Goal: Task Accomplishment & Management: Manage account settings

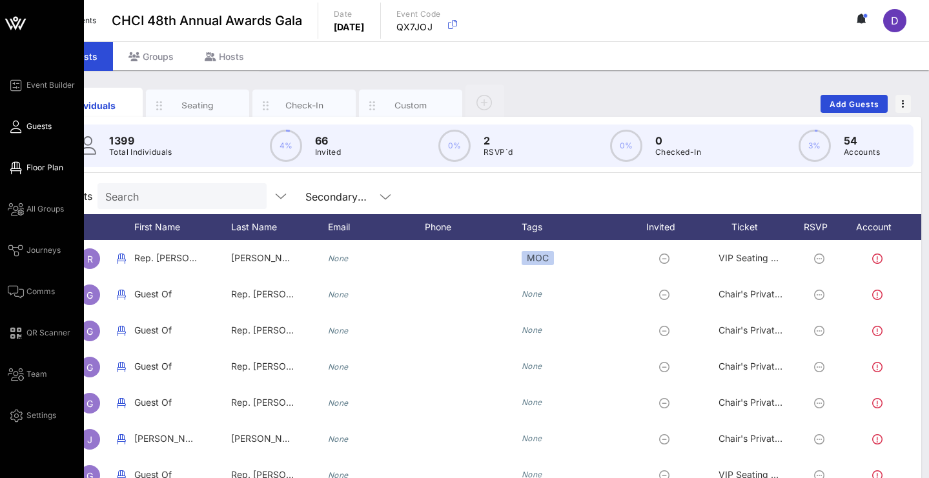
click at [36, 165] on span "Floor Plan" at bounding box center [44, 168] width 37 height 12
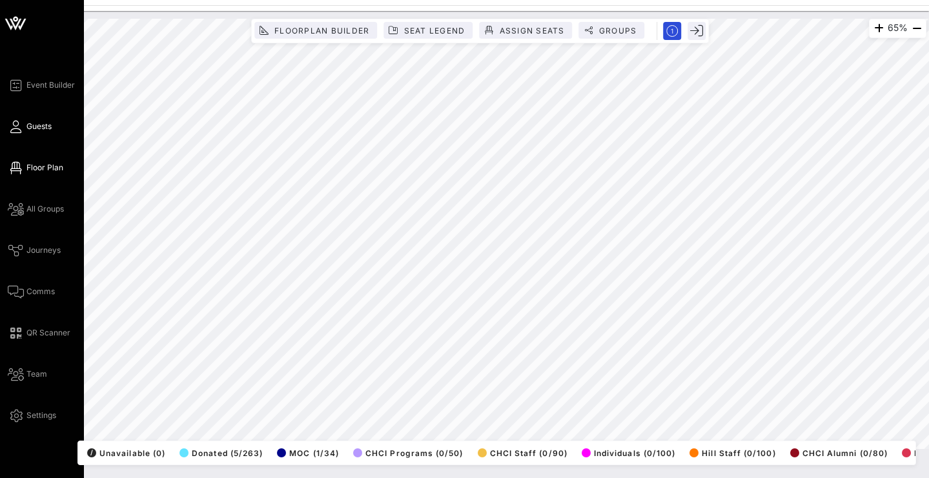
click at [20, 126] on icon at bounding box center [16, 127] width 16 height 2
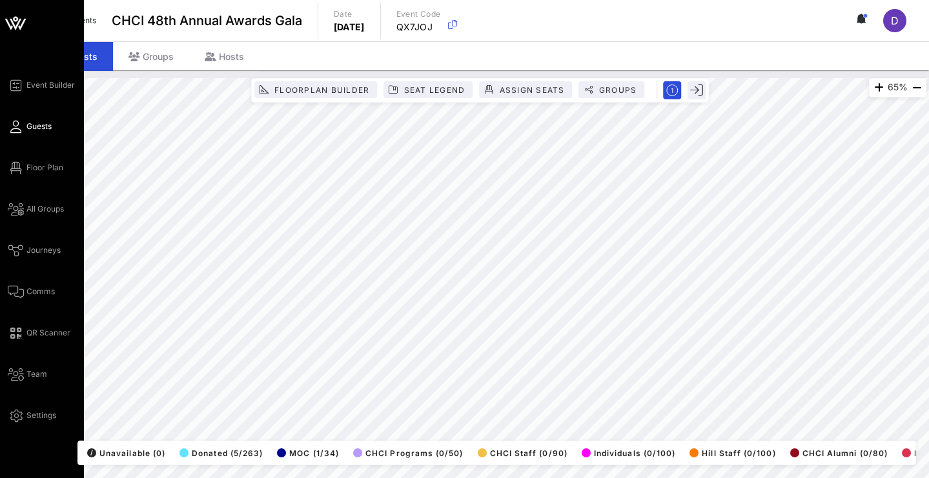
click at [23, 126] on icon at bounding box center [16, 127] width 16 height 2
click at [18, 128] on icon at bounding box center [16, 127] width 16 height 2
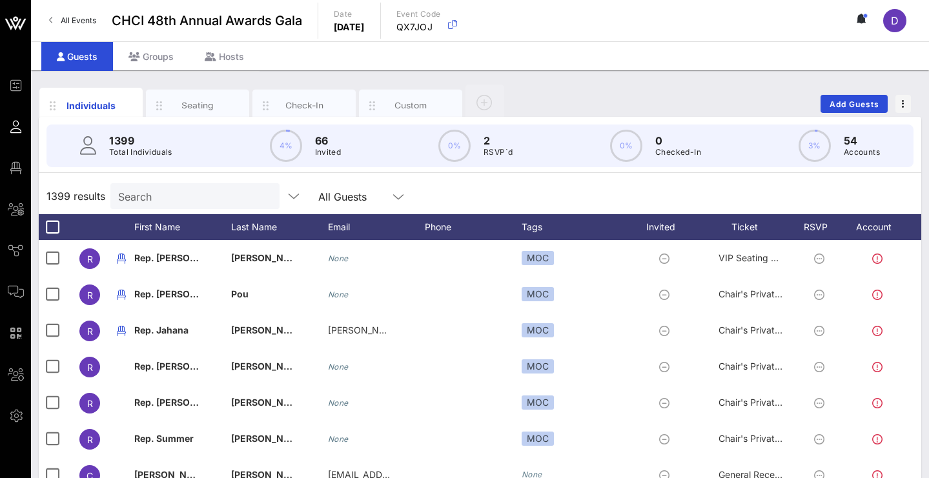
click at [225, 150] on div "1399 Total Individuals 4% 66 Invited 0% 2 RSVP`d 0% 0 Checked-In 3% 54 Accounts" at bounding box center [479, 146] width 867 height 43
click at [204, 196] on input "Search" at bounding box center [193, 196] width 151 height 17
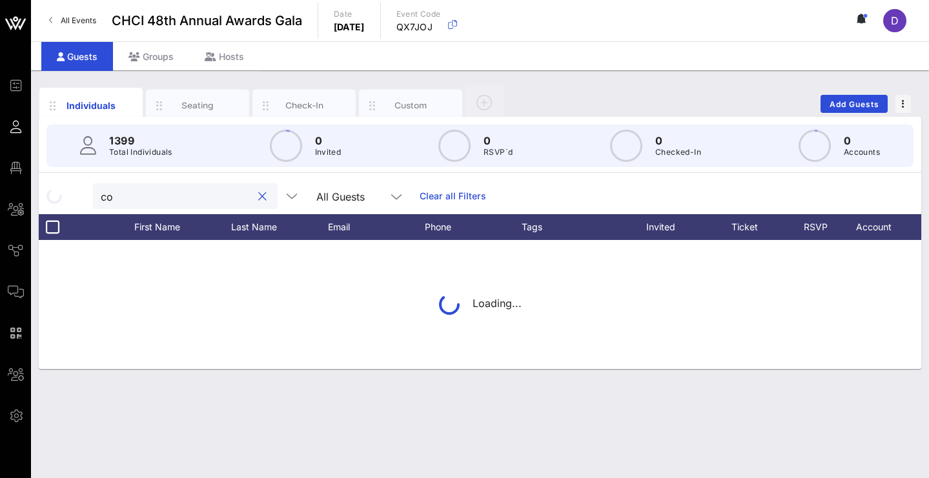
type input "c"
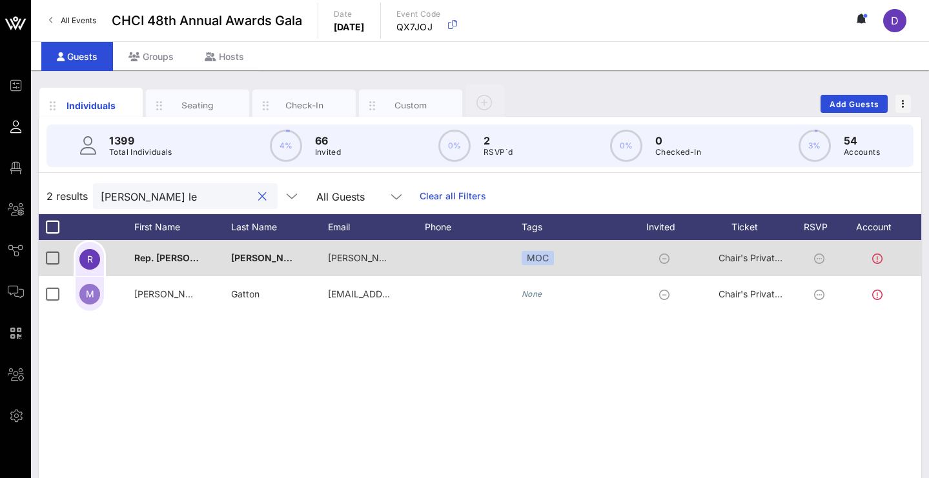
type input "[PERSON_NAME] le"
click at [819, 259] on icon at bounding box center [819, 259] width 10 height 10
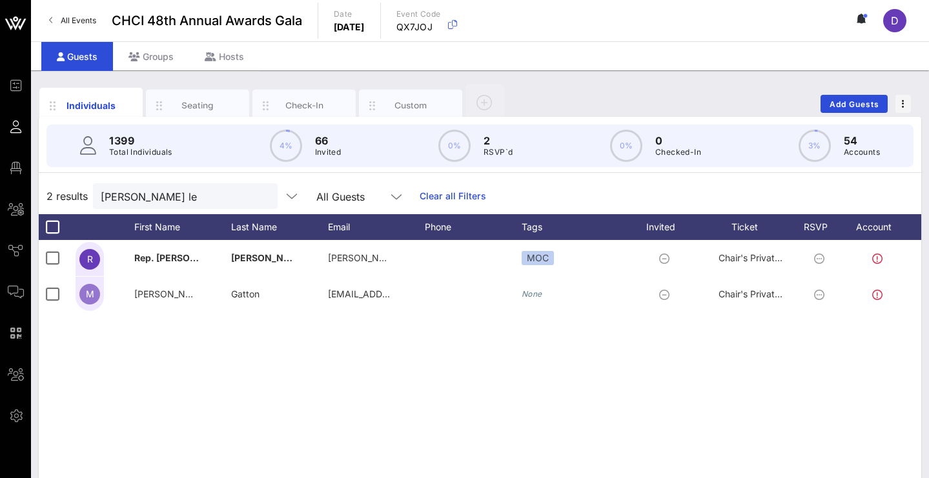
click at [522, 356] on div "R Rep. [PERSON_NAME] Fernandez [EMAIL_ADDRESS][PERSON_NAME][DOMAIN_NAME] MOC Ch…" at bounding box center [480, 433] width 882 height 387
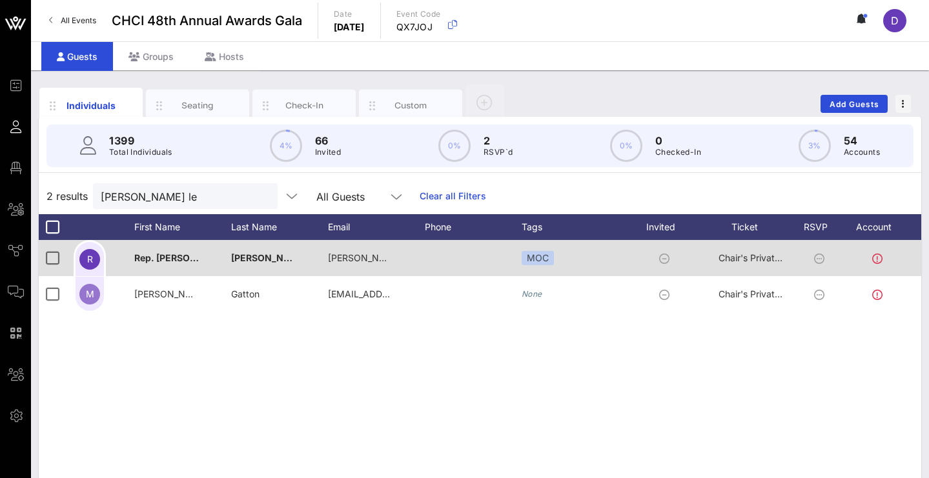
click at [820, 259] on icon at bounding box center [819, 259] width 10 height 10
click at [205, 261] on div "Rep. Teresa" at bounding box center [182, 265] width 97 height 51
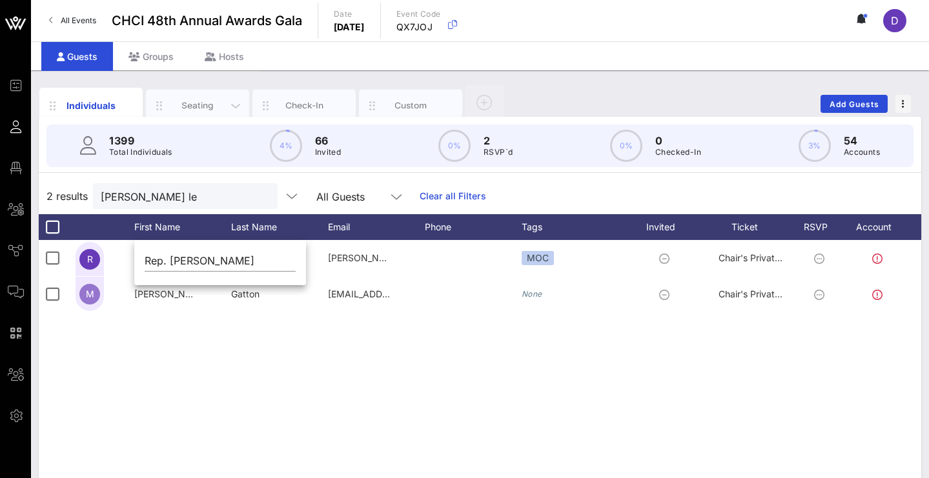
click at [201, 94] on div "Seating" at bounding box center [197, 106] width 103 height 32
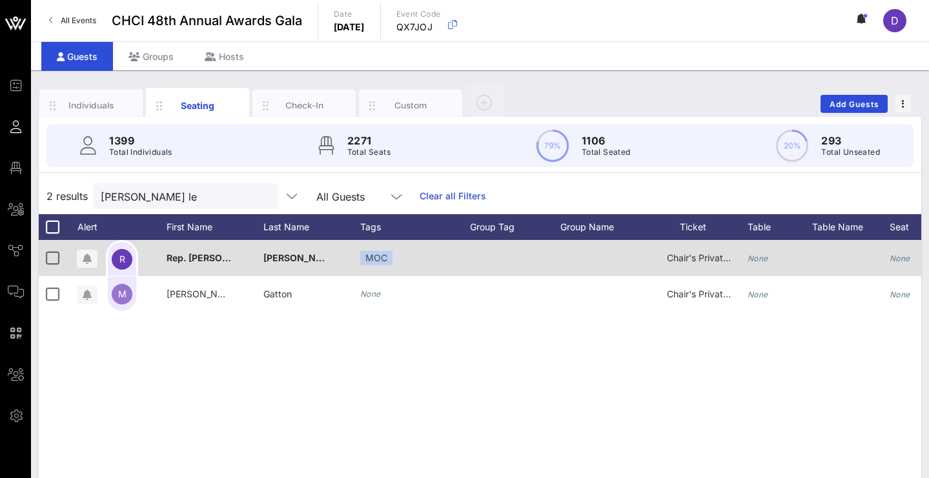
click at [173, 265] on div "Rep. Teresa" at bounding box center [199, 258] width 65 height 36
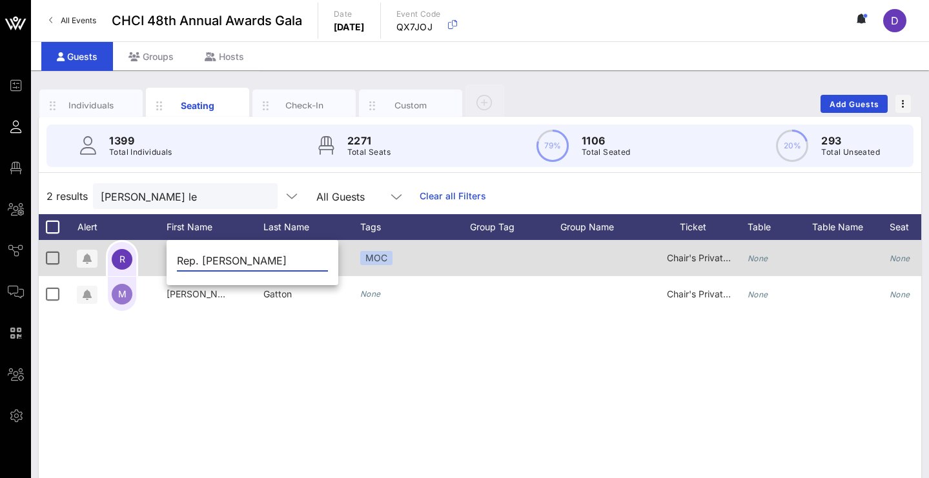
click at [738, 259] on div "Chair's Private Reception" at bounding box center [699, 265] width 97 height 51
click at [382, 253] on div "MOC" at bounding box center [376, 258] width 32 height 14
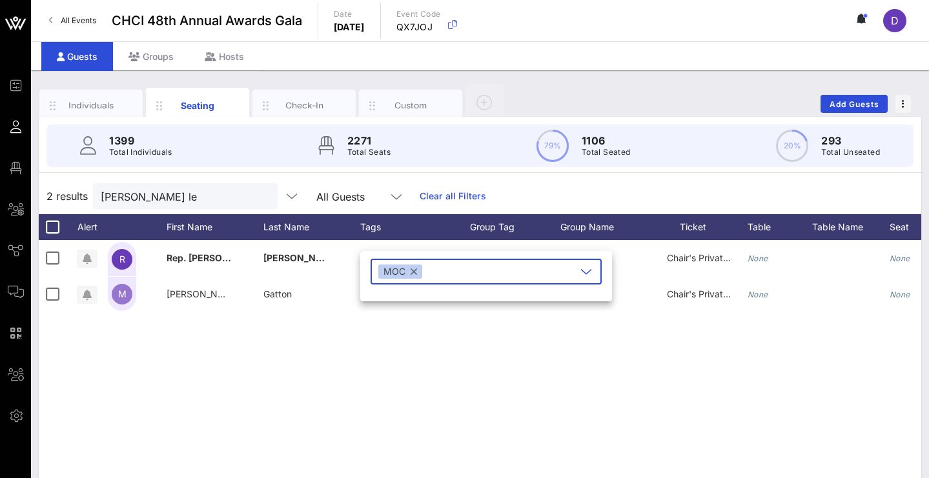
drag, startPoint x: 523, startPoint y: 253, endPoint x: 538, endPoint y: 252, distance: 14.9
click at [538, 252] on div "​ MOC" at bounding box center [486, 276] width 252 height 50
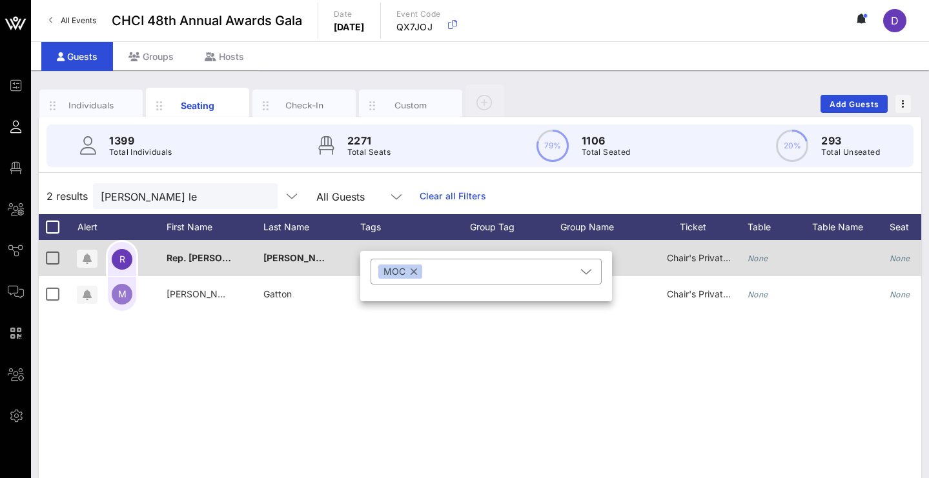
click at [862, 251] on div at bounding box center [850, 258] width 77 height 36
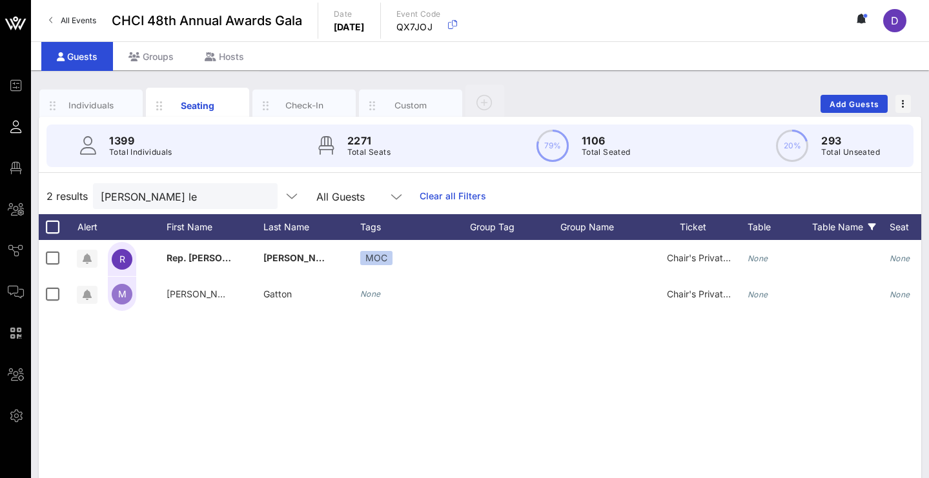
click at [840, 234] on div "Table Name" at bounding box center [850, 227] width 77 height 26
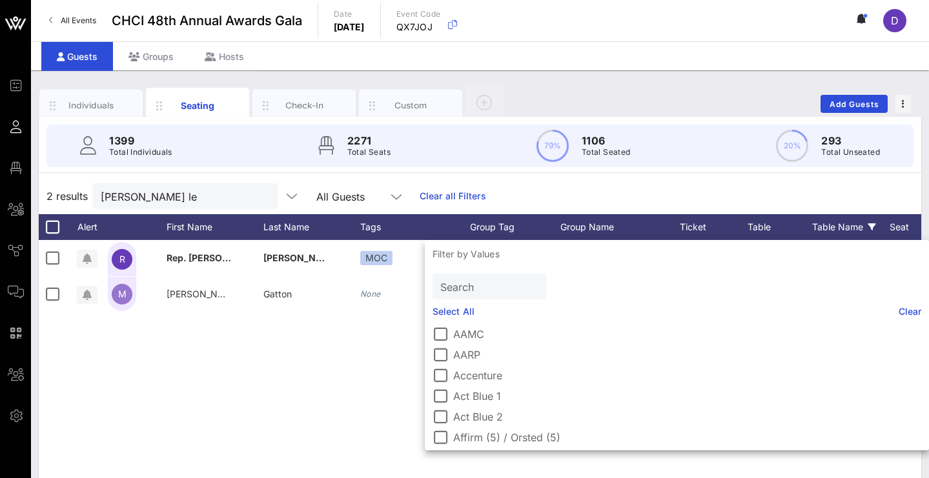
click at [843, 230] on div "Table Name" at bounding box center [850, 227] width 77 height 26
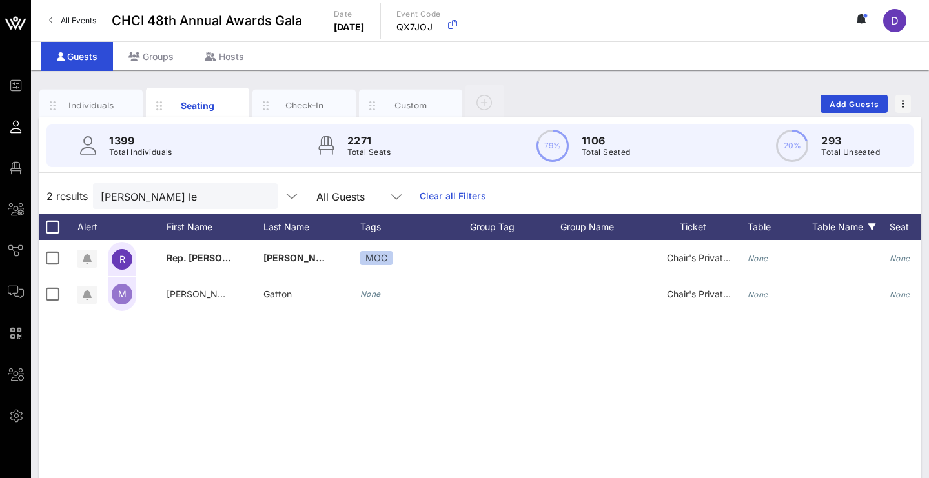
click at [843, 230] on div "Table Name" at bounding box center [850, 227] width 77 height 26
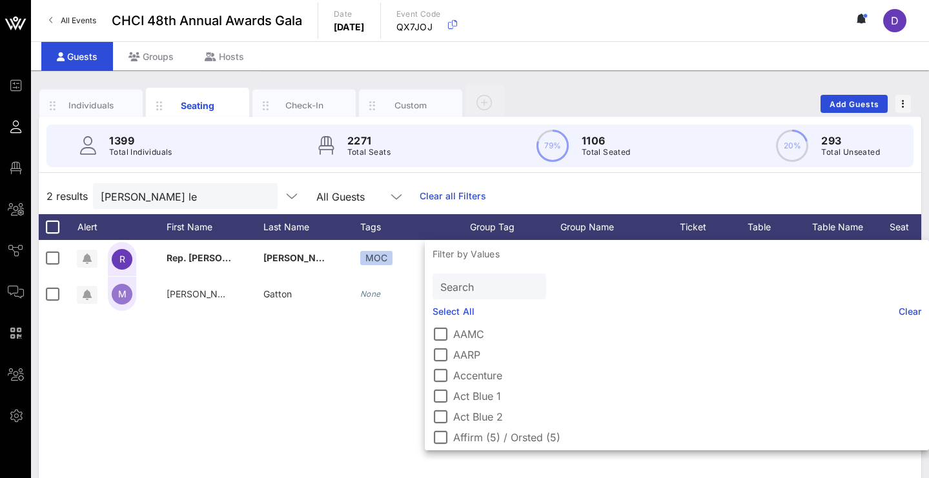
click at [501, 285] on input "Search" at bounding box center [488, 286] width 96 height 17
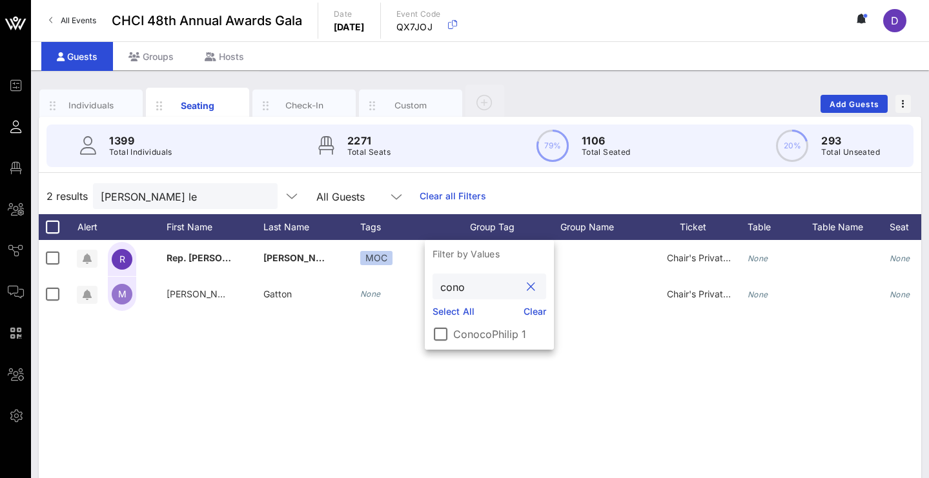
click at [501, 285] on input "cono" at bounding box center [480, 286] width 80 height 17
drag, startPoint x: 501, startPoint y: 285, endPoint x: 444, endPoint y: 337, distance: 77.7
click at [443, 337] on div at bounding box center [440, 334] width 22 height 22
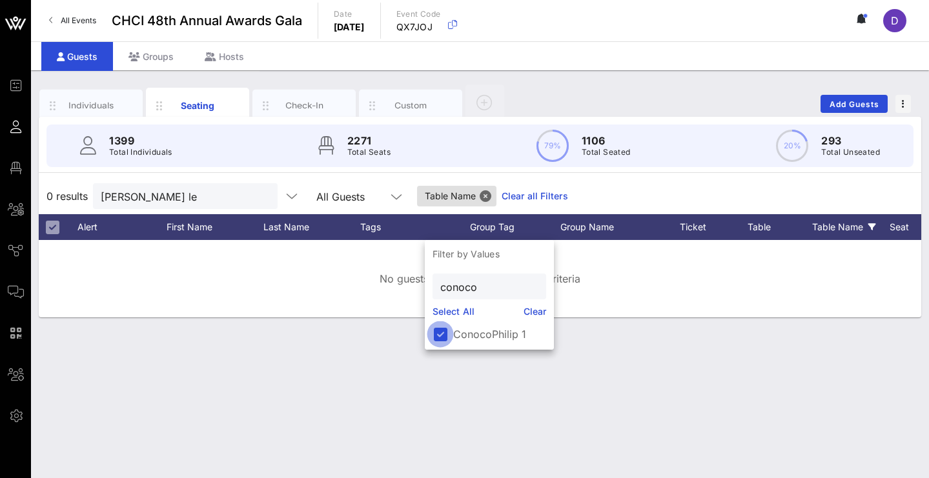
click at [444, 335] on div at bounding box center [440, 334] width 22 height 22
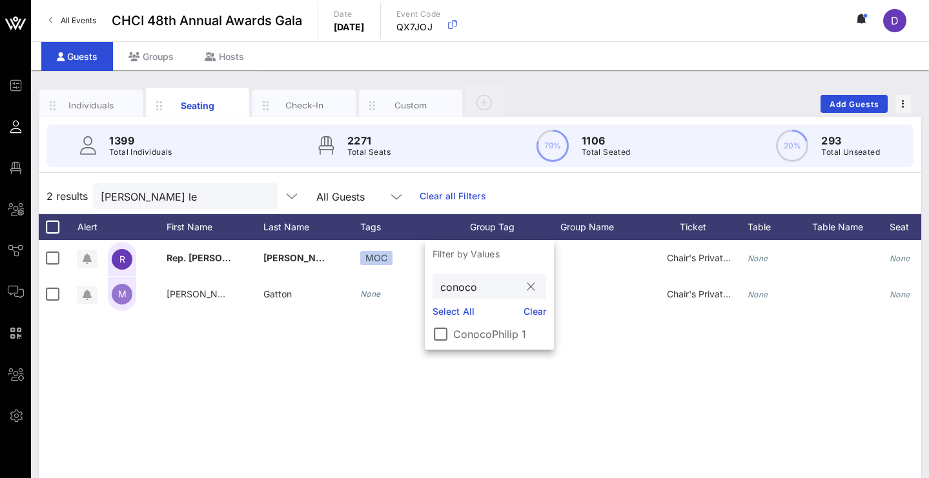
click at [483, 289] on input "conoco" at bounding box center [480, 286] width 80 height 17
type input "c"
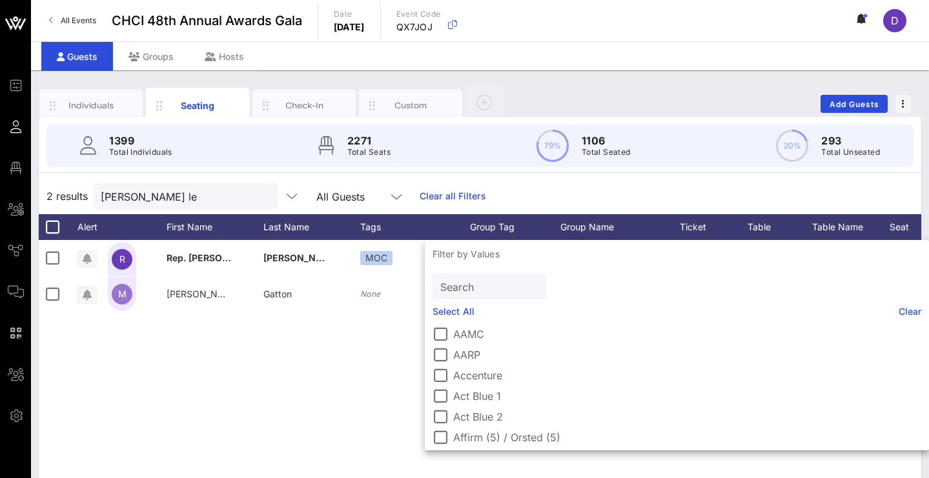
click at [654, 259] on p "Filter by Values" at bounding box center [677, 254] width 504 height 28
click at [773, 258] on p "Filter by Values" at bounding box center [677, 254] width 504 height 28
click at [744, 243] on p "Filter by Values" at bounding box center [677, 254] width 504 height 28
click at [711, 301] on div "Filter by Values Search Select All Clear AAMC AARP Accenture Act Blue 1 Act Blu…" at bounding box center [677, 345] width 504 height 210
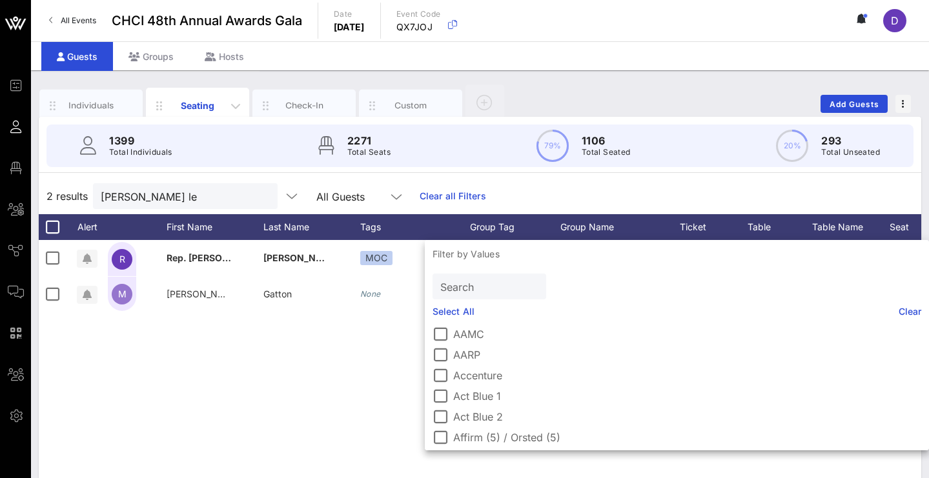
click at [214, 99] on div "Seating" at bounding box center [197, 106] width 57 height 14
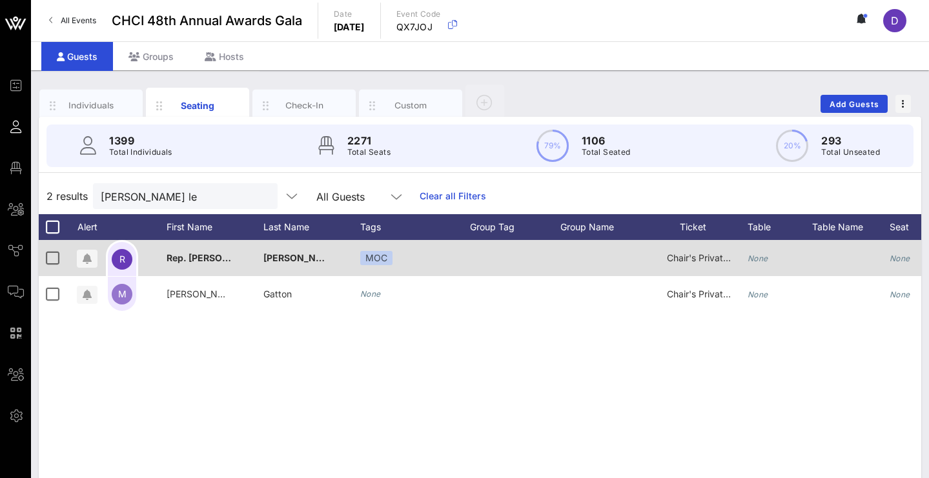
click at [768, 263] on div "None" at bounding box center [779, 265] width 65 height 51
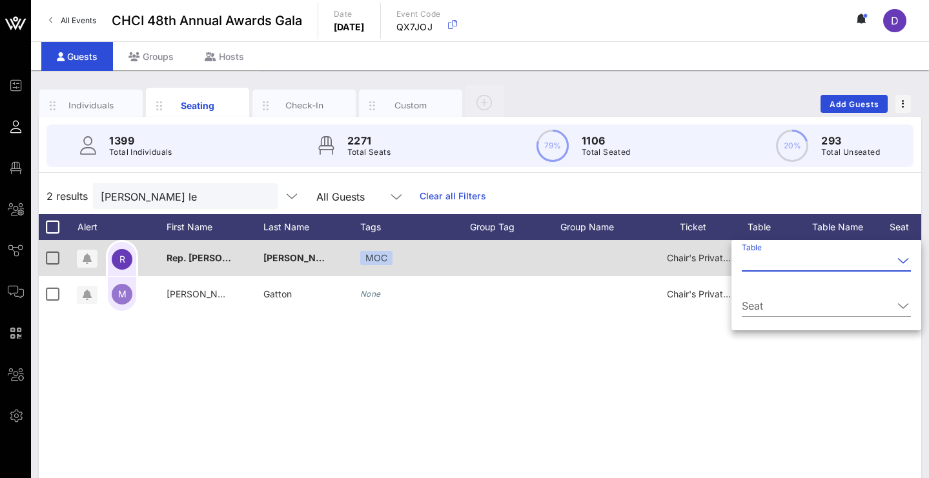
click at [768, 263] on input "Table" at bounding box center [817, 260] width 151 height 21
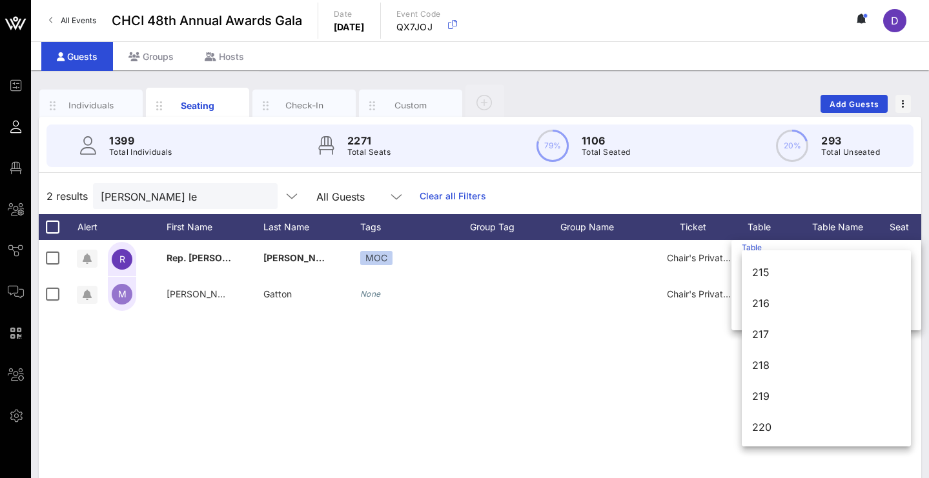
scroll to position [1900, 0]
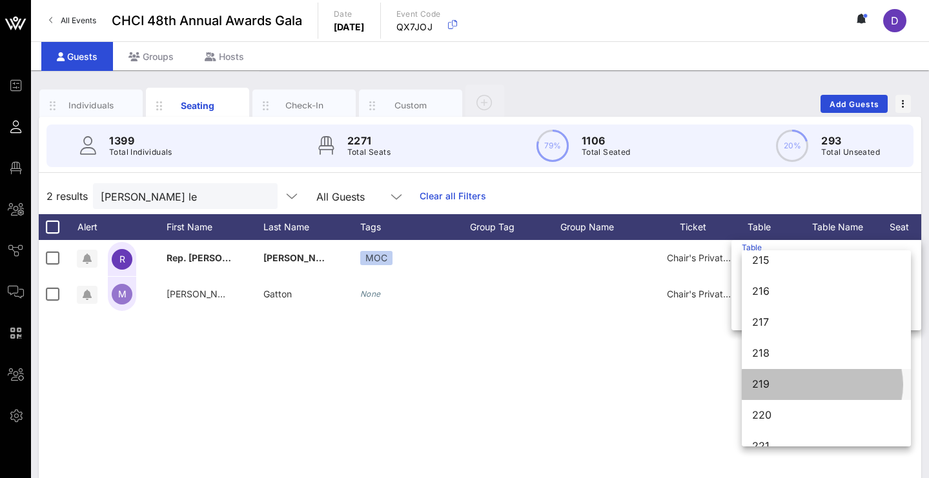
click at [776, 389] on div "219" at bounding box center [826, 384] width 148 height 12
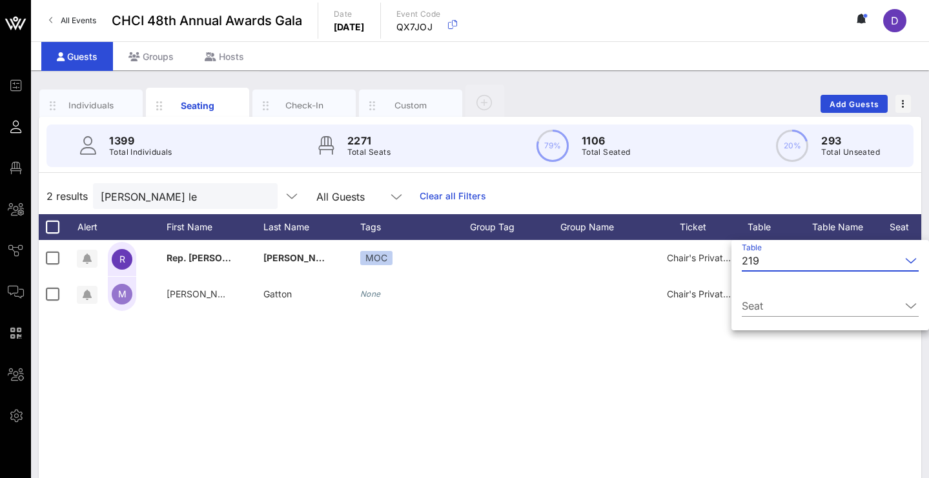
click at [760, 391] on div "R Rep. Teresa Leger Fernandez MOC Chair's Private Reception None None MOC M Mat…" at bounding box center [480, 433] width 882 height 387
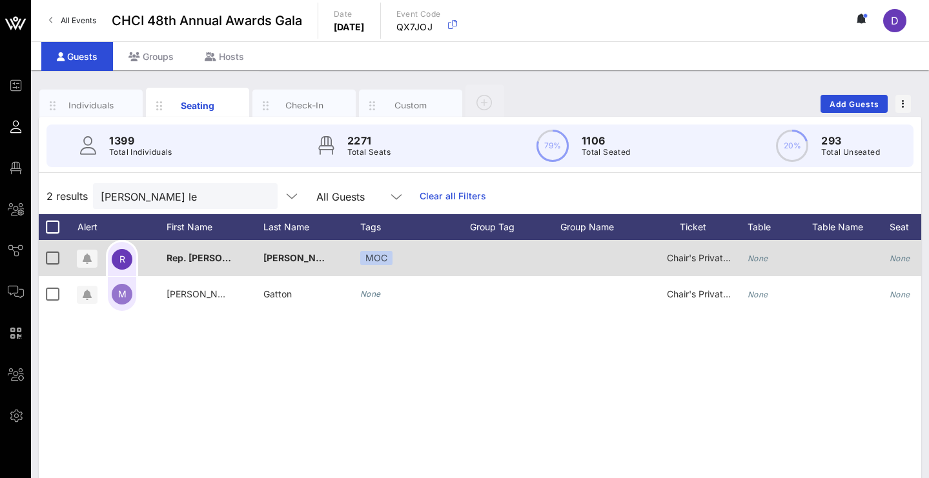
click at [766, 260] on icon "None" at bounding box center [757, 259] width 21 height 10
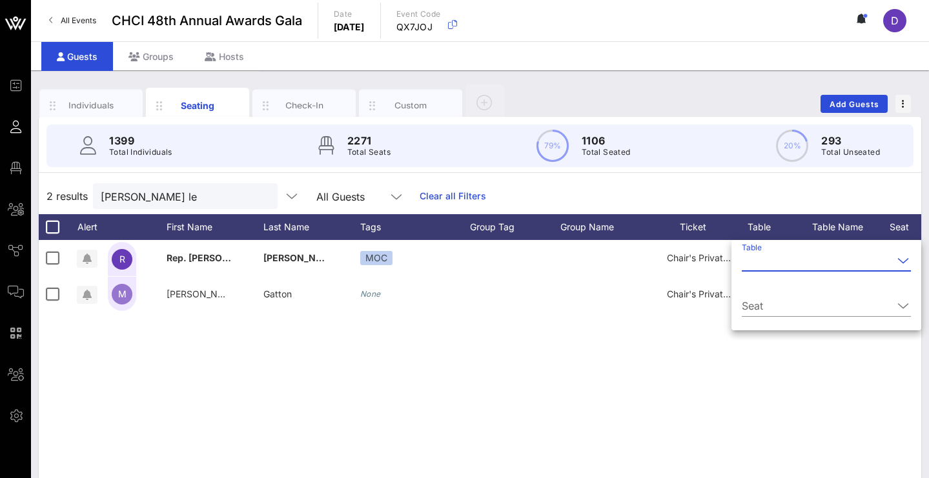
click at [779, 264] on input "Table" at bounding box center [817, 260] width 151 height 21
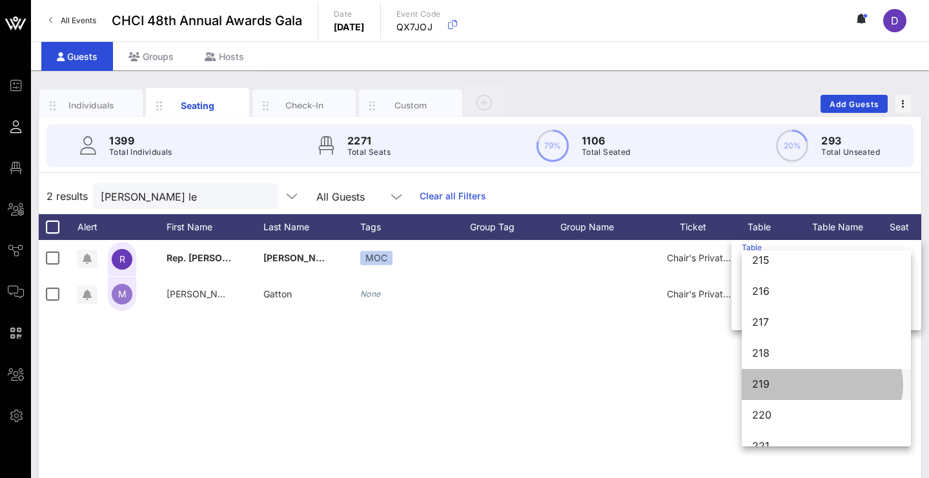
click at [771, 385] on div "219" at bounding box center [826, 384] width 148 height 12
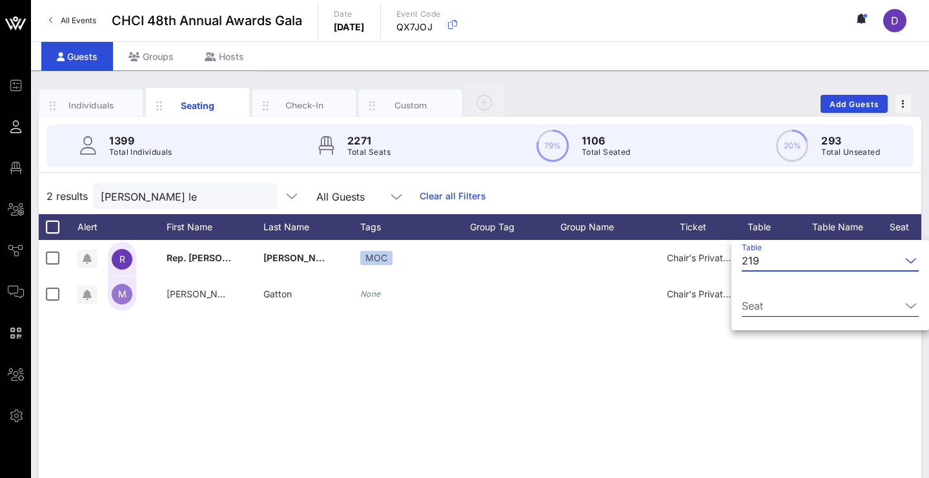
click at [774, 316] on input "Seat" at bounding box center [821, 306] width 159 height 21
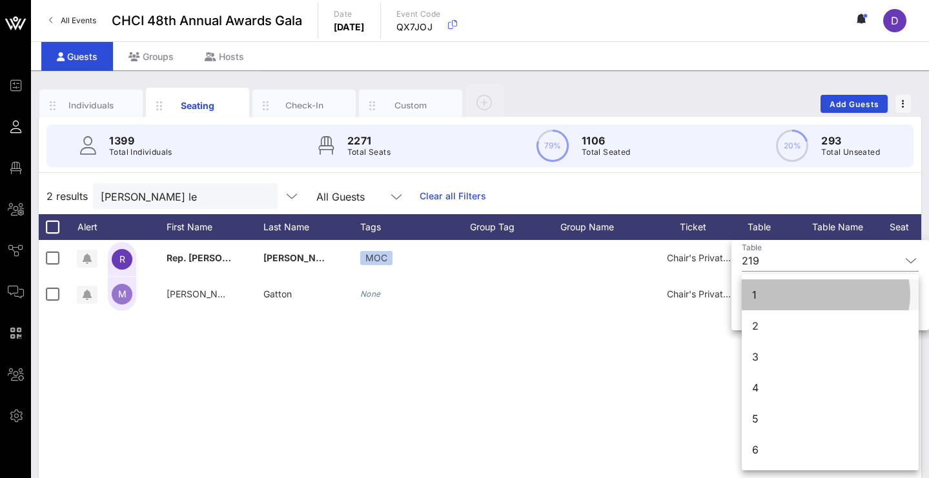
click at [773, 297] on div "1" at bounding box center [830, 294] width 177 height 31
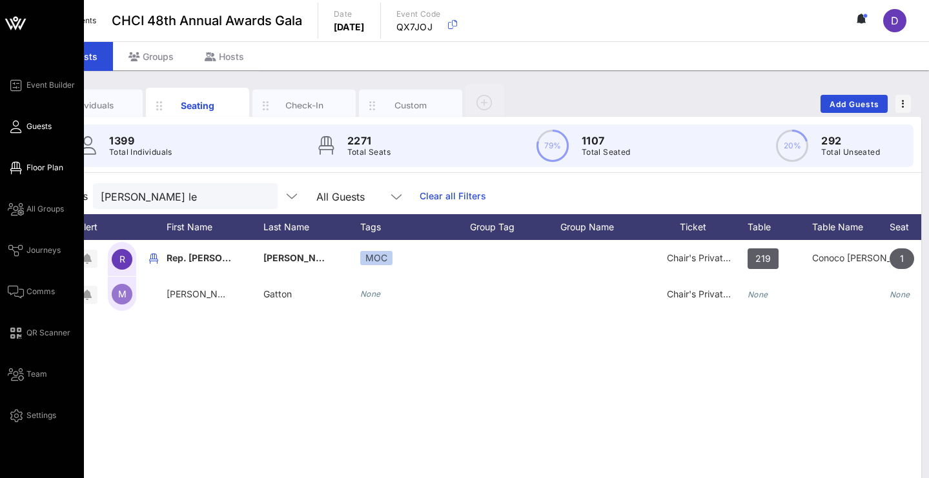
click at [31, 164] on span "Floor Plan" at bounding box center [44, 168] width 37 height 12
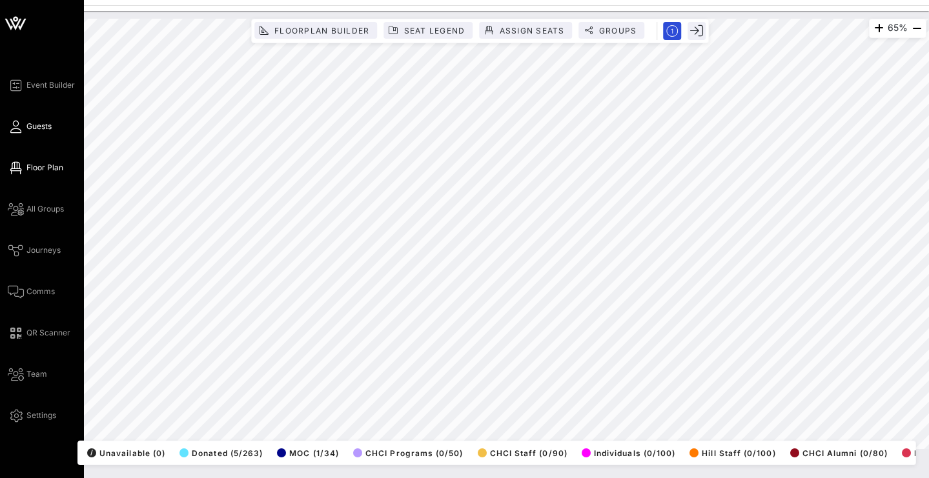
click at [15, 128] on icon at bounding box center [16, 127] width 16 height 2
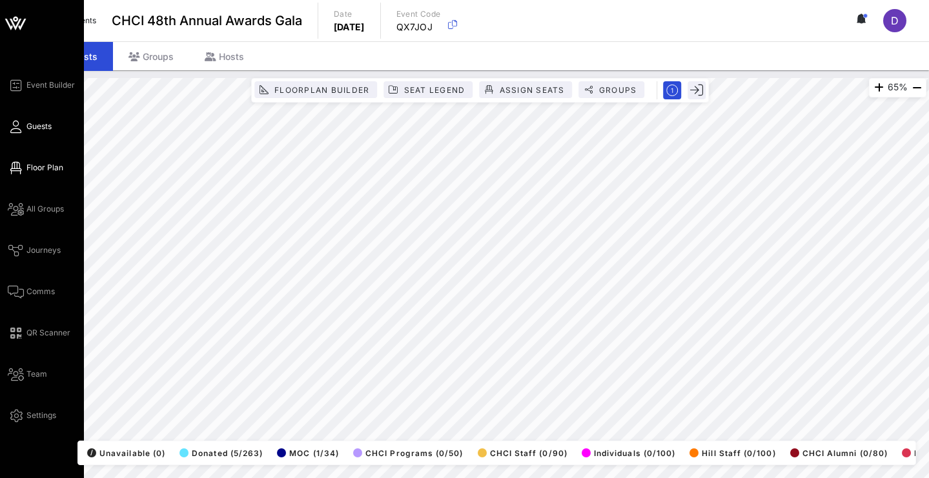
click at [18, 167] on icon at bounding box center [16, 168] width 16 height 2
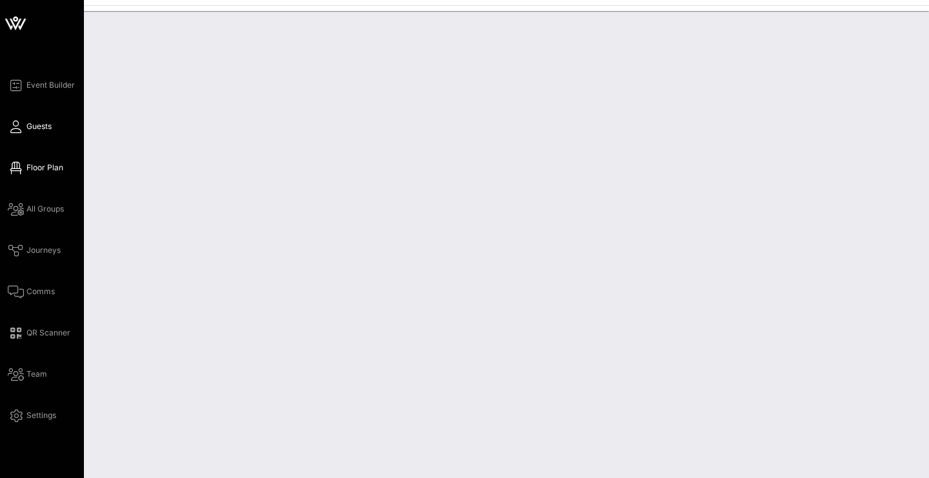
click at [21, 128] on icon at bounding box center [16, 127] width 16 height 2
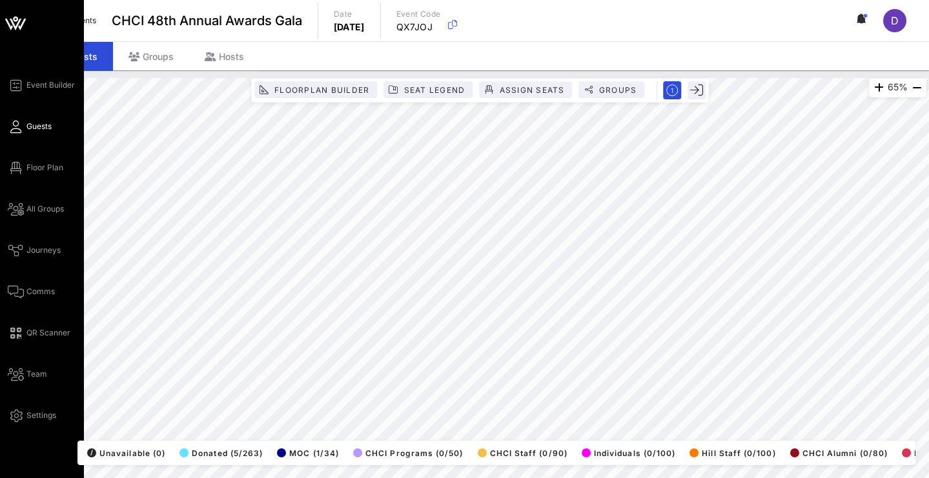
click at [20, 128] on icon at bounding box center [16, 127] width 16 height 2
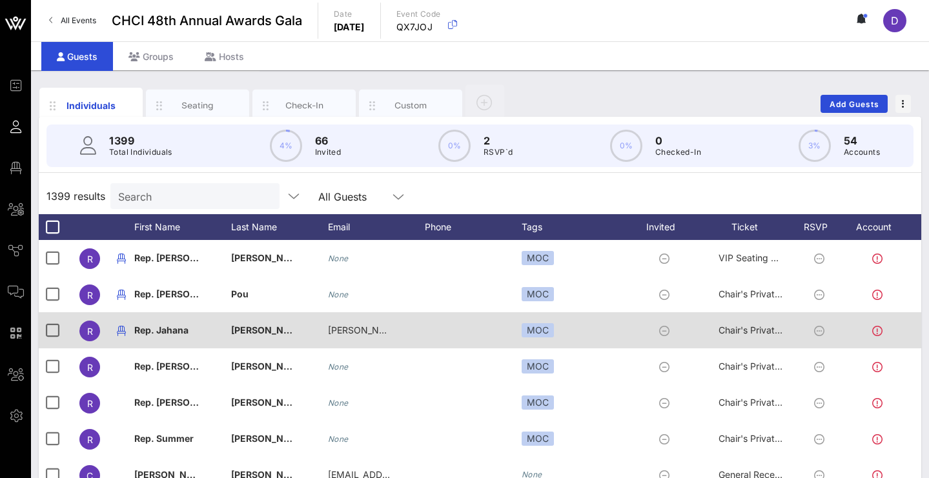
click at [159, 334] on span "Rep. Jahana" at bounding box center [161, 330] width 54 height 11
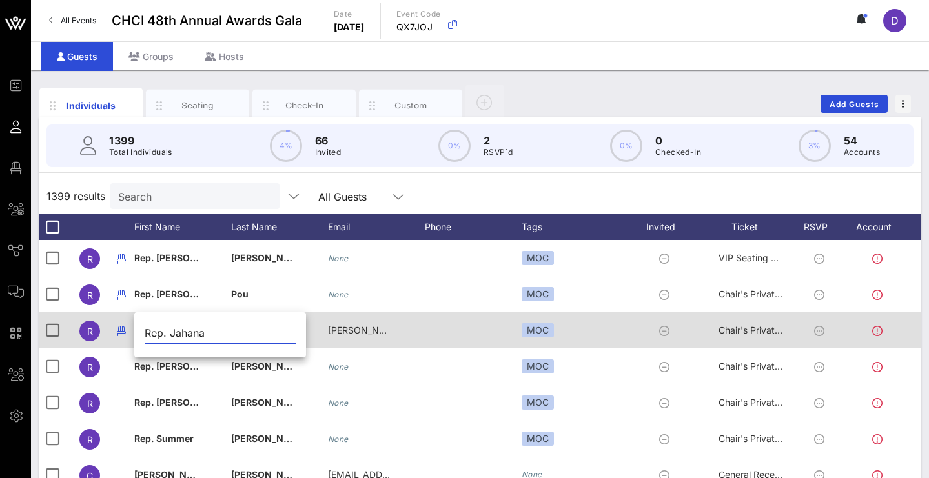
click at [90, 335] on span "R" at bounding box center [90, 331] width 6 height 11
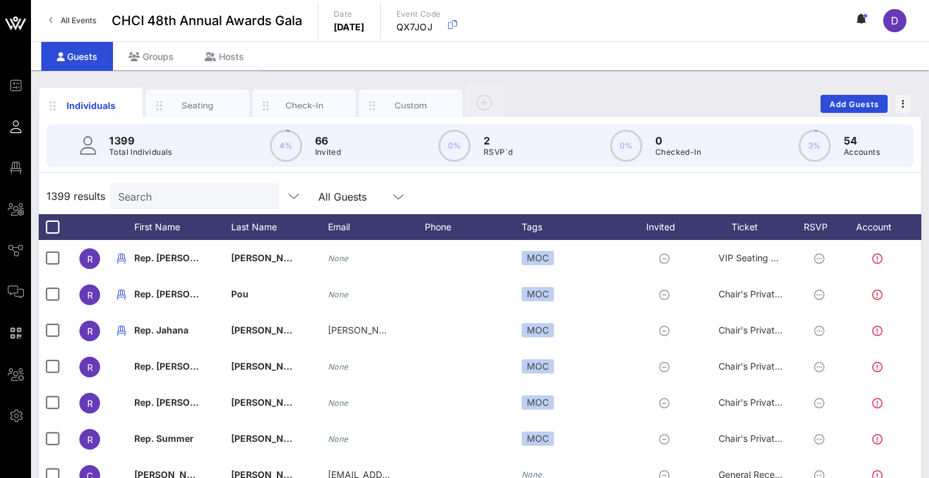
click at [181, 194] on input "Search" at bounding box center [193, 196] width 151 height 17
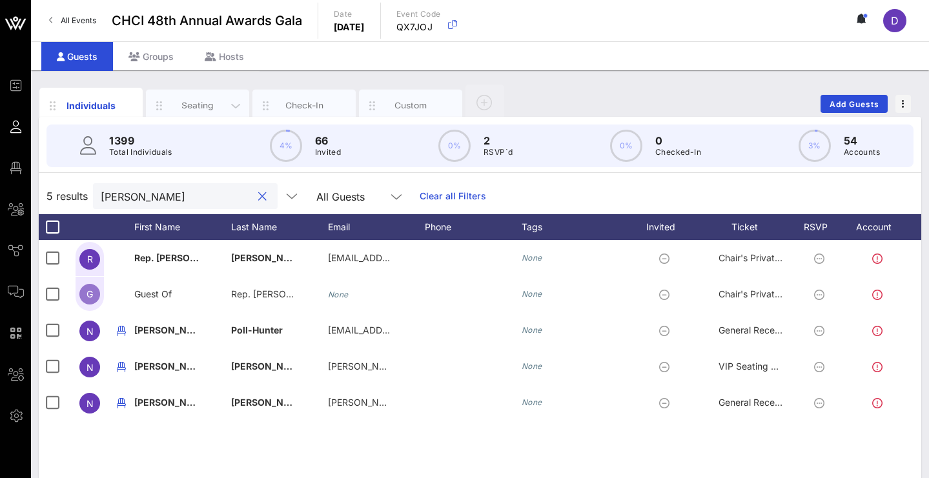
type input "norma"
click at [192, 109] on div "Seating" at bounding box center [197, 105] width 57 height 12
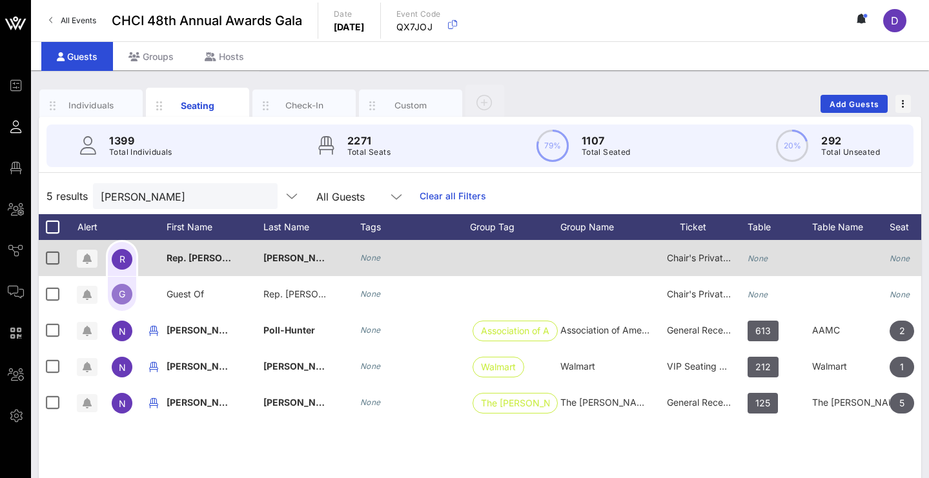
click at [874, 254] on div at bounding box center [850, 258] width 77 height 36
click at [856, 254] on div at bounding box center [850, 258] width 77 height 36
click at [855, 254] on div at bounding box center [850, 258] width 77 height 36
click at [841, 256] on div at bounding box center [850, 258] width 77 height 36
click at [913, 252] on div "None" at bounding box center [921, 265] width 65 height 51
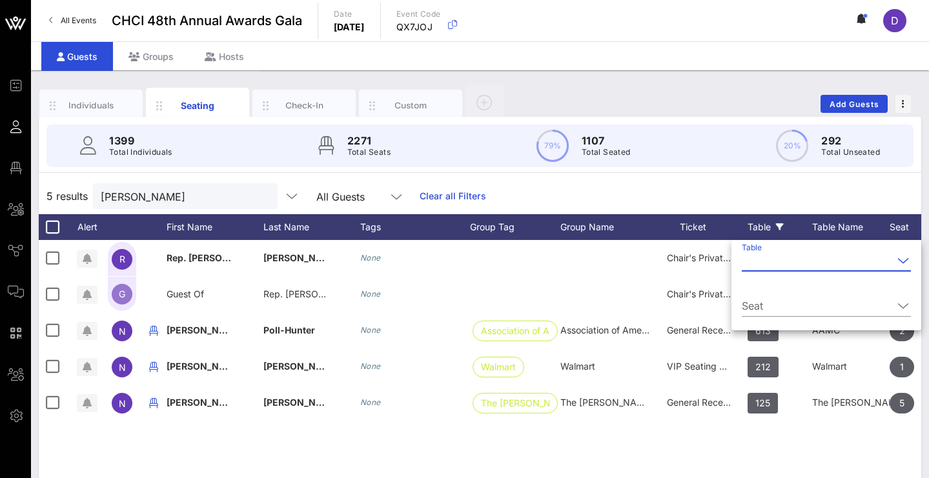
click at [752, 232] on div "Table" at bounding box center [779, 227] width 65 height 26
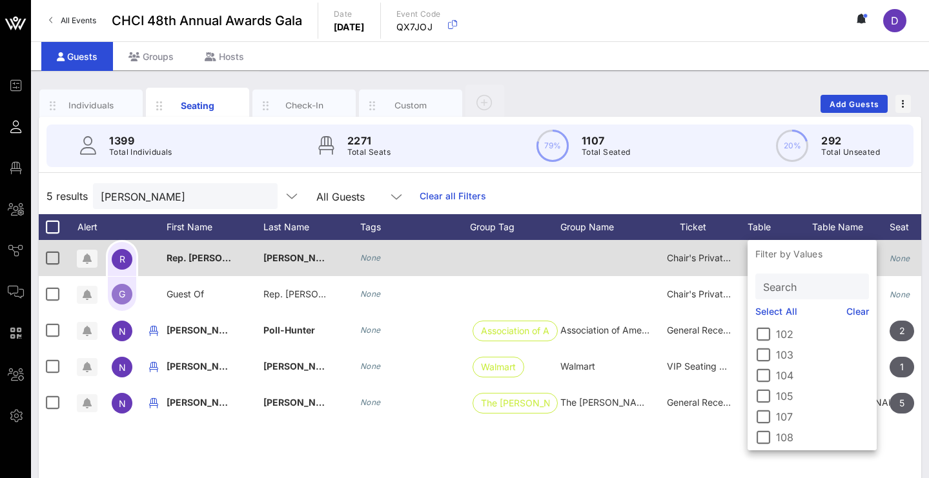
click at [720, 259] on span "Chair's Private Reception" at bounding box center [720, 257] width 106 height 11
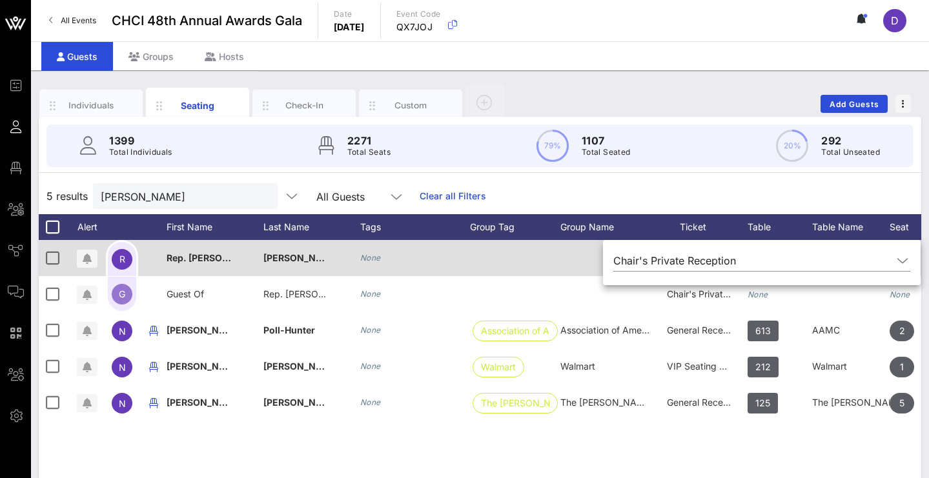
click at [562, 261] on div at bounding box center [605, 258] width 90 height 36
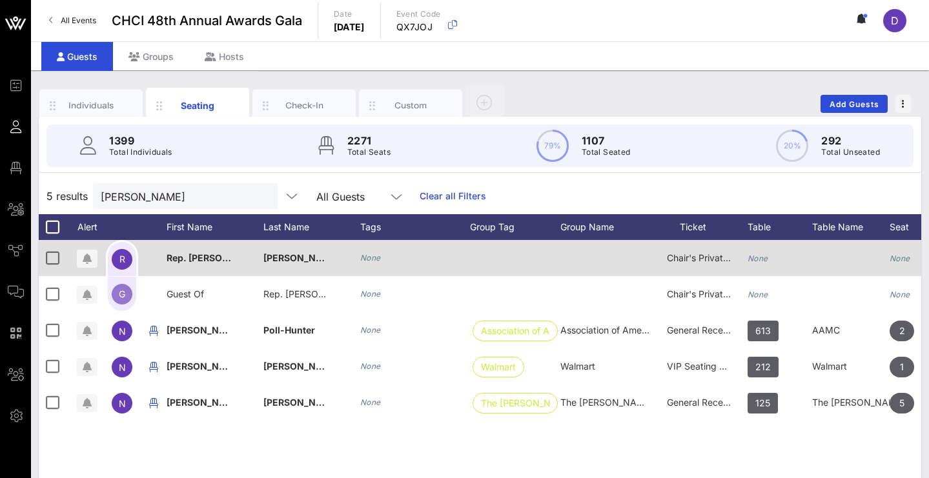
click at [762, 256] on icon "None" at bounding box center [757, 259] width 21 height 10
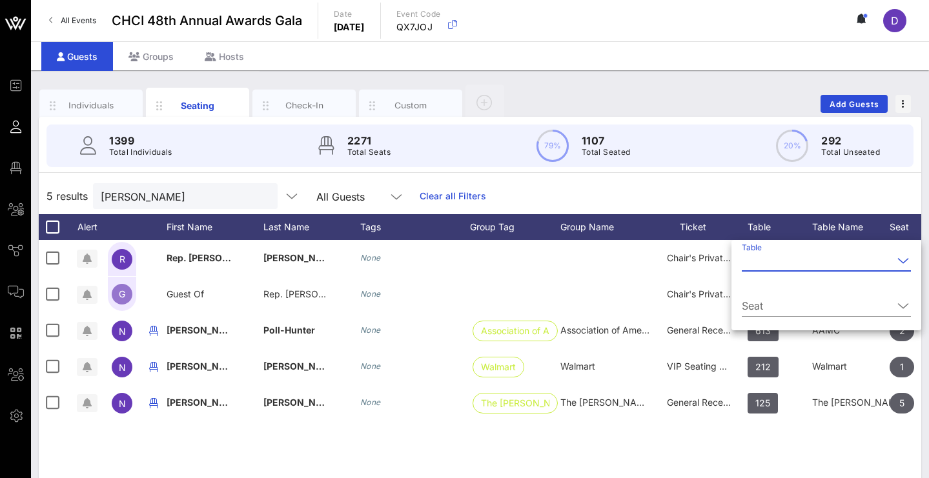
click at [783, 263] on input "Table" at bounding box center [817, 260] width 151 height 21
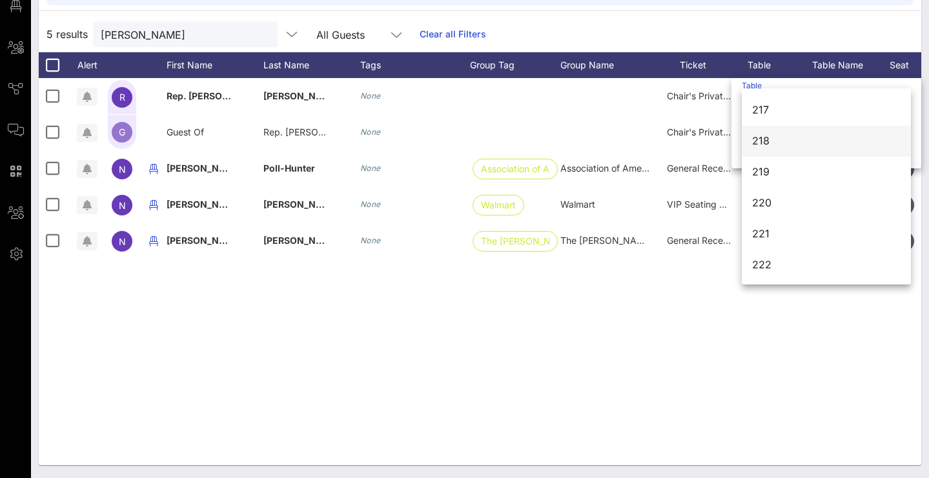
scroll to position [1927, 0]
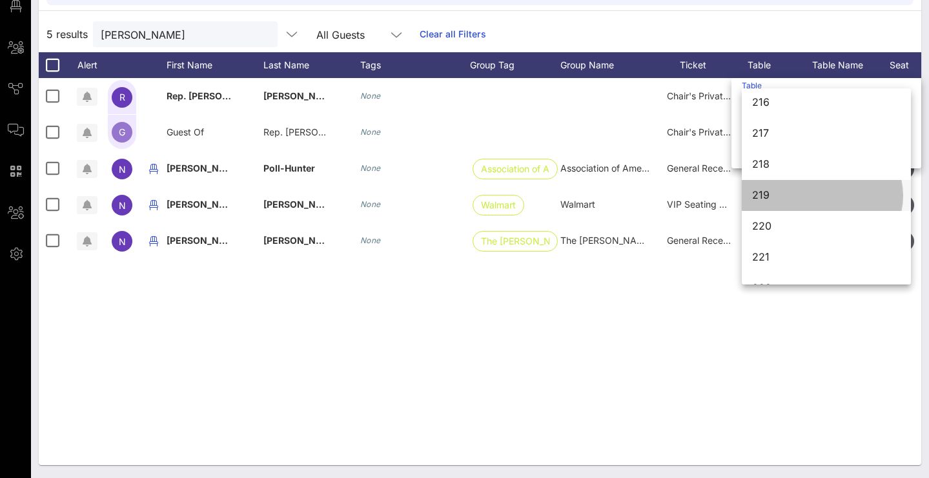
click at [800, 188] on div "219" at bounding box center [826, 195] width 148 height 28
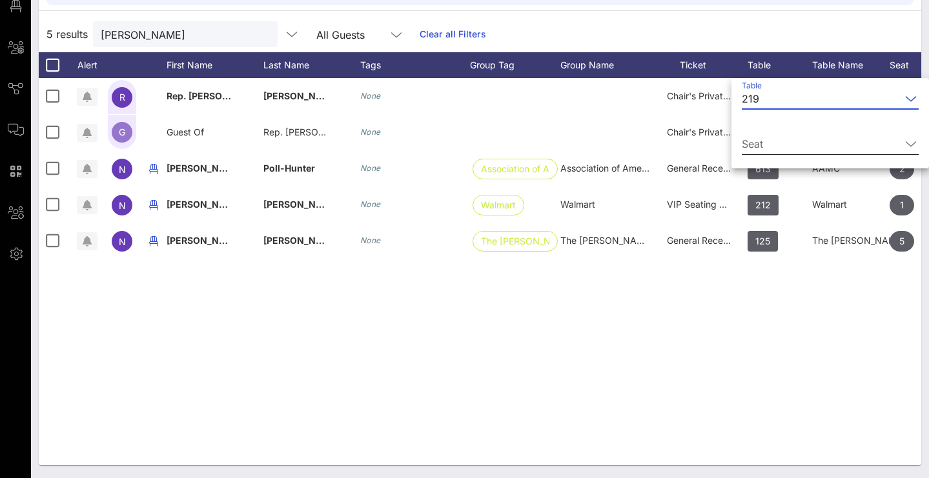
click at [903, 144] on div at bounding box center [910, 143] width 15 height 15
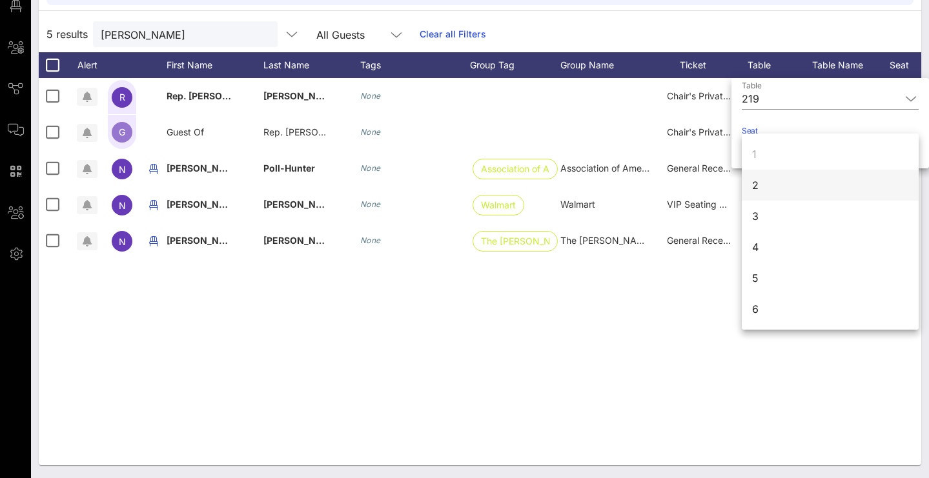
click at [858, 181] on div "2" at bounding box center [830, 185] width 177 height 31
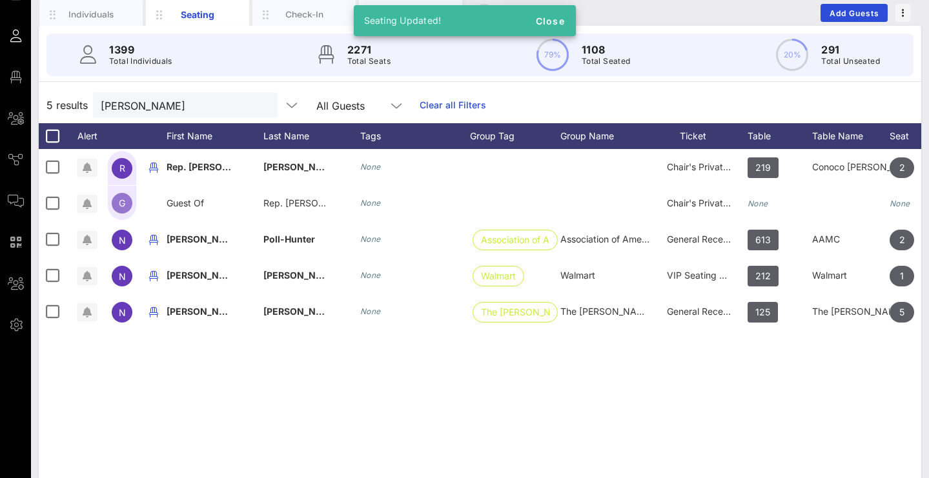
scroll to position [88, 0]
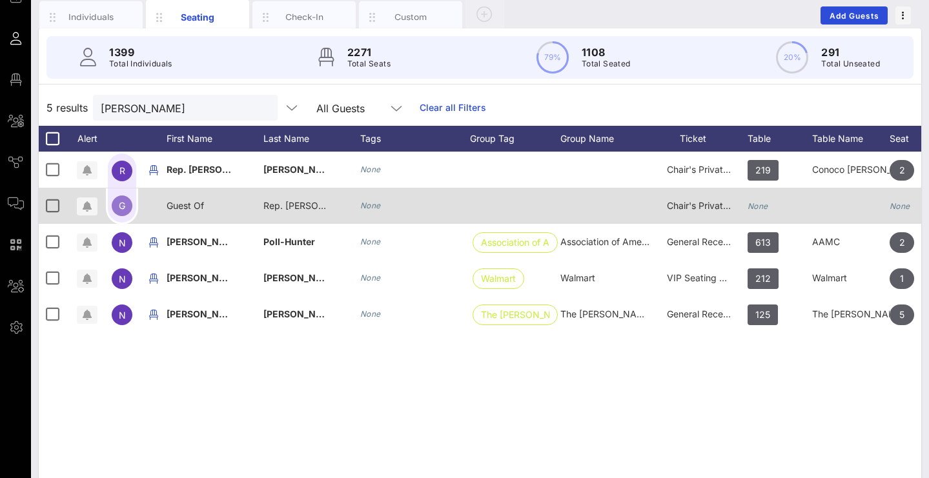
click at [758, 209] on icon "None" at bounding box center [757, 206] width 21 height 10
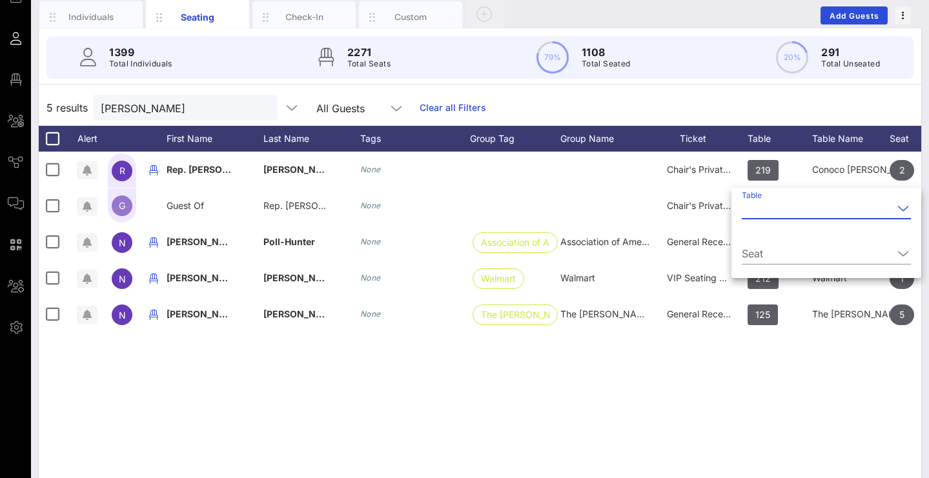
click at [793, 213] on input "Table" at bounding box center [817, 208] width 151 height 21
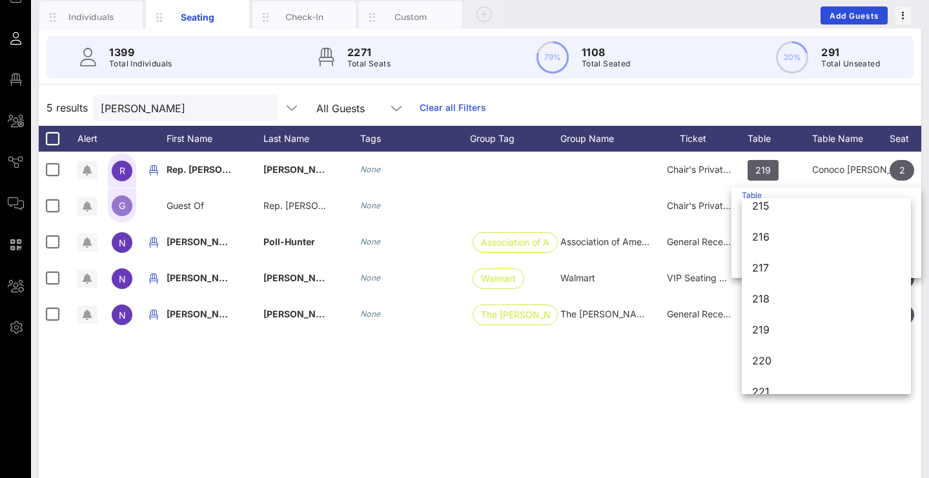
scroll to position [1905, 0]
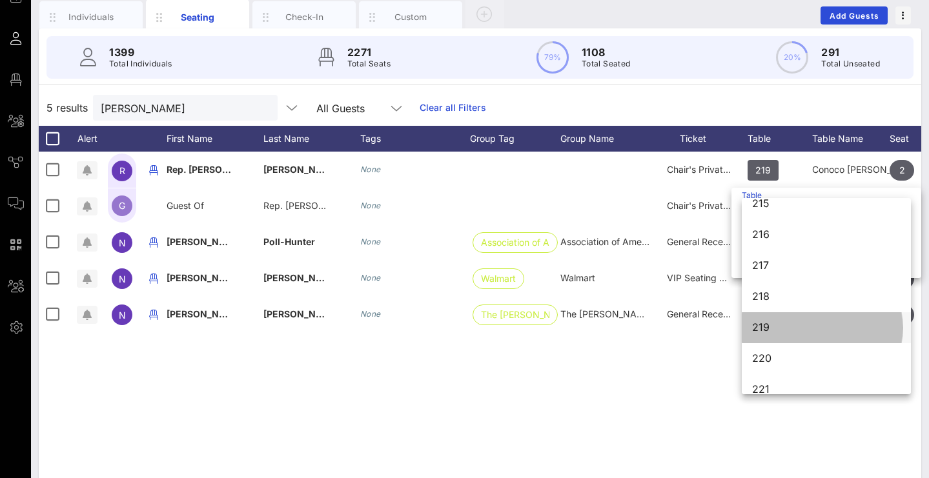
click at [796, 325] on div "219" at bounding box center [826, 327] width 148 height 12
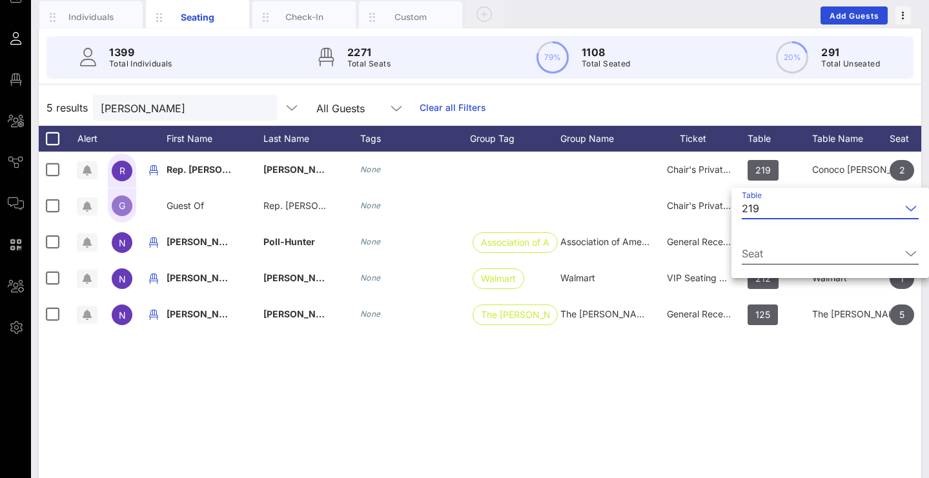
click at [906, 255] on icon at bounding box center [911, 253] width 12 height 15
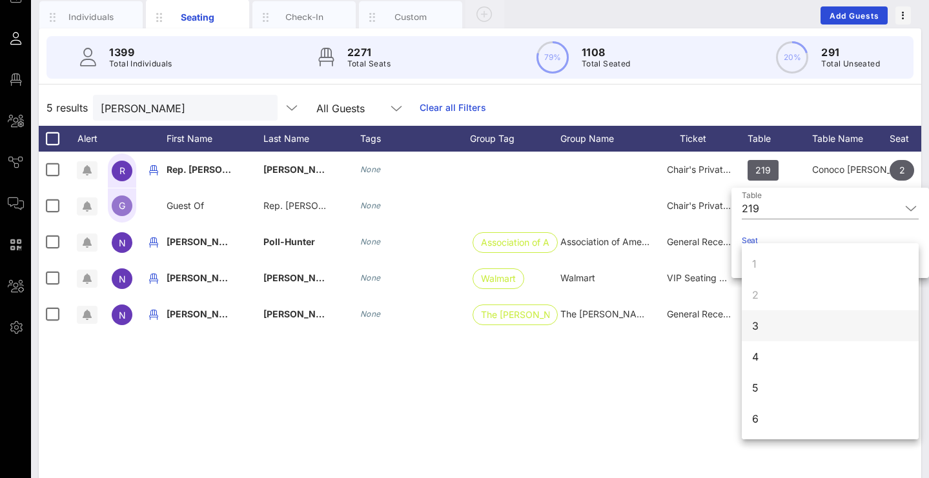
click at [816, 319] on div "3" at bounding box center [830, 325] width 177 height 31
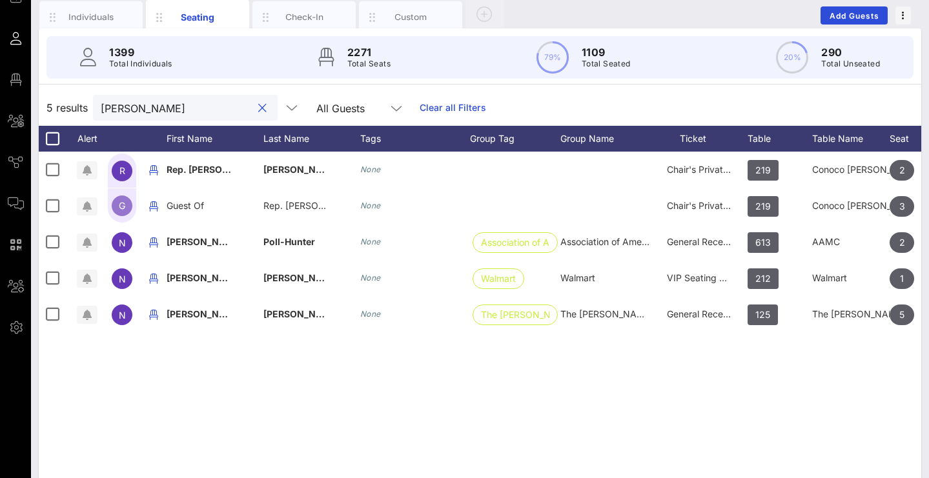
click at [154, 111] on input "norma" at bounding box center [176, 107] width 151 height 17
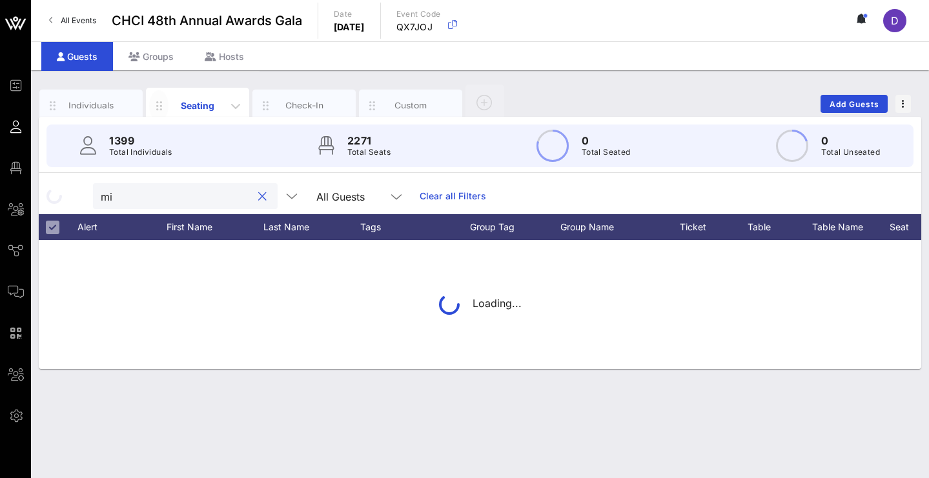
type input "m"
type input "L"
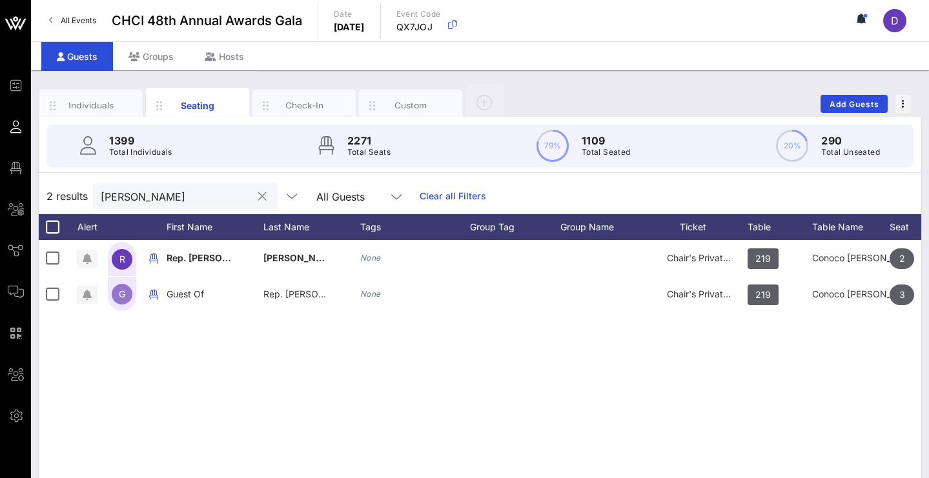
click at [170, 203] on input "norma torres" at bounding box center [176, 196] width 151 height 17
click at [172, 201] on input "norma torres" at bounding box center [176, 196] width 151 height 17
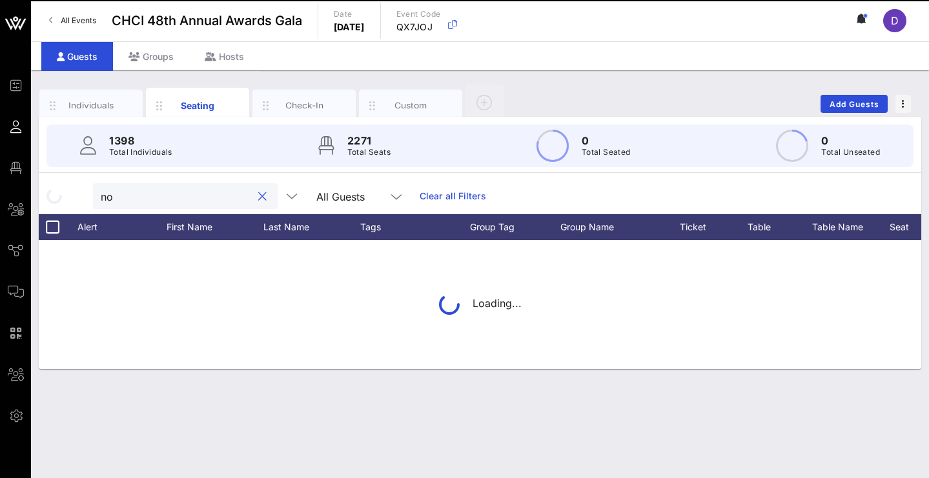
type input "n"
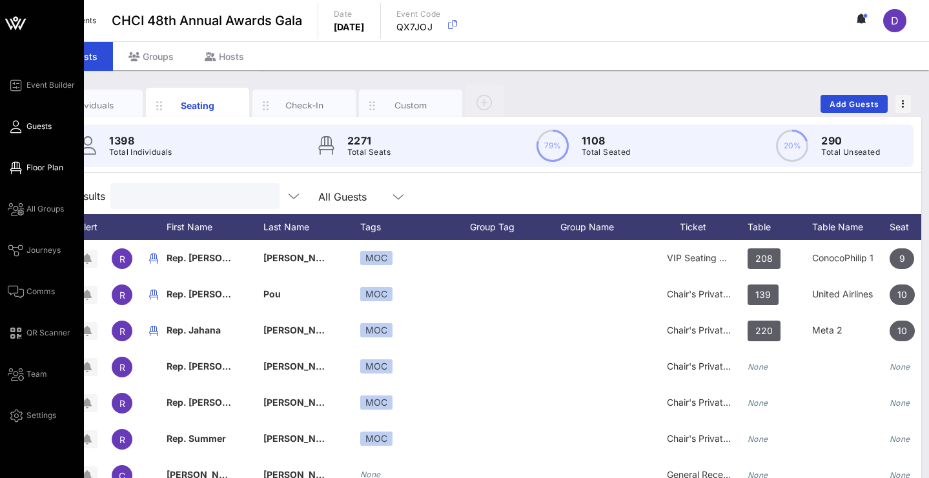
click at [41, 170] on span "Floor Plan" at bounding box center [44, 168] width 37 height 12
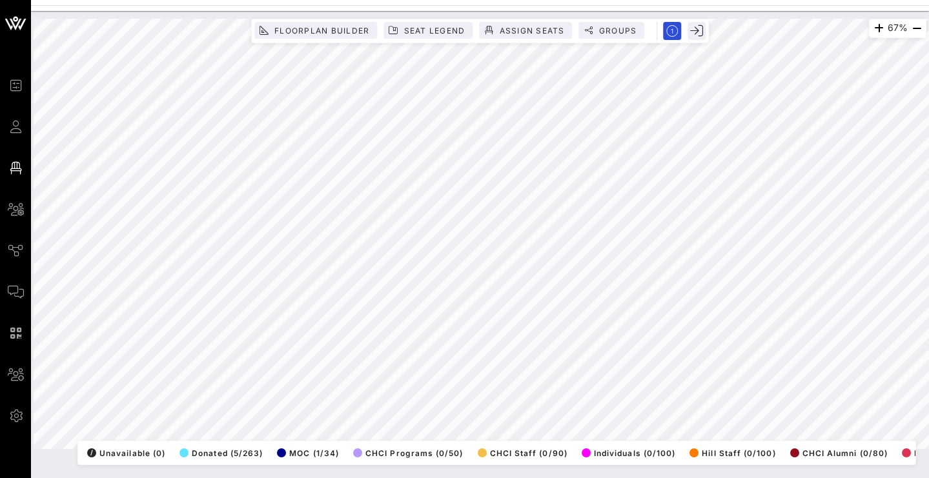
click at [481, 478] on html "Event Builder Guests Floor Plan All Groups Journeys Comms QR Scanner Team Setti…" at bounding box center [464, 239] width 929 height 478
click at [513, 445] on div "67% Floorplan Builder Seat Legend Assign Seats Groups Exit All Reserved Shared …" at bounding box center [480, 234] width 893 height 430
click at [423, 31] on span "Seat Legend" at bounding box center [434, 31] width 62 height 10
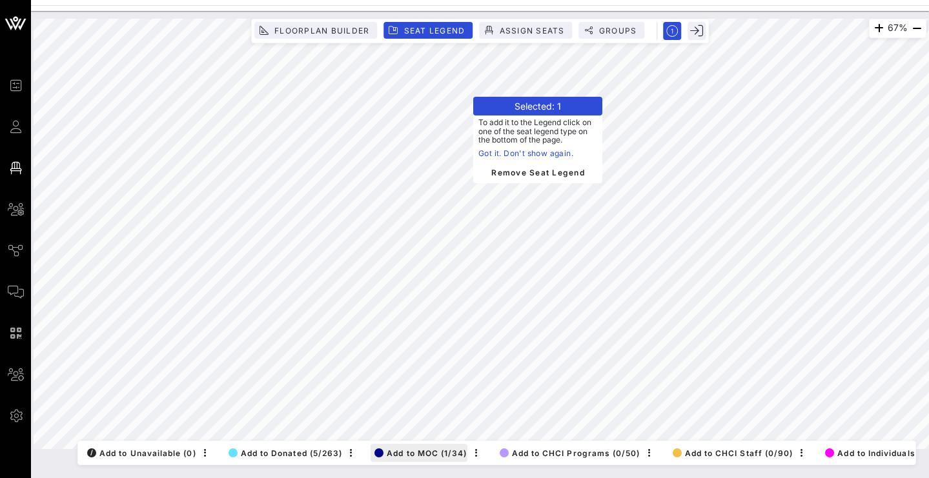
click at [400, 449] on span "Add to MOC (1/34)" at bounding box center [420, 454] width 92 height 10
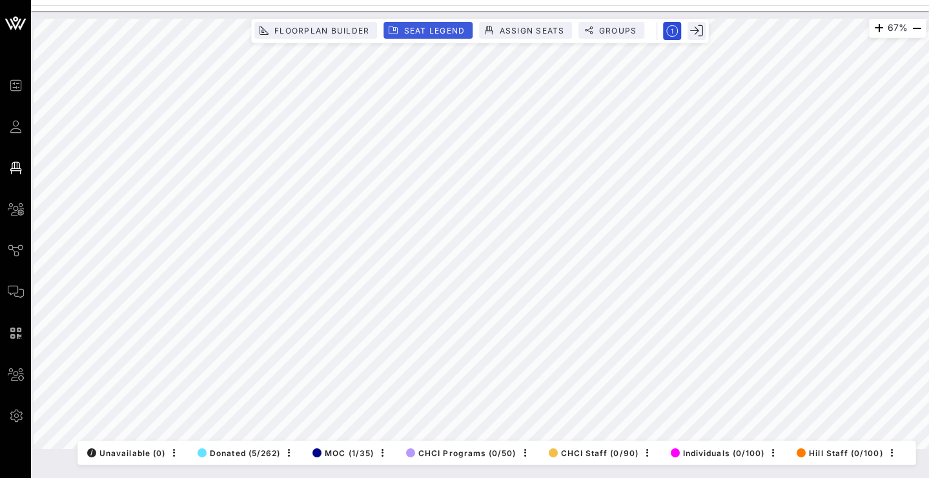
click at [456, 29] on span "Seat Legend" at bounding box center [434, 31] width 62 height 10
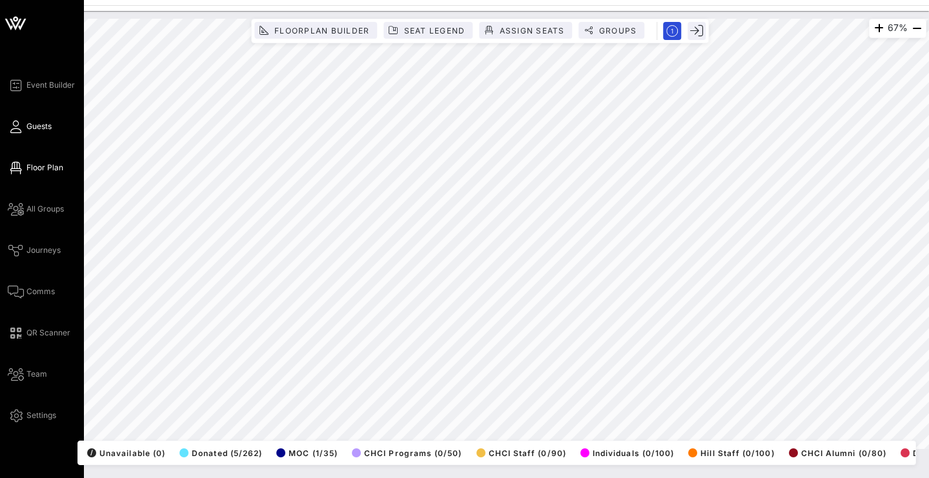
click at [19, 128] on icon at bounding box center [16, 127] width 16 height 2
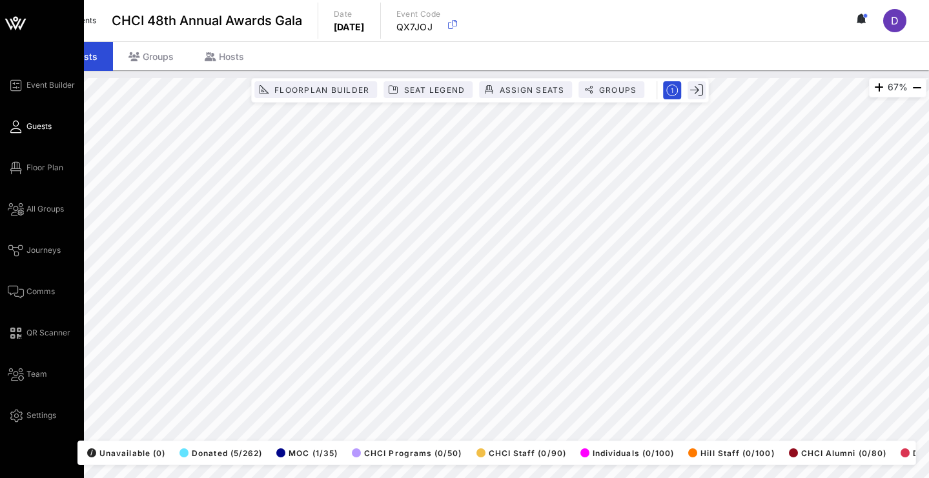
click at [19, 127] on icon at bounding box center [16, 127] width 16 height 2
click at [17, 128] on icon at bounding box center [16, 127] width 16 height 2
click at [19, 126] on icon at bounding box center [16, 127] width 16 height 2
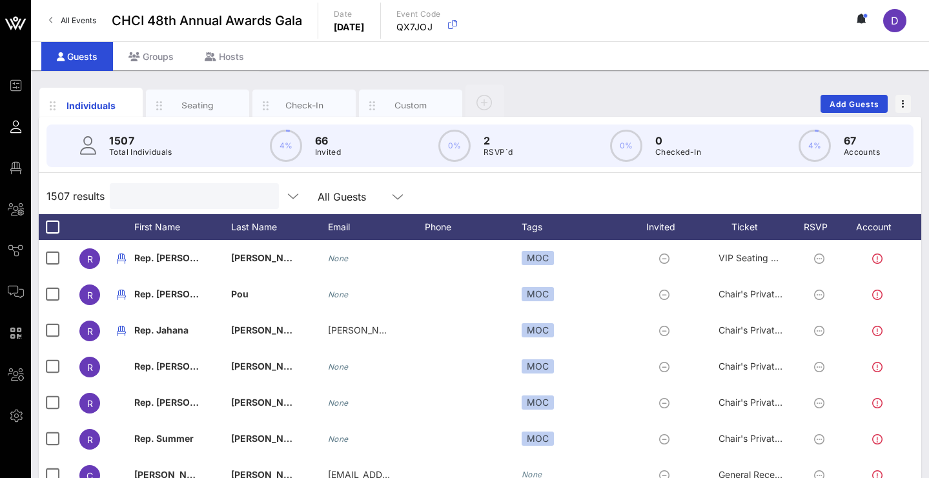
click at [183, 197] on input "text" at bounding box center [192, 196] width 151 height 17
paste input "[PERSON_NAME]"
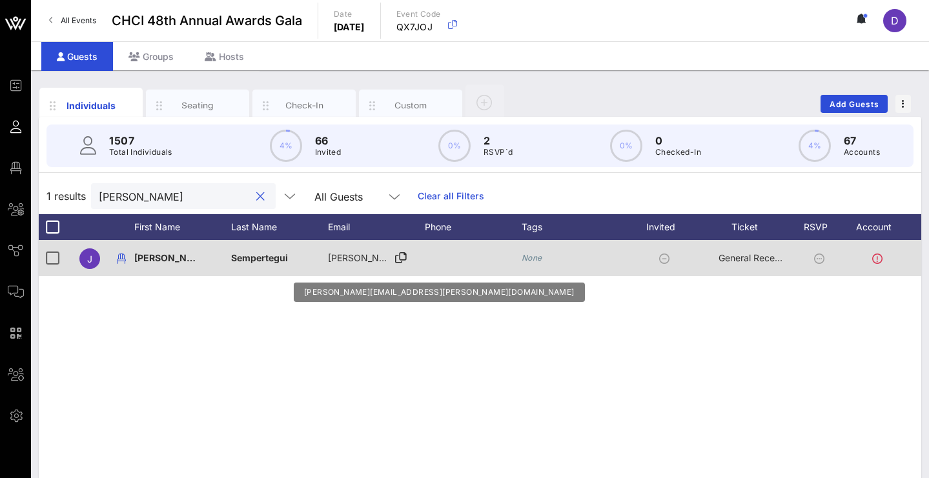
type input "[PERSON_NAME]"
click at [362, 259] on span "juan.m.sempertegui@wellsfargo.com" at bounding box center [480, 257] width 304 height 11
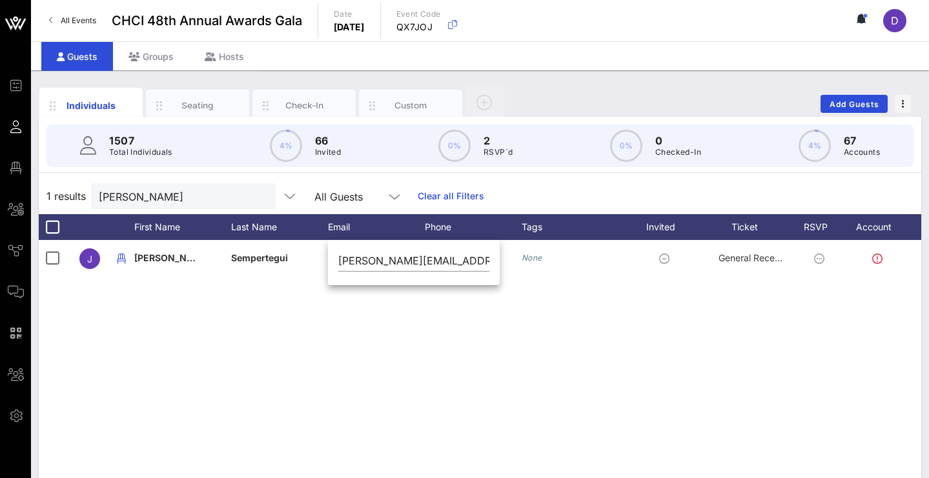
click at [315, 353] on div "J Juan Sempertegui juan.m.sempertegui@wellsfargo.com None General Reception" at bounding box center [480, 433] width 882 height 387
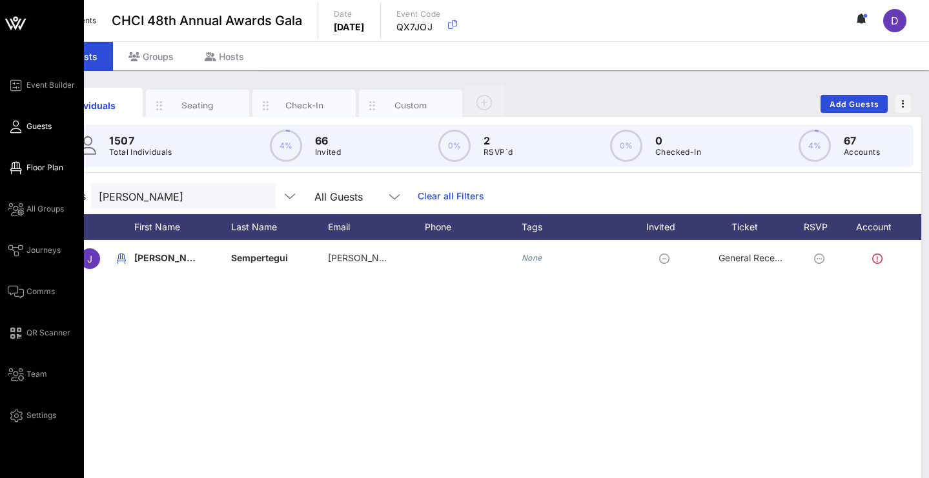
click at [39, 163] on span "Floor Plan" at bounding box center [44, 168] width 37 height 12
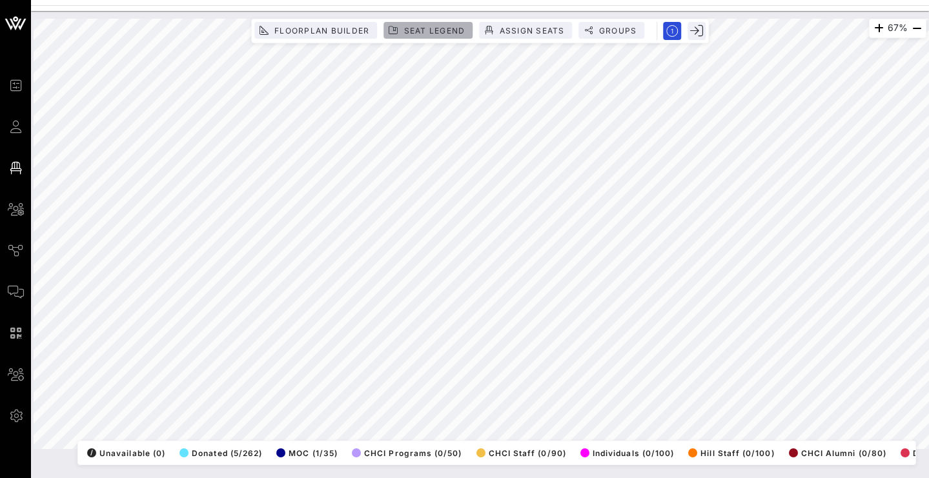
click at [458, 32] on span "Seat Legend" at bounding box center [434, 31] width 62 height 10
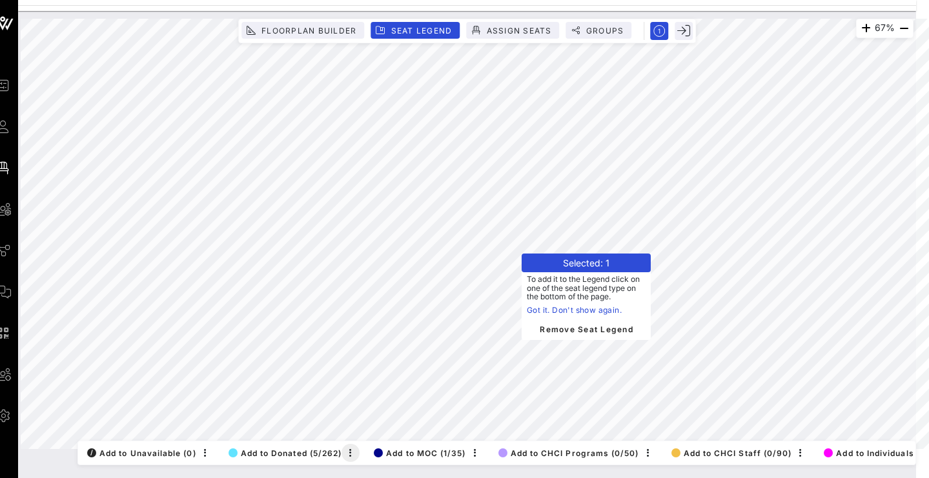
click at [358, 445] on icon "button" at bounding box center [350, 452] width 15 height 15
click at [314, 449] on span "Add to Donated (5/262)" at bounding box center [285, 454] width 114 height 10
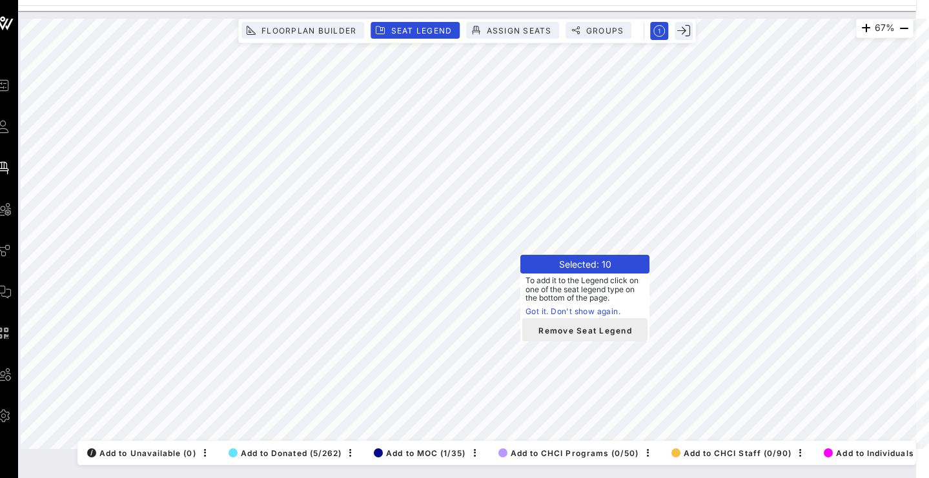
click at [552, 332] on span "Remove Seat Legend" at bounding box center [584, 330] width 105 height 12
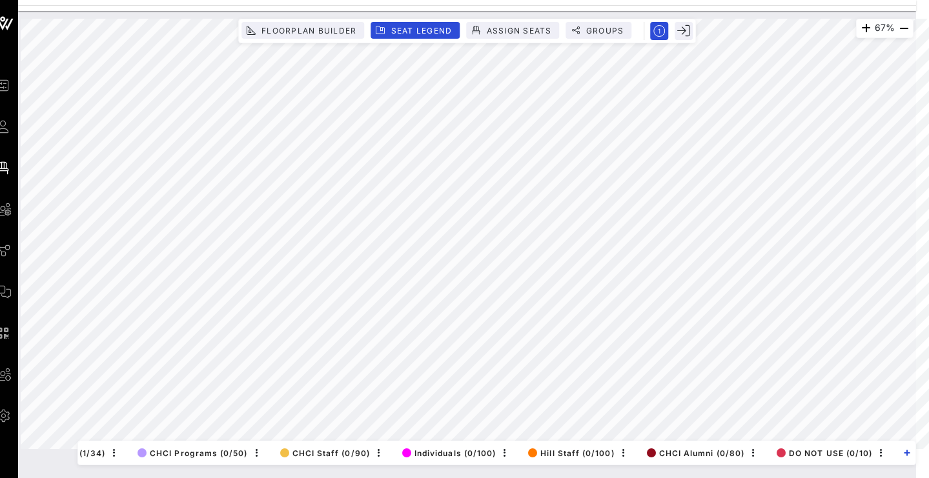
scroll to position [0, 13]
click at [905, 450] on icon "button" at bounding box center [907, 453] width 6 height 6
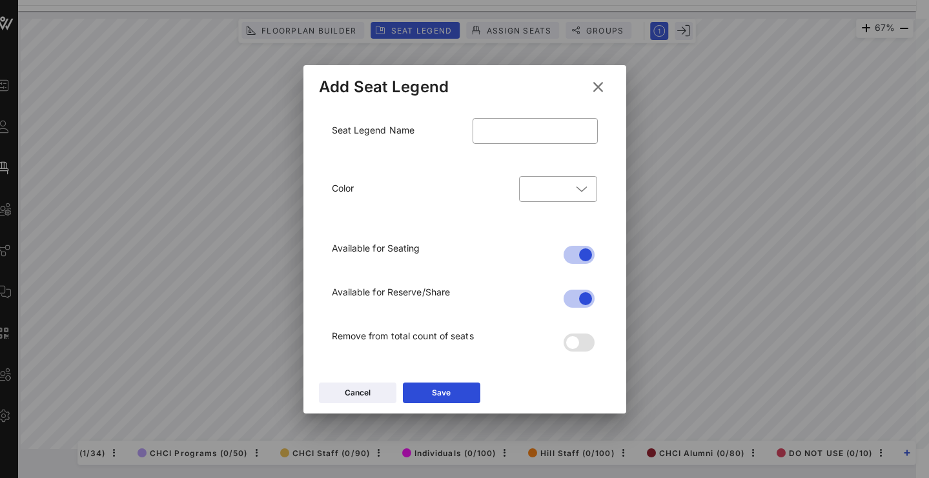
click at [599, 92] on icon at bounding box center [597, 86] width 19 height 17
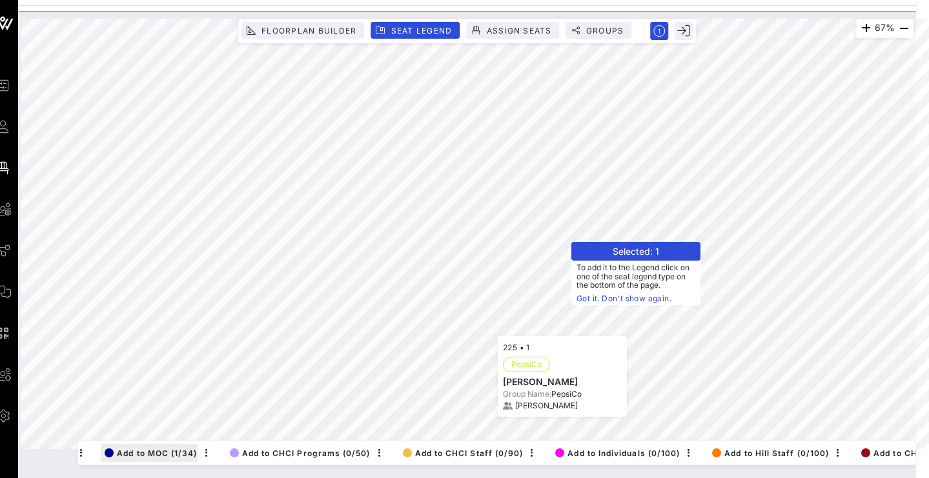
click at [137, 449] on span "Add to MOC (1/34)" at bounding box center [151, 454] width 92 height 10
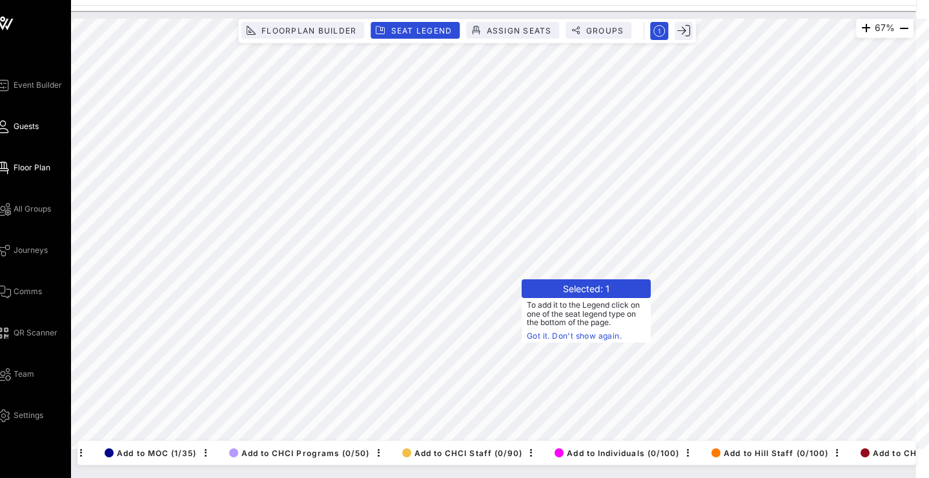
click at [34, 124] on span "Guests" at bounding box center [26, 127] width 25 height 12
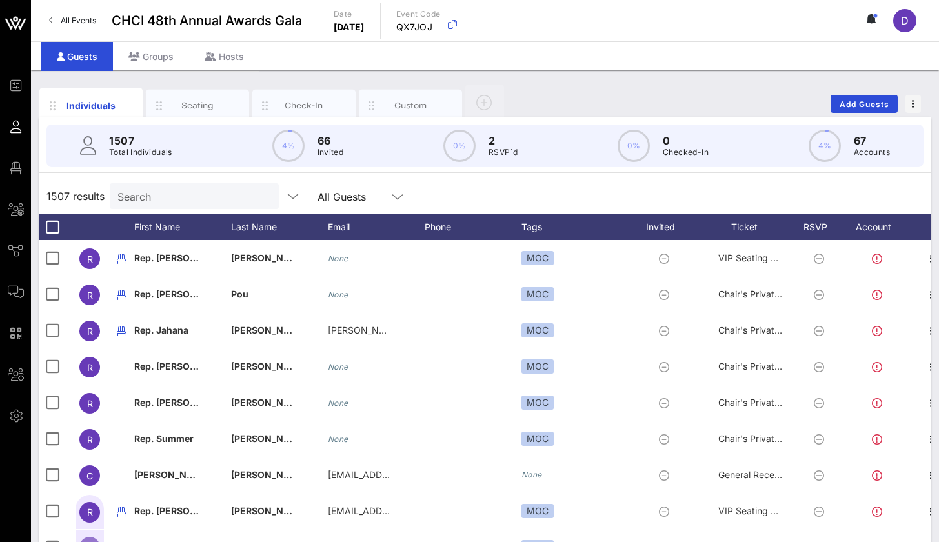
click at [226, 196] on input "Search" at bounding box center [192, 196] width 151 height 17
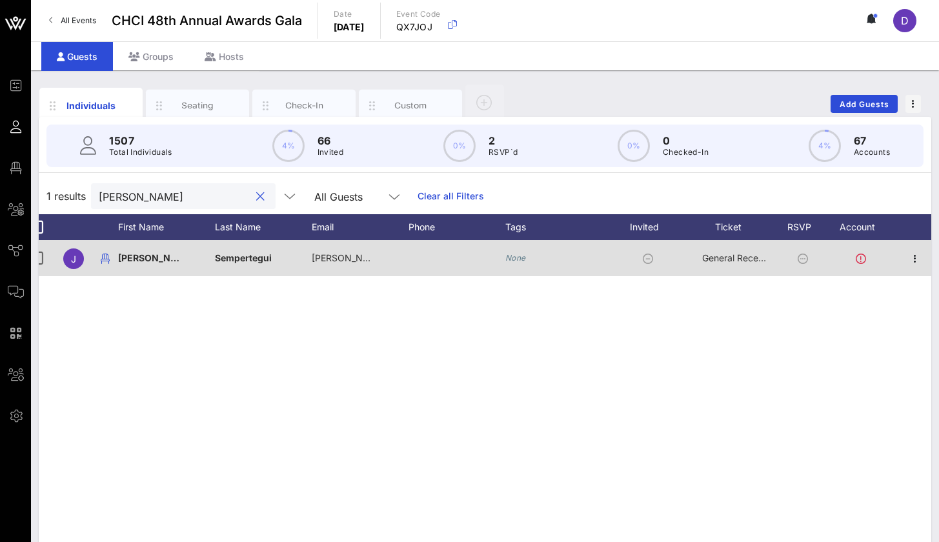
scroll to position [0, 16]
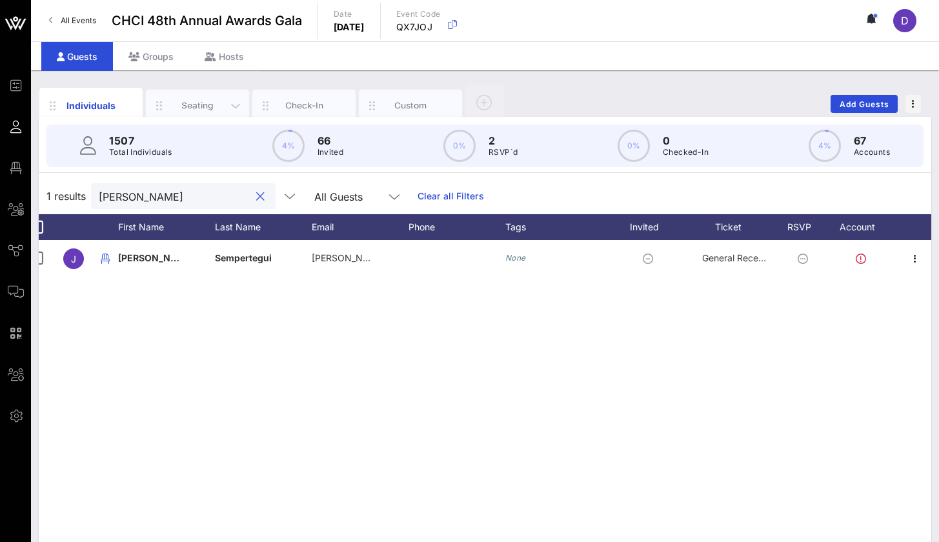
type input "Juan sem"
click at [218, 105] on div "Seating" at bounding box center [197, 105] width 57 height 12
click at [203, 108] on div "Seating" at bounding box center [197, 105] width 57 height 12
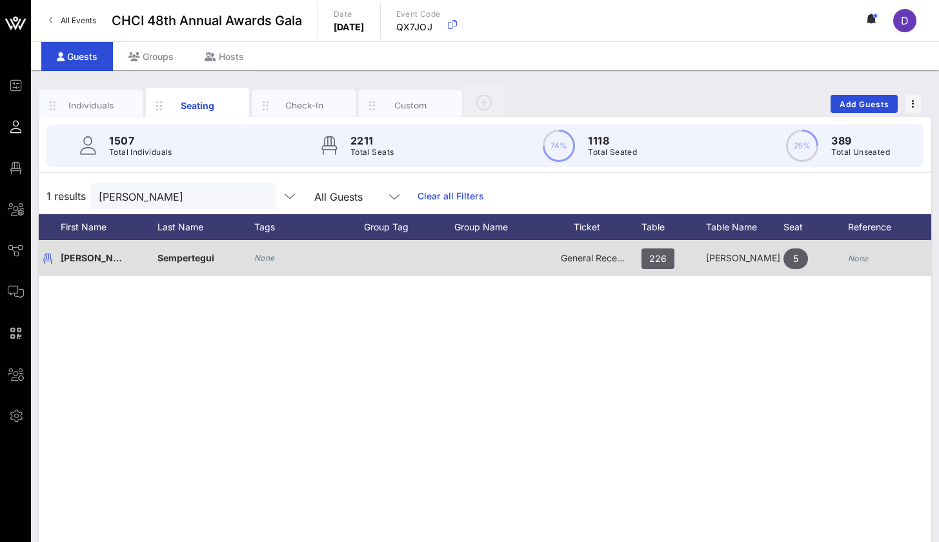
scroll to position [0, 132]
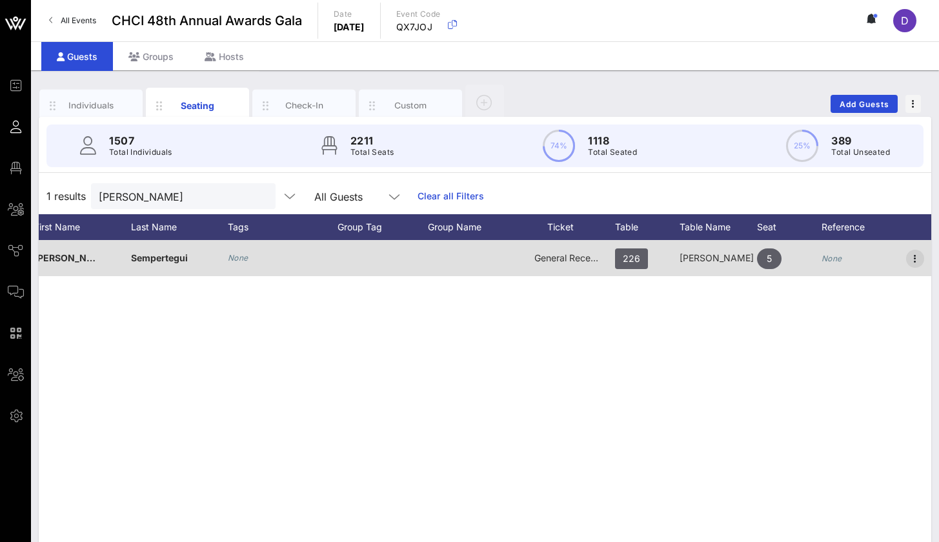
click at [913, 259] on icon "button" at bounding box center [914, 258] width 15 height 15
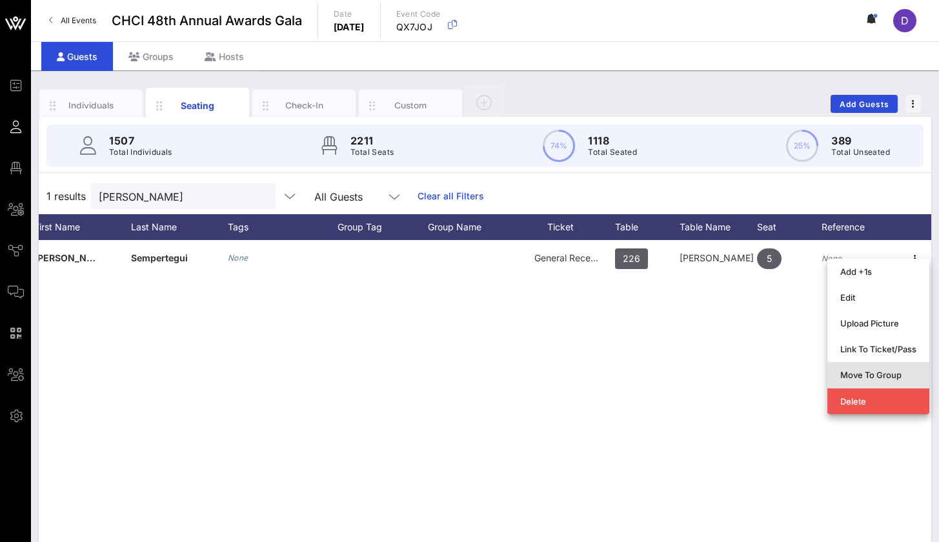
click at [878, 369] on div "Move To Group" at bounding box center [878, 375] width 76 height 21
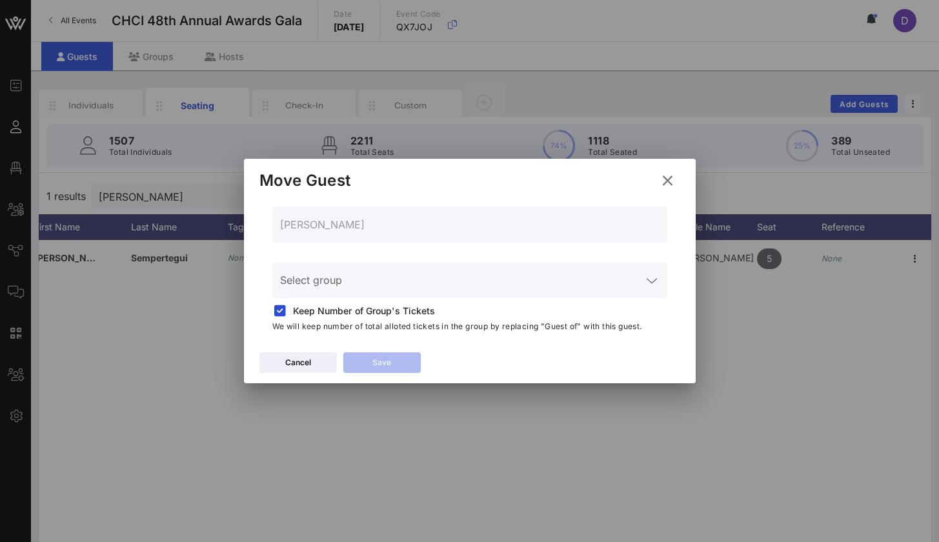
click at [509, 290] on input "Select group" at bounding box center [460, 288] width 361 height 21
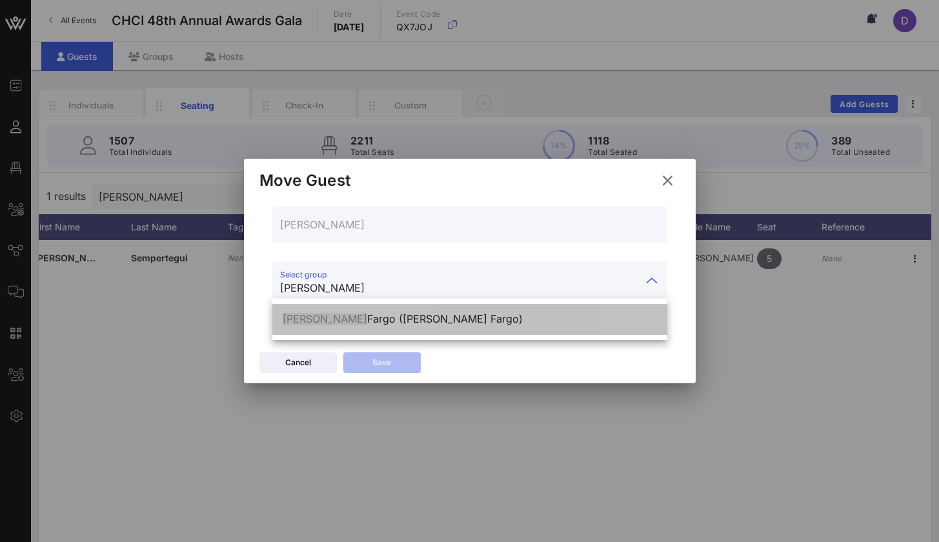
click at [474, 318] on div "Wells Fargo (Wells Fargo)" at bounding box center [470, 319] width 374 height 12
type input "Wells Fargo (Wells Fargo)"
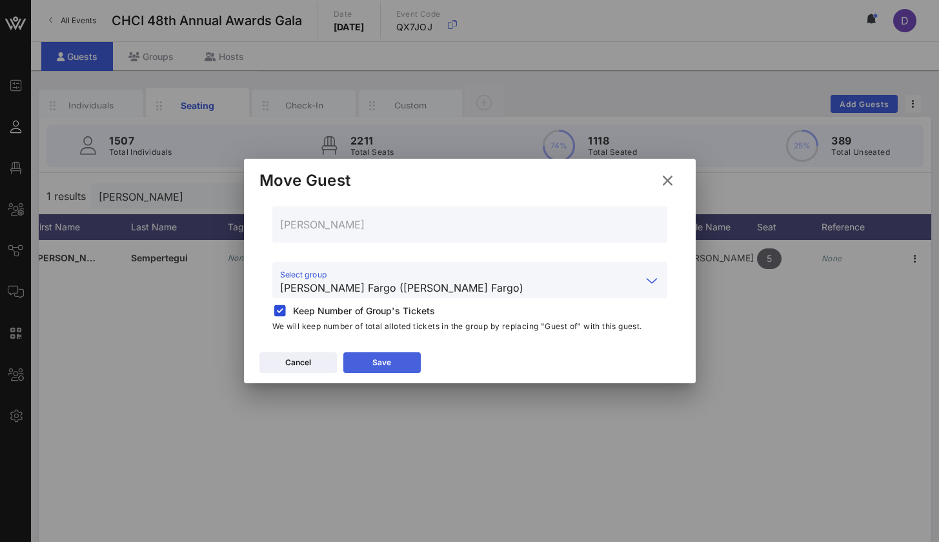
click at [376, 368] on div "Save" at bounding box center [381, 362] width 19 height 13
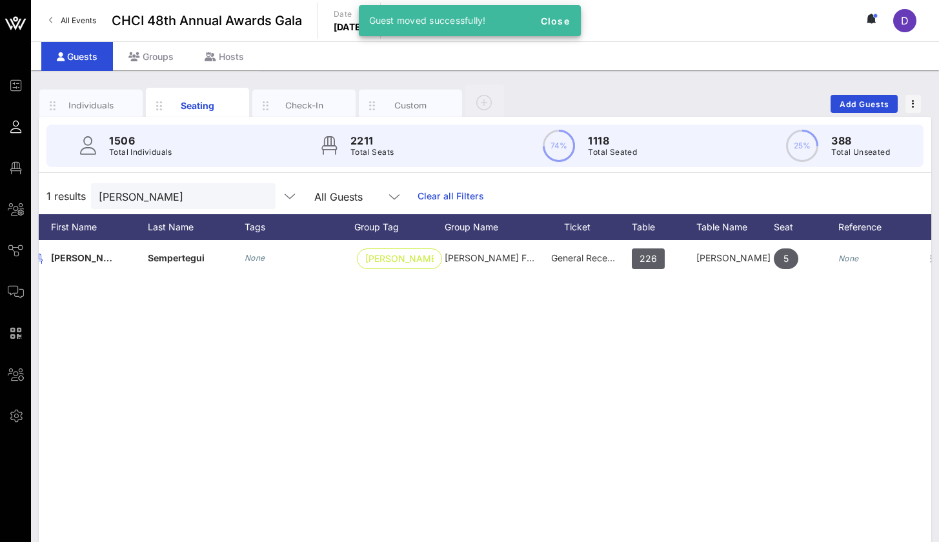
scroll to position [0, 113]
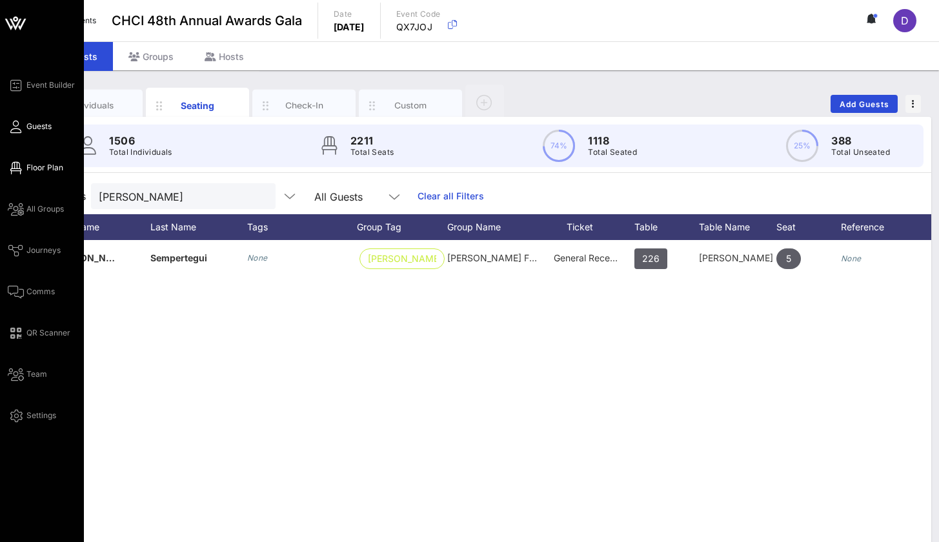
click at [34, 172] on span "Floor Plan" at bounding box center [44, 168] width 37 height 12
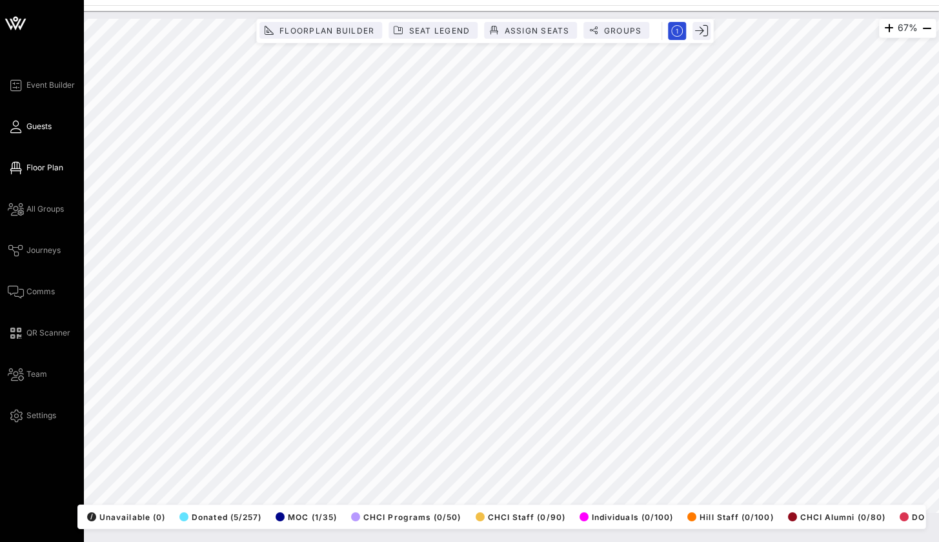
click at [24, 123] on link "Guests" at bounding box center [30, 126] width 44 height 15
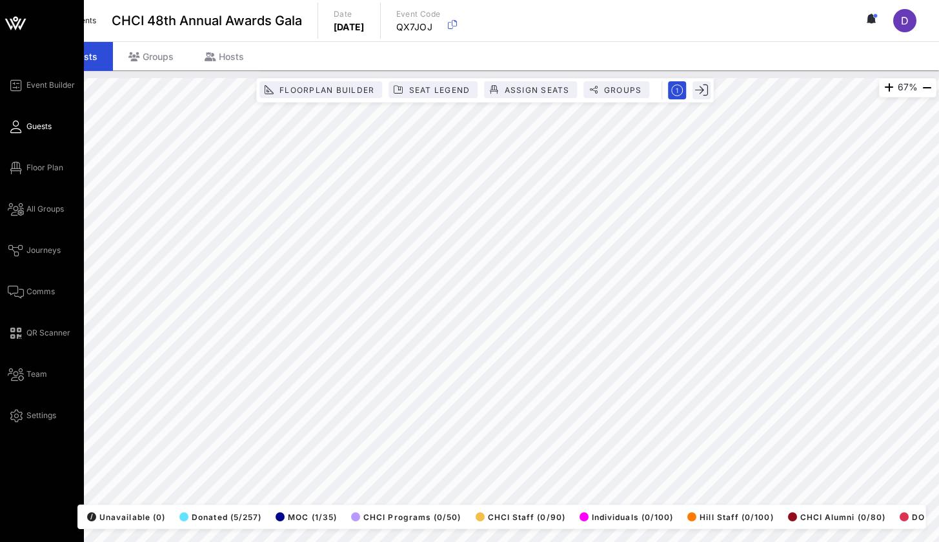
click at [44, 126] on span "Guests" at bounding box center [38, 127] width 25 height 12
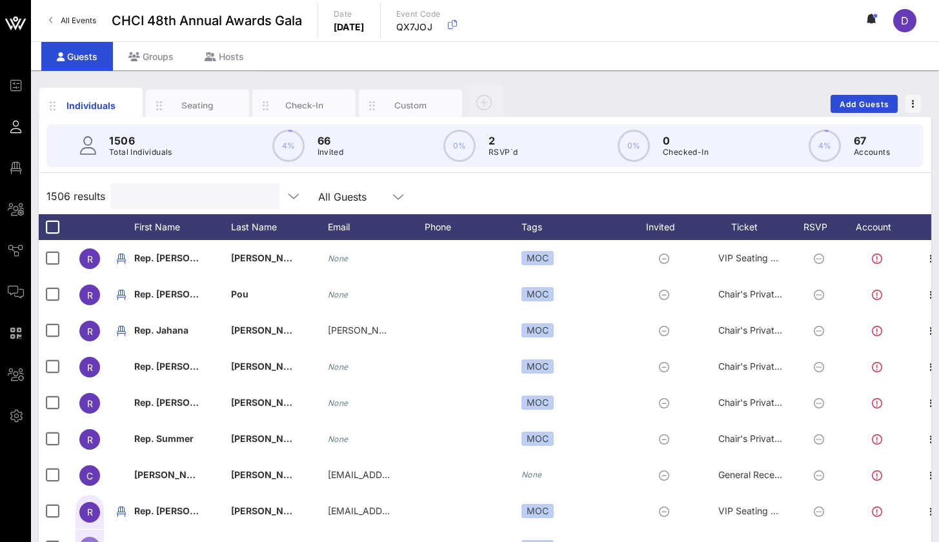
click at [215, 192] on input "text" at bounding box center [193, 196] width 151 height 17
type input "u"
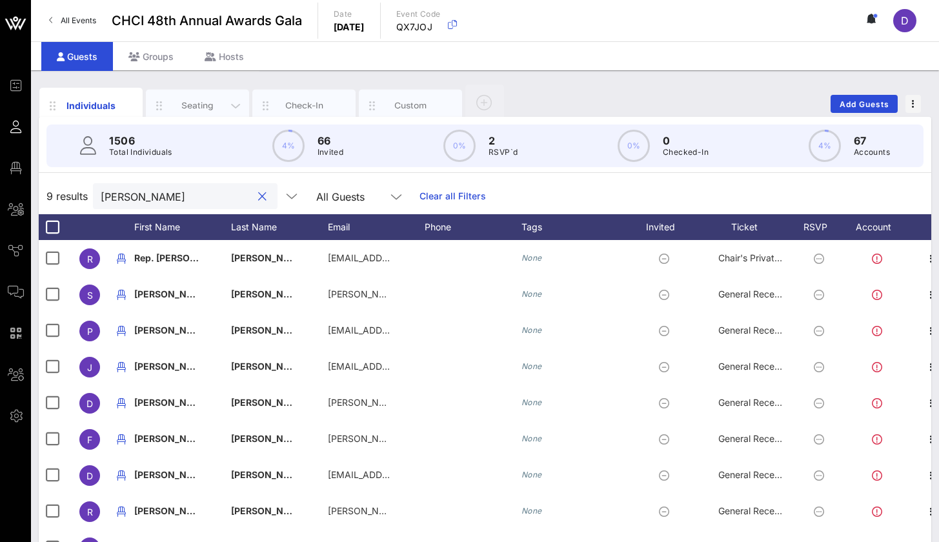
click at [208, 108] on div "Seating" at bounding box center [197, 105] width 57 height 12
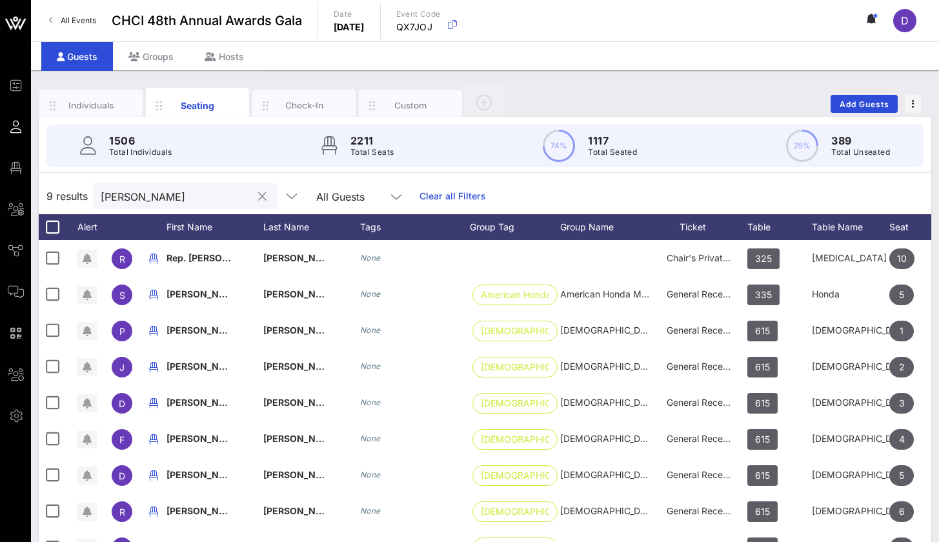
click at [163, 203] on input "Ivan" at bounding box center [176, 196] width 151 height 17
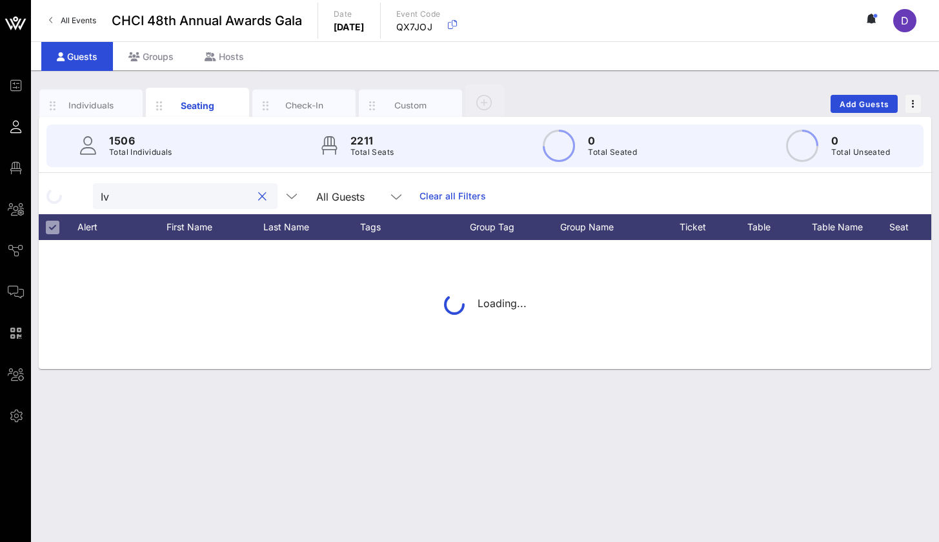
type input "I"
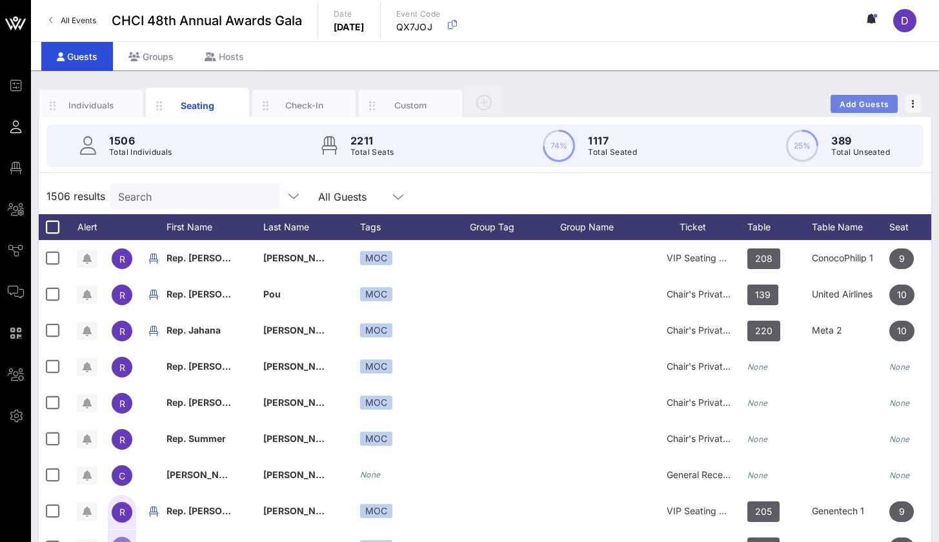
click at [857, 106] on span "Add Guests" at bounding box center [864, 104] width 51 height 10
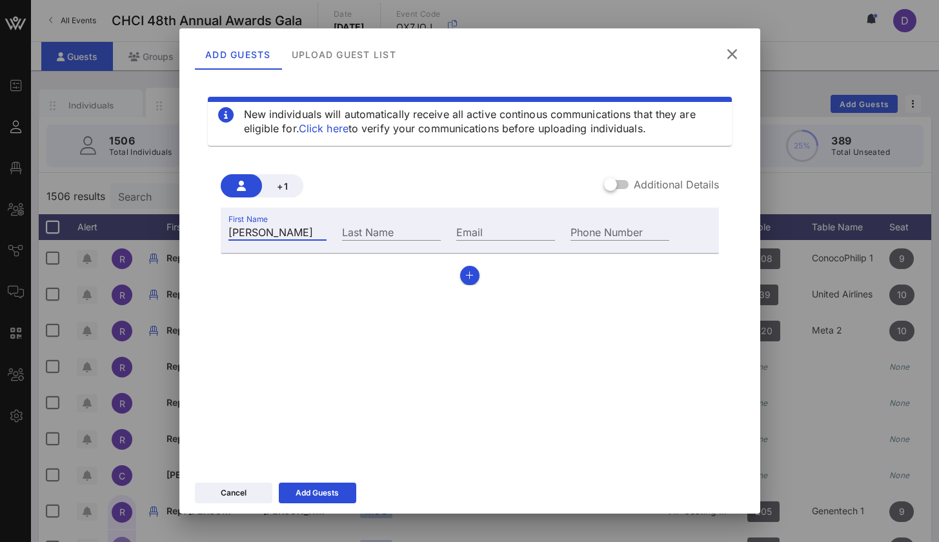
type input "Ivan"
type input "R"
type input "Torrez"
click at [287, 230] on input "Ivan" at bounding box center [277, 231] width 99 height 17
type input "ivan.torrez@mail.house.gov"
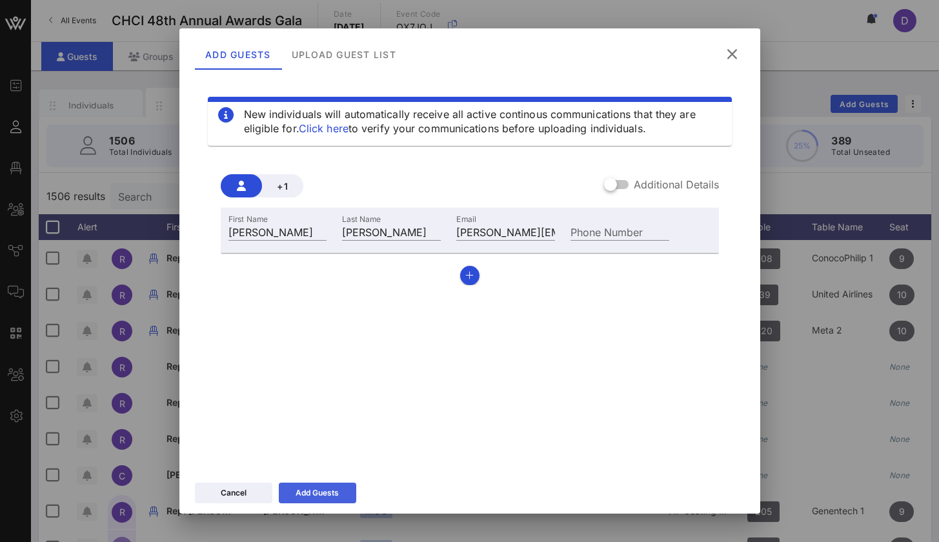
click at [337, 478] on button "Add Guests" at bounding box center [317, 493] width 77 height 21
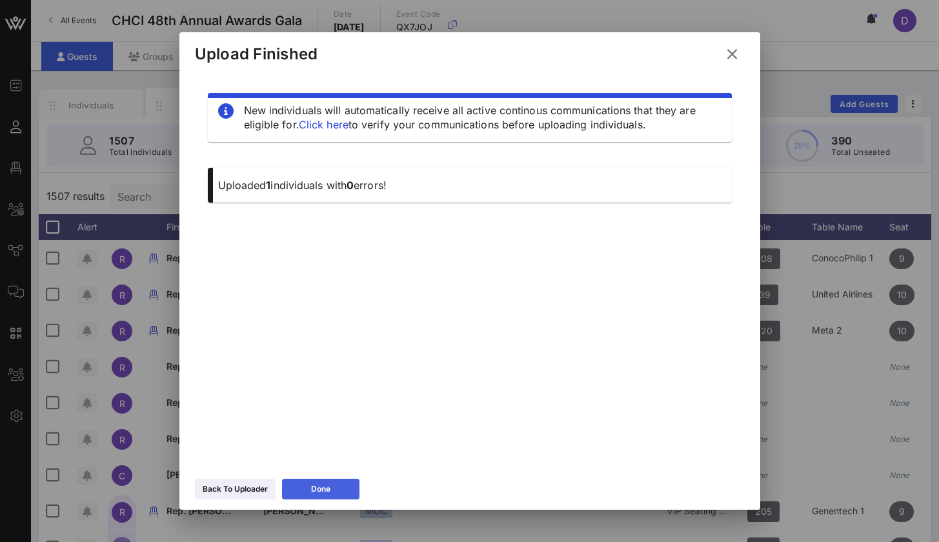
click at [314, 478] on div "Done" at bounding box center [320, 489] width 19 height 13
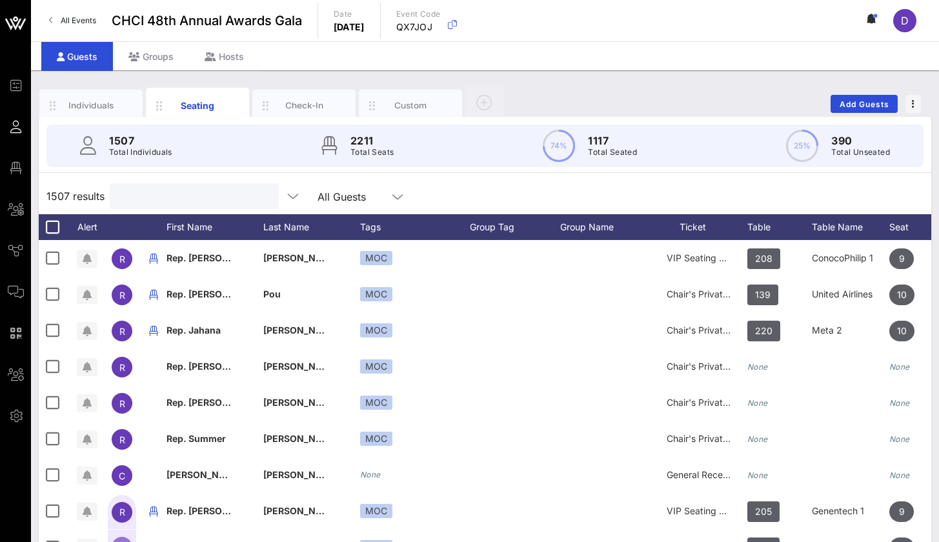
click at [225, 198] on input "text" at bounding box center [192, 196] width 151 height 17
type input "i"
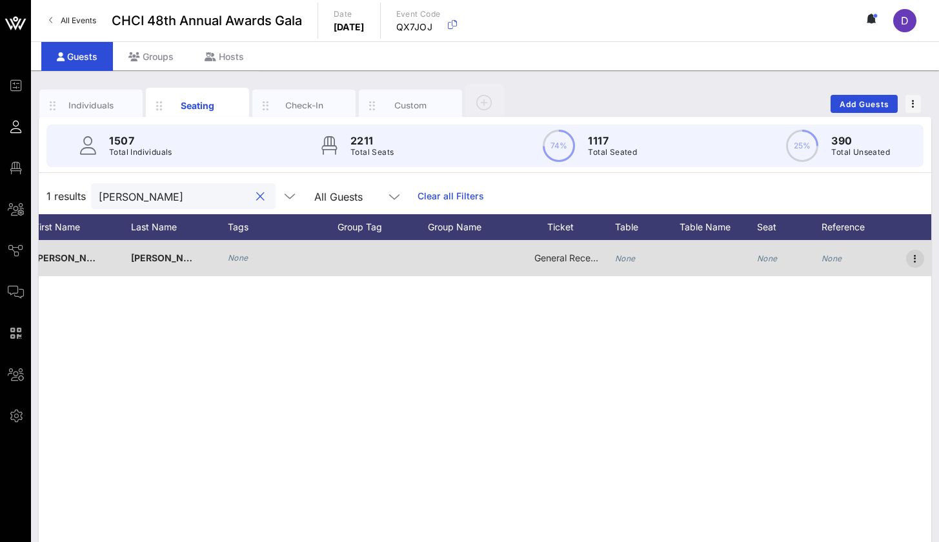
scroll to position [0, 132]
type input "Ivan torre"
click at [916, 263] on icon "button" at bounding box center [914, 258] width 15 height 15
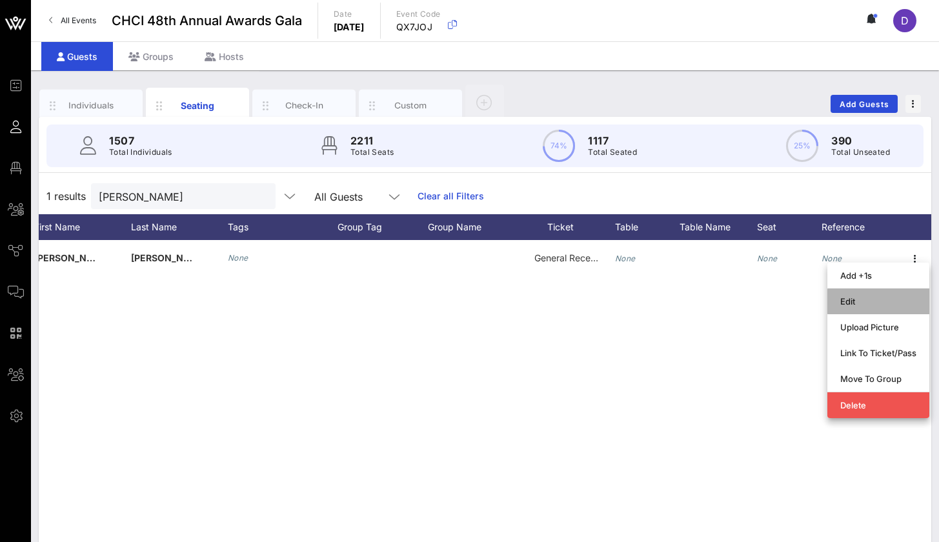
click at [891, 299] on div "Edit" at bounding box center [878, 301] width 76 height 10
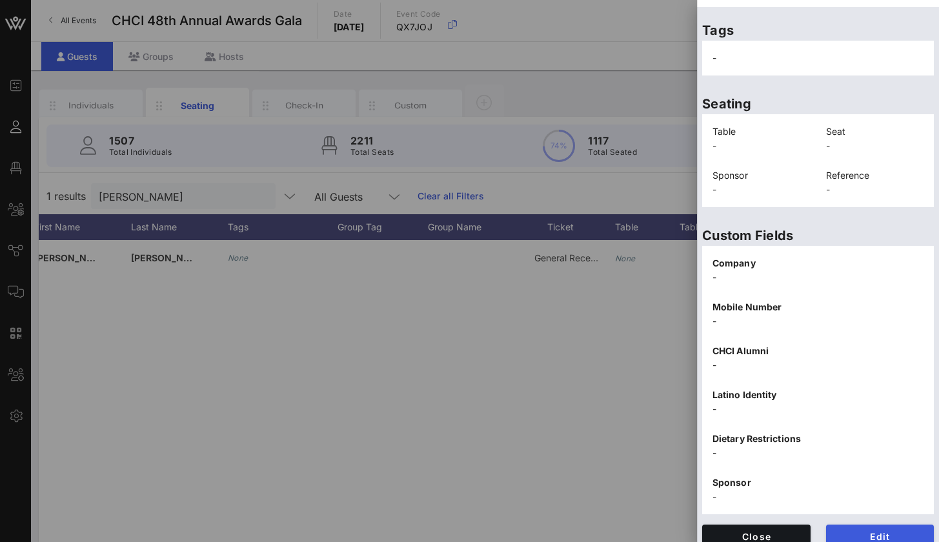
scroll to position [228, 0]
click at [847, 478] on span "Edit" at bounding box center [880, 537] width 88 height 11
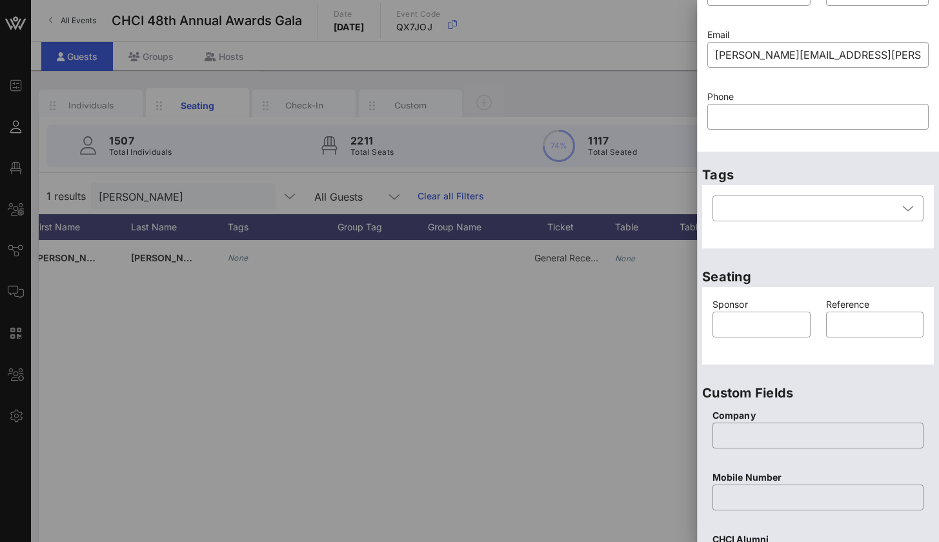
scroll to position [0, 0]
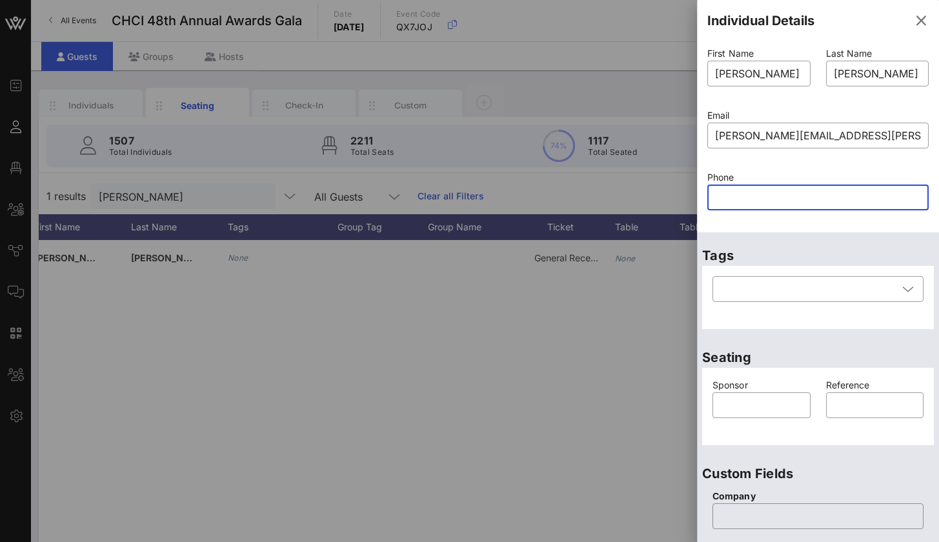
click at [771, 201] on input "text" at bounding box center [818, 197] width 206 height 21
click at [784, 290] on div at bounding box center [808, 289] width 177 height 26
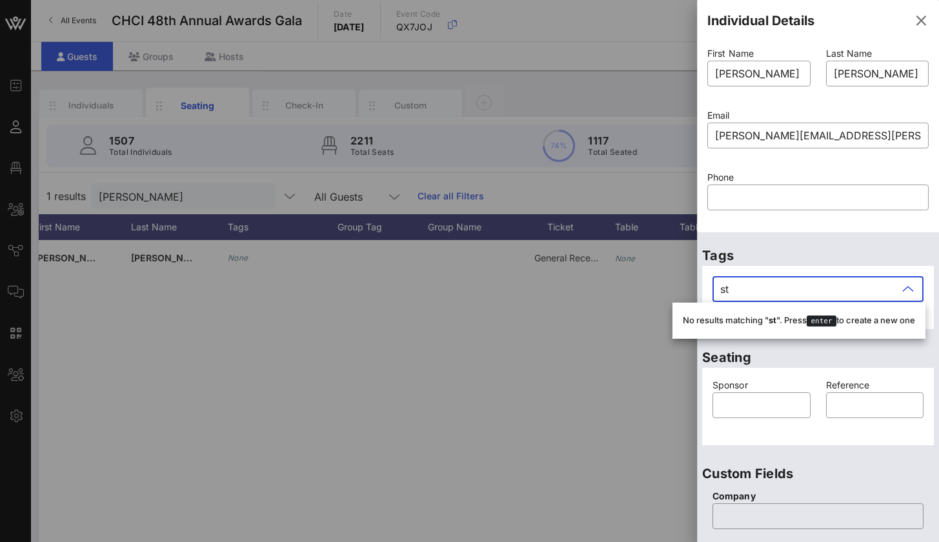
type input "s"
type input "d"
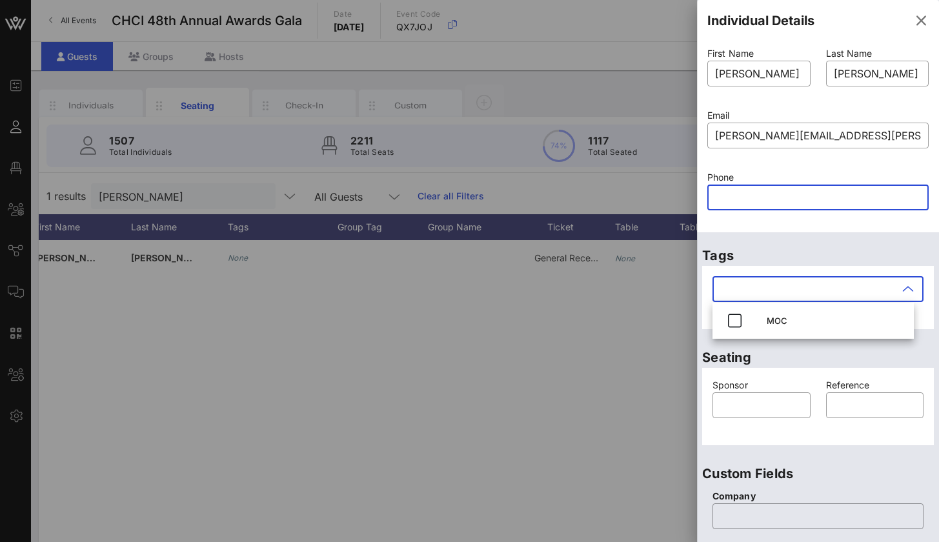
click at [842, 201] on input "text" at bounding box center [818, 197] width 206 height 21
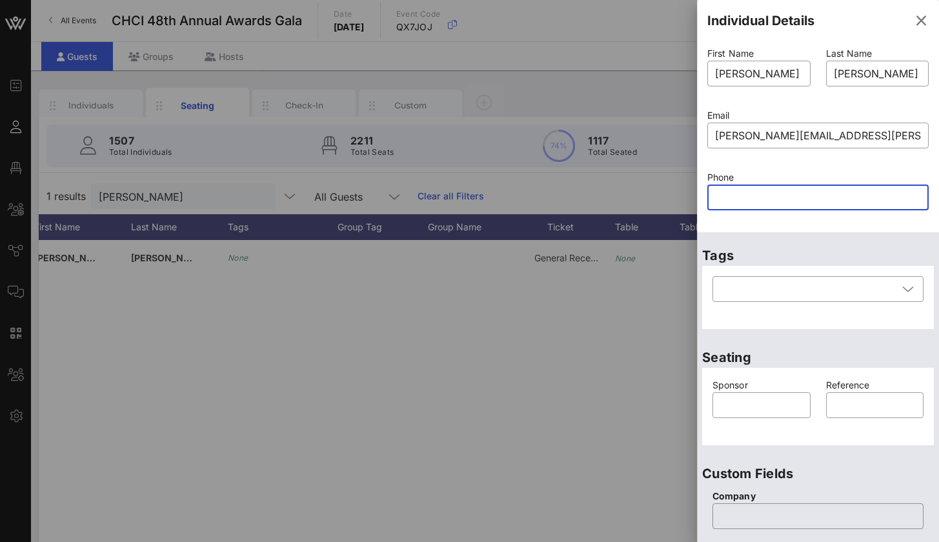
click at [838, 197] on input "text" at bounding box center [818, 197] width 206 height 21
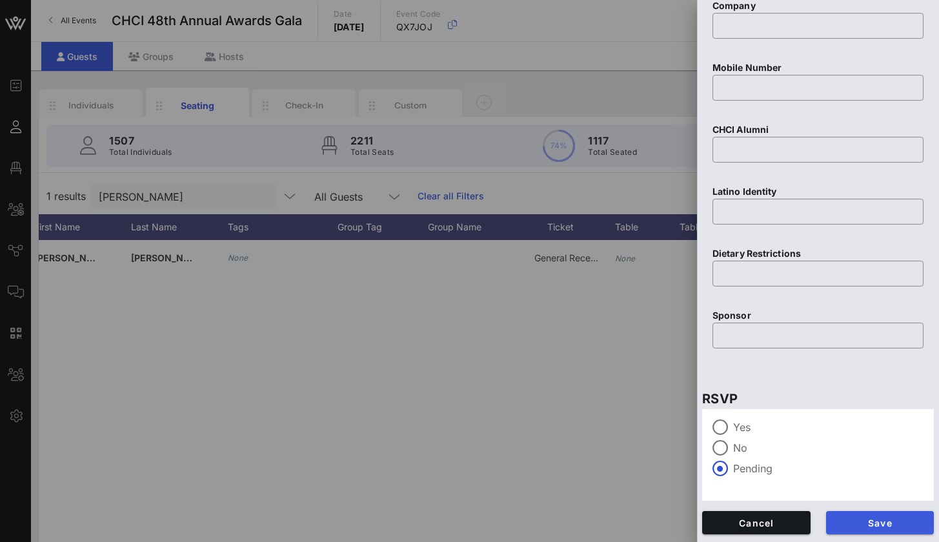
scroll to position [491, 0]
type input "208-473-0685"
click at [721, 431] on div at bounding box center [720, 427] width 22 height 22
click at [841, 478] on span "Save" at bounding box center [880, 523] width 88 height 11
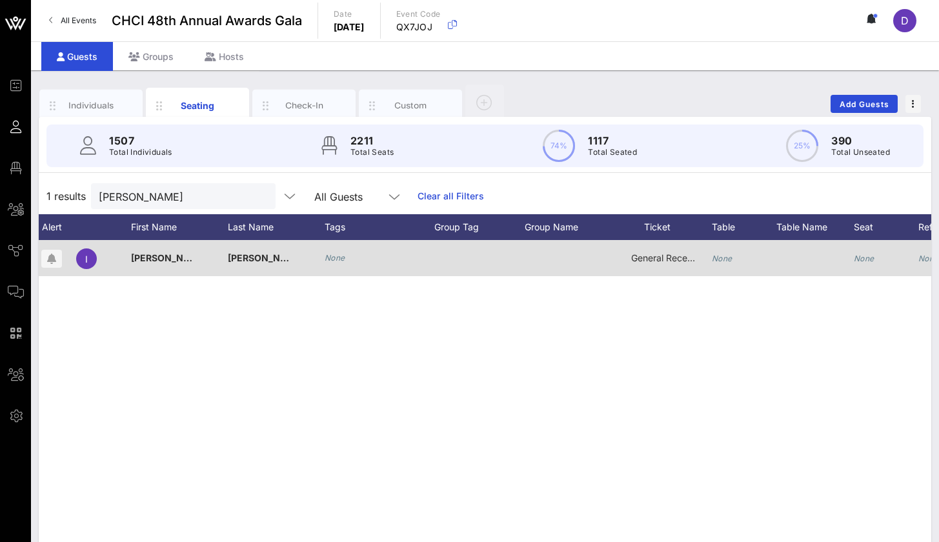
scroll to position [0, 26]
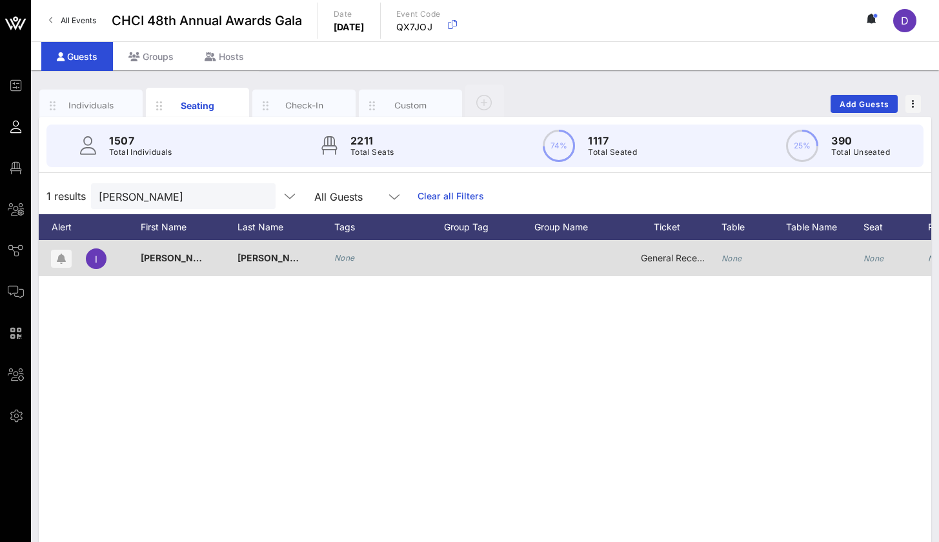
click at [573, 258] on div at bounding box center [579, 258] width 90 height 36
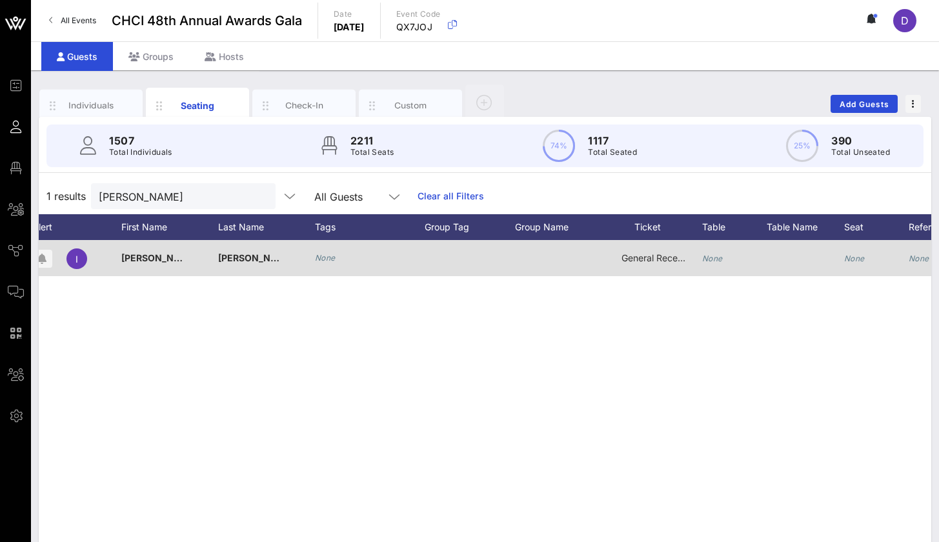
scroll to position [0, 57]
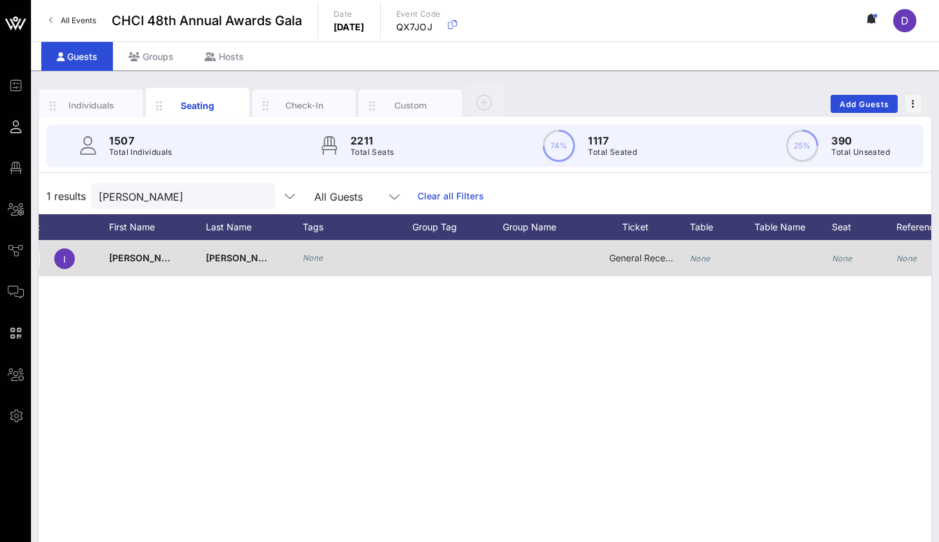
click at [695, 257] on icon "None" at bounding box center [700, 259] width 21 height 10
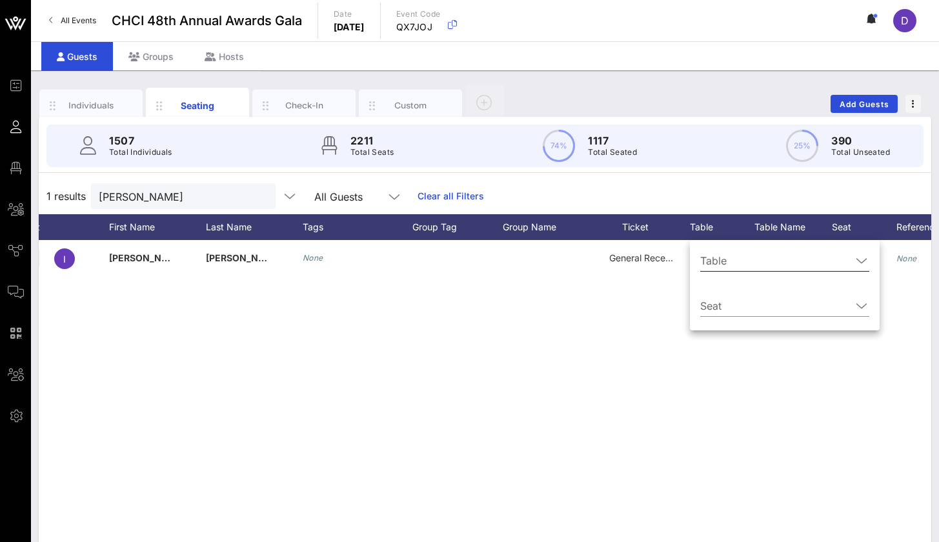
click at [741, 258] on input "Table" at bounding box center [775, 260] width 151 height 21
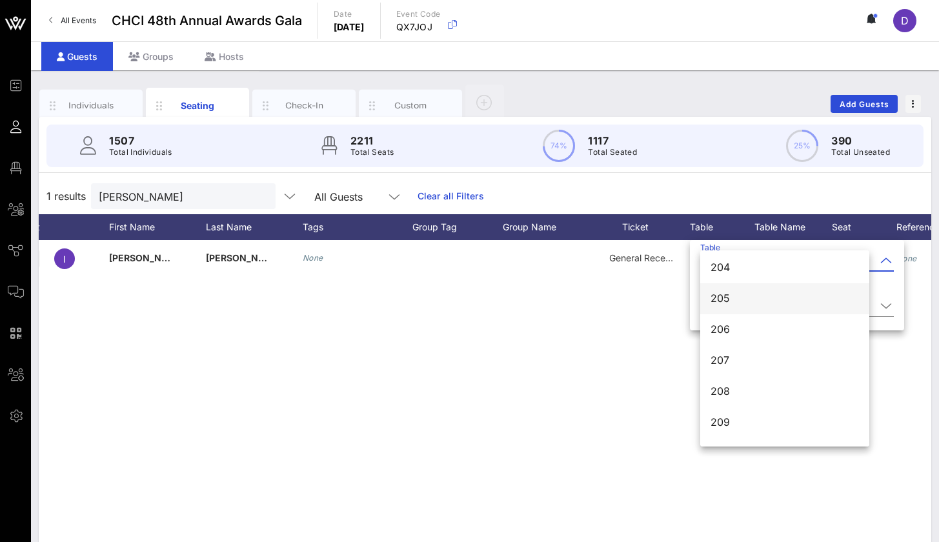
scroll to position [1554, 0]
click at [749, 332] on div "206" at bounding box center [785, 328] width 148 height 12
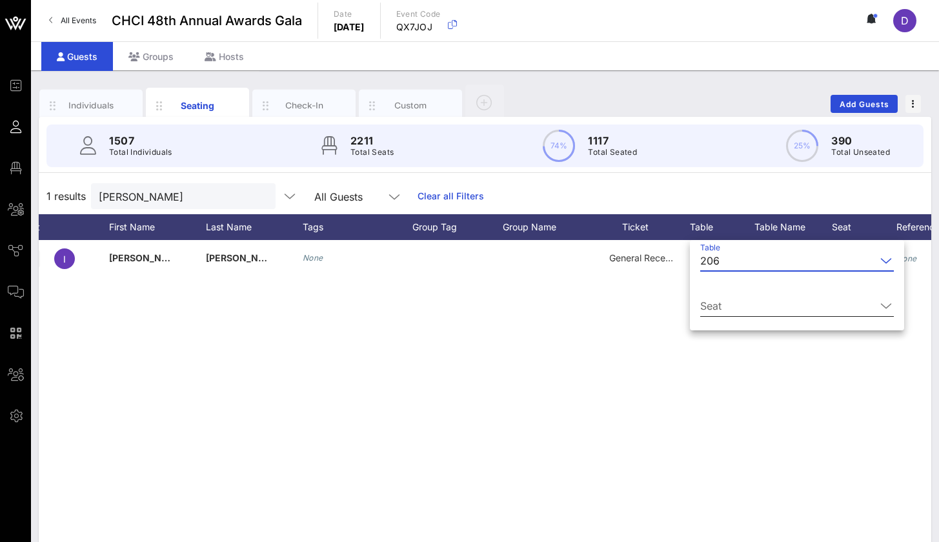
click at [764, 301] on input "Seat" at bounding box center [788, 306] width 176 height 21
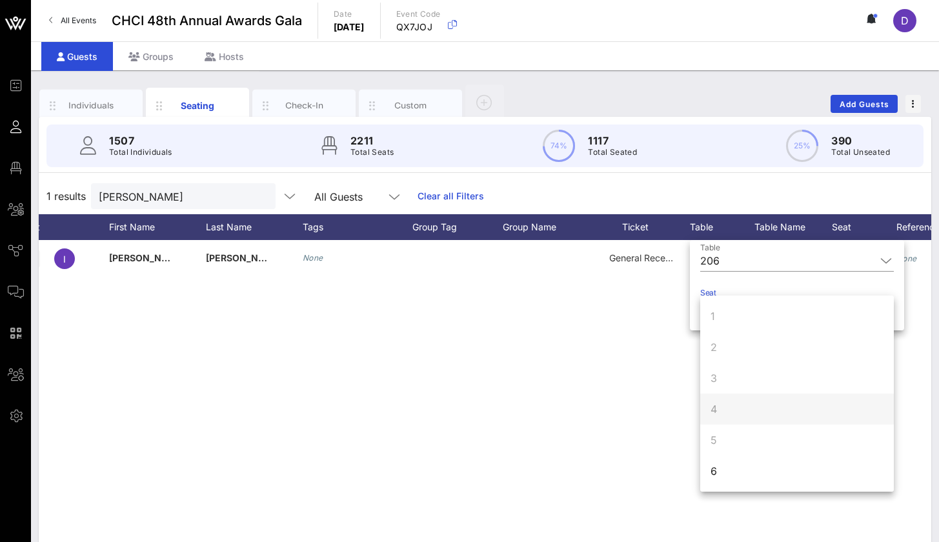
scroll to position [46, 0]
click at [732, 425] on div "6" at bounding box center [797, 424] width 194 height 31
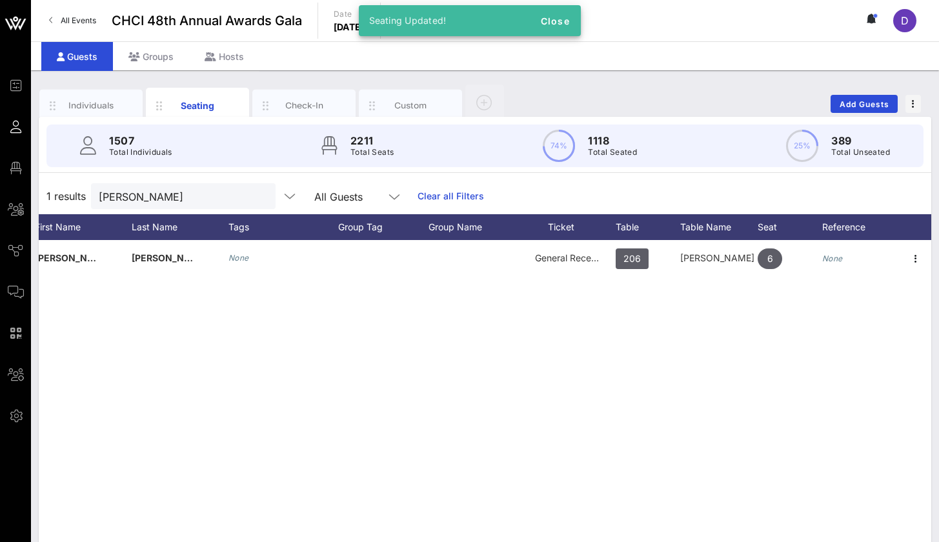
scroll to position [0, 132]
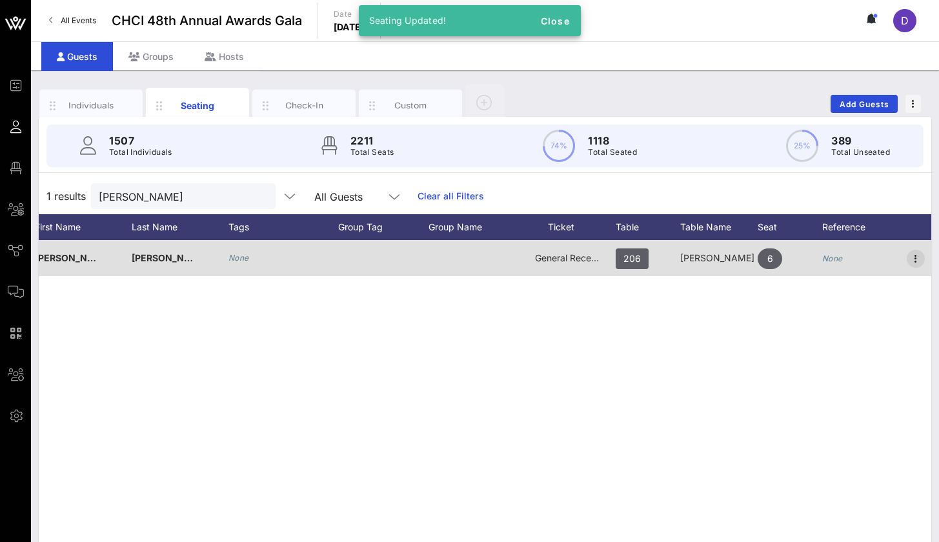
click at [918, 258] on icon "button" at bounding box center [915, 258] width 15 height 15
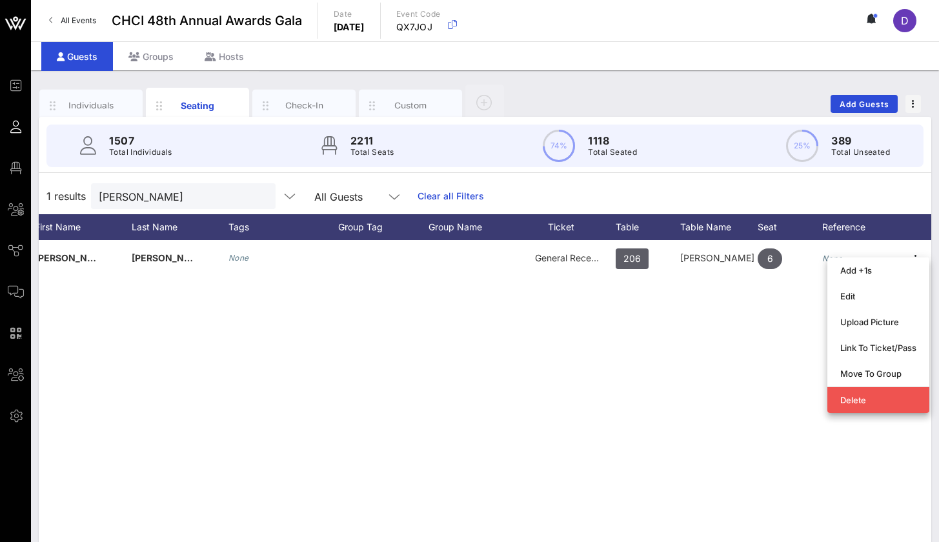
click at [785, 396] on div "I Ivan Torrez None General Reception 206 Wells Fargo 1 6 None" at bounding box center [485, 433] width 893 height 387
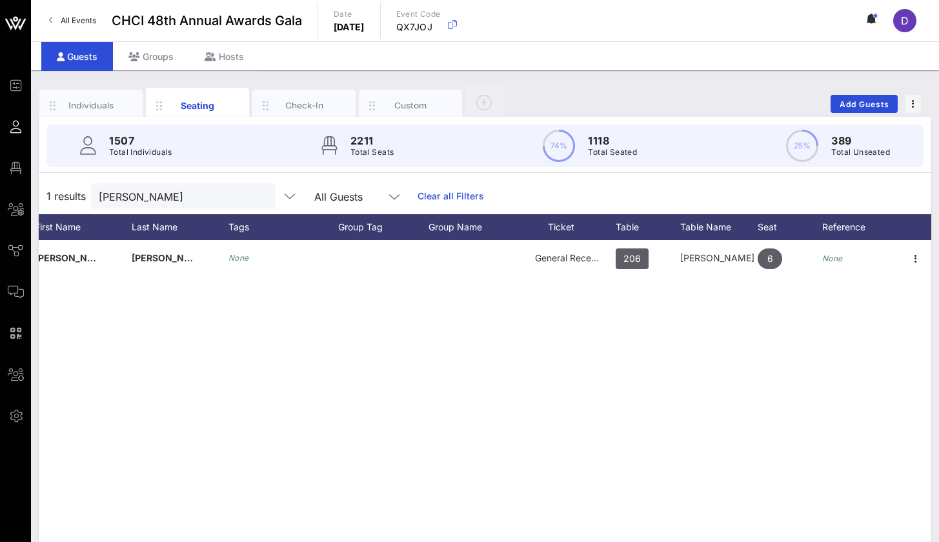
click at [592, 430] on div "I Ivan Torrez None General Reception 206 Wells Fargo 1 6 None" at bounding box center [485, 433] width 893 height 387
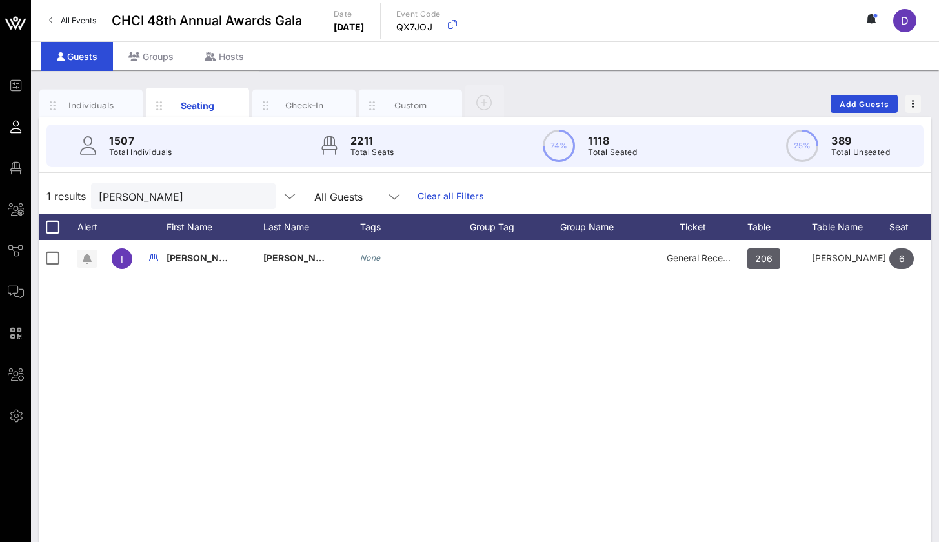
scroll to position [0, 0]
click at [137, 201] on input "Ivan torre" at bounding box center [174, 196] width 151 height 17
click at [137, 200] on input "Ivan torre" at bounding box center [174, 196] width 151 height 17
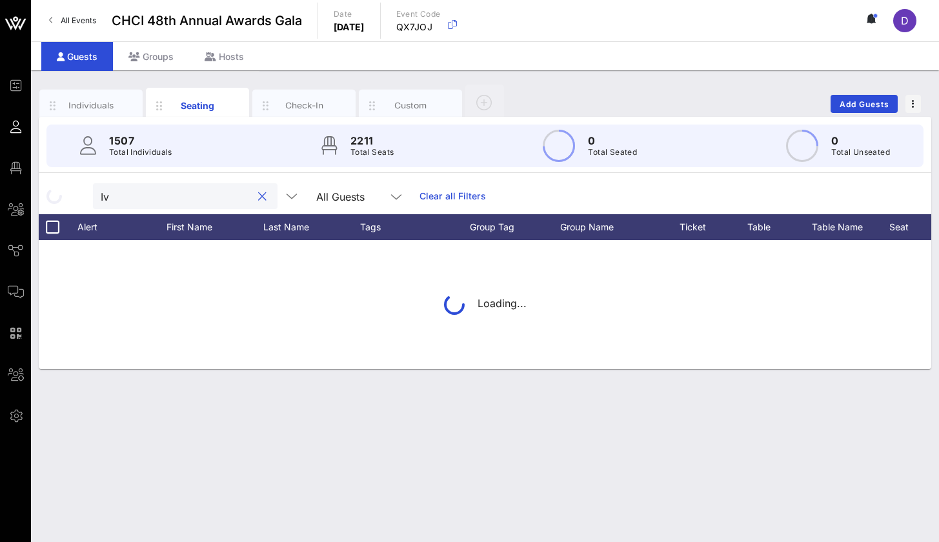
type input "I"
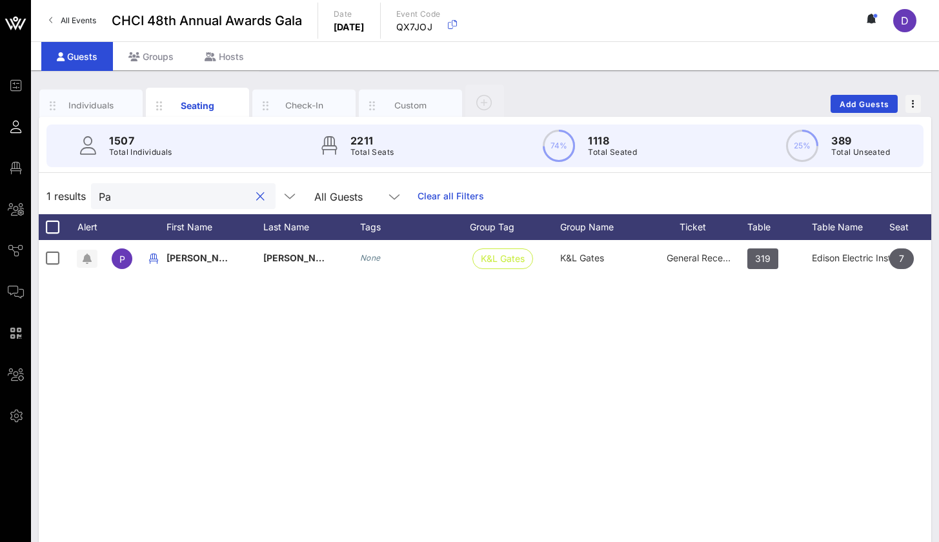
type input "P"
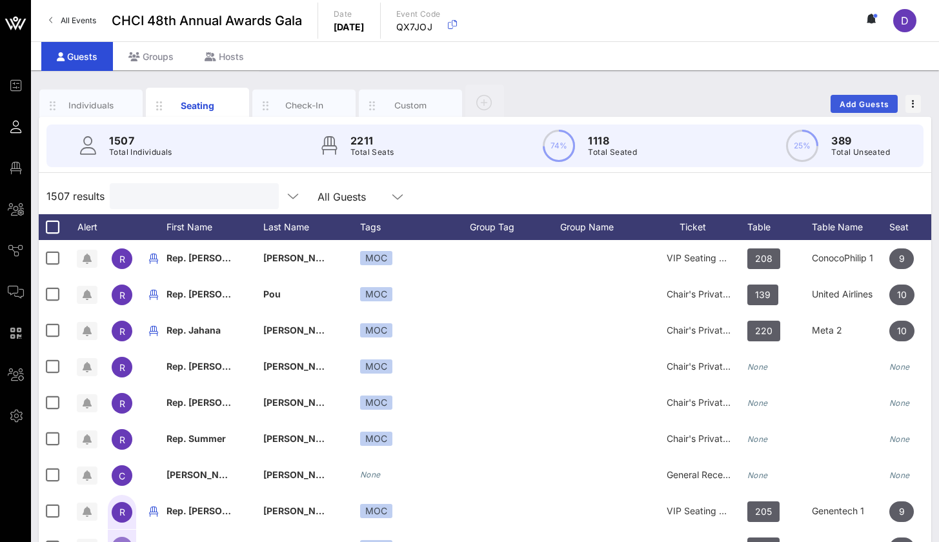
click at [836, 102] on button "Add Guests" at bounding box center [864, 104] width 67 height 18
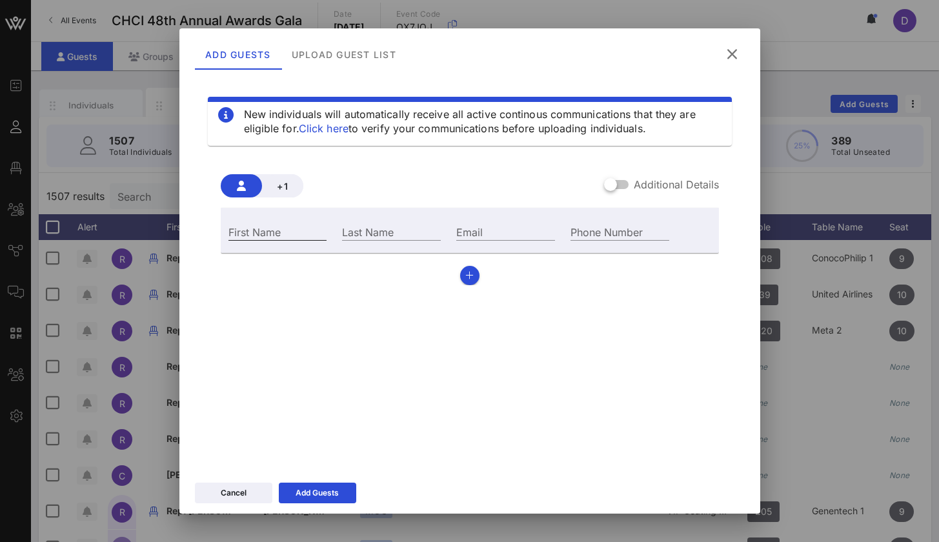
click at [284, 240] on div "First Name" at bounding box center [277, 231] width 99 height 17
type input "Paulina"
type input "C"
click at [314, 228] on input "Paulina" at bounding box center [277, 231] width 99 height 17
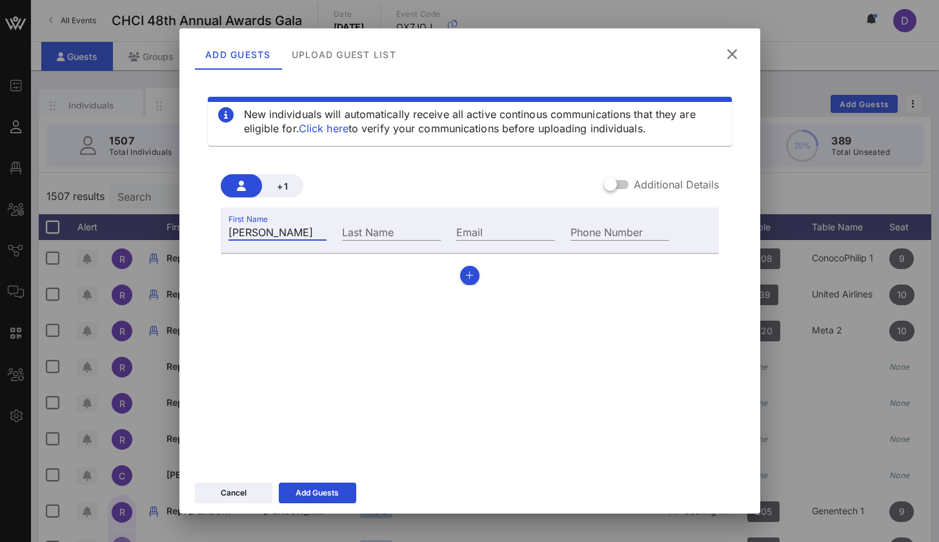
click at [314, 228] on input "Paulina" at bounding box center [277, 231] width 99 height 17
type input "P"
type input "Louise"
type input "Bentsen"
type input "louise.bentsen@mail.house.gov"
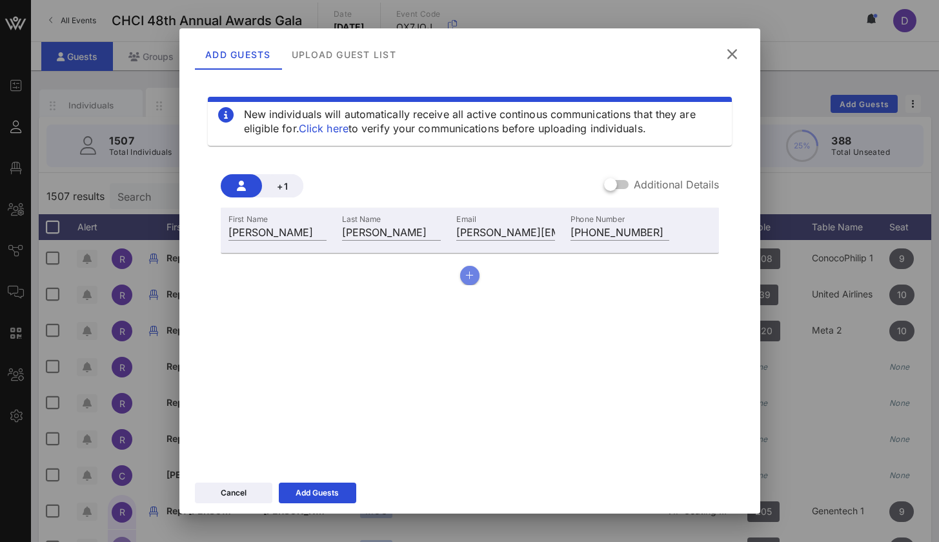
click at [470, 274] on icon "button" at bounding box center [469, 275] width 8 height 9
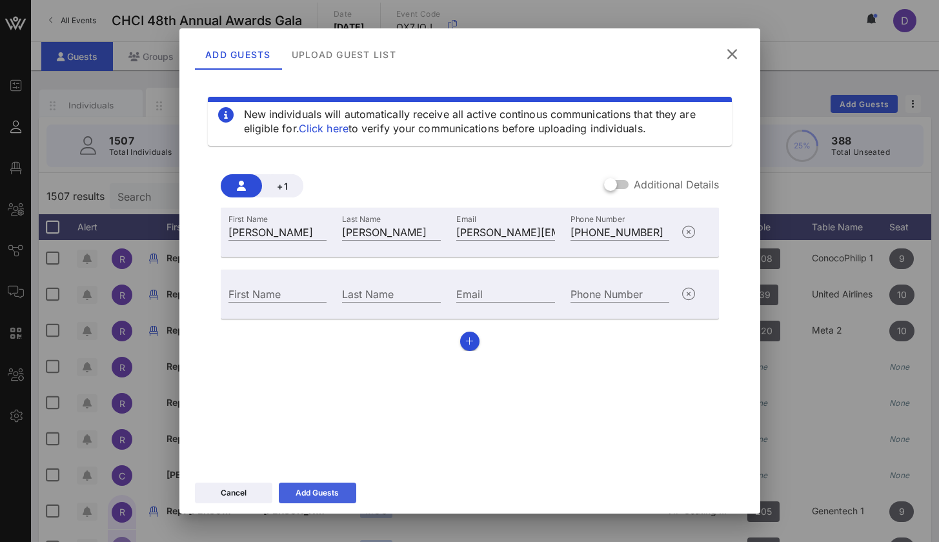
click at [327, 478] on div "Add Guests" at bounding box center [317, 493] width 43 height 13
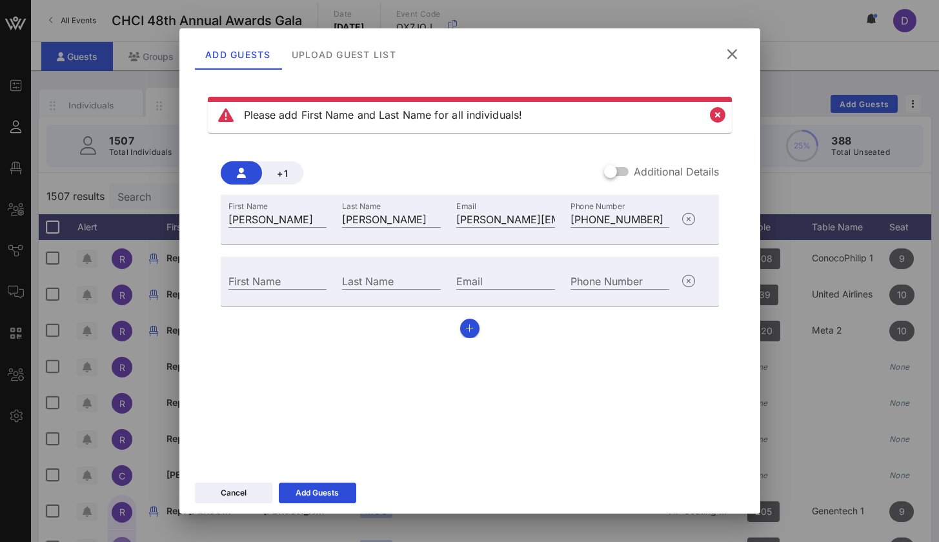
click at [397, 365] on div "Please add First Name and Last Name for all individuals! +1 Additional Details …" at bounding box center [470, 269] width 550 height 387
click at [607, 216] on input "+12026075874" at bounding box center [620, 218] width 99 height 17
click at [687, 285] on icon "button" at bounding box center [688, 281] width 15 height 15
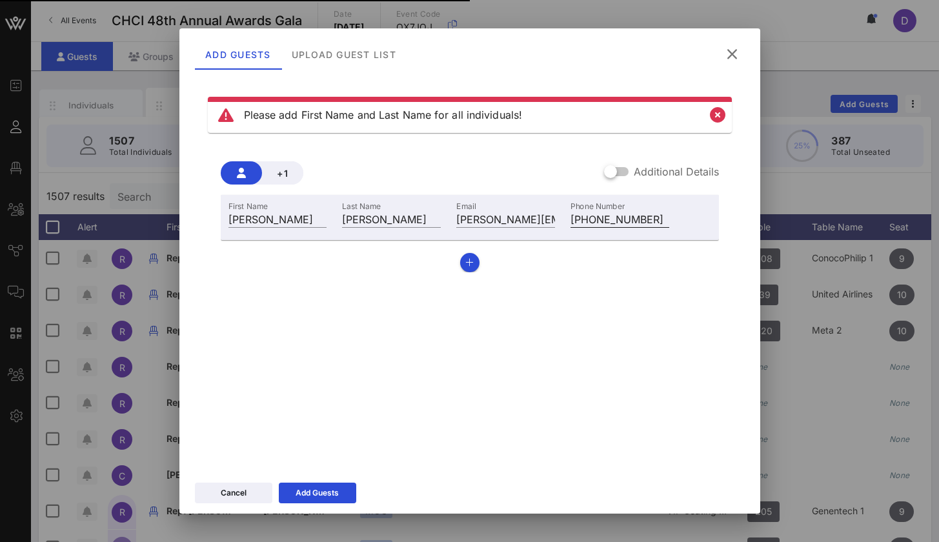
click at [616, 221] on input "+12026075874" at bounding box center [620, 218] width 99 height 17
click at [578, 223] on input "+12026075874" at bounding box center [620, 218] width 99 height 17
click at [576, 222] on input "12026075874" at bounding box center [620, 218] width 99 height 17
type input "2026075874"
click at [477, 262] on button "button" at bounding box center [469, 262] width 19 height 19
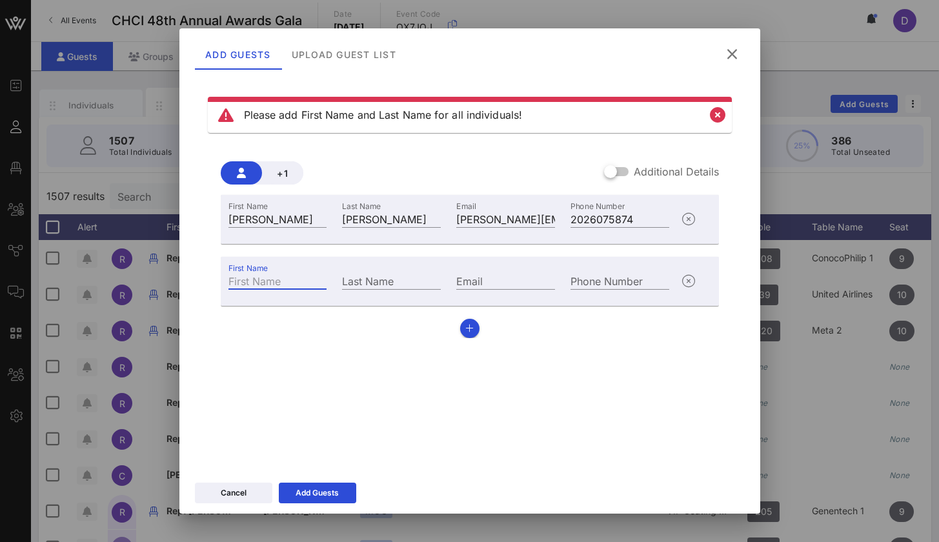
type input "p"
type input "O"
type input "Paulina"
click at [378, 309] on div "First Name Louise Last Name Bentsen Email louise.bentsen@mail.house.gov Phone N…" at bounding box center [470, 266] width 498 height 143
click at [383, 287] on input "Cari" at bounding box center [391, 280] width 99 height 17
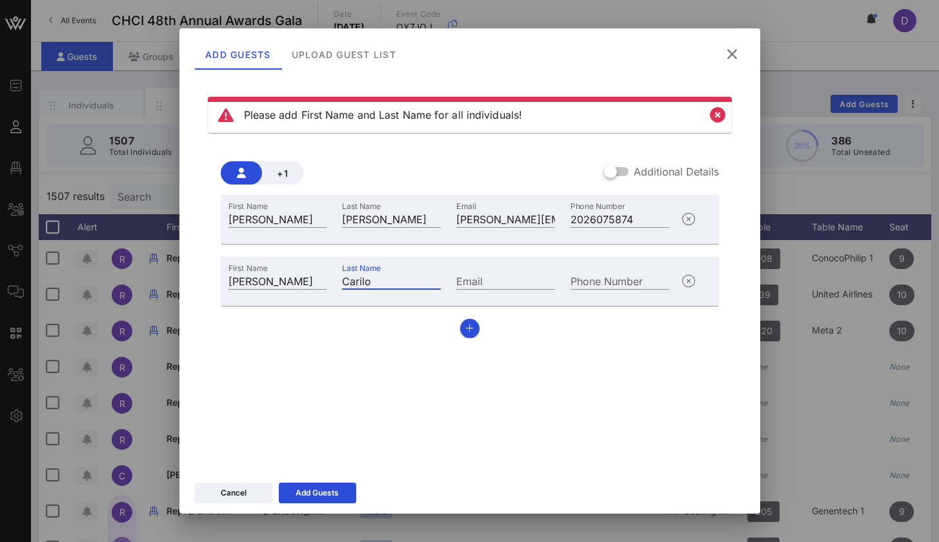
click at [377, 282] on input "Carilo" at bounding box center [391, 280] width 99 height 17
type input "Carillo"
click at [498, 281] on input "Email" at bounding box center [505, 280] width 99 height 17
click at [371, 343] on div "+1 Additional Details First Name Louise Last Name Bentsen Email louise.bentsen@…" at bounding box center [470, 245] width 524 height 208
click at [483, 281] on input "Email" at bounding box center [505, 280] width 99 height 17
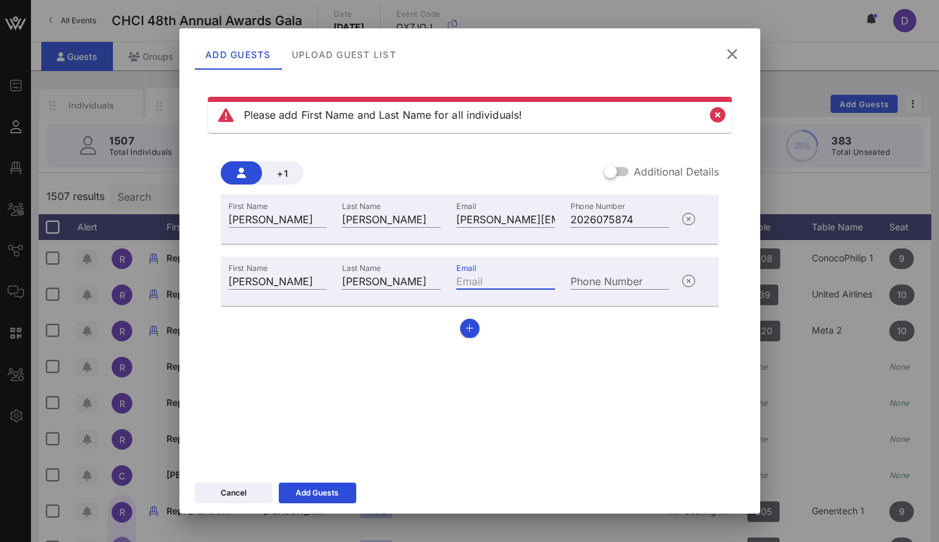
paste input "paulina.carrillo@mail.house.gov"
type input "paulina.carrillo@mail.house.gov"
click at [438, 358] on div "Please add First Name and Last Name for all individuals! +1 Additional Details …" at bounding box center [470, 269] width 550 height 387
click at [338, 478] on div "Add Guests" at bounding box center [317, 493] width 43 height 13
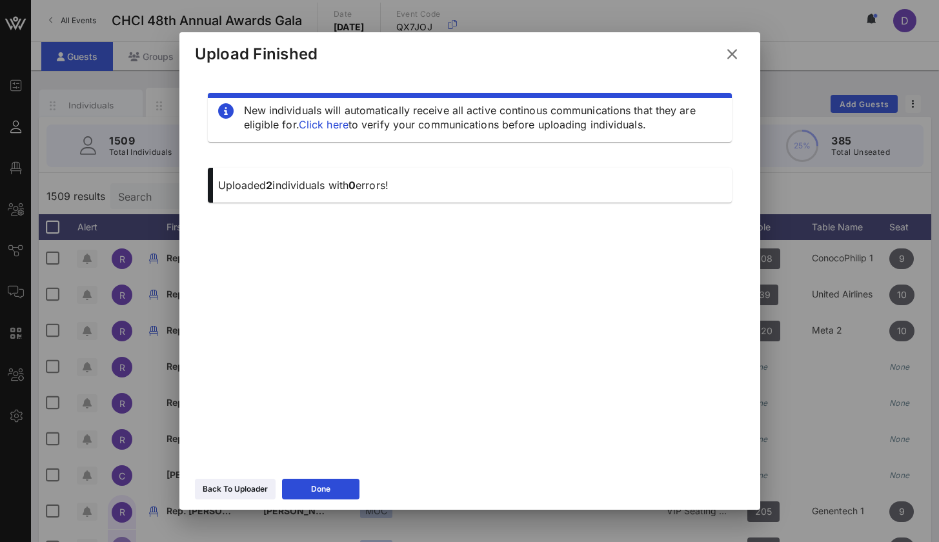
click at [732, 55] on icon at bounding box center [732, 54] width 18 height 16
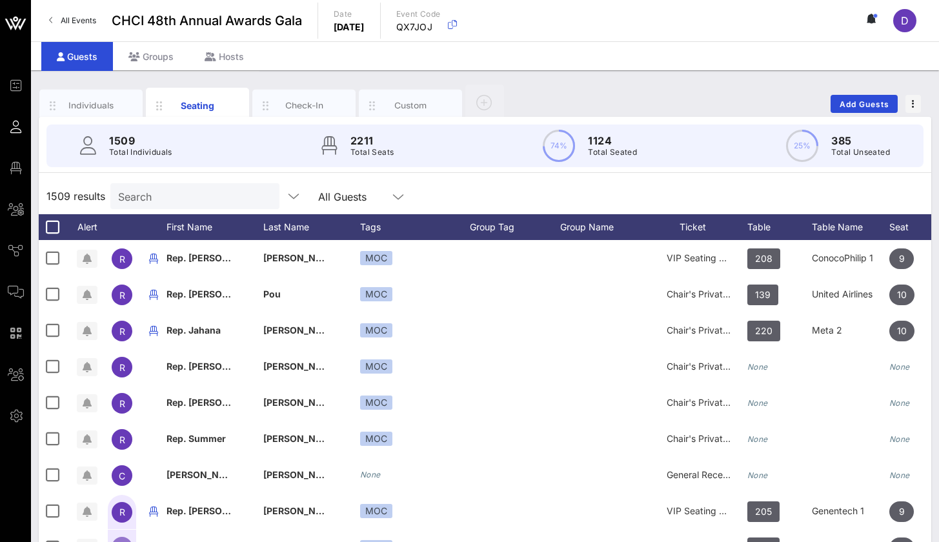
click at [216, 199] on input "Search" at bounding box center [193, 196] width 151 height 17
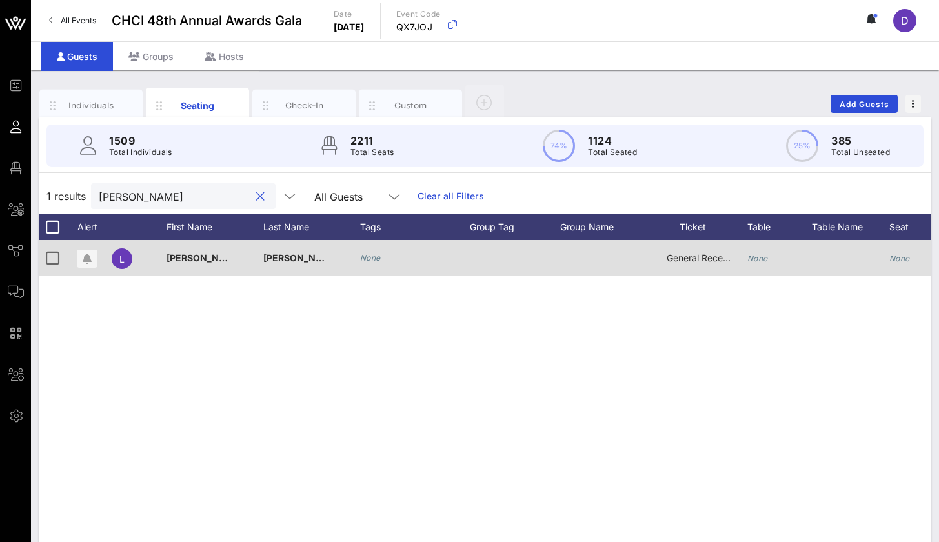
click at [759, 258] on icon "None" at bounding box center [757, 259] width 21 height 10
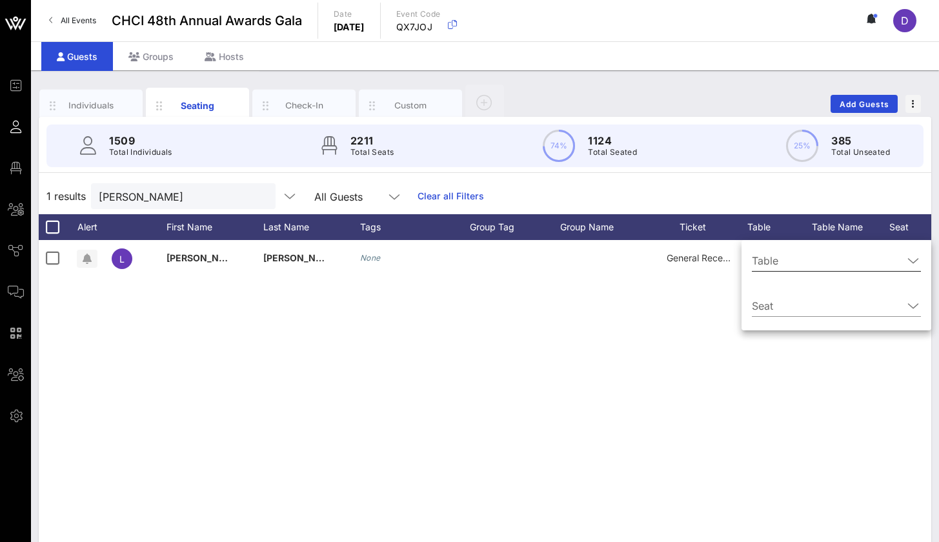
click at [799, 267] on input "Table" at bounding box center [827, 260] width 151 height 21
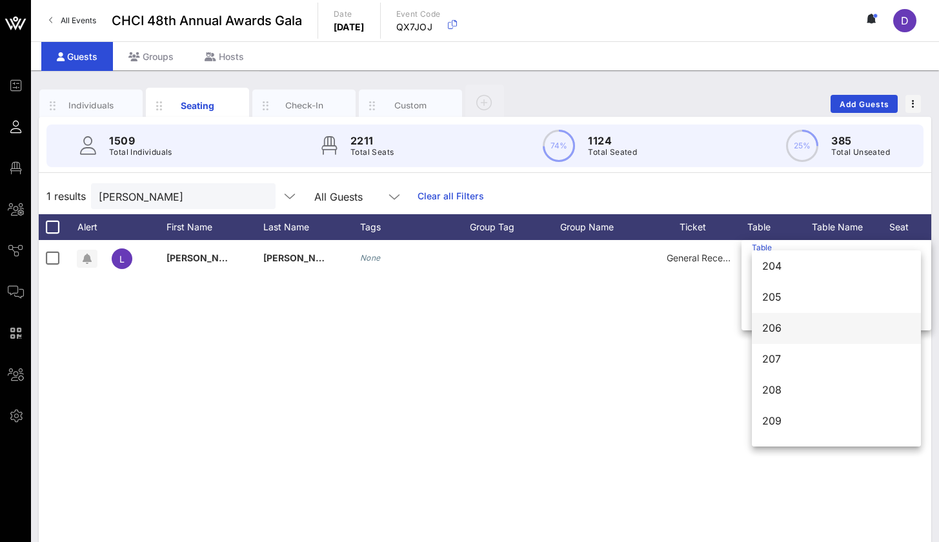
click at [794, 319] on div "206" at bounding box center [836, 328] width 148 height 28
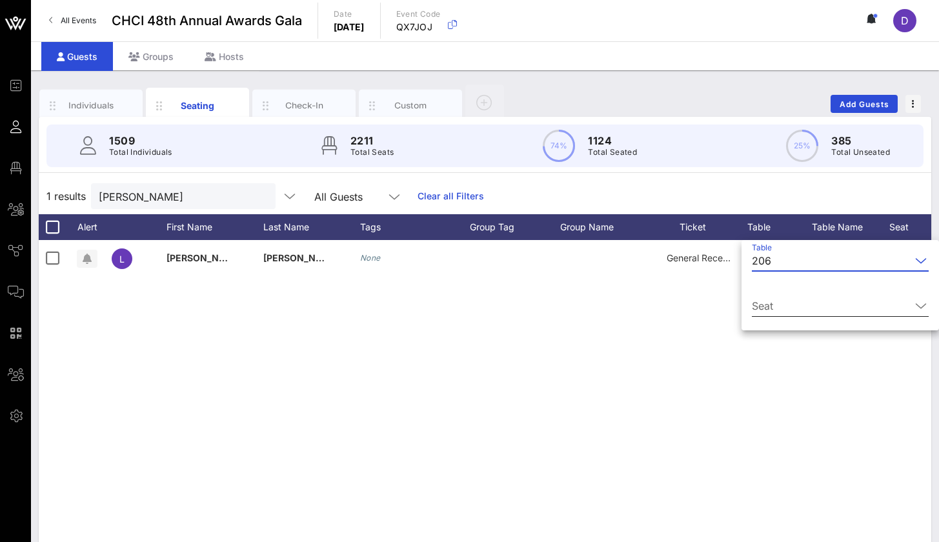
click at [794, 310] on input "Seat" at bounding box center [831, 306] width 159 height 21
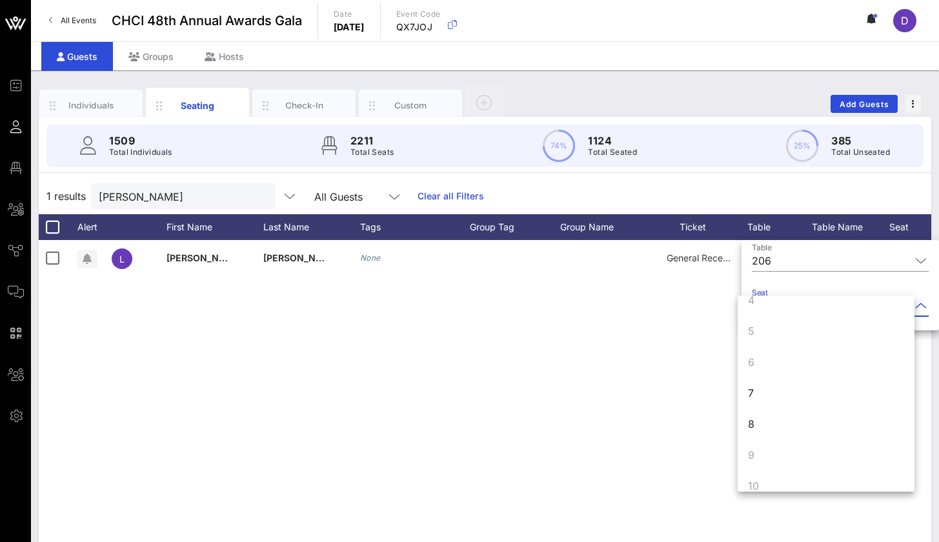
scroll to position [118, 0]
click at [781, 385] on div "7" at bounding box center [826, 384] width 177 height 31
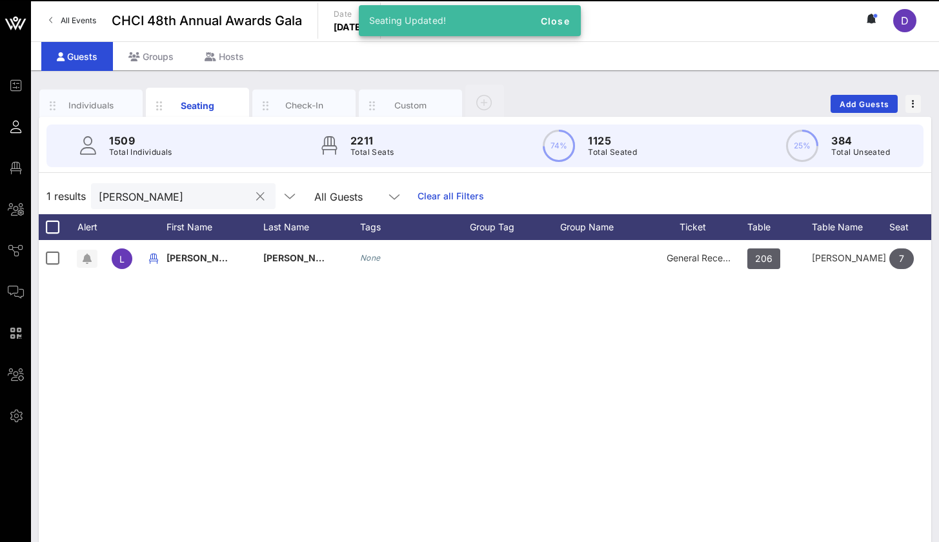
click at [203, 194] on input "louise" at bounding box center [174, 196] width 151 height 17
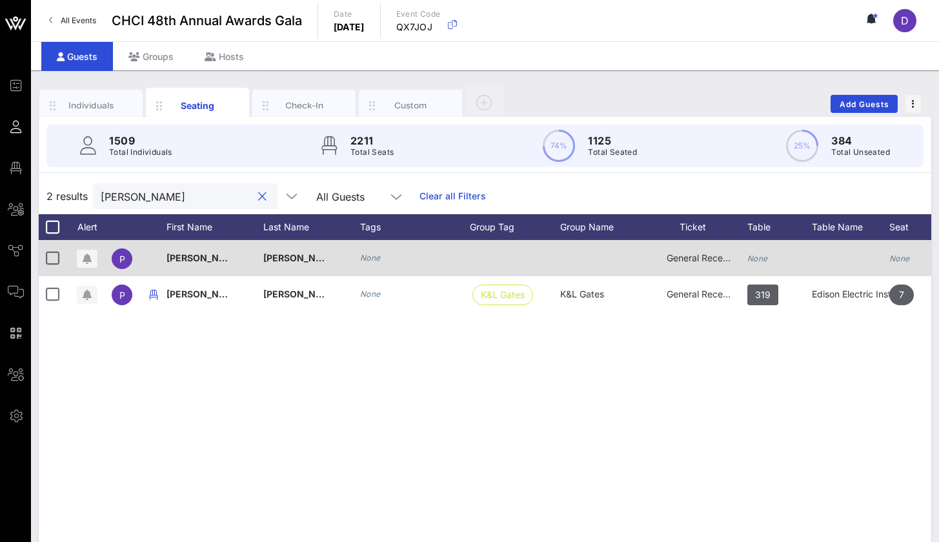
type input "paulina"
click at [768, 258] on div "None" at bounding box center [779, 265] width 65 height 51
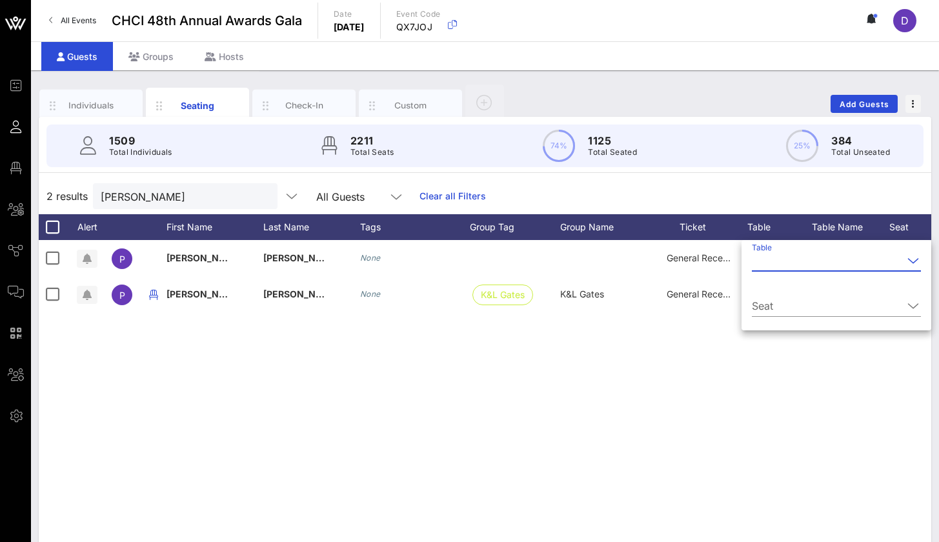
click at [777, 263] on input "Table" at bounding box center [827, 260] width 151 height 21
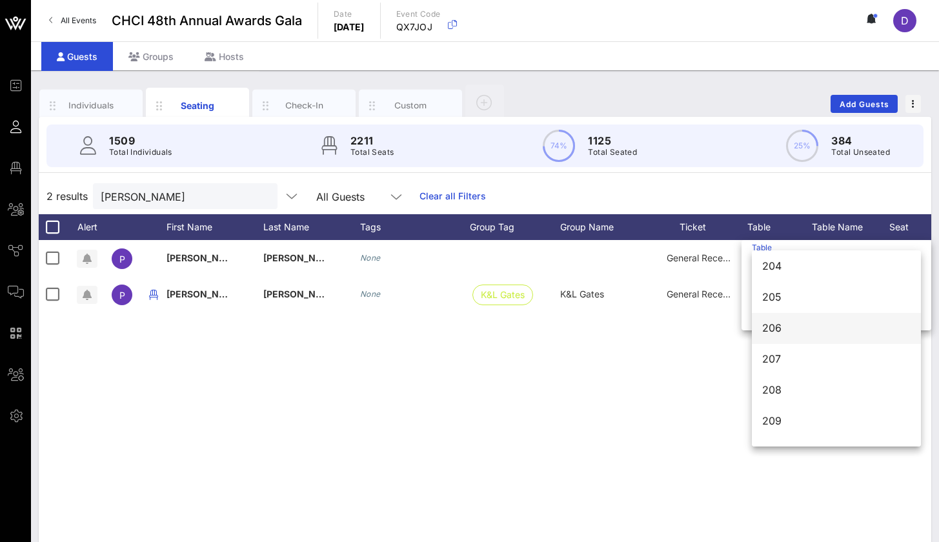
click at [781, 328] on div "206" at bounding box center [836, 328] width 148 height 12
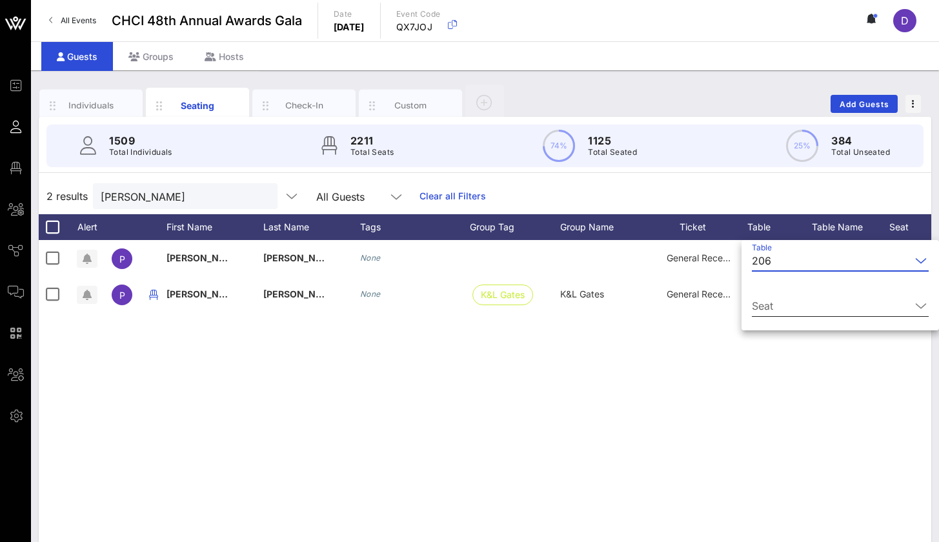
click at [817, 309] on input "Seat" at bounding box center [831, 306] width 159 height 21
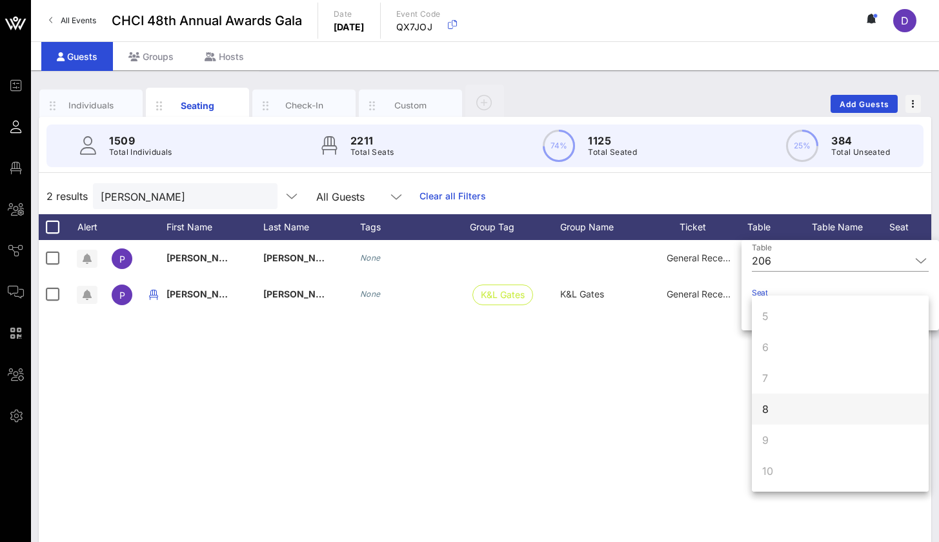
scroll to position [125, 0]
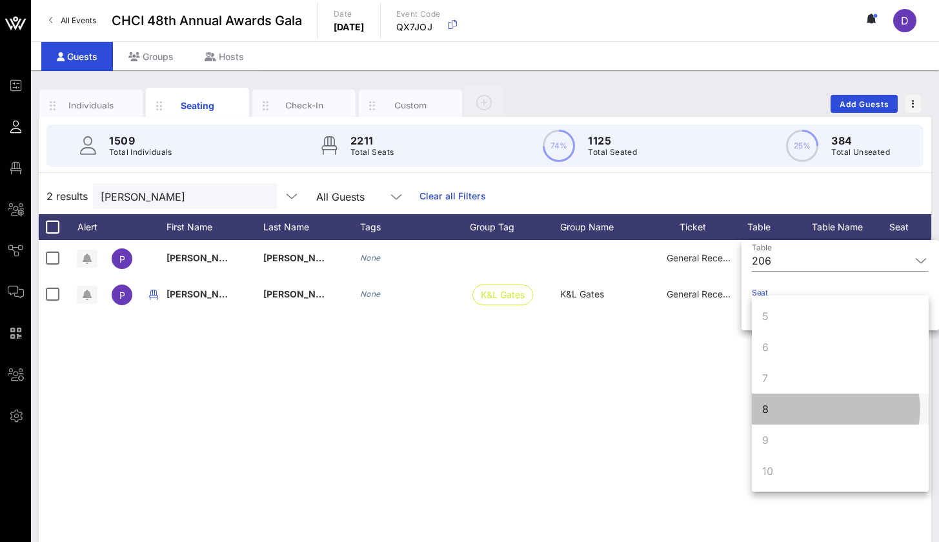
click at [780, 409] on div "8" at bounding box center [840, 409] width 177 height 31
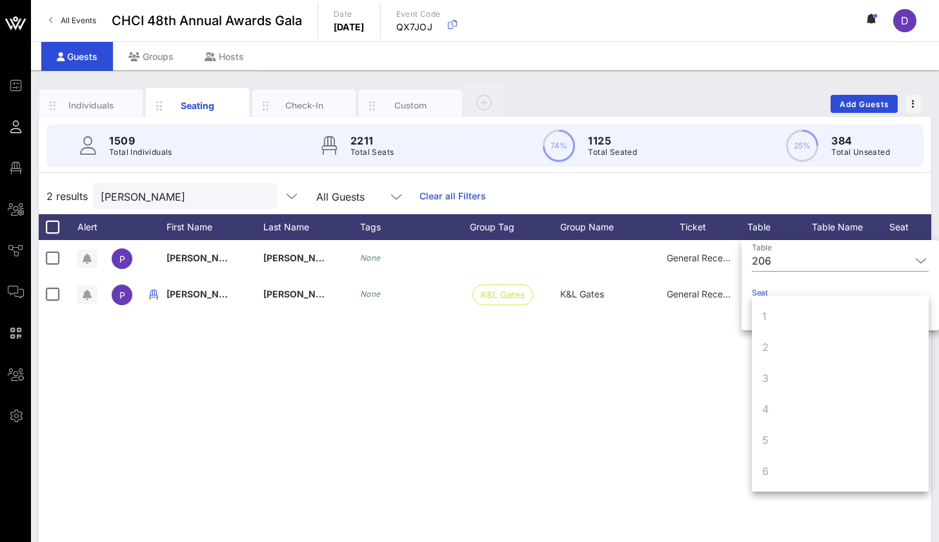
scroll to position [0, 0]
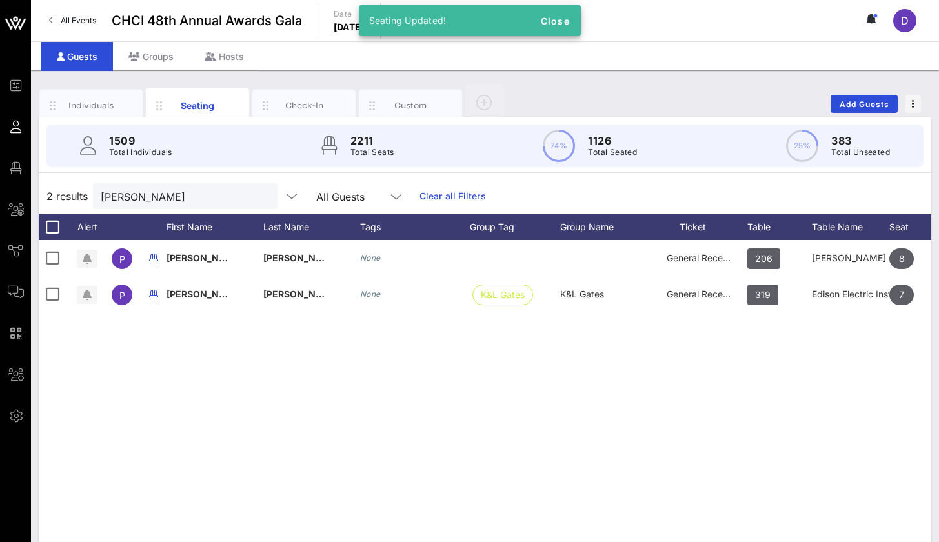
click at [678, 403] on div "P Paulina Carillo None General Reception 206 Wells Fargo 1 8 None P Paulina Ver…" at bounding box center [485, 433] width 893 height 387
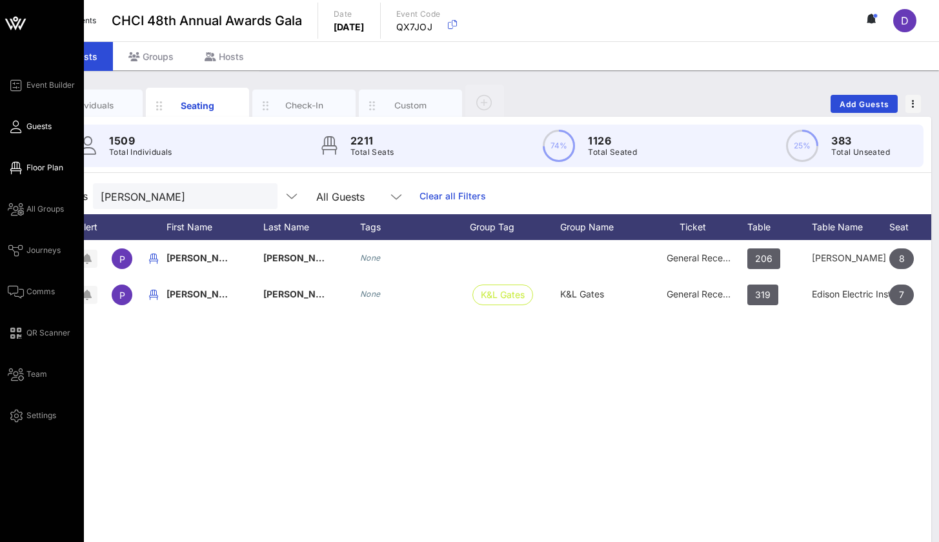
click at [40, 163] on span "Floor Plan" at bounding box center [44, 168] width 37 height 12
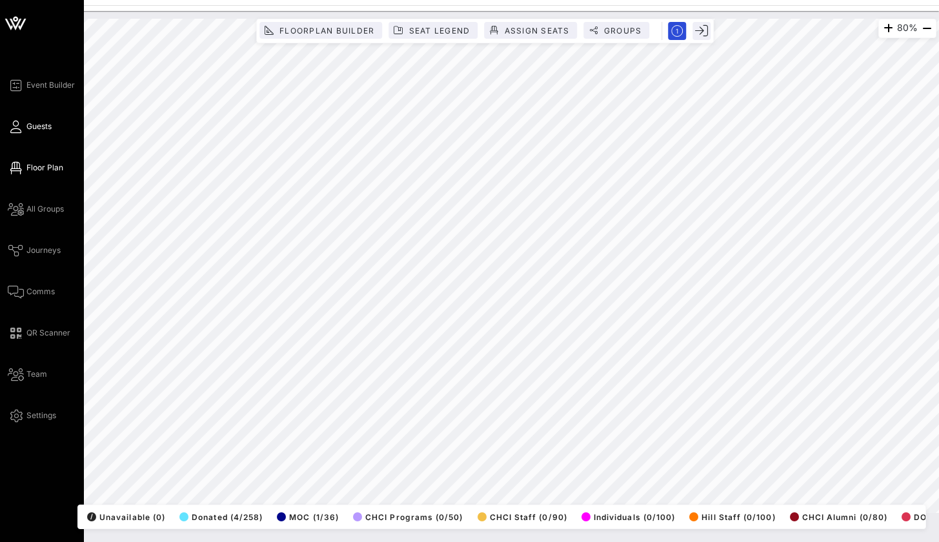
click at [32, 124] on span "Guests" at bounding box center [38, 127] width 25 height 12
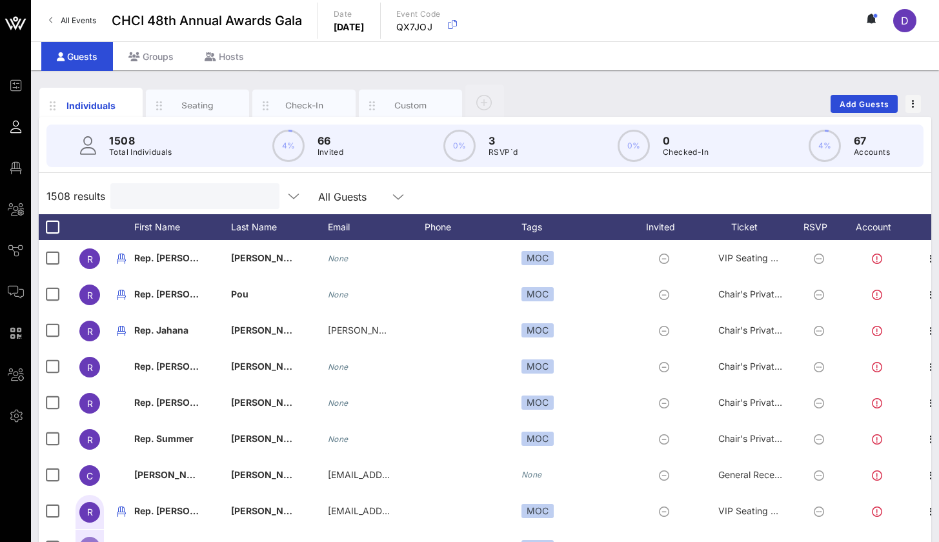
click at [247, 197] on input "text" at bounding box center [193, 196] width 151 height 17
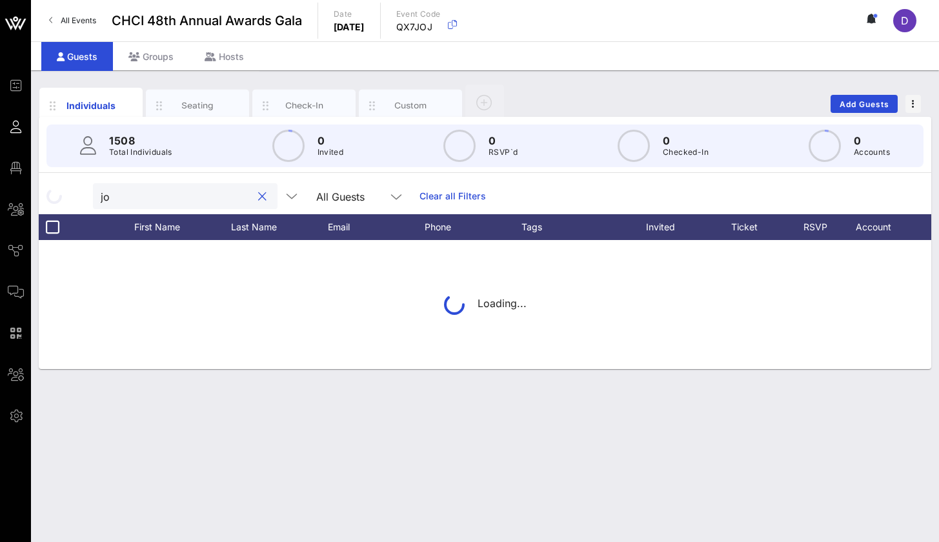
type input "j"
type input "J"
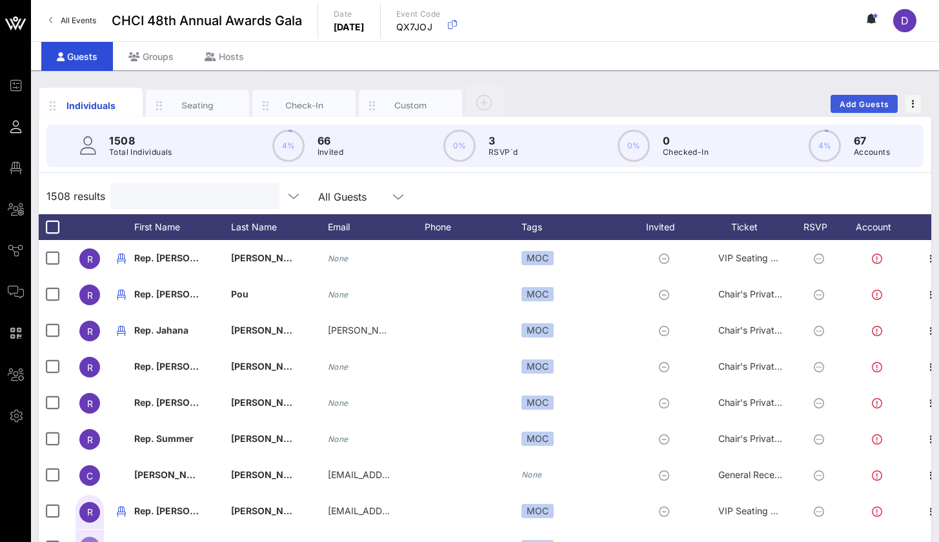
click at [872, 105] on span "Add Guests" at bounding box center [864, 104] width 51 height 10
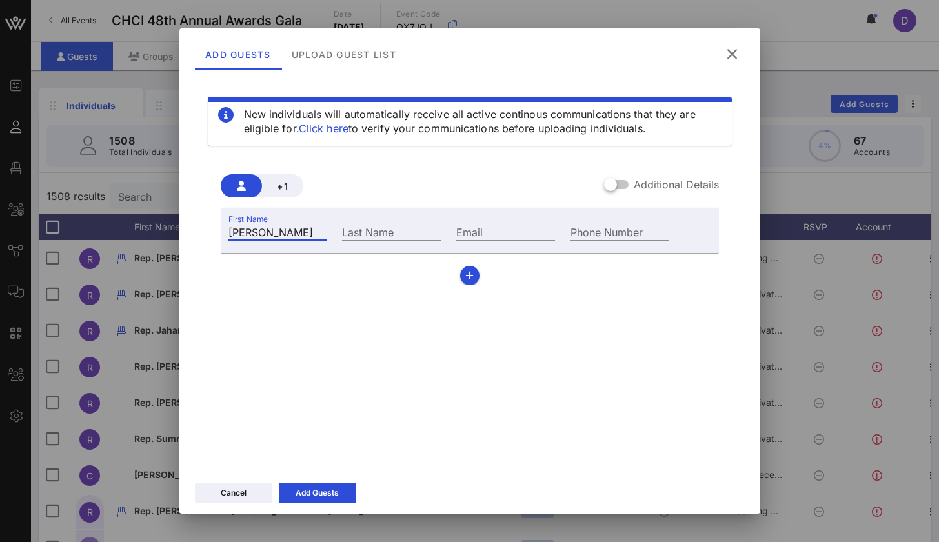
type input "Jocelyn"
click at [358, 242] on div "Last Name" at bounding box center [391, 230] width 114 height 35
type input "Barajas"
click at [507, 229] on input "Email" at bounding box center [505, 231] width 99 height 17
paste input "jocelyne.barajas@mail.house.gov"
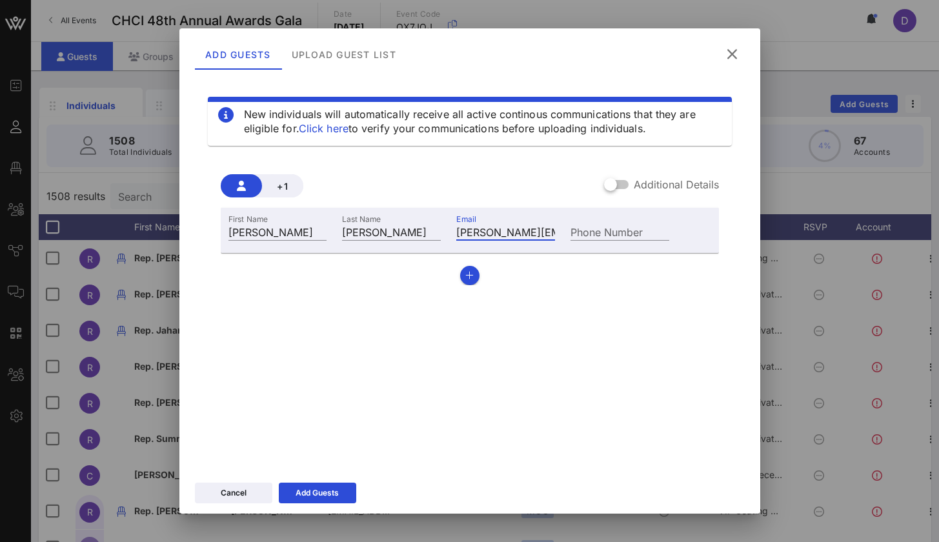
type input "jocelyne.barajas@mail.house.gov"
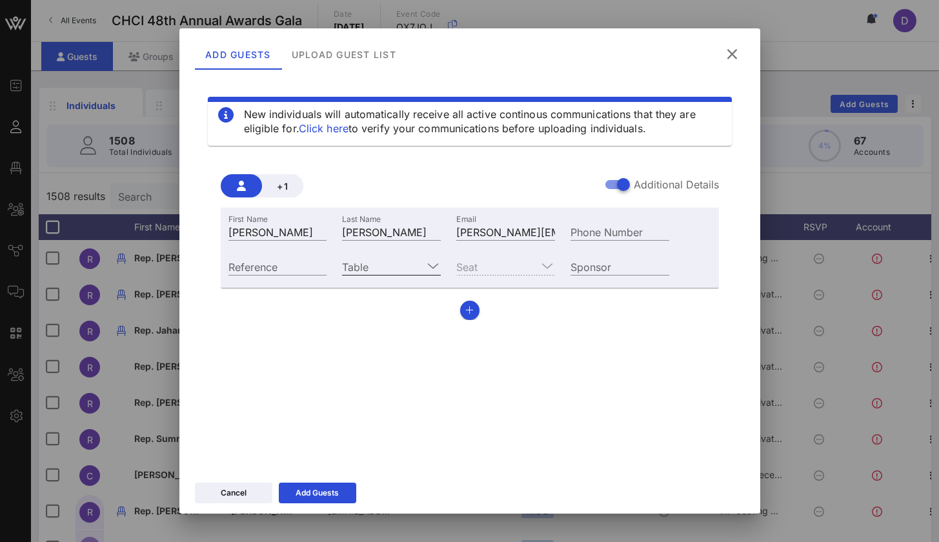
click at [431, 265] on icon at bounding box center [433, 265] width 12 height 15
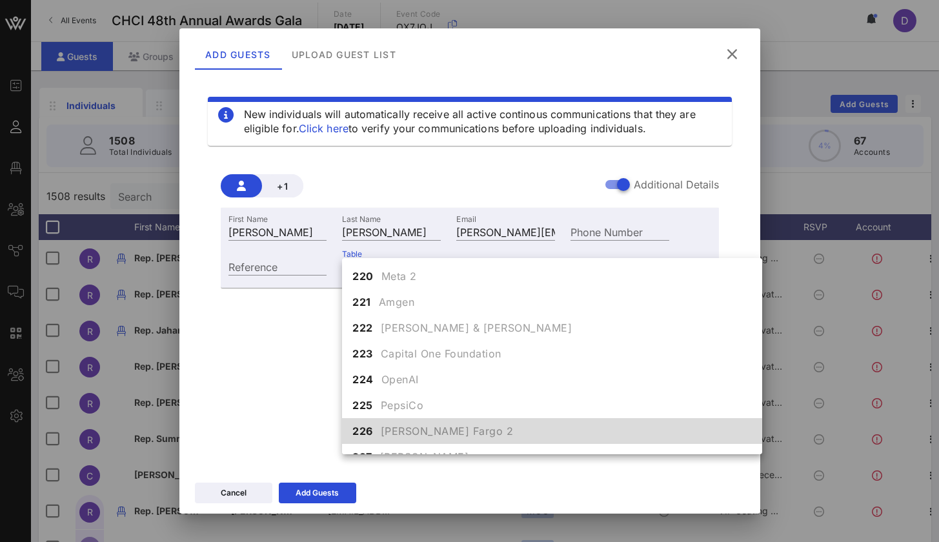
scroll to position [1719, 0]
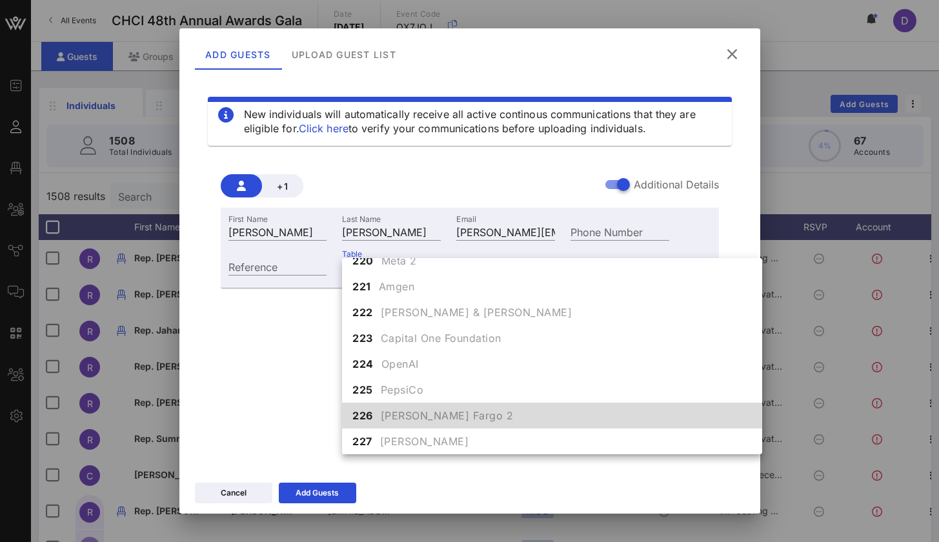
click at [394, 414] on span "Wells Fargo 2" at bounding box center [447, 415] width 133 height 15
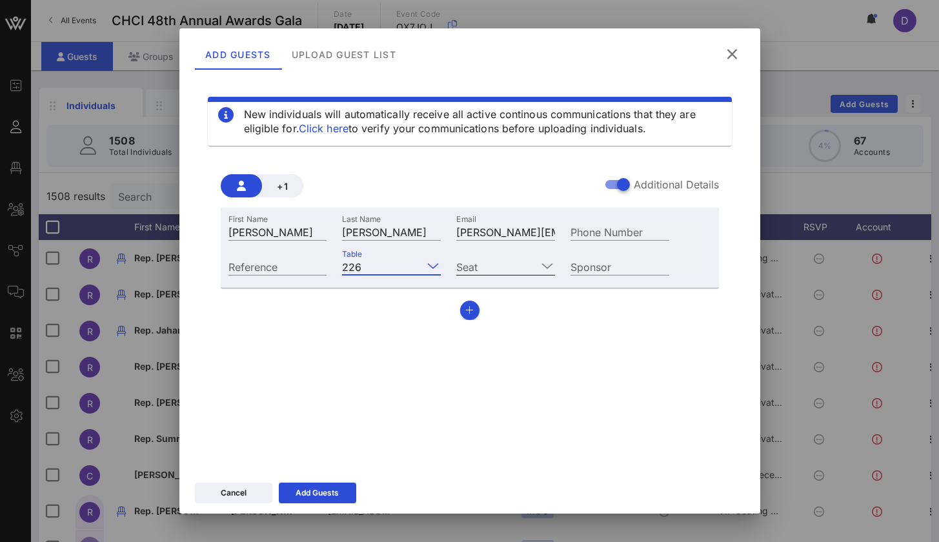
click at [532, 267] on input "Seat" at bounding box center [496, 266] width 81 height 17
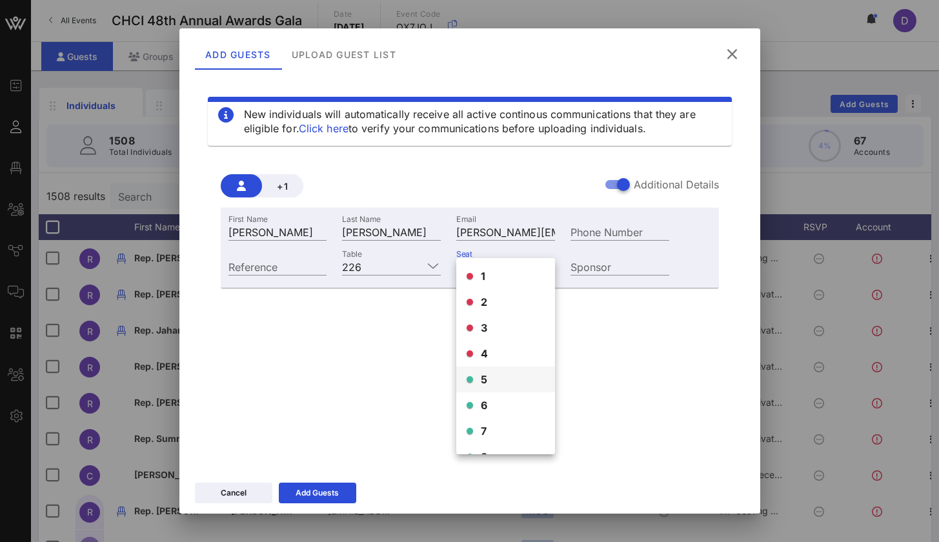
click at [484, 378] on span "5" at bounding box center [484, 379] width 7 height 15
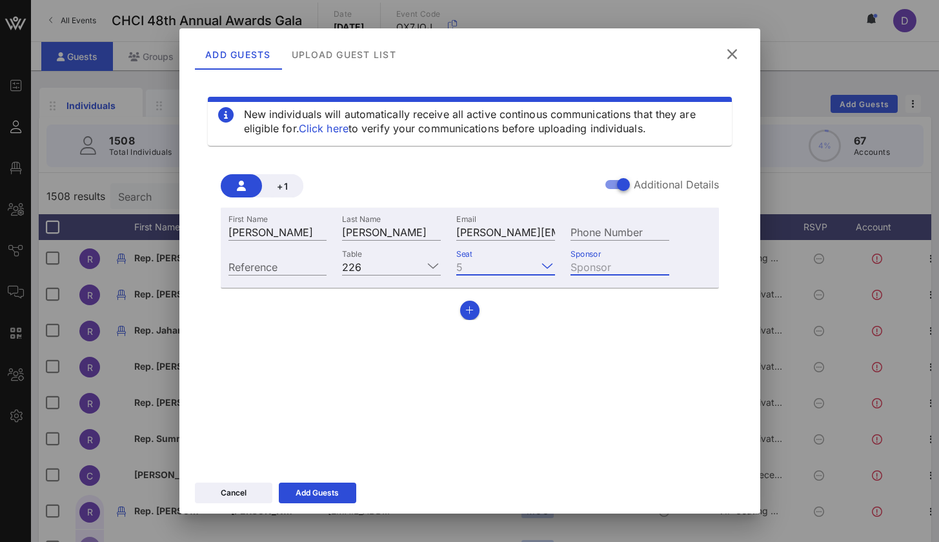
click at [585, 270] on input "Sponsor" at bounding box center [620, 266] width 99 height 17
click at [560, 318] on div "First Name Jocelyn Last Name Barajas Email jocelyne.barajas@mail.house.gov Phon…" at bounding box center [470, 264] width 498 height 112
click at [471, 314] on icon "button" at bounding box center [469, 310] width 8 height 9
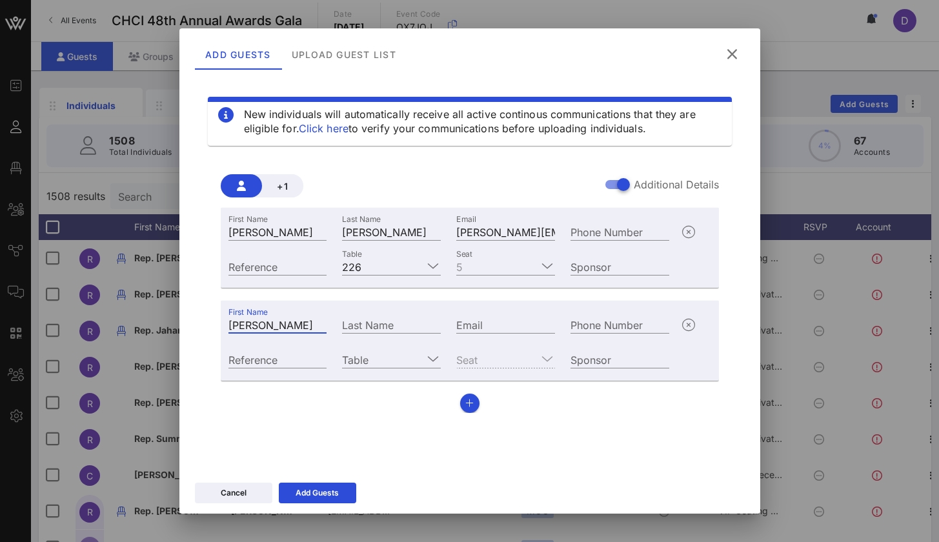
type input "Andrew"
type input "Carillo"
click at [596, 296] on div "First Name Jocelyn Last Name Barajas Email jocelyne.barajas@mail.house.gov Phon…" at bounding box center [470, 310] width 498 height 205
click at [420, 363] on input "Table" at bounding box center [382, 359] width 81 height 17
click at [548, 358] on icon at bounding box center [548, 358] width 12 height 15
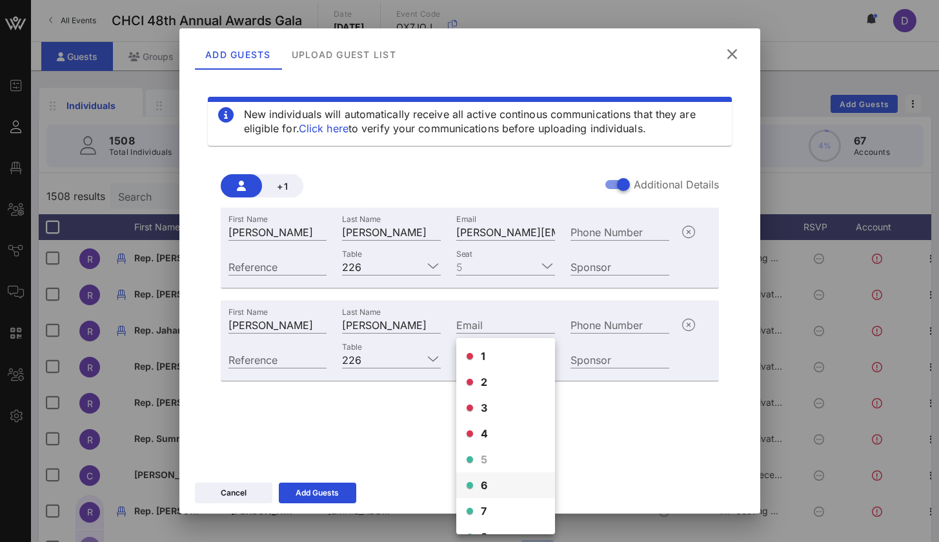
click at [508, 483] on div "6" at bounding box center [505, 485] width 99 height 26
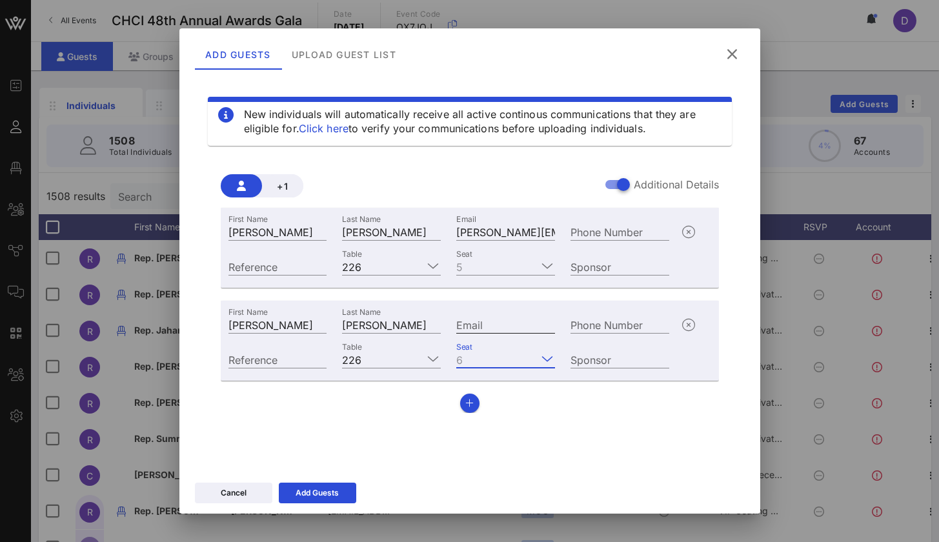
click at [503, 322] on input "Email" at bounding box center [505, 324] width 99 height 17
click at [358, 423] on div "+1 Additional Details First Name Jocelyn Last Name Barajas Email jocelyne.baraj…" at bounding box center [470, 289] width 524 height 270
click at [471, 403] on icon "button" at bounding box center [469, 403] width 8 height 9
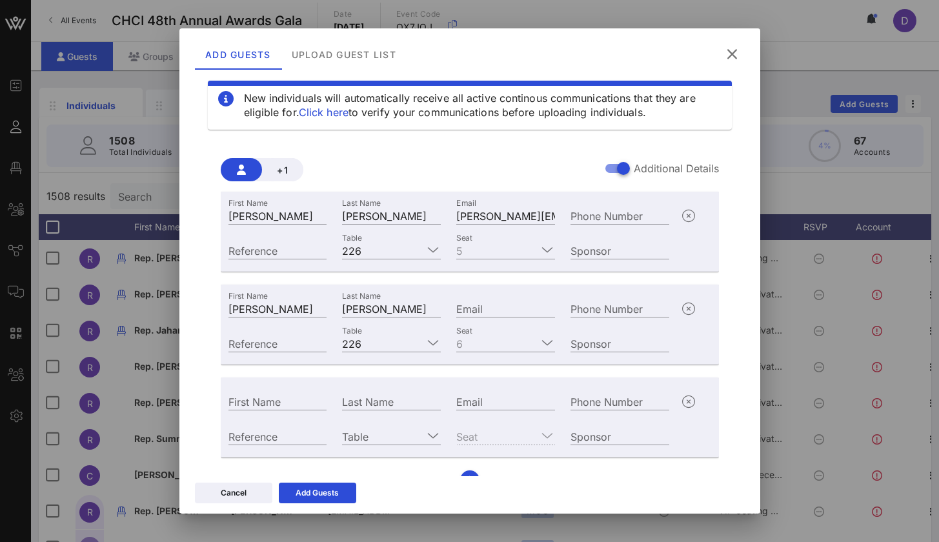
scroll to position [40, 0]
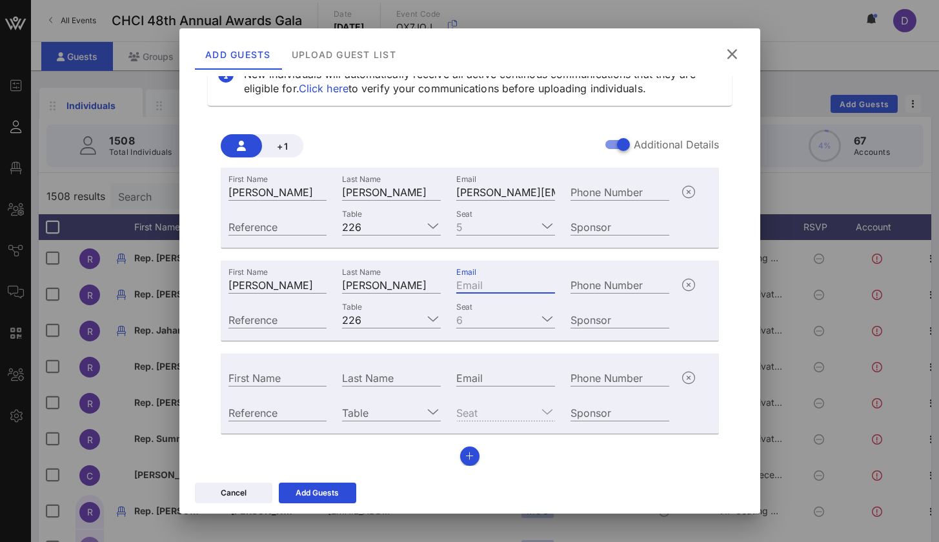
click at [464, 284] on input "Email" at bounding box center [505, 284] width 99 height 17
type input "andrew.carillo@mail.house.gov"
click at [299, 383] on input "First Name" at bounding box center [277, 377] width 99 height 17
click at [479, 286] on input "andrew.carillo@mail.house.gov" at bounding box center [505, 284] width 99 height 17
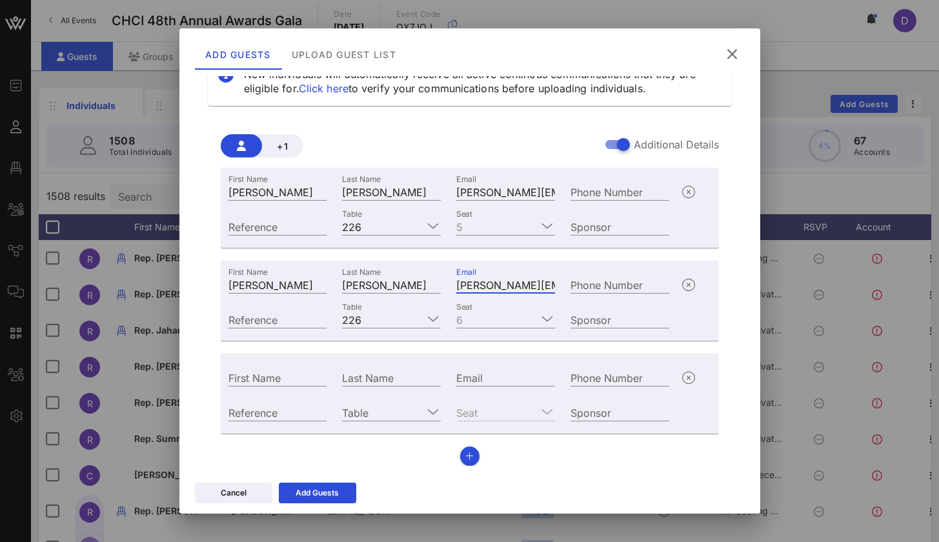
click at [479, 286] on input "andrew.carillo@mail.house.gov" at bounding box center [505, 284] width 99 height 17
click at [288, 374] on input "First Name" at bounding box center [277, 377] width 99 height 17
click at [427, 405] on icon at bounding box center [433, 411] width 12 height 15
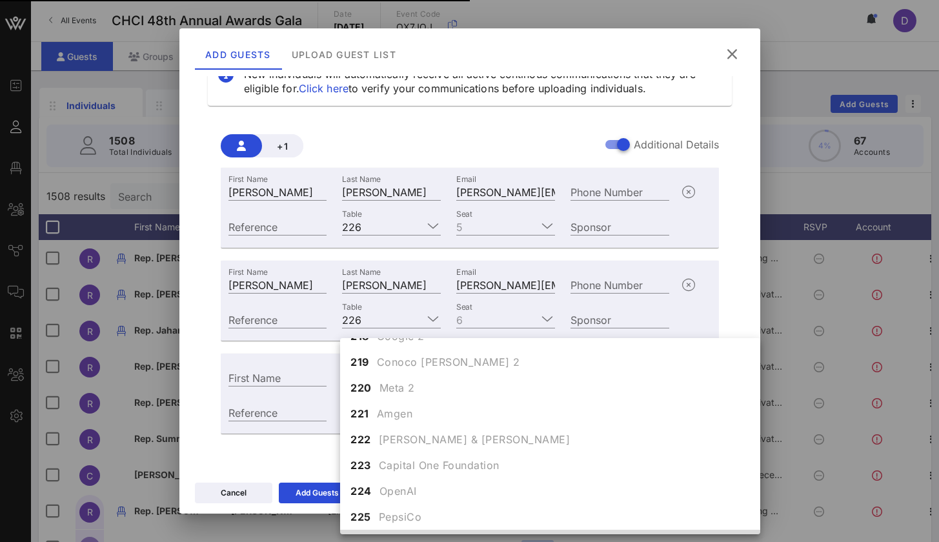
scroll to position [1719, 0]
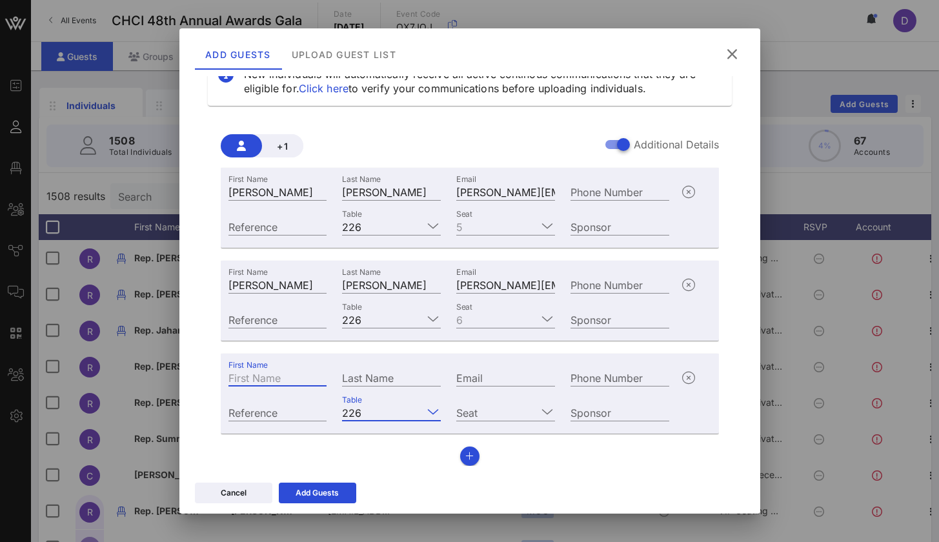
click at [279, 373] on input "First Name" at bounding box center [277, 377] width 99 height 17
type input "Marisol"
type input "Ibarra"
paste input "marisol.ibarra@sen.ca.gov"
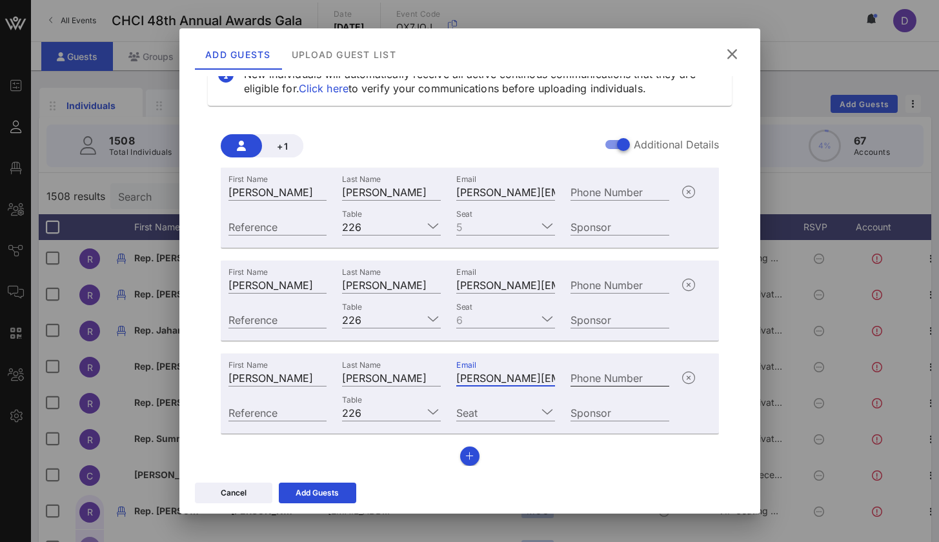
type input "marisol.ibarra@sen.ca.gov"
click at [525, 410] on input "Seat" at bounding box center [496, 412] width 81 height 17
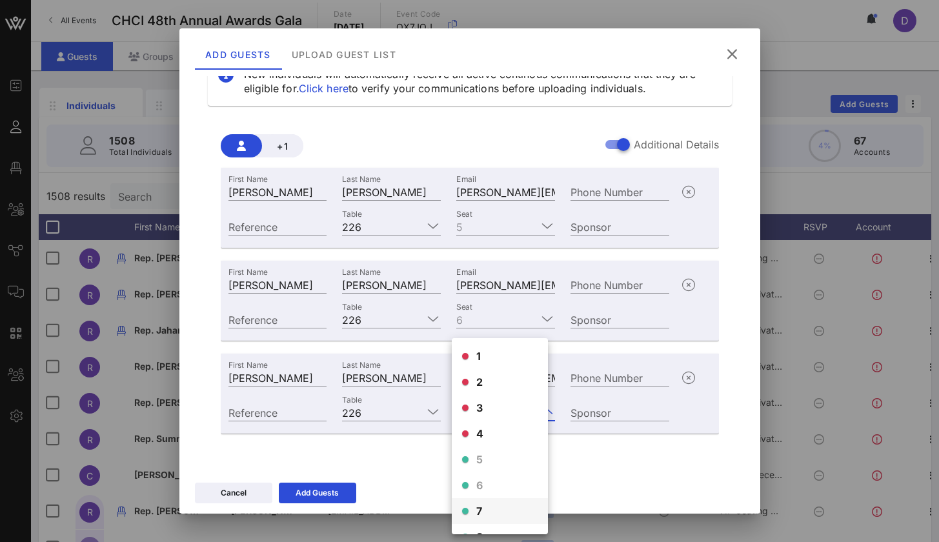
click at [500, 514] on div "7" at bounding box center [500, 511] width 96 height 26
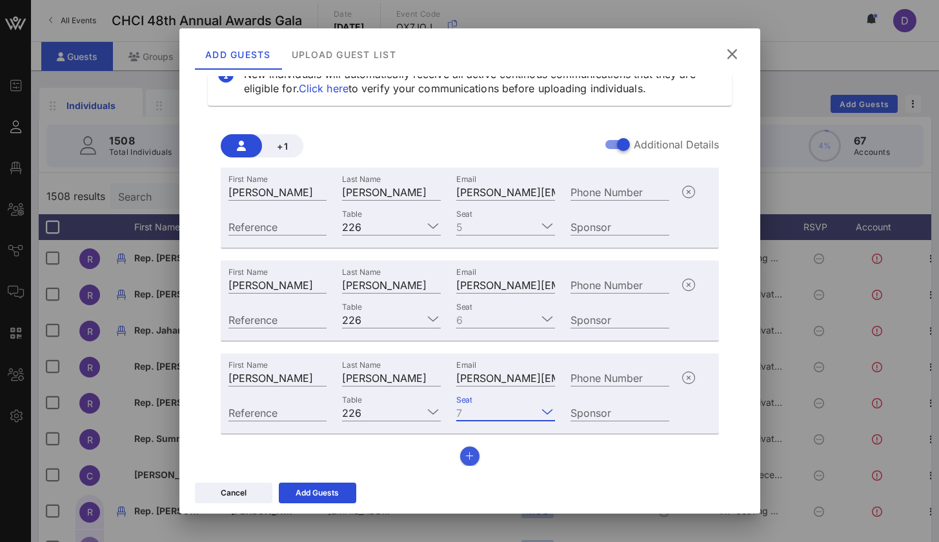
click at [467, 458] on icon "button" at bounding box center [469, 456] width 8 height 9
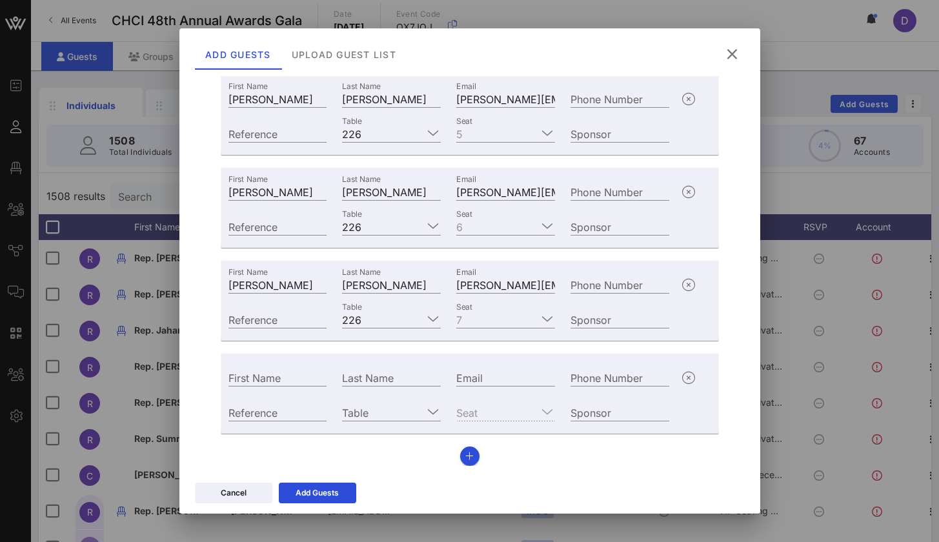
scroll to position [133, 0]
type input "Eda"
type input "Garcia"
paste input "marisol.ibarra@sen.ca.gov"
type input "marisol.ibarra@sen.ca.gov"
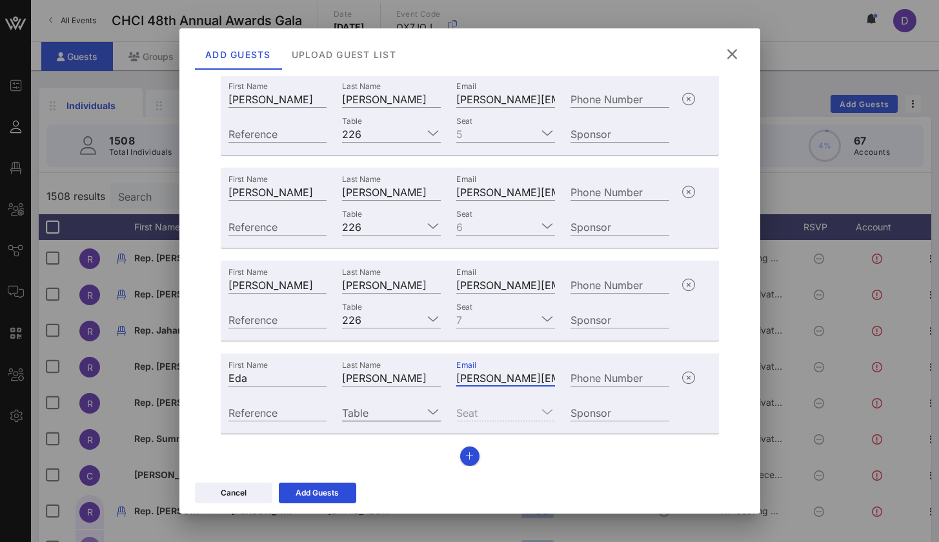
click at [427, 416] on icon at bounding box center [433, 411] width 12 height 15
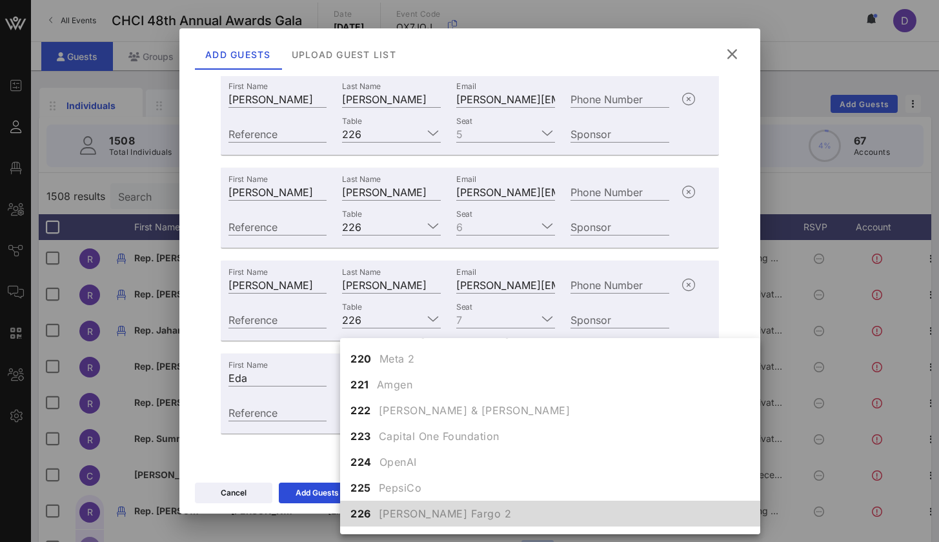
scroll to position [1719, 0]
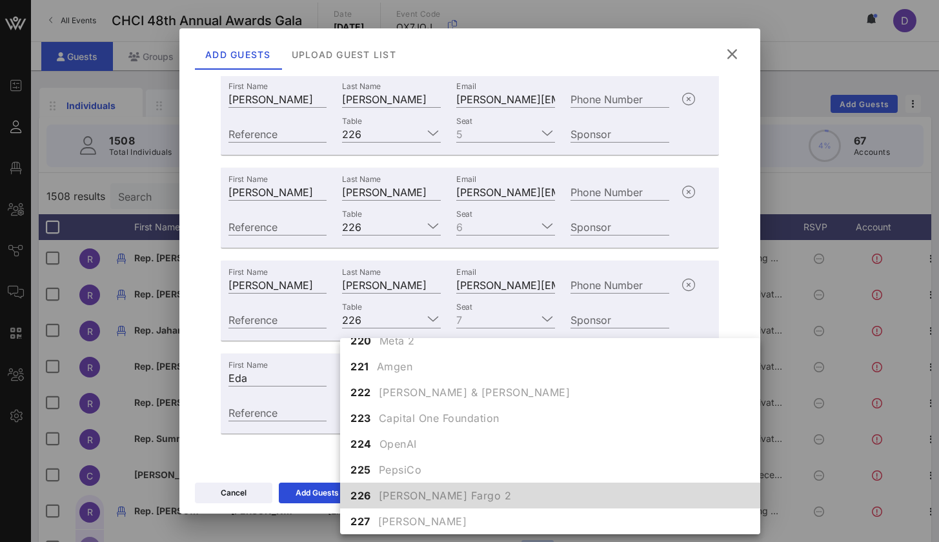
click at [391, 492] on span "Wells Fargo 2" at bounding box center [445, 495] width 133 height 15
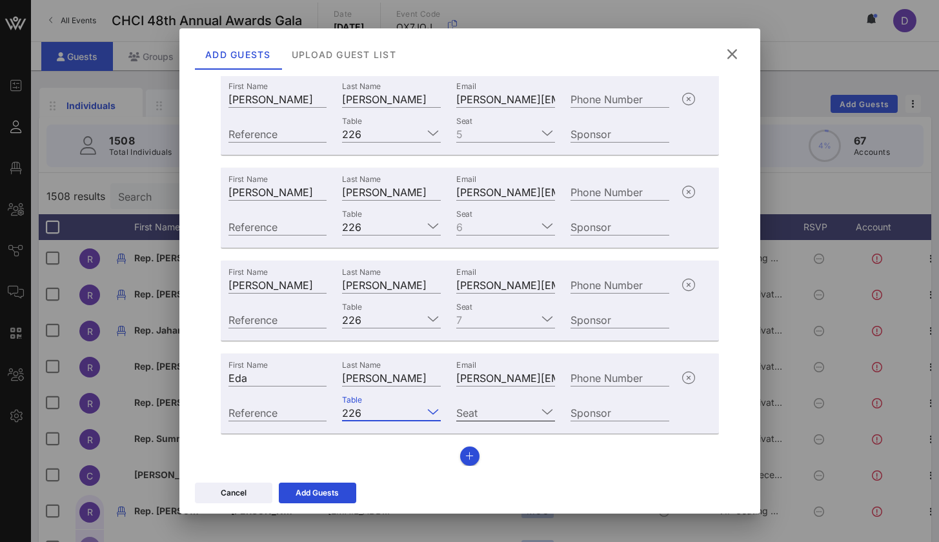
click at [542, 408] on icon at bounding box center [548, 411] width 12 height 15
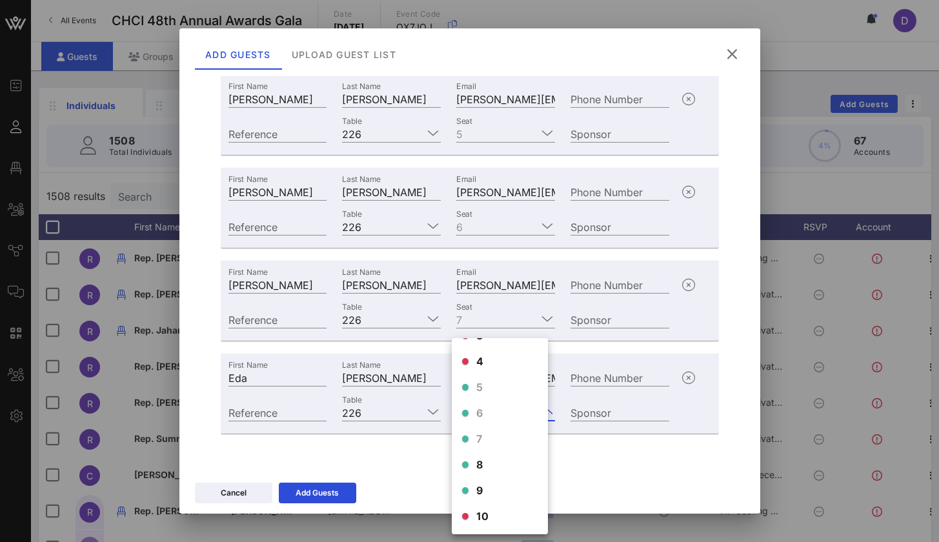
scroll to position [72, 0]
click at [497, 465] on div "8" at bounding box center [500, 465] width 96 height 26
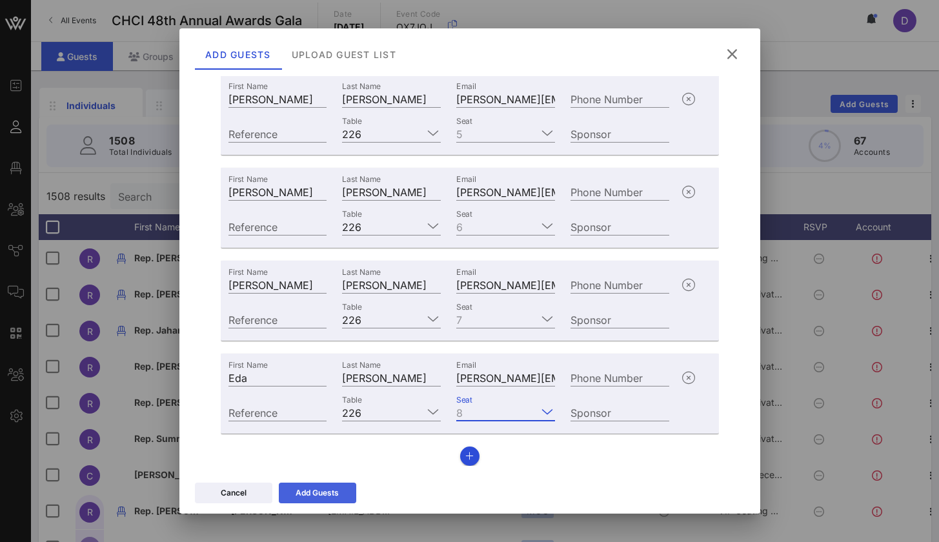
click at [319, 489] on icon at bounding box center [317, 493] width 10 height 8
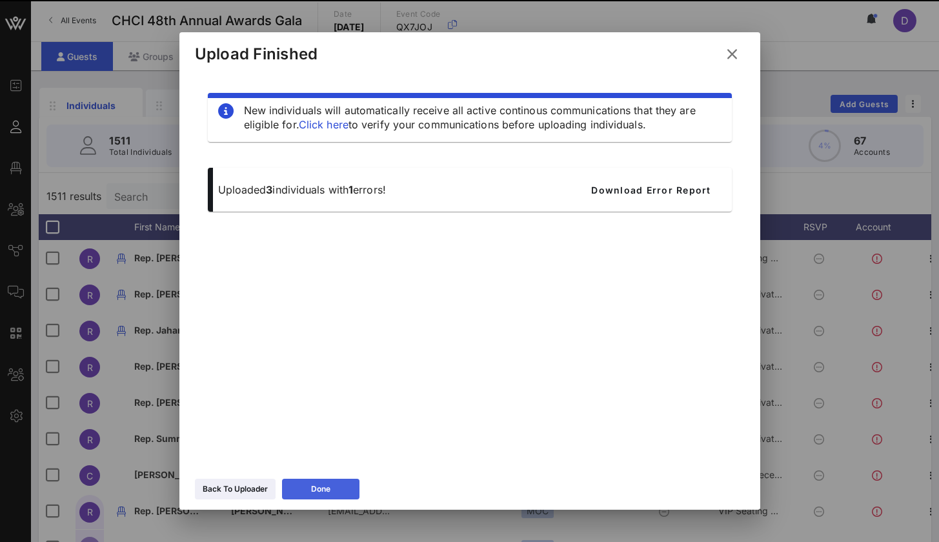
scroll to position [0, 0]
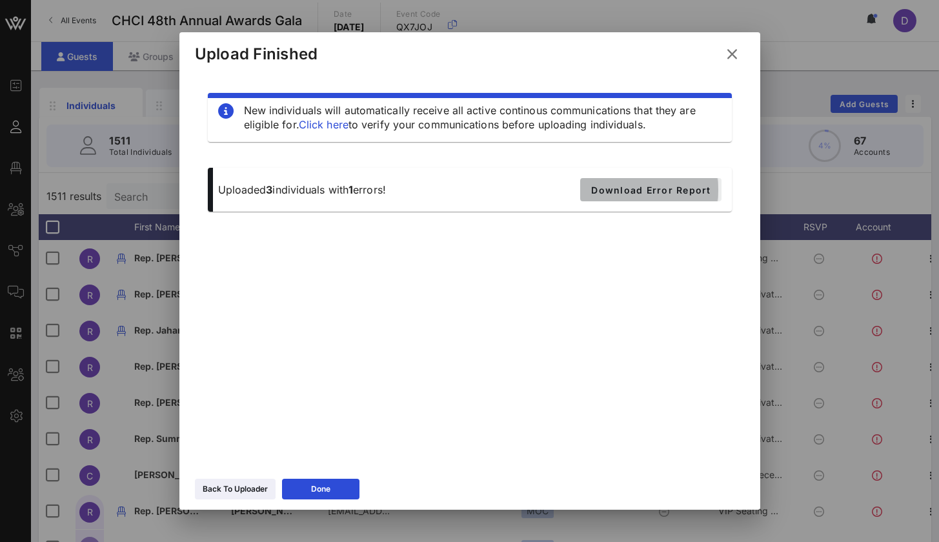
click at [611, 191] on span "Download Error Report" at bounding box center [651, 190] width 121 height 11
click at [735, 54] on icon at bounding box center [732, 53] width 17 height 15
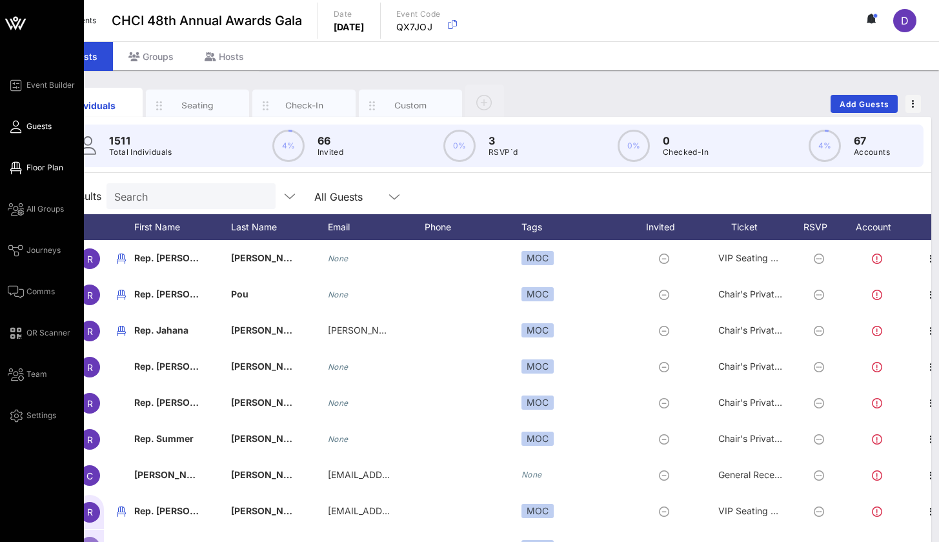
click at [40, 168] on span "Floor Plan" at bounding box center [44, 168] width 37 height 12
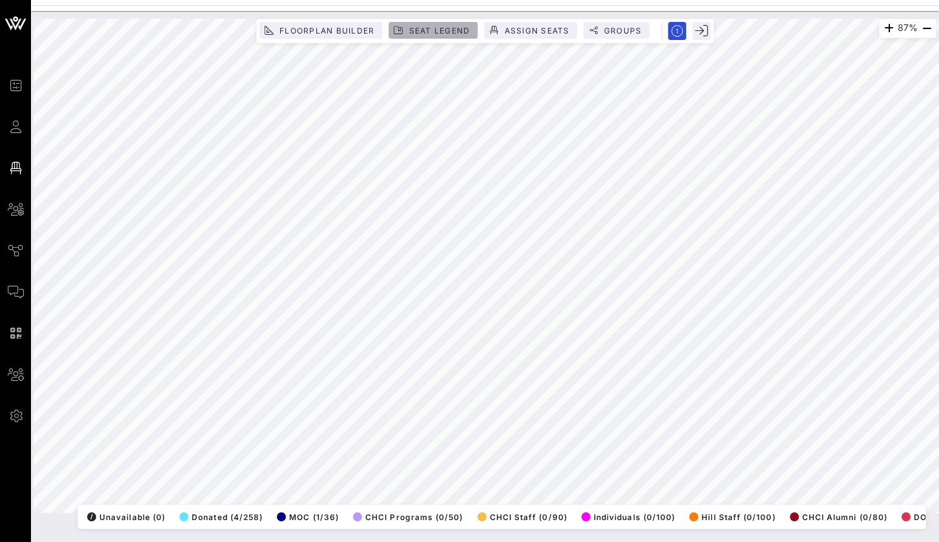
click at [432, 29] on span "Seat Legend" at bounding box center [439, 31] width 62 height 10
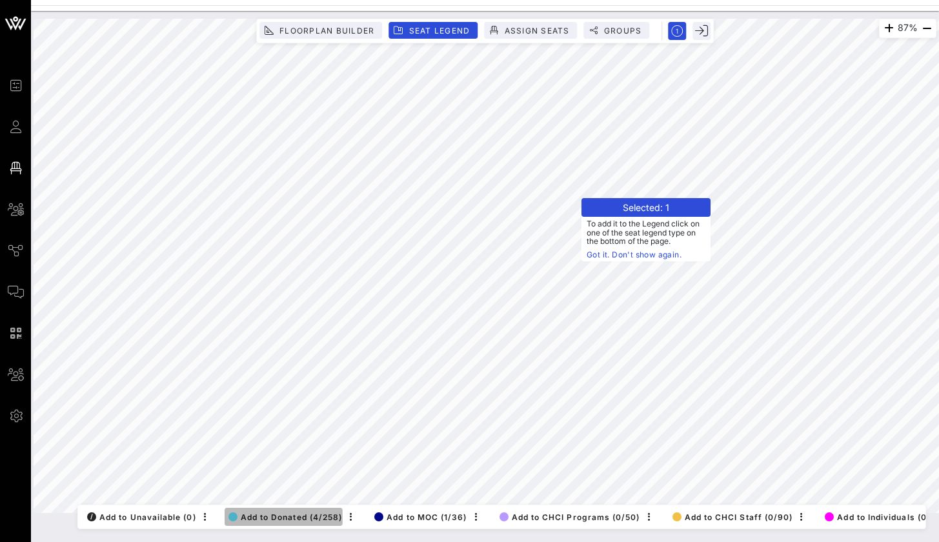
click at [265, 512] on span "Add to Donated (4/258)" at bounding box center [285, 517] width 114 height 10
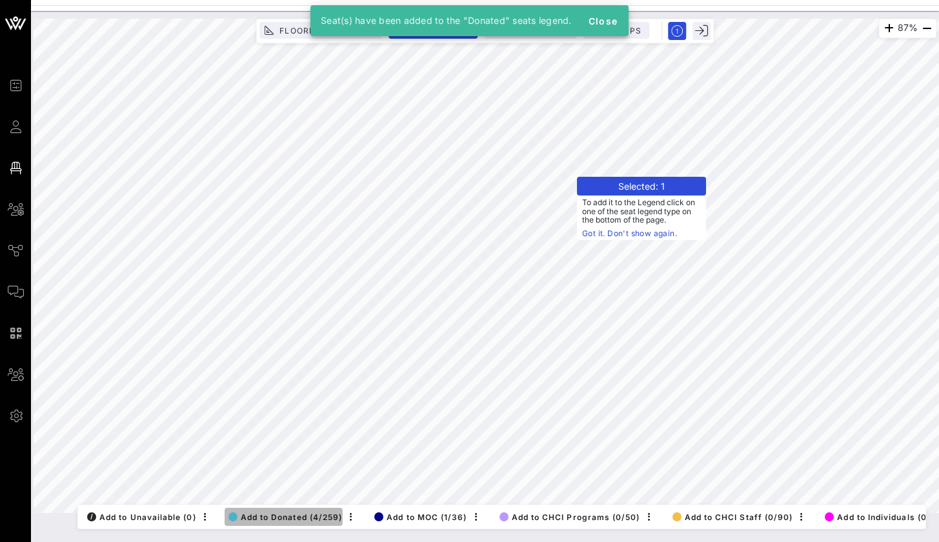
click at [271, 512] on span "Add to Donated (4/259)" at bounding box center [285, 517] width 114 height 10
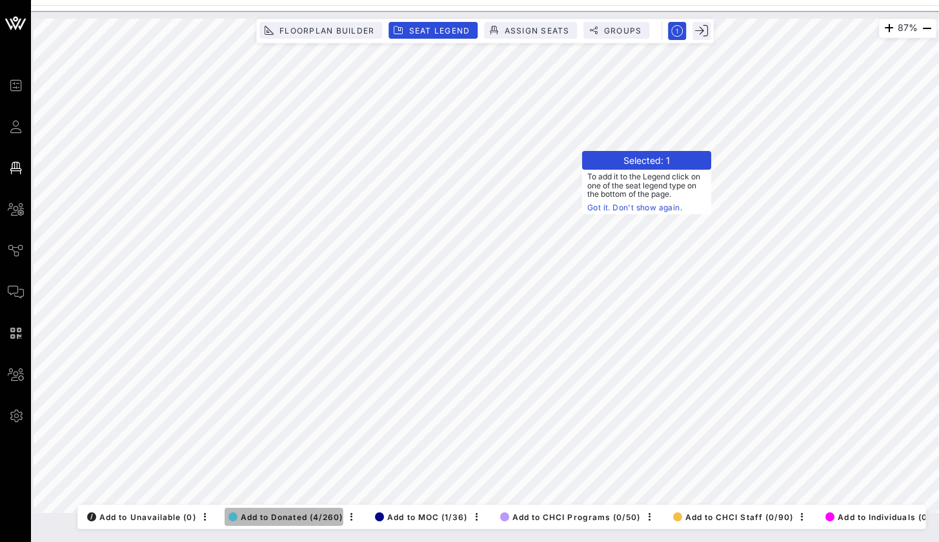
click at [294, 508] on button "Add to Donated (4/260)" at bounding box center [284, 517] width 119 height 18
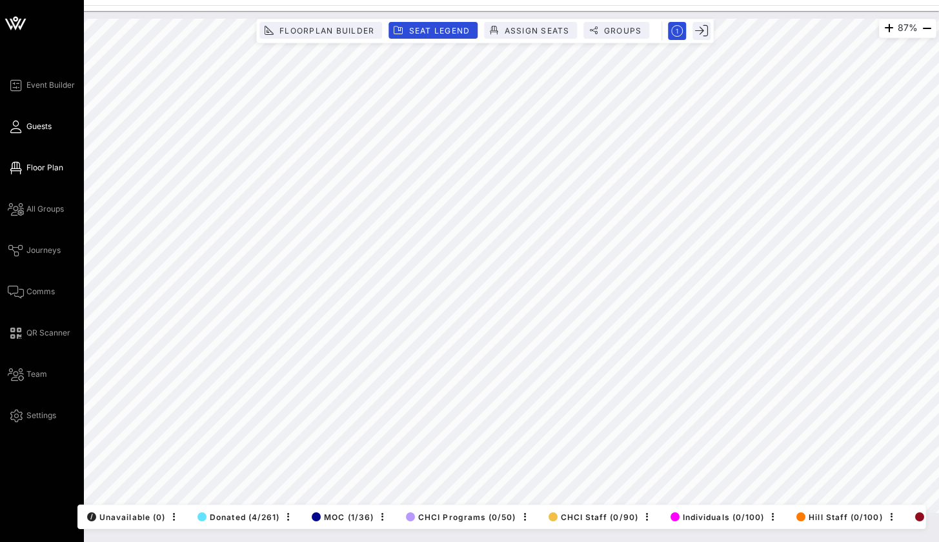
click at [45, 123] on span "Guests" at bounding box center [38, 127] width 25 height 12
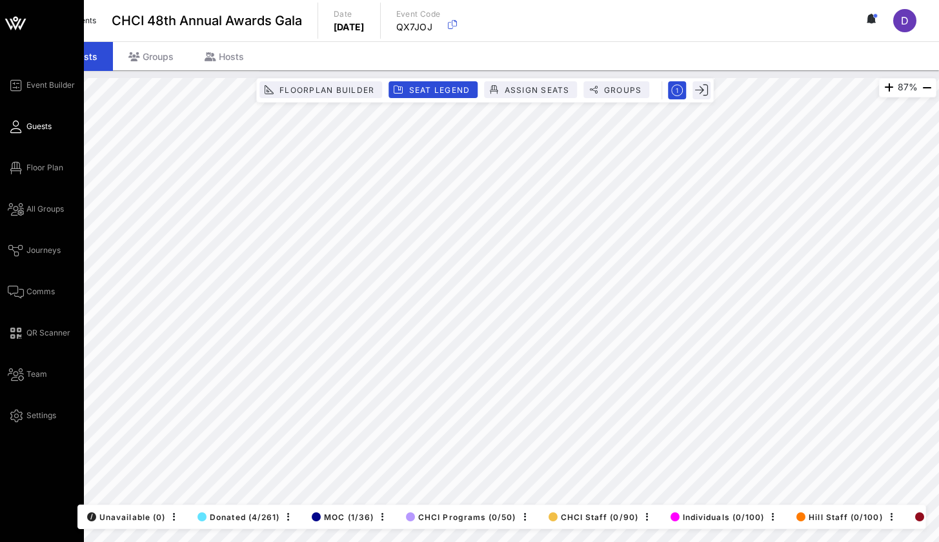
click at [25, 127] on link "Guests" at bounding box center [30, 126] width 44 height 15
click at [16, 126] on icon at bounding box center [16, 127] width 16 height 2
click at [309, 58] on div "Guests Groups Hosts" at bounding box center [485, 55] width 908 height 29
click at [15, 128] on icon at bounding box center [16, 127] width 16 height 2
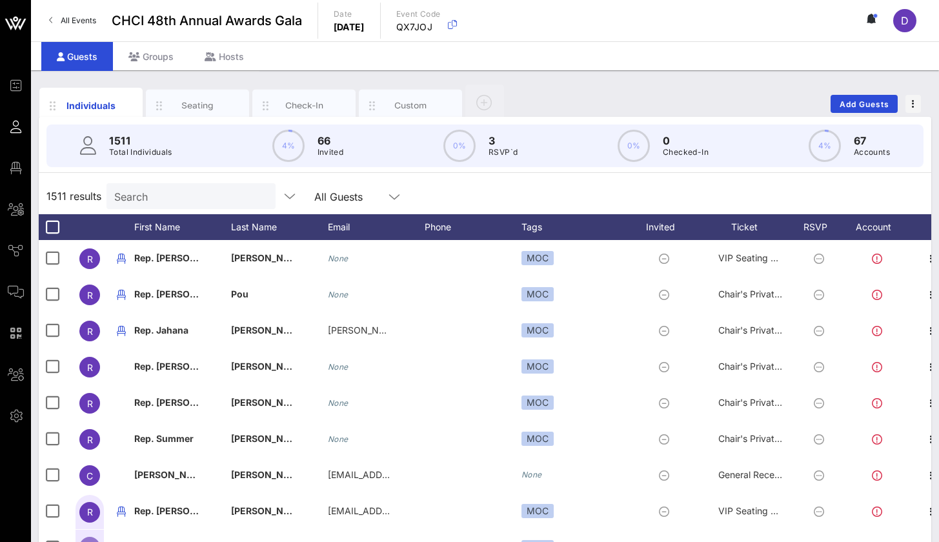
click at [205, 187] on div "Search" at bounding box center [189, 196] width 151 height 26
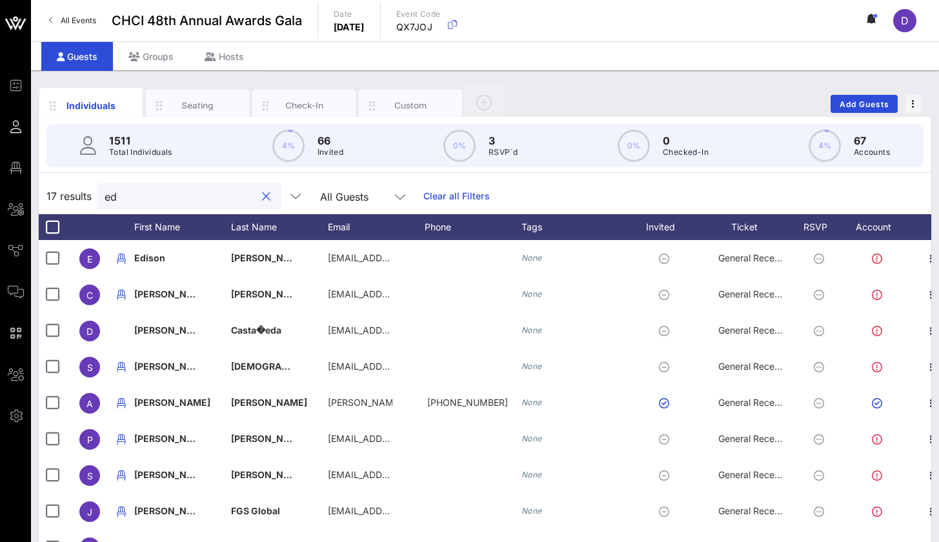
type input "e"
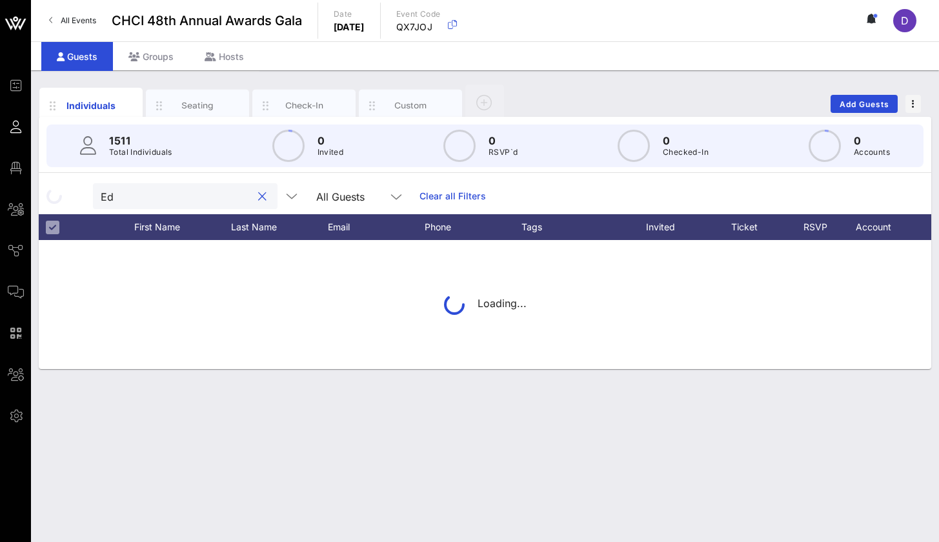
type input "E"
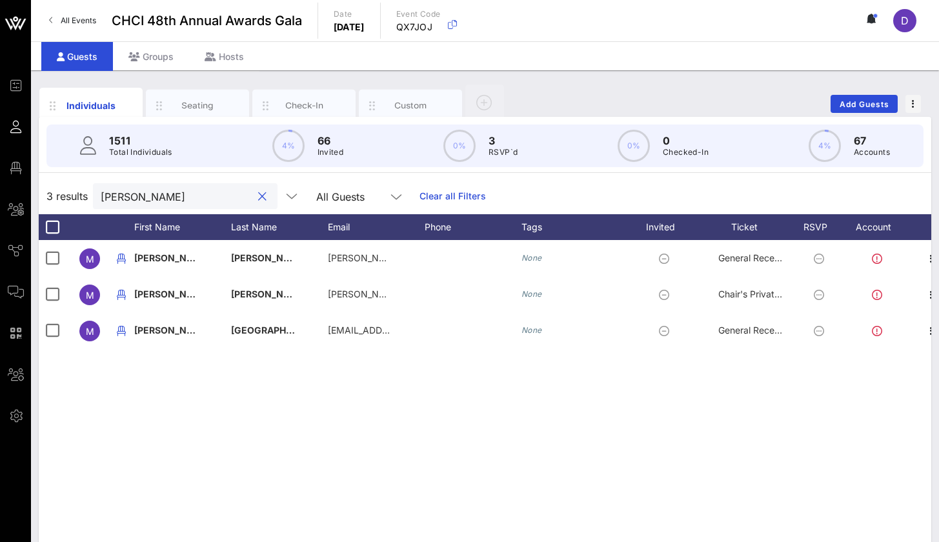
click at [206, 204] on input "Marisol" at bounding box center [176, 196] width 151 height 17
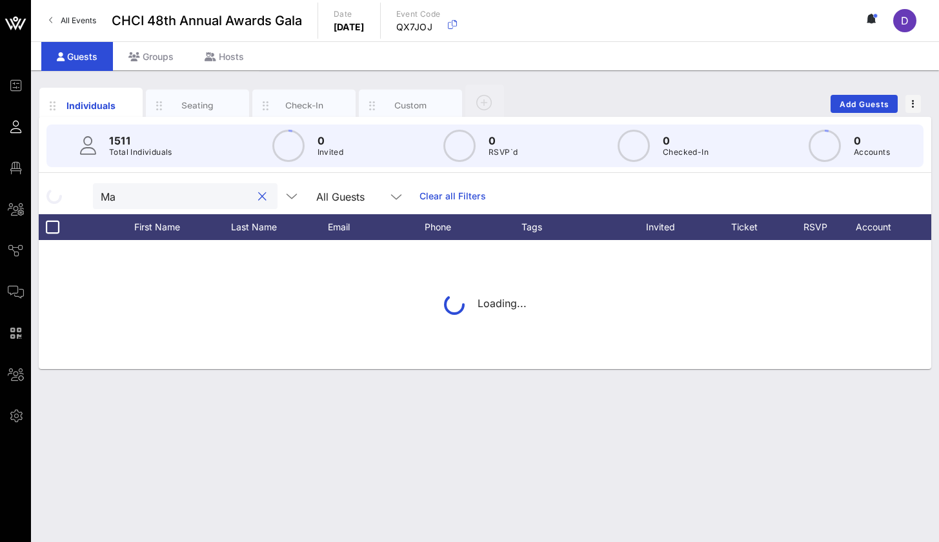
type input "M"
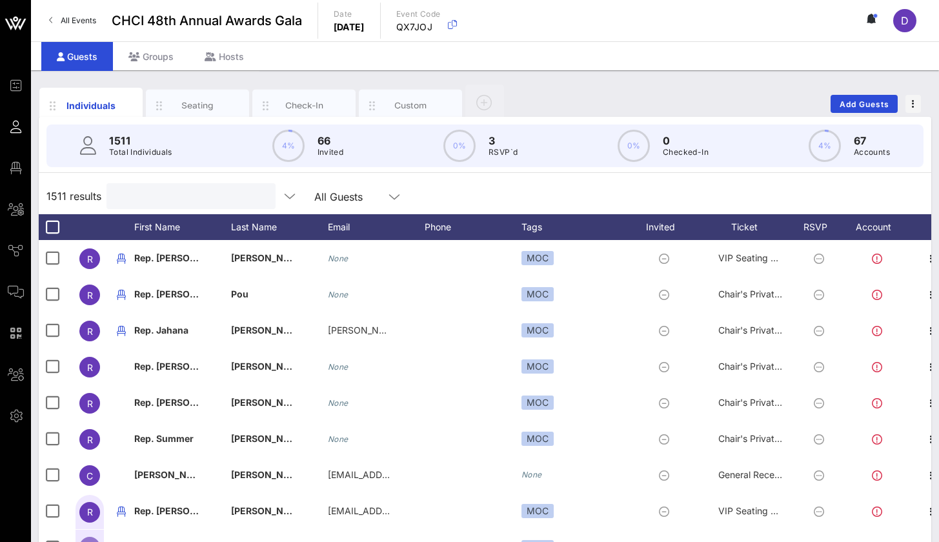
click at [852, 114] on div "Individuals Seating Check-In Custom Add Guests" at bounding box center [485, 103] width 893 height 41
click at [853, 106] on span "Add Guests" at bounding box center [864, 104] width 51 height 10
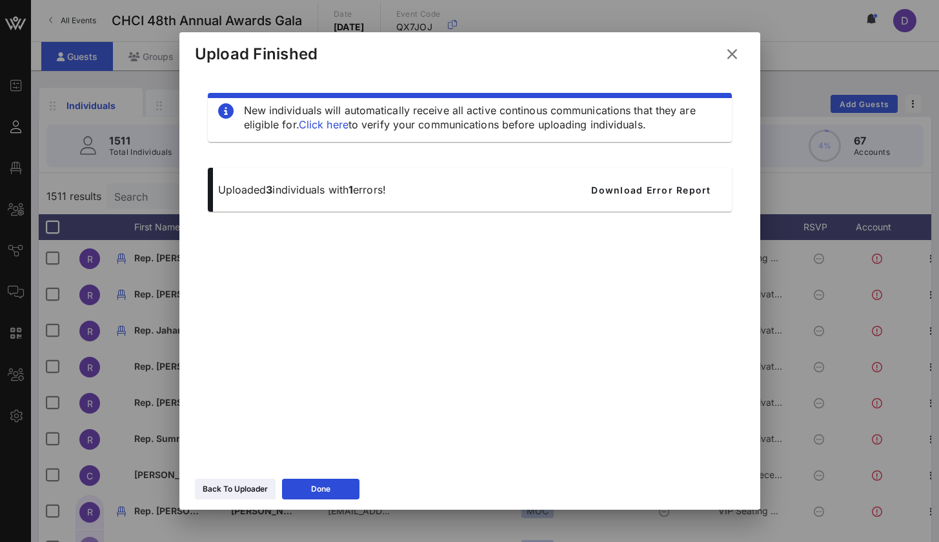
click at [572, 187] on div "Uploaded 3 individuals with 1 errors!" at bounding box center [391, 190] width 363 height 30
click at [338, 127] on link "Click here" at bounding box center [324, 124] width 50 height 13
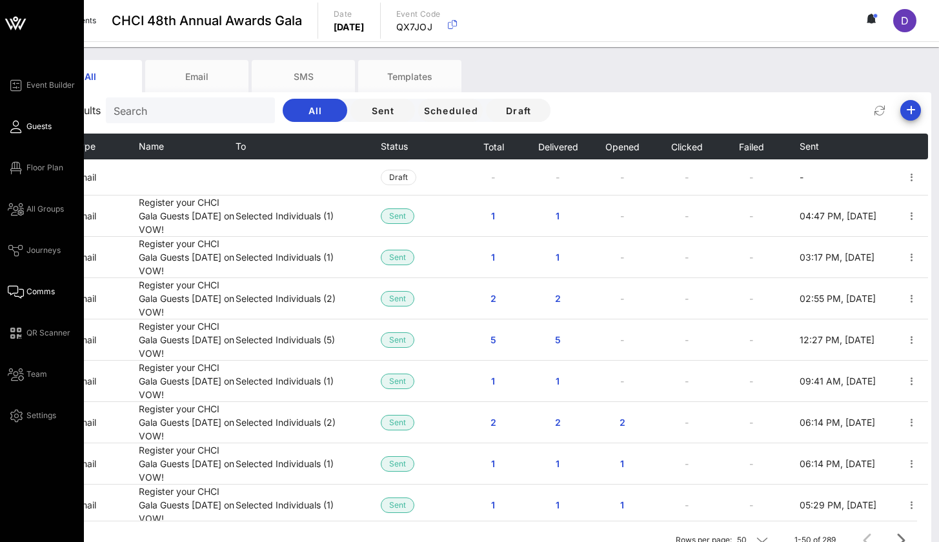
click at [14, 126] on icon at bounding box center [16, 127] width 16 height 2
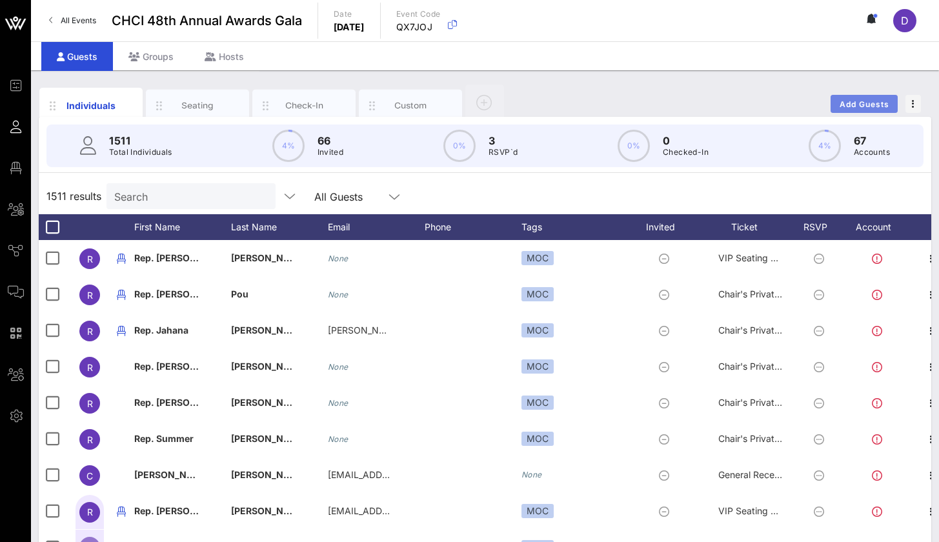
click at [868, 99] on span "Add Guests" at bounding box center [864, 104] width 51 height 10
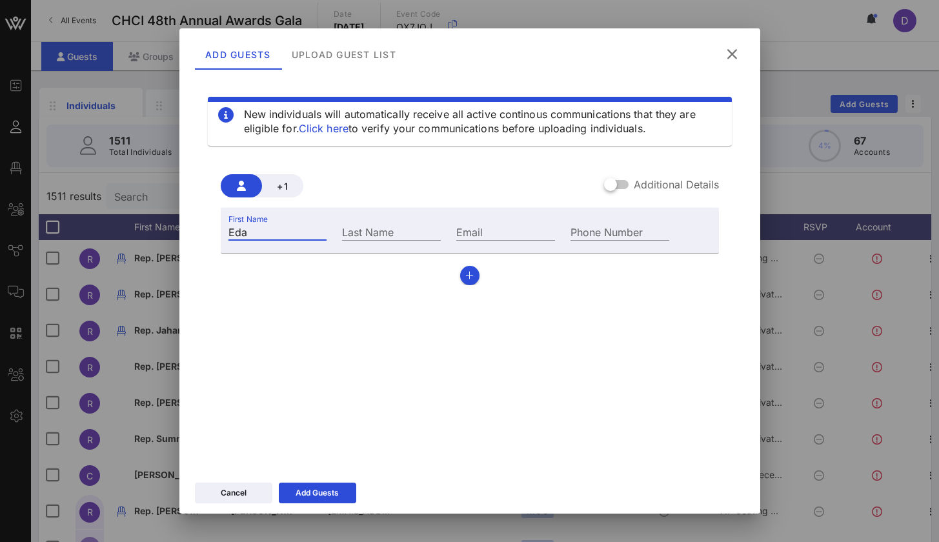
type input "Eda"
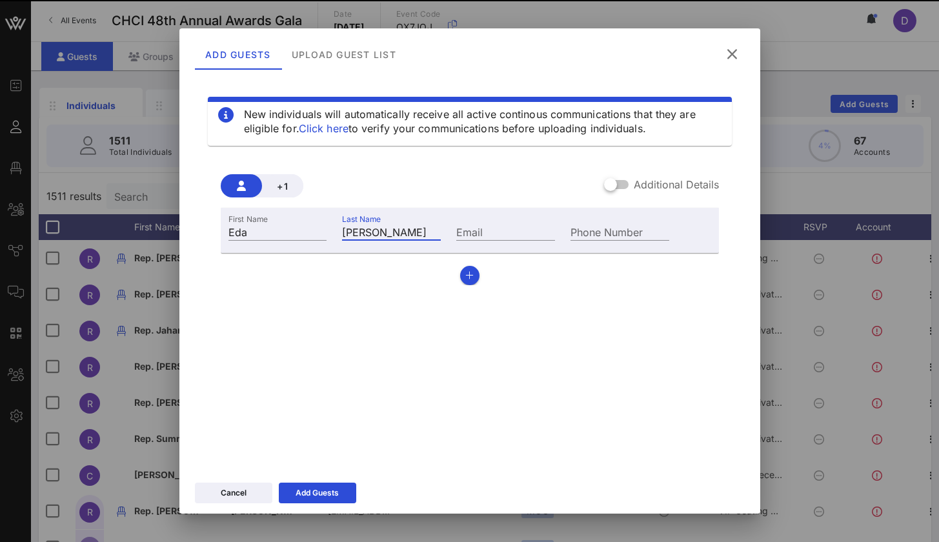
type input "Garcia"
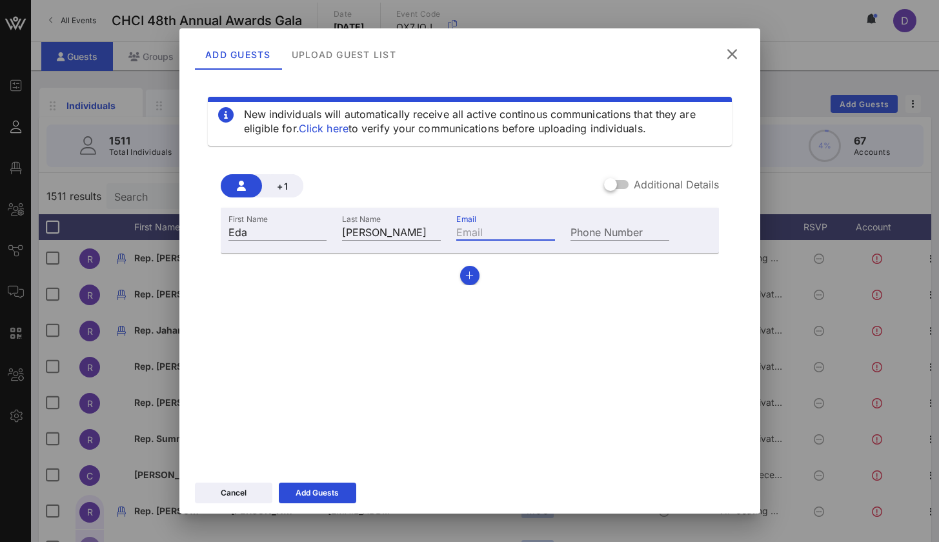
paste input "marisol.ibarra@sen.ca.gov"
type input "marisol.ibarra@sen.ca.gov"
click at [498, 237] on input "marisol.ibarra@sen.ca.gov" at bounding box center [505, 231] width 99 height 17
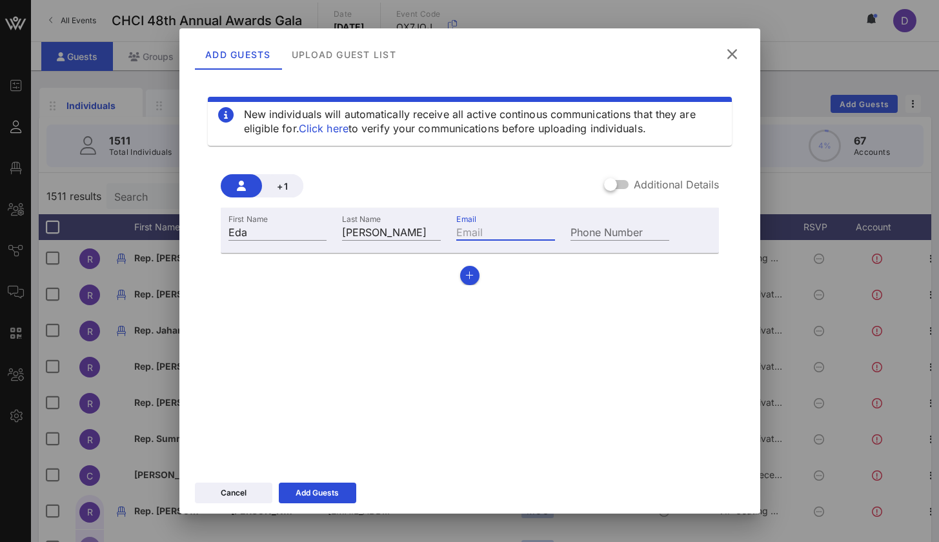
paste input "Eda.Garcia@mail.house.gov"
click at [480, 234] on input "Eda.Garcia@mail.house.gov" at bounding box center [505, 231] width 99 height 17
type input "Eda.Garcia@mail.house.gov"
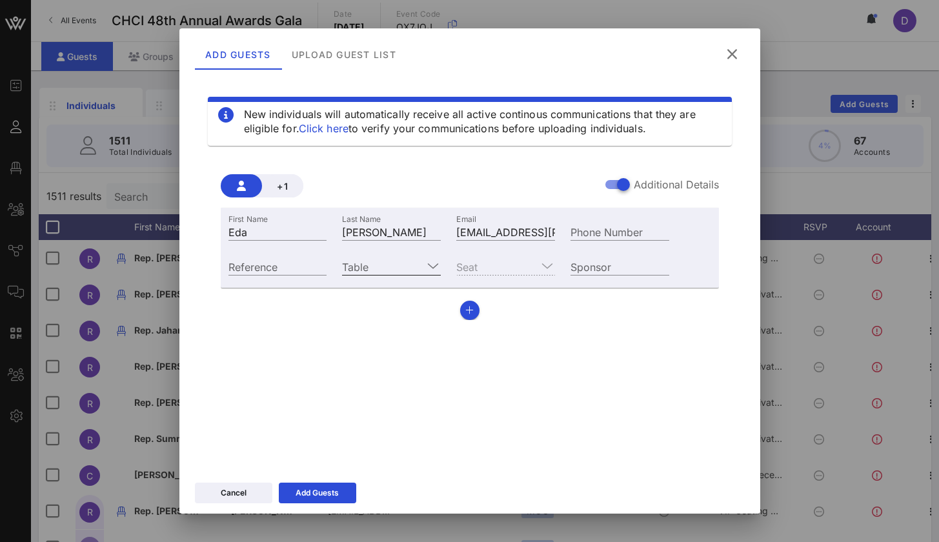
click at [436, 268] on icon at bounding box center [433, 265] width 12 height 15
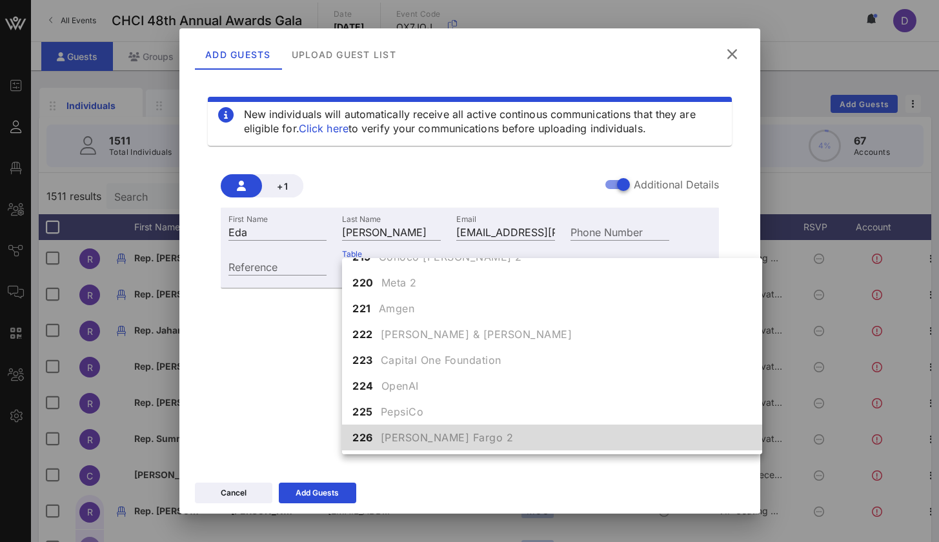
scroll to position [1719, 0]
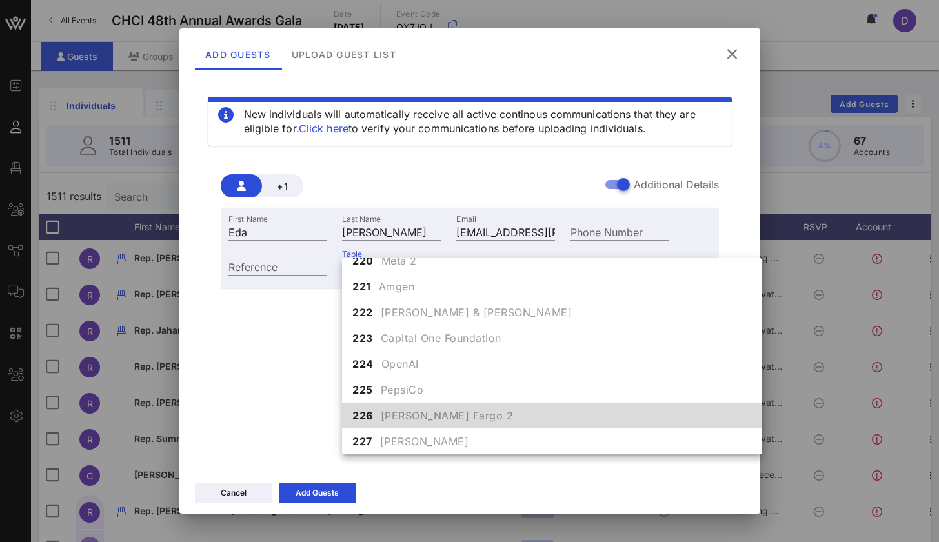
click at [393, 415] on span "Wells Fargo 2" at bounding box center [447, 415] width 133 height 15
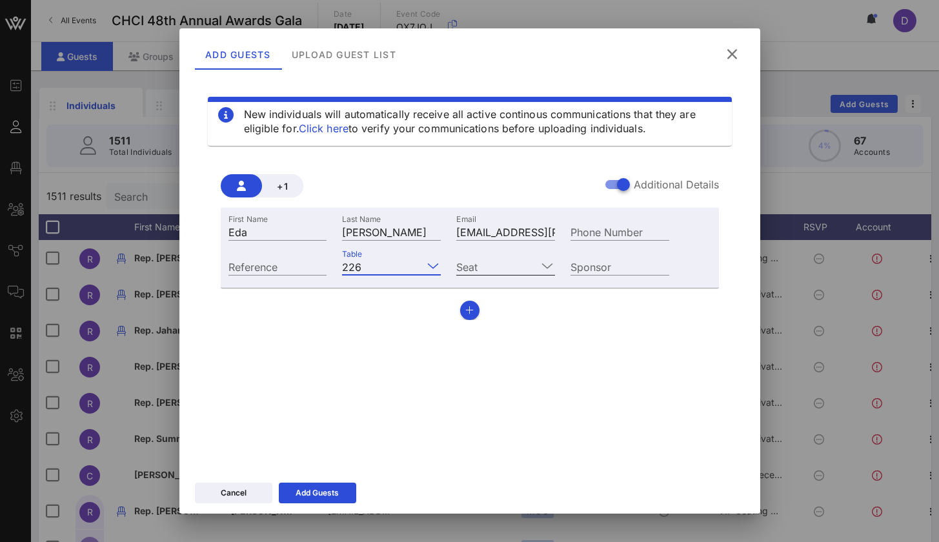
click at [500, 262] on input "Seat" at bounding box center [496, 266] width 81 height 17
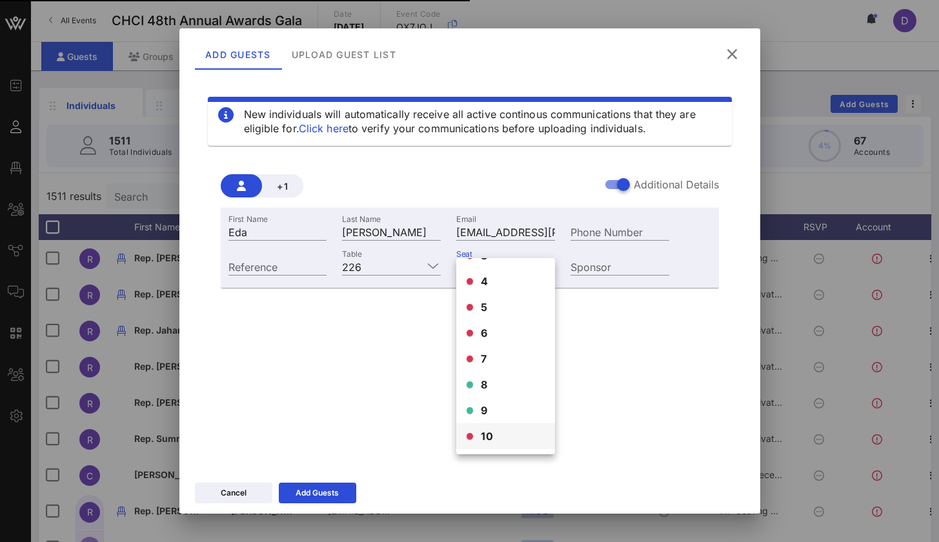
scroll to position [72, 0]
click at [495, 389] on div "8" at bounding box center [505, 385] width 99 height 26
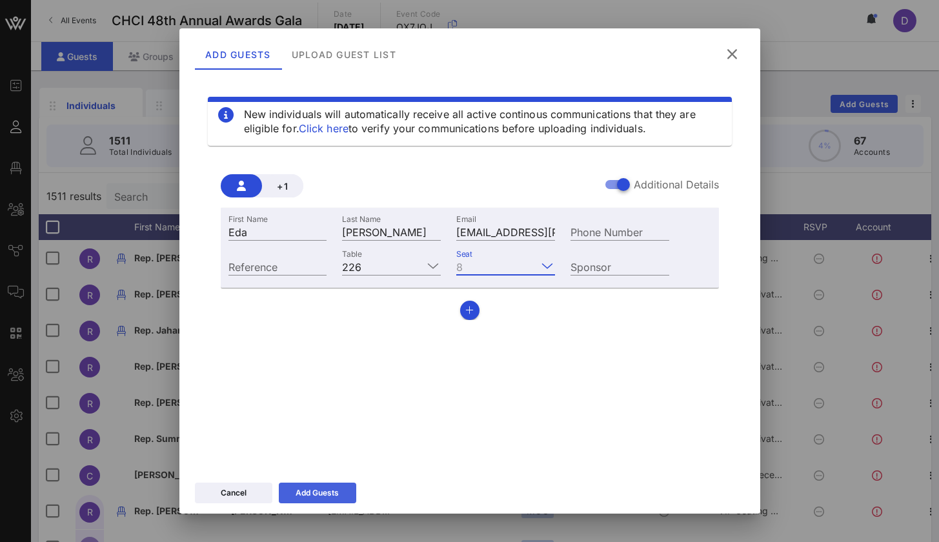
click at [330, 487] on div "Add Guests" at bounding box center [317, 493] width 43 height 13
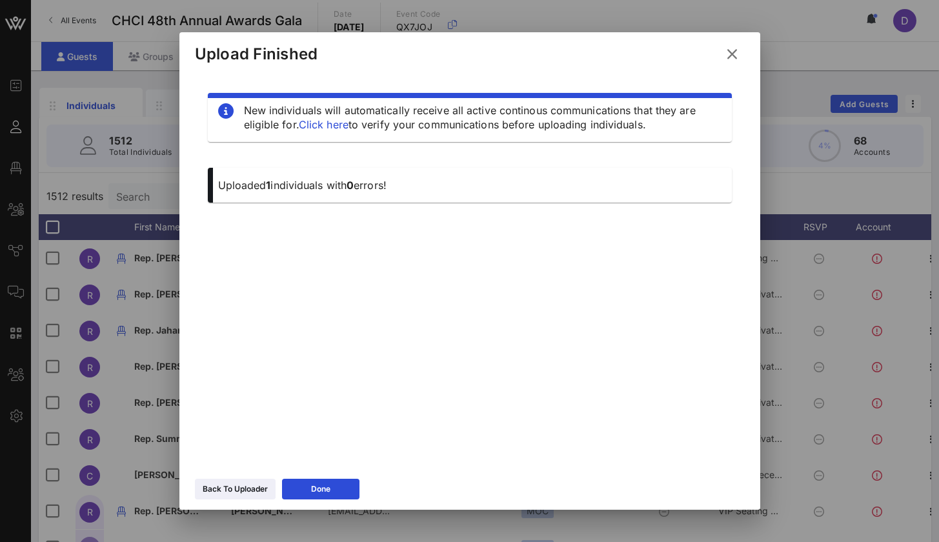
click at [729, 55] on icon at bounding box center [732, 53] width 17 height 15
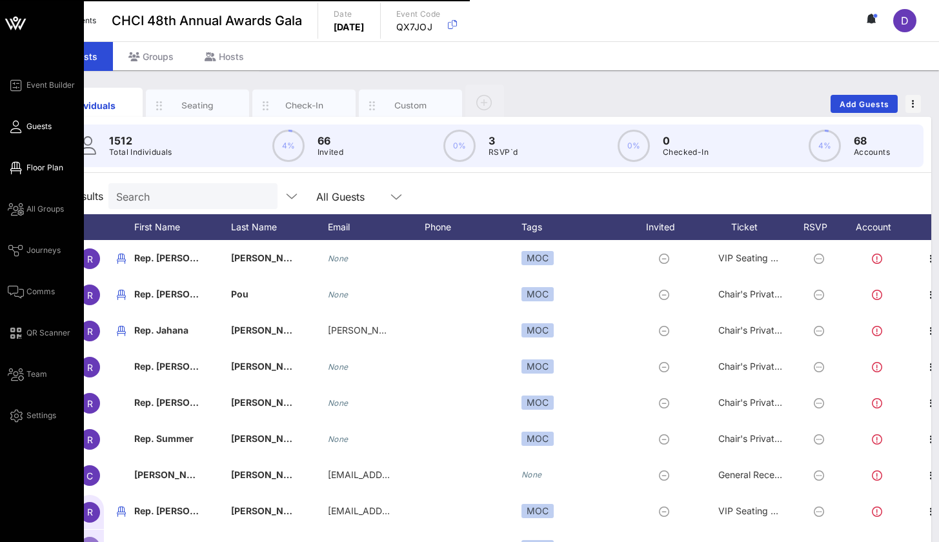
click at [45, 165] on span "Floor Plan" at bounding box center [44, 168] width 37 height 12
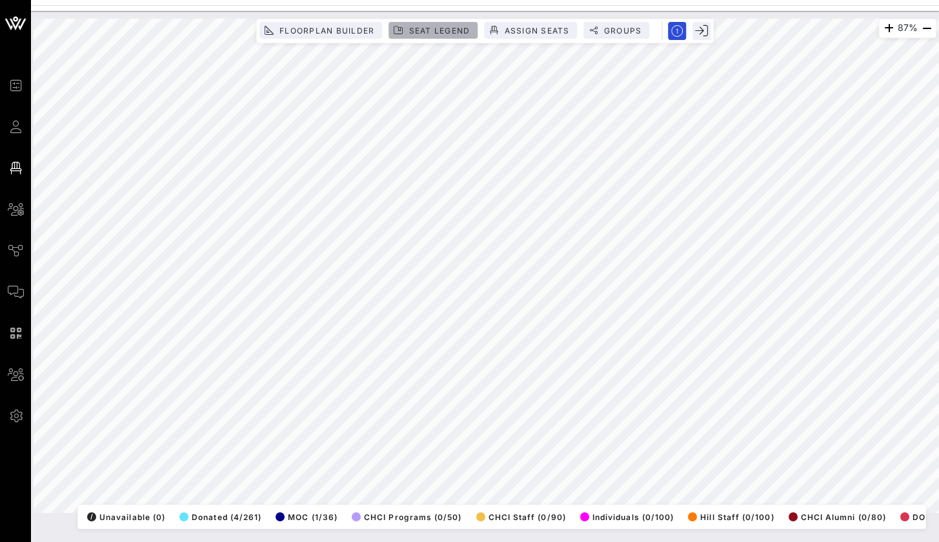
click at [465, 34] on span "Seat Legend" at bounding box center [439, 31] width 62 height 10
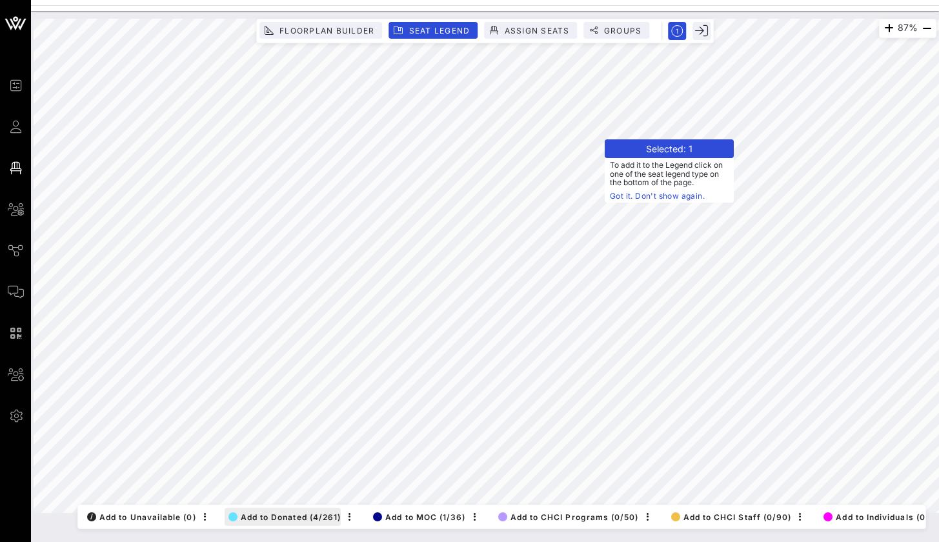
click at [254, 512] on span "Add to Donated (4/261)" at bounding box center [284, 517] width 113 height 10
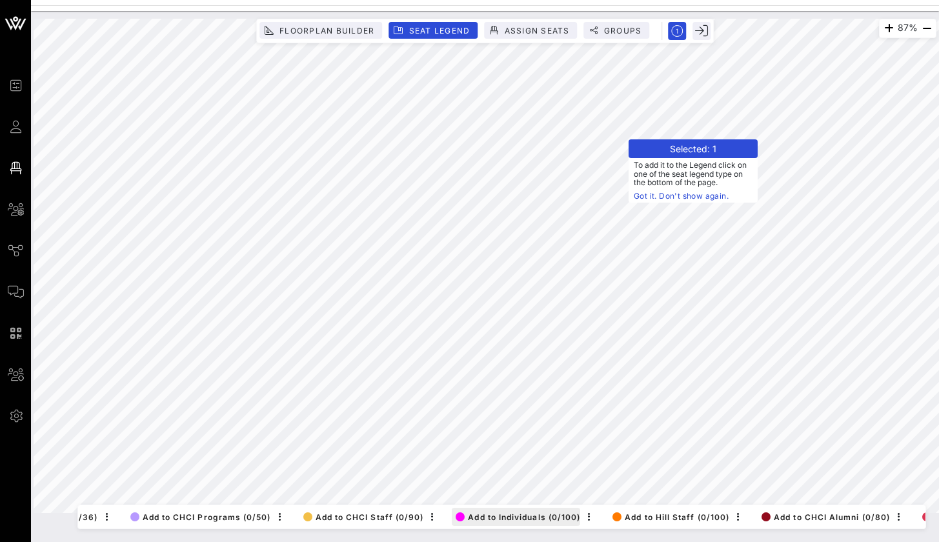
scroll to position [0, 408]
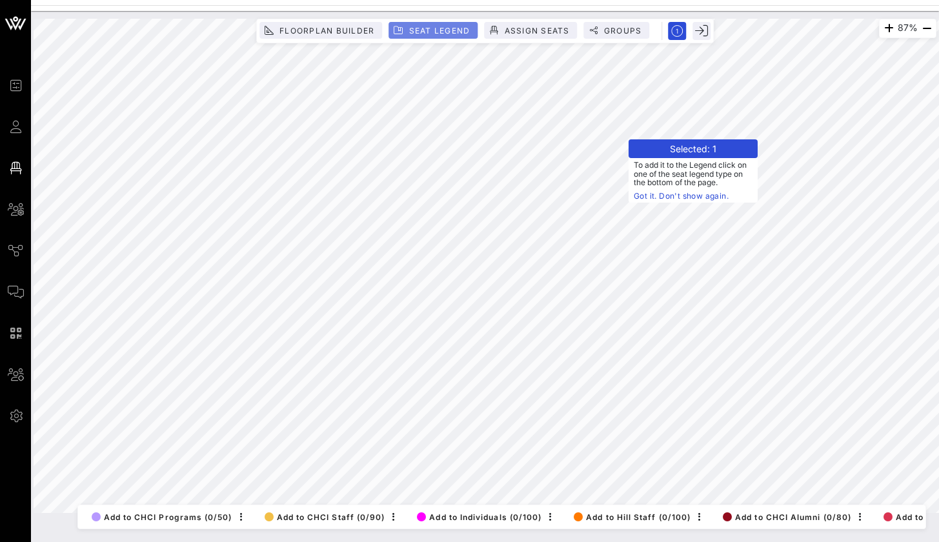
click at [443, 34] on span "Seat Legend" at bounding box center [439, 31] width 62 height 10
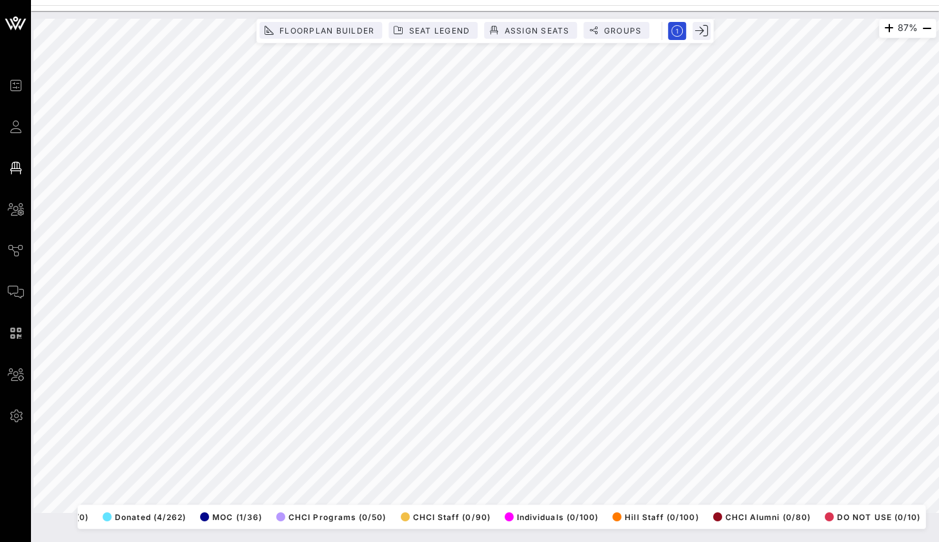
scroll to position [0, 68]
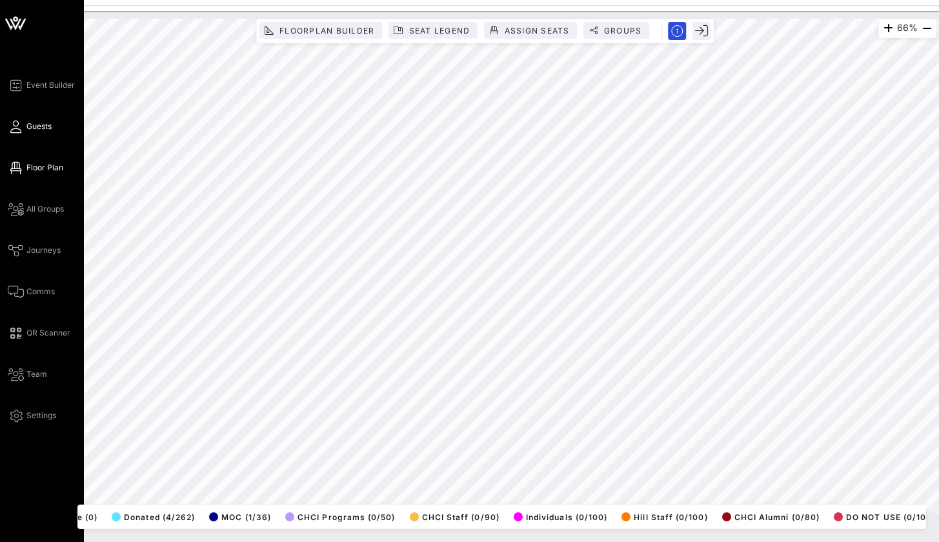
click at [48, 124] on span "Guests" at bounding box center [38, 127] width 25 height 12
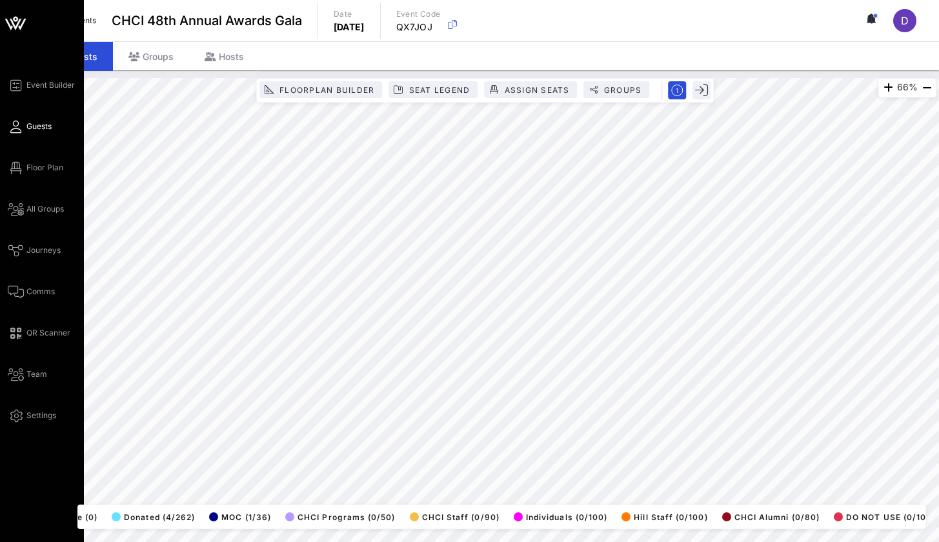
click at [24, 127] on link "Guests" at bounding box center [30, 126] width 44 height 15
click at [23, 128] on link "Guests" at bounding box center [30, 126] width 44 height 15
click at [12, 126] on icon at bounding box center [16, 127] width 16 height 2
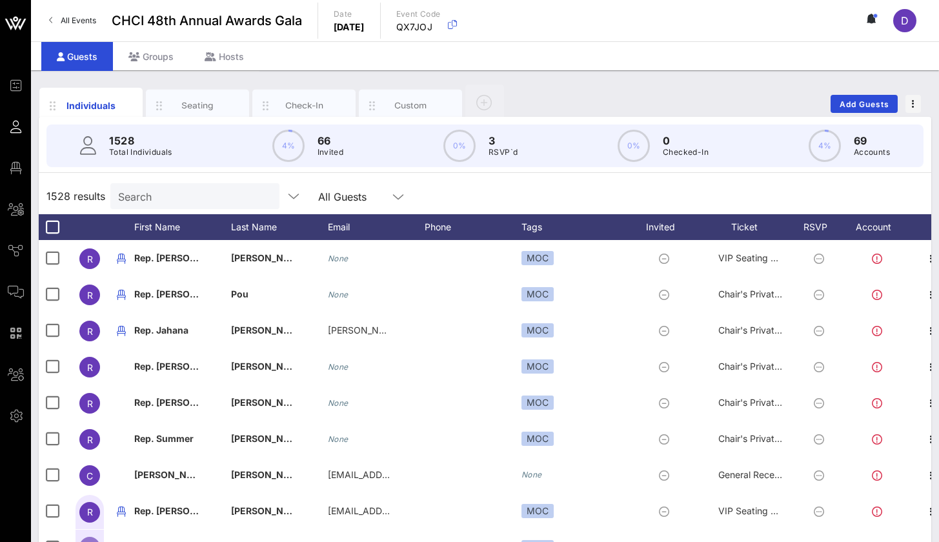
click at [187, 194] on input "Search" at bounding box center [193, 196] width 151 height 17
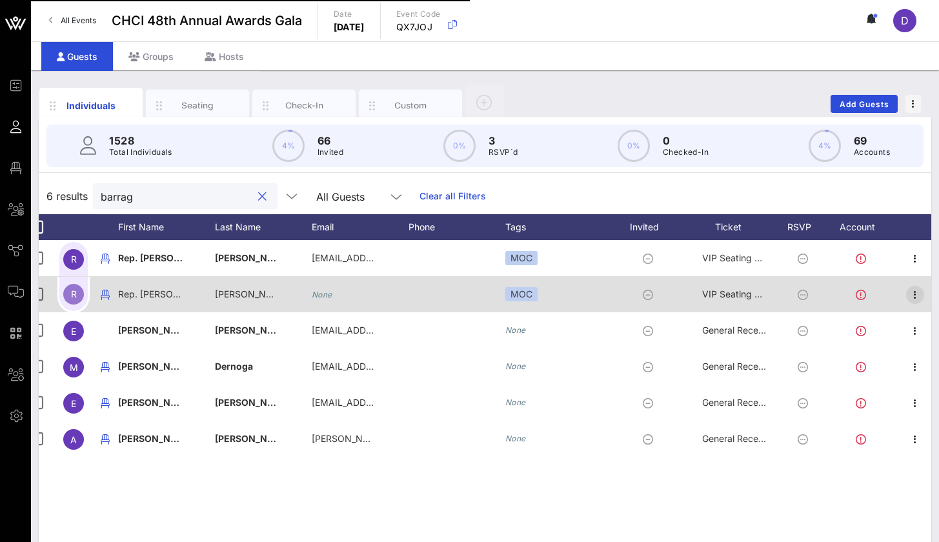
scroll to position [0, 16]
type input "barrag"
click at [911, 294] on icon "button" at bounding box center [914, 294] width 15 height 15
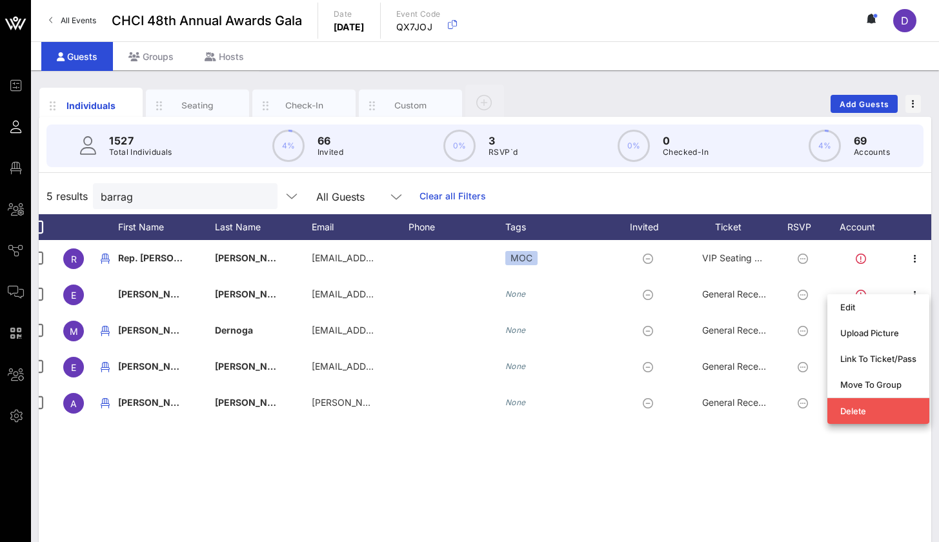
click at [749, 483] on div "R Rep. Nanette Barragan xxx@house.gov MOC VIP Seating & Chair's Private Recepti…" at bounding box center [485, 433] width 893 height 387
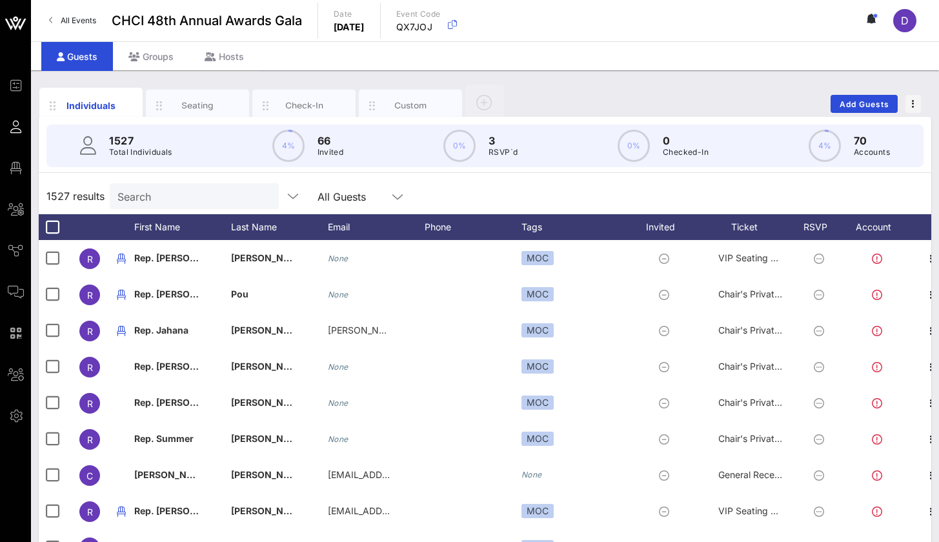
click at [210, 205] on div "Search" at bounding box center [192, 196] width 151 height 26
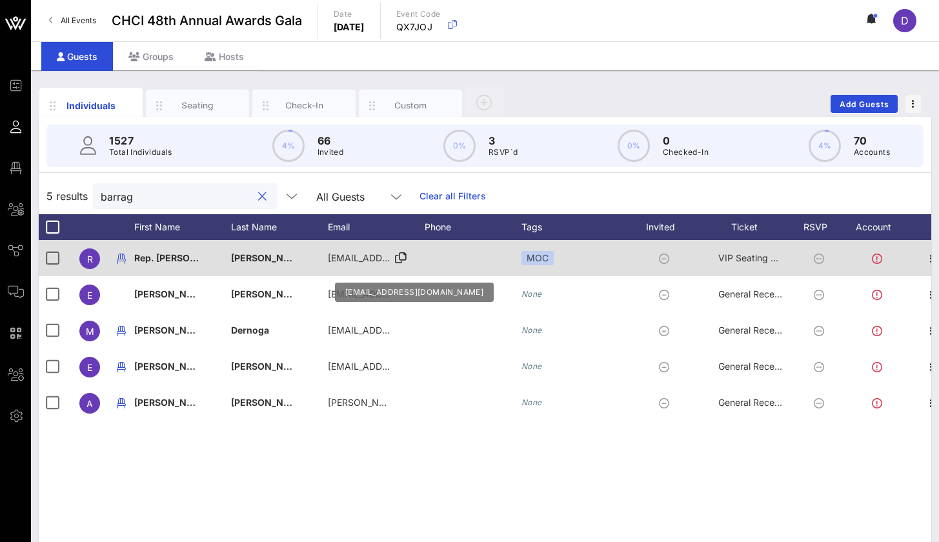
type input "barrag"
click at [355, 261] on span "[EMAIL_ADDRESS][DOMAIN_NAME]" at bounding box center [406, 257] width 156 height 11
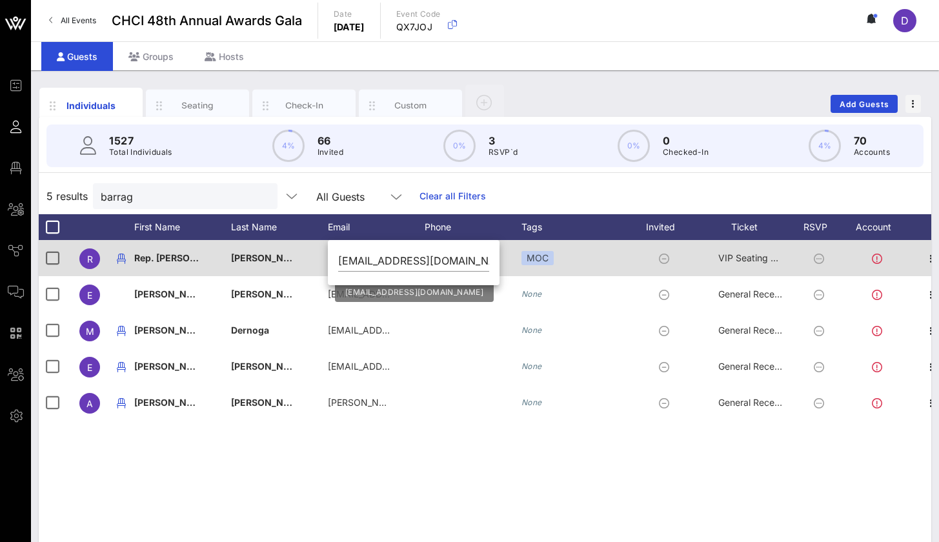
click at [355, 261] on input "[EMAIL_ADDRESS][DOMAIN_NAME]" at bounding box center [413, 260] width 151 height 21
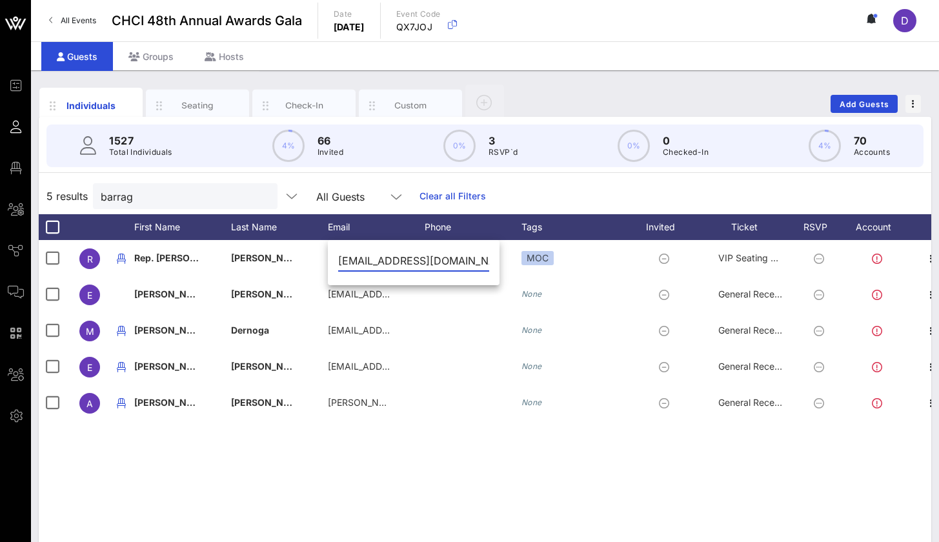
click at [412, 261] on input "[EMAIL_ADDRESS][DOMAIN_NAME]" at bounding box center [413, 260] width 151 height 21
click at [355, 263] on input "[EMAIL_ADDRESS][DOMAIN_NAME]" at bounding box center [413, 260] width 151 height 21
type input "[EMAIL_ADDRESS][DOMAIN_NAME]"
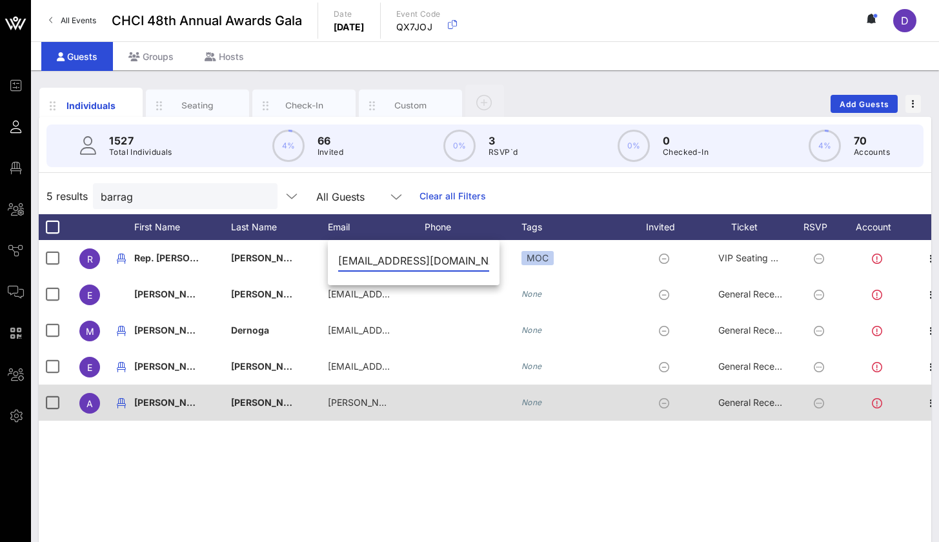
drag, startPoint x: 558, startPoint y: 389, endPoint x: 548, endPoint y: 404, distance: 17.7
click at [557, 389] on div "None" at bounding box center [577, 403] width 110 height 36
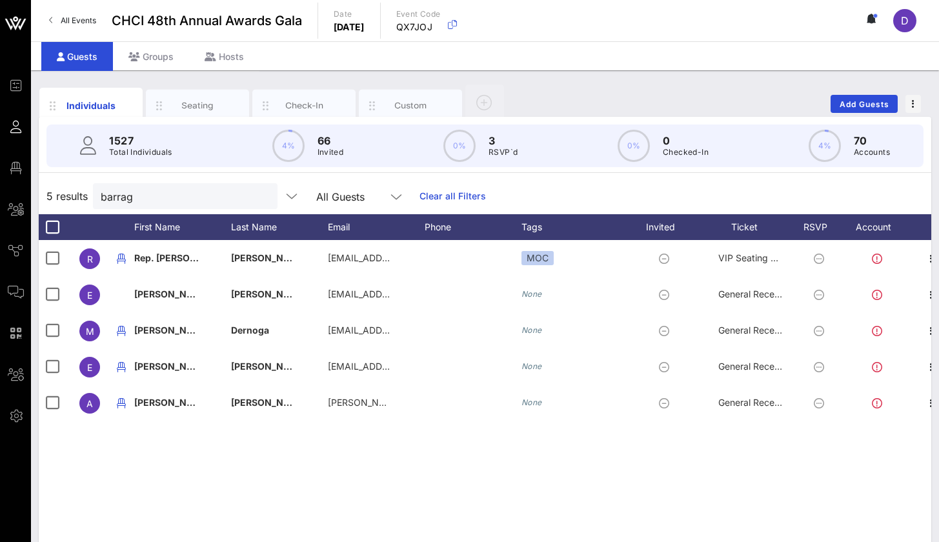
click at [431, 496] on div "R Rep. Nanette Barragan xxx@house.gov MOC VIP Seating & Chair's Private Recepti…" at bounding box center [485, 433] width 893 height 387
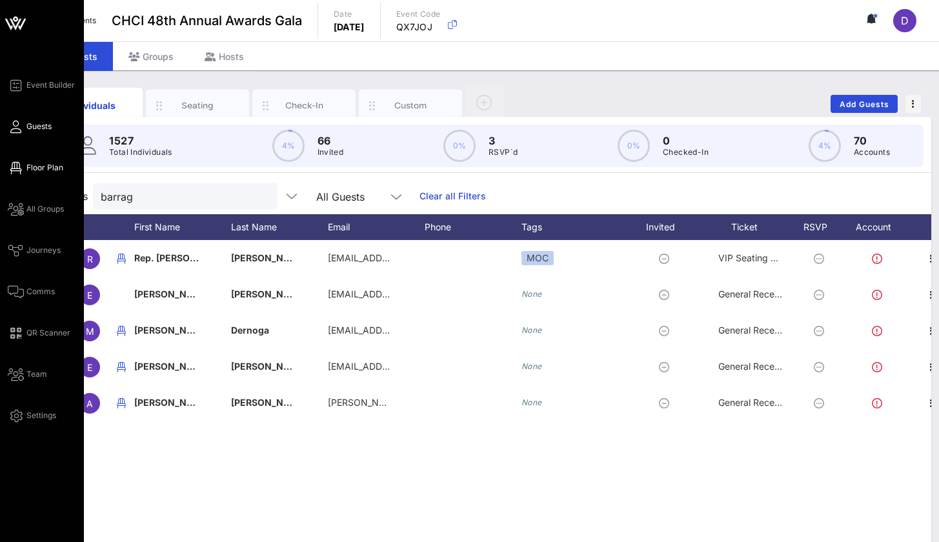
click at [24, 161] on link "Floor Plan" at bounding box center [36, 167] width 56 height 15
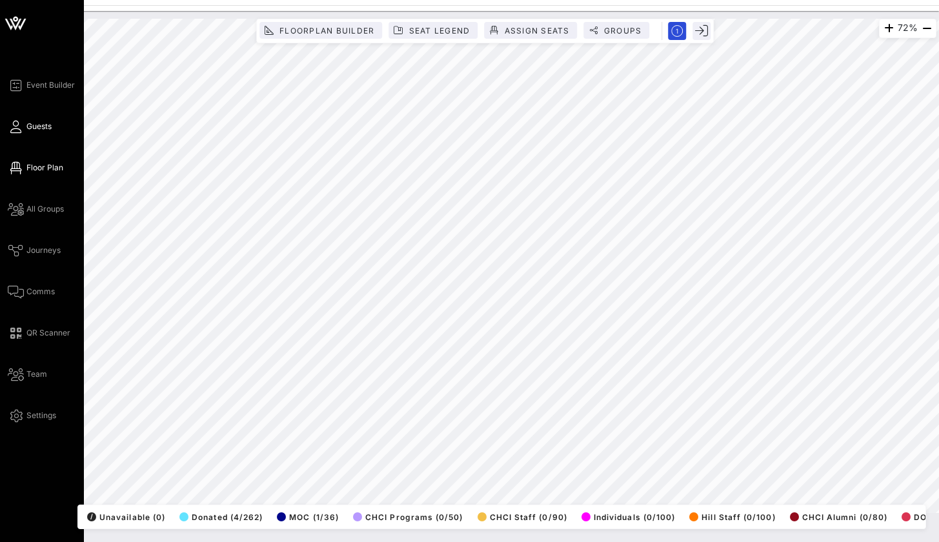
click at [20, 119] on div "Event Builder Guests Floor Plan All Groups Journeys Comms QR Scanner Team Setti…" at bounding box center [46, 250] width 76 height 346
click at [19, 128] on icon at bounding box center [16, 127] width 16 height 2
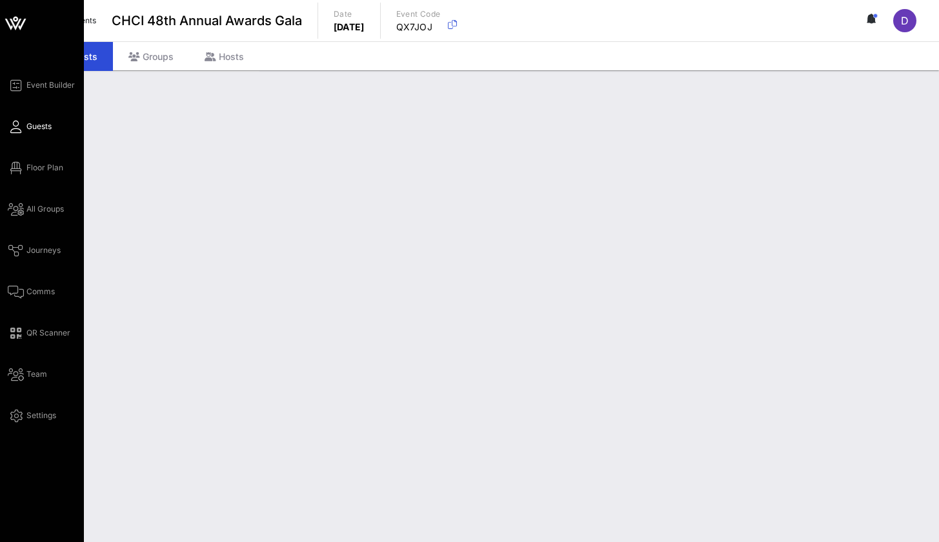
click at [17, 126] on icon at bounding box center [16, 127] width 16 height 2
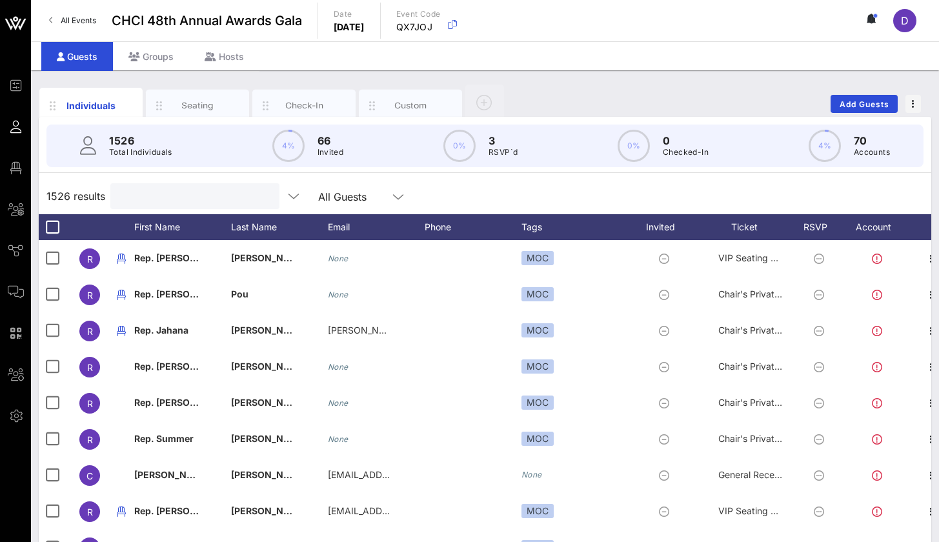
click at [201, 193] on input "text" at bounding box center [193, 196] width 151 height 17
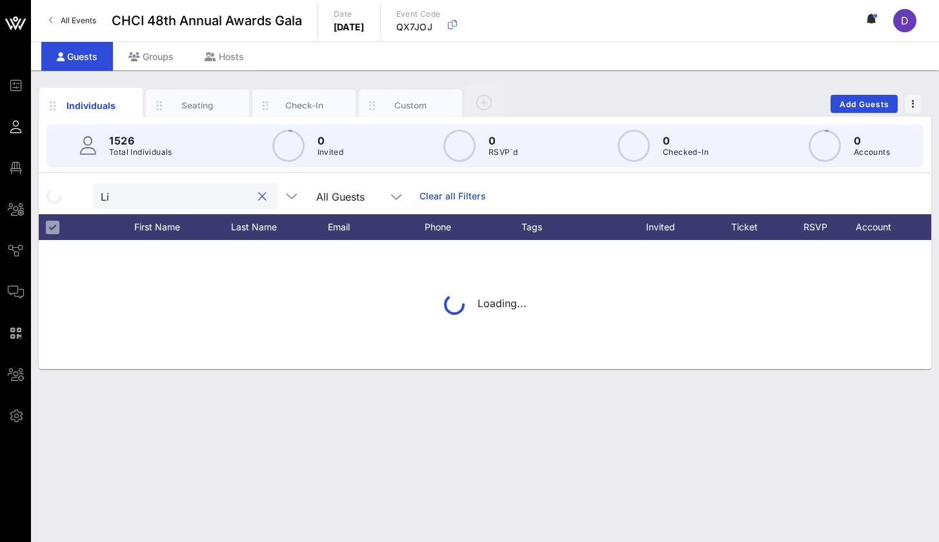
type input "L"
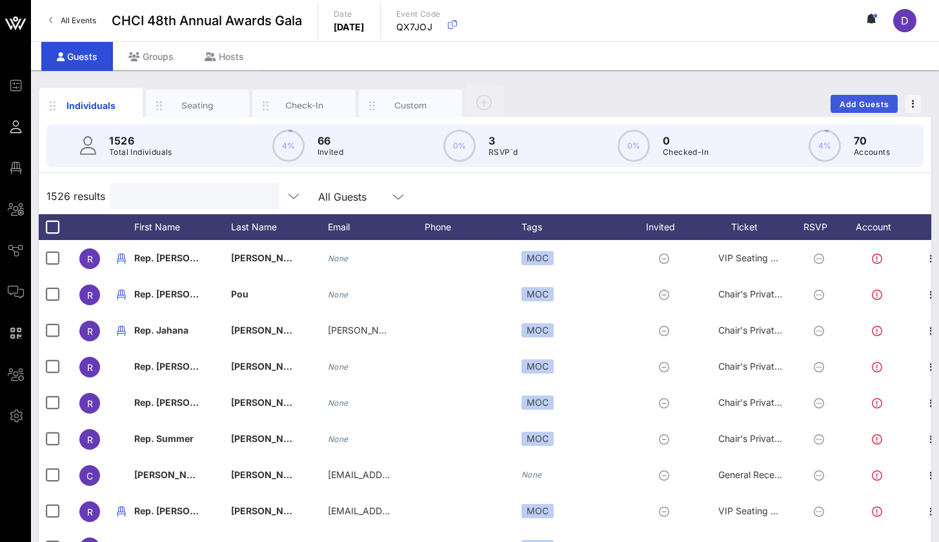
click at [855, 106] on span "Add Guests" at bounding box center [864, 104] width 51 height 10
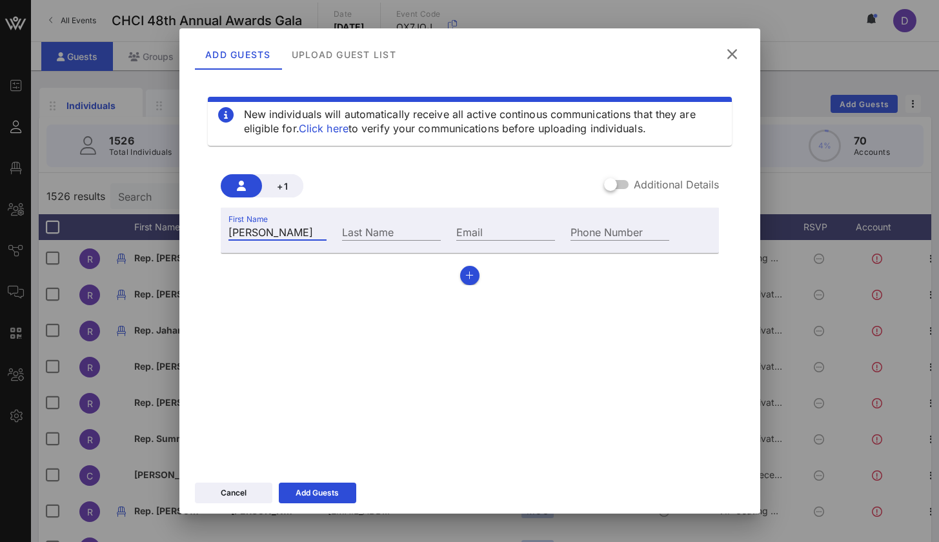
type input "Liam"
type input "Forsyth"
paste input "Liam.Forsythe@mail.house.gov"
type input "Liam.Forsythe@mail.house.gov"
click at [463, 277] on button "button" at bounding box center [469, 275] width 19 height 19
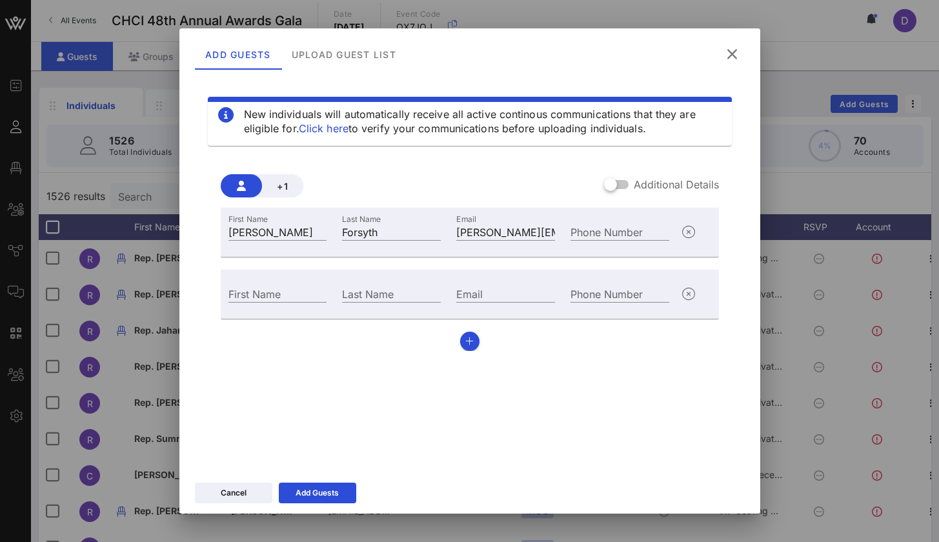
click at [634, 186] on label "Additional Details" at bounding box center [676, 184] width 85 height 13
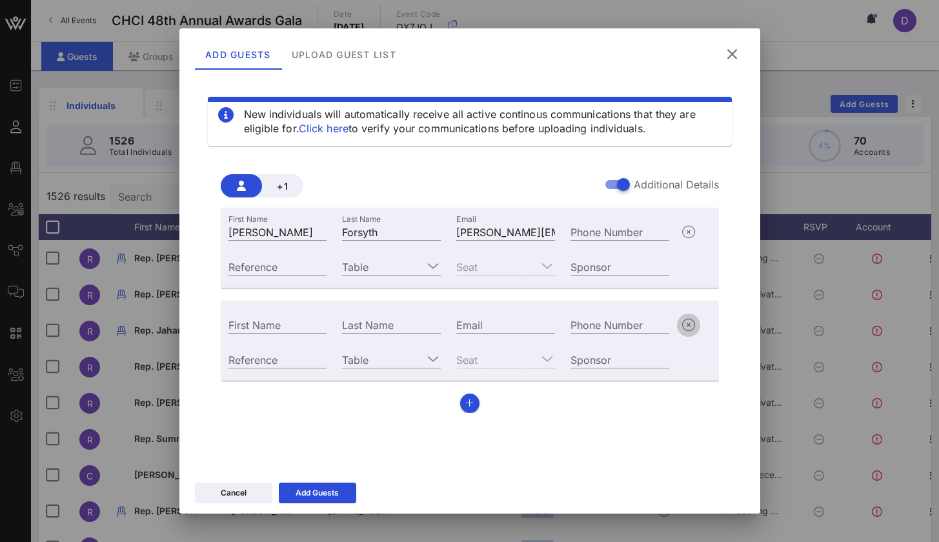
click at [686, 325] on icon "button" at bounding box center [688, 325] width 15 height 15
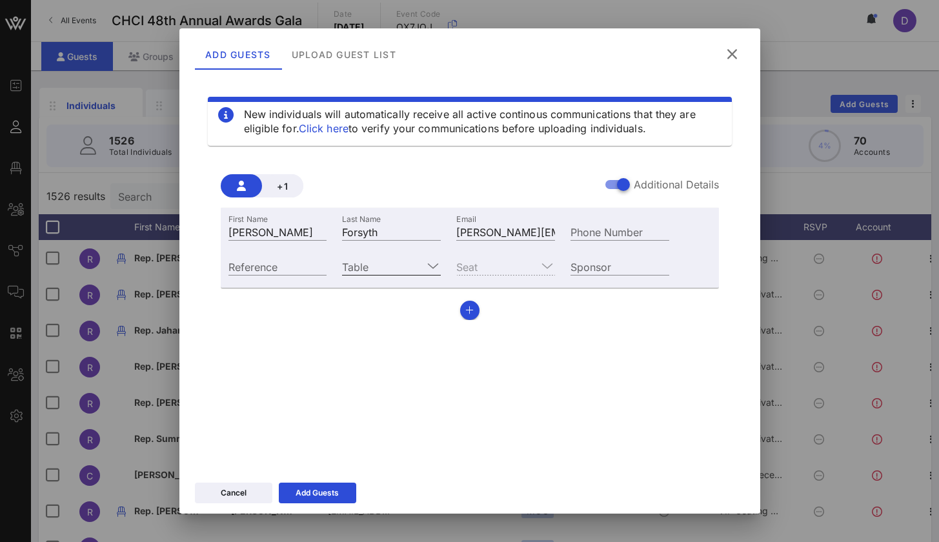
click at [433, 266] on icon at bounding box center [433, 265] width 12 height 15
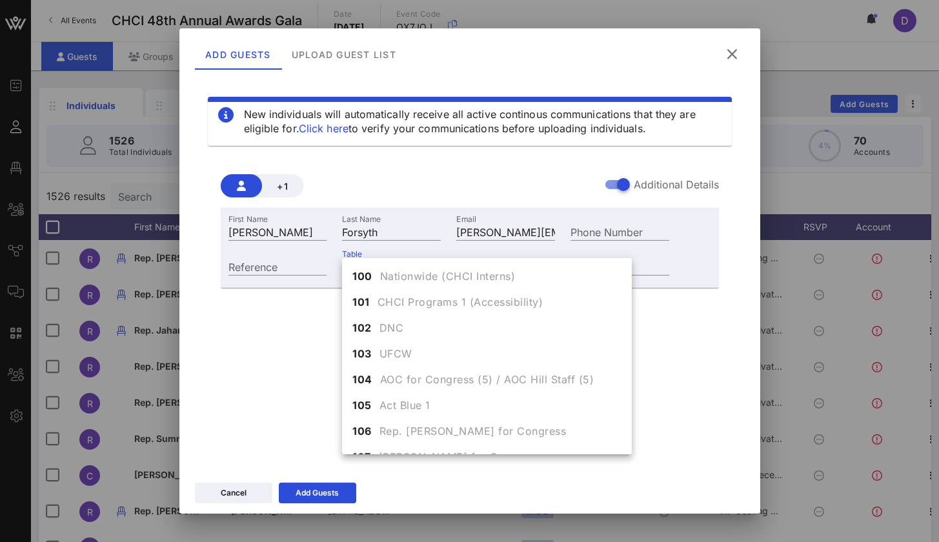
click at [498, 216] on div "Email Liam.Forsythe@mail.house.gov" at bounding box center [506, 230] width 114 height 35
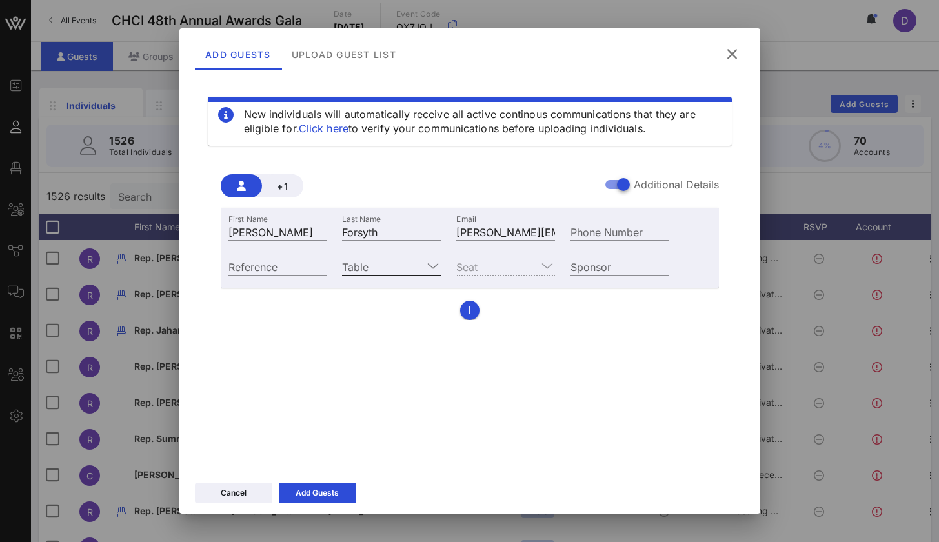
click at [430, 269] on icon at bounding box center [433, 265] width 12 height 15
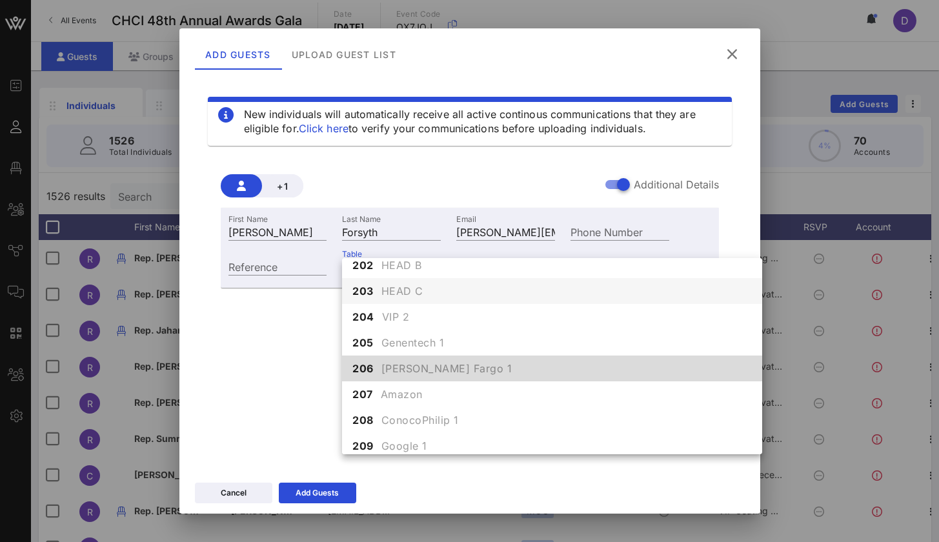
scroll to position [1278, 0]
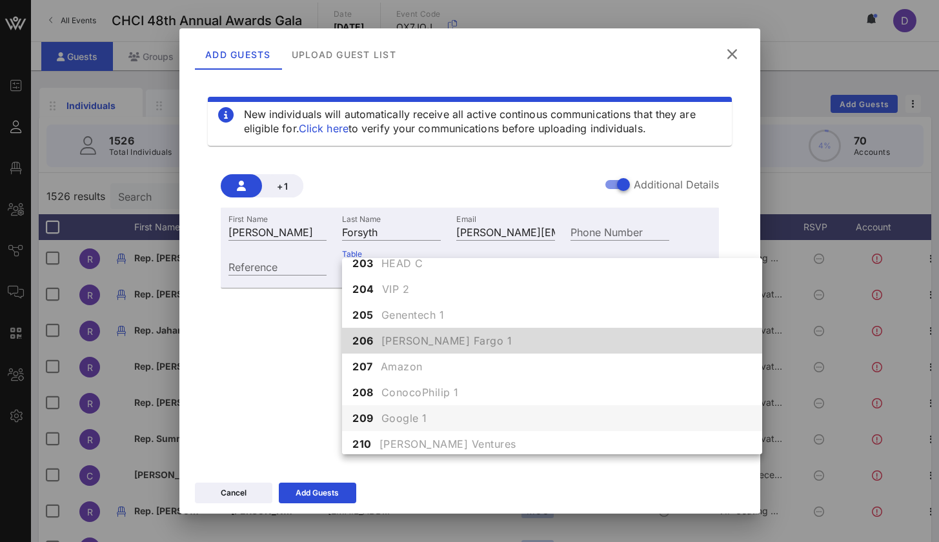
click at [420, 422] on span "Google 1" at bounding box center [404, 417] width 46 height 15
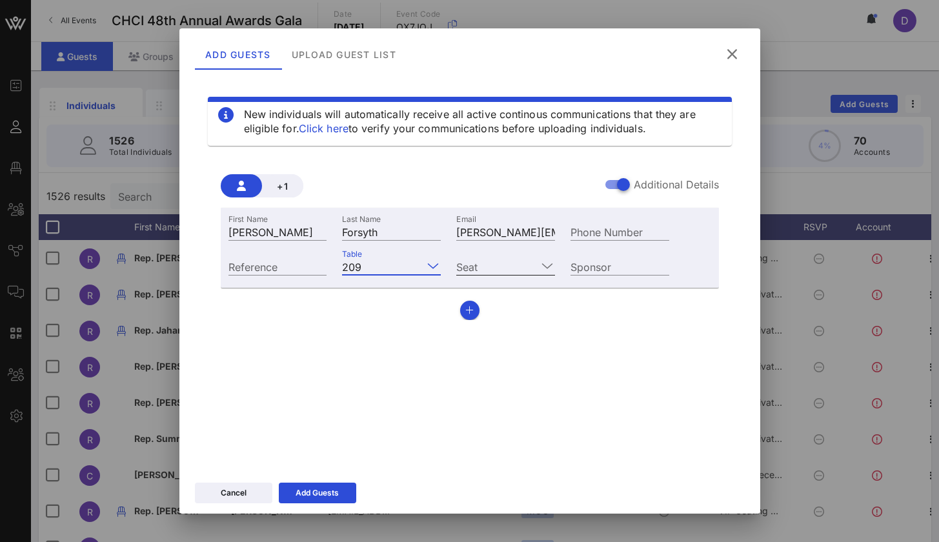
click at [542, 270] on icon at bounding box center [548, 265] width 12 height 15
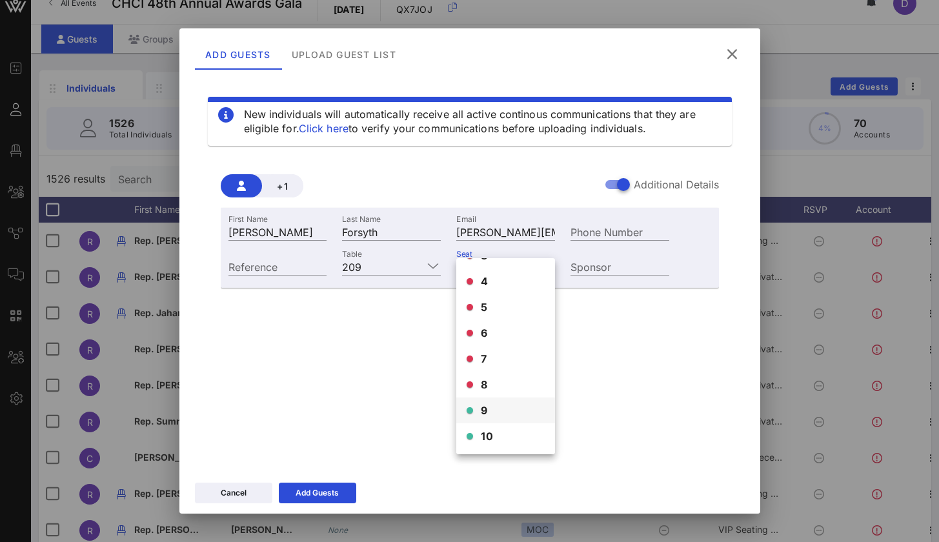
scroll to position [72, 0]
click at [485, 416] on span "9" at bounding box center [484, 410] width 7 height 15
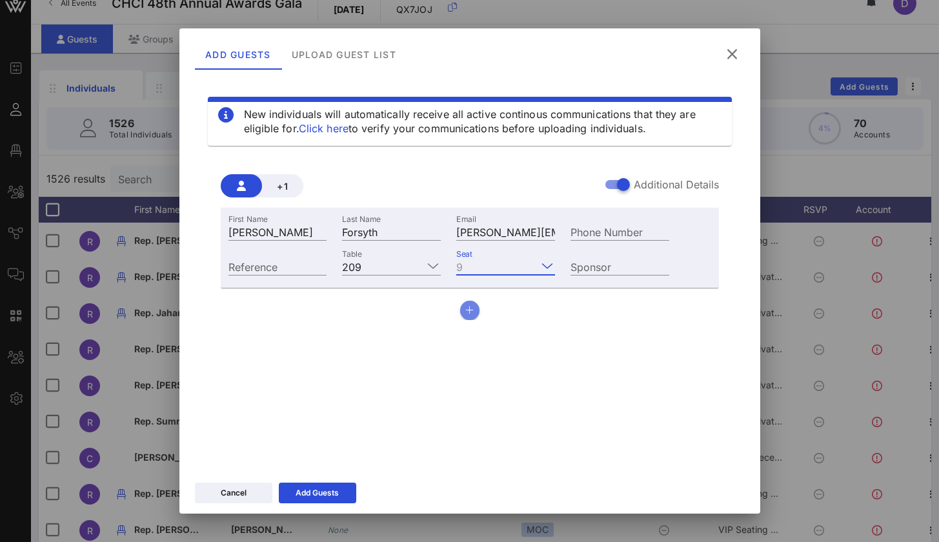
click at [469, 312] on icon "button" at bounding box center [469, 310] width 8 height 9
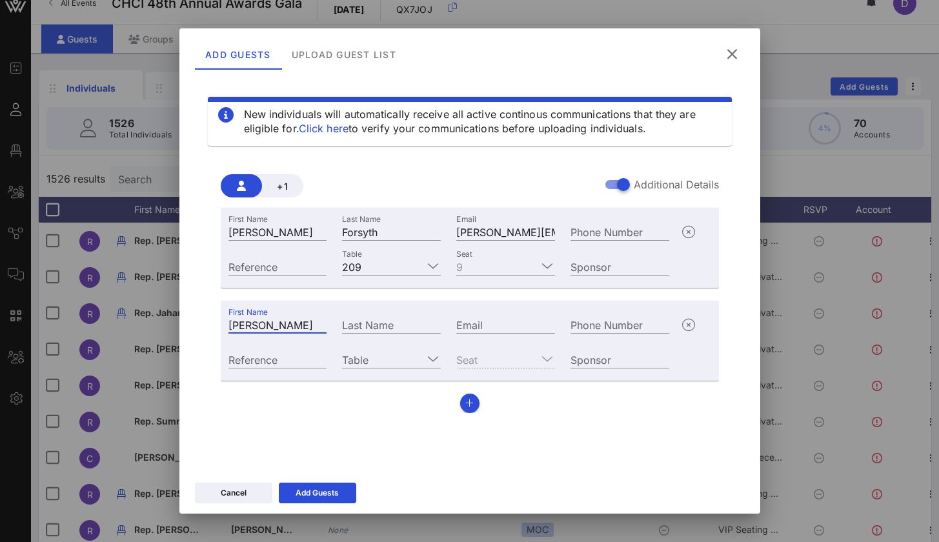
type input "Emely"
type input "Sanchez"
click at [503, 316] on div "Email" at bounding box center [506, 323] width 114 height 35
paste input "emely.m.sanchez@outlook.com"
type input "emely.m.sanchez@outlook.com"
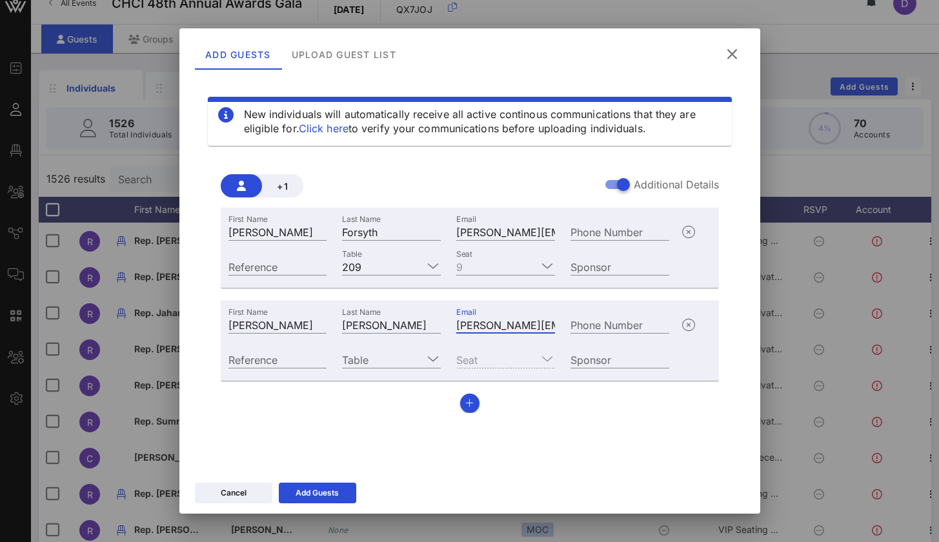
click at [554, 362] on div "Seat" at bounding box center [505, 359] width 99 height 17
click at [430, 359] on icon at bounding box center [433, 358] width 12 height 15
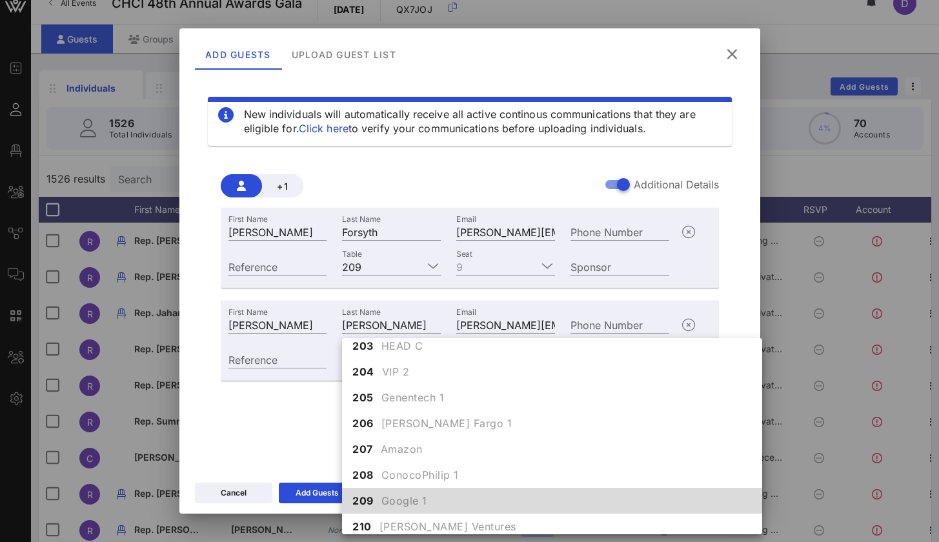
scroll to position [1281, 0]
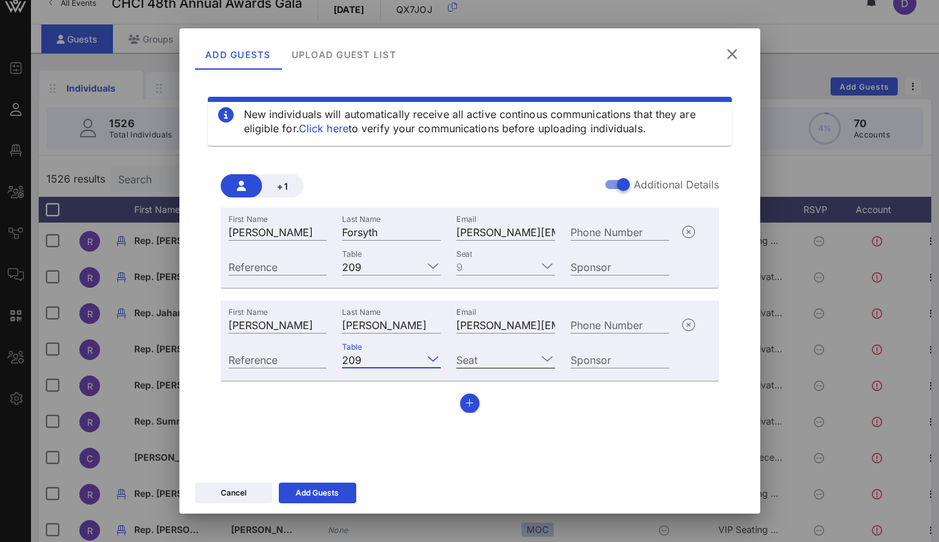
click at [551, 359] on icon at bounding box center [548, 358] width 12 height 15
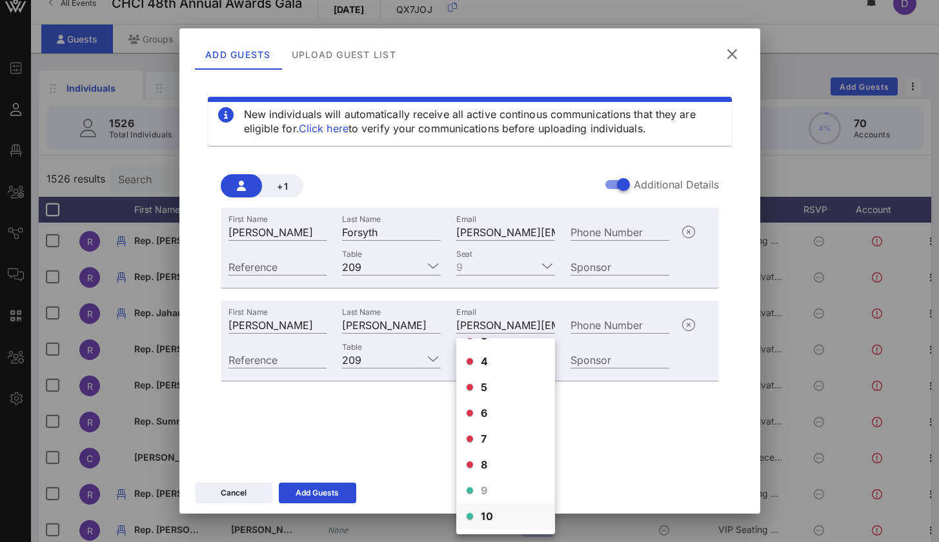
scroll to position [72, 0]
click at [491, 512] on span "10" at bounding box center [487, 516] width 12 height 15
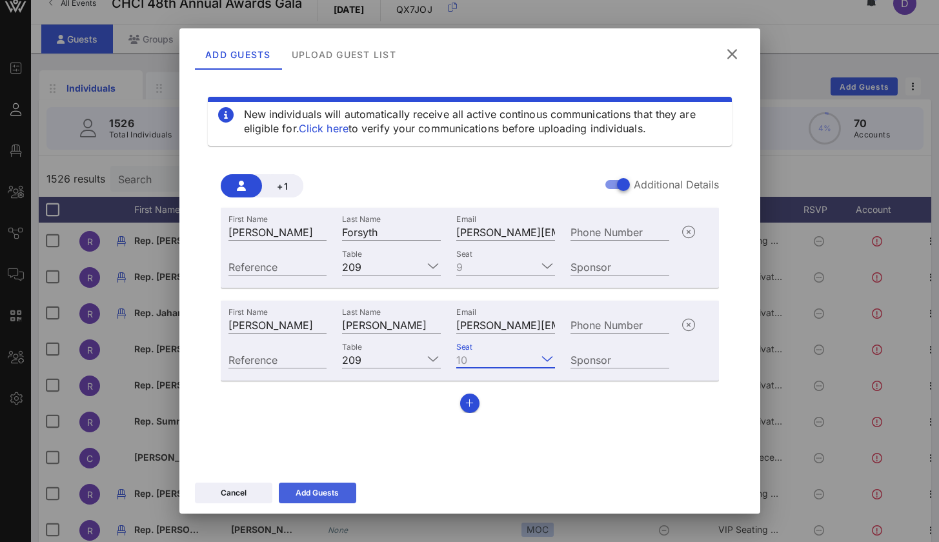
click at [311, 495] on div "Add Guests" at bounding box center [317, 493] width 43 height 13
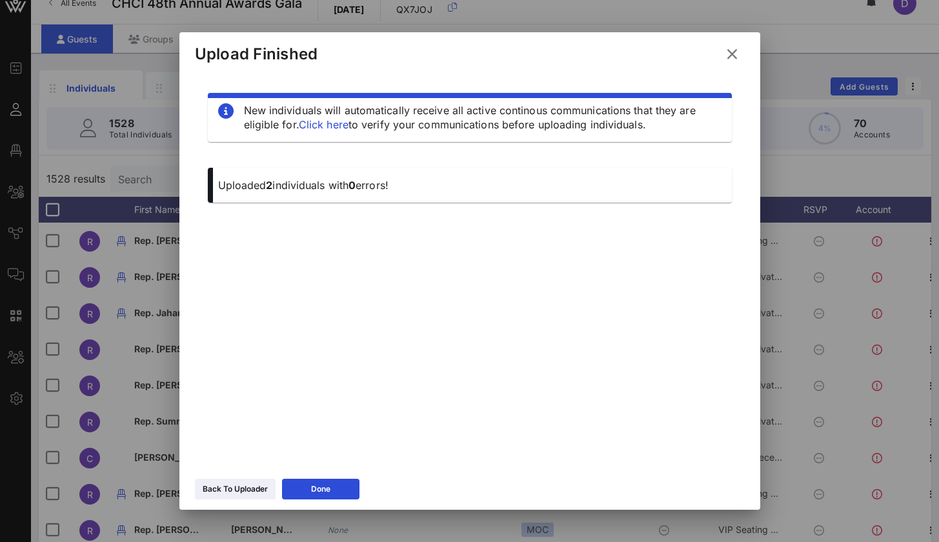
click at [731, 54] on icon at bounding box center [731, 54] width 19 height 18
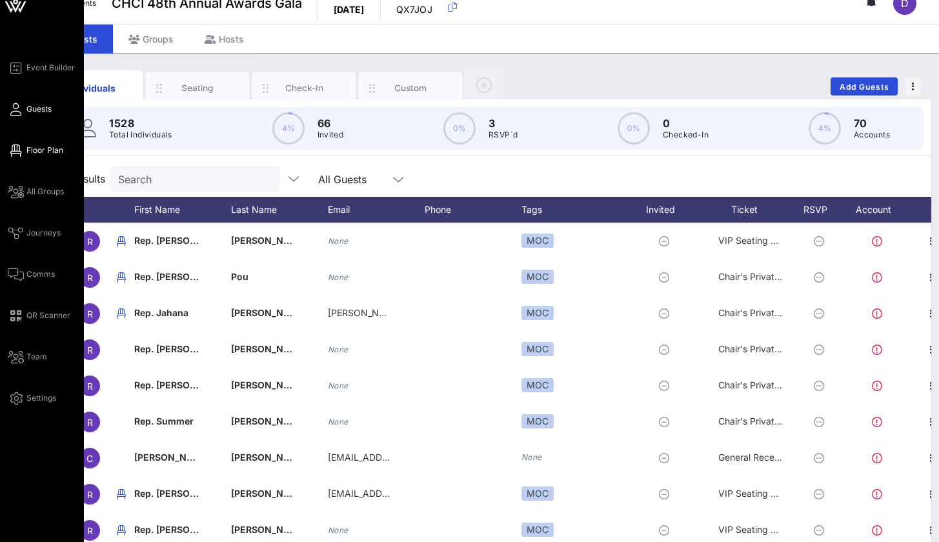
click at [28, 152] on span "Floor Plan" at bounding box center [44, 151] width 37 height 12
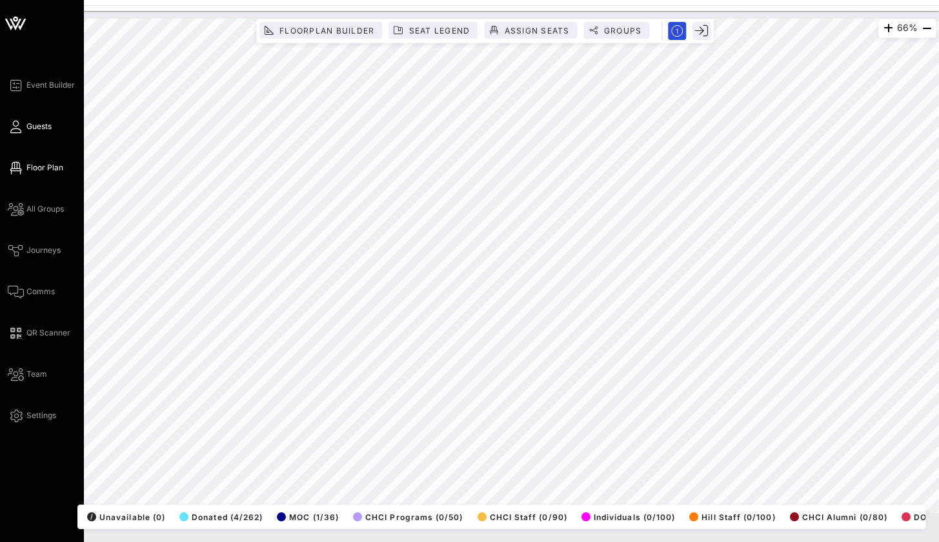
click at [22, 119] on link "Guests" at bounding box center [30, 126] width 44 height 15
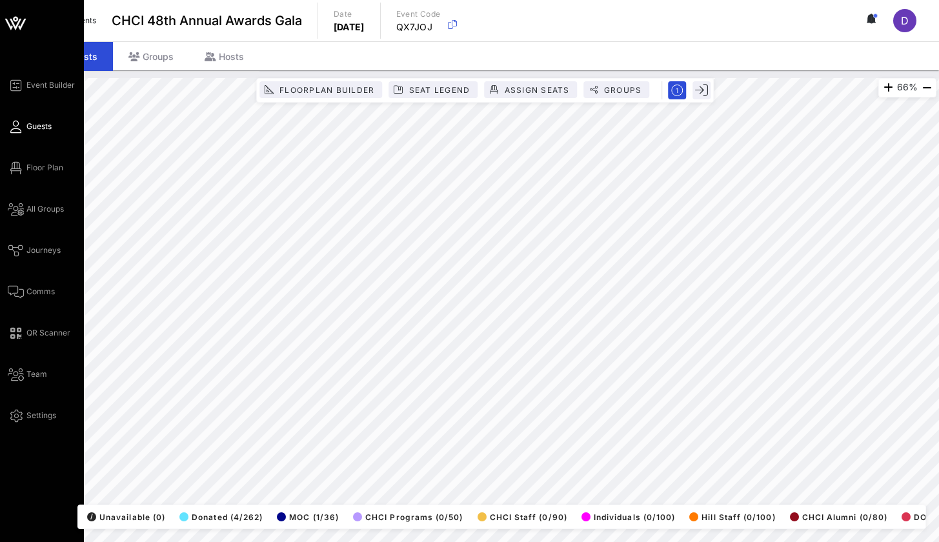
click at [19, 128] on icon at bounding box center [16, 127] width 16 height 2
click at [39, 126] on span "Guests" at bounding box center [38, 127] width 25 height 12
click at [26, 124] on span "Guests" at bounding box center [38, 127] width 25 height 12
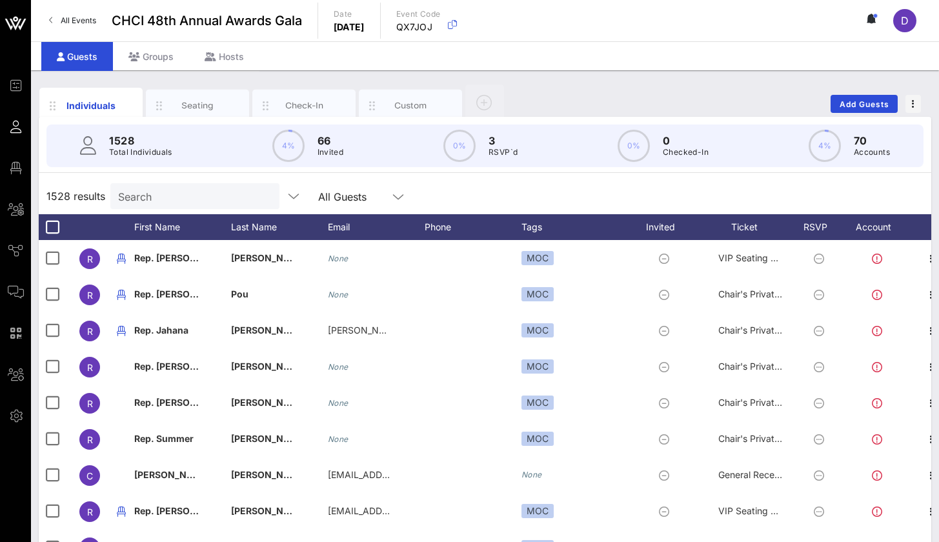
click at [211, 195] on input "Search" at bounding box center [193, 196] width 151 height 17
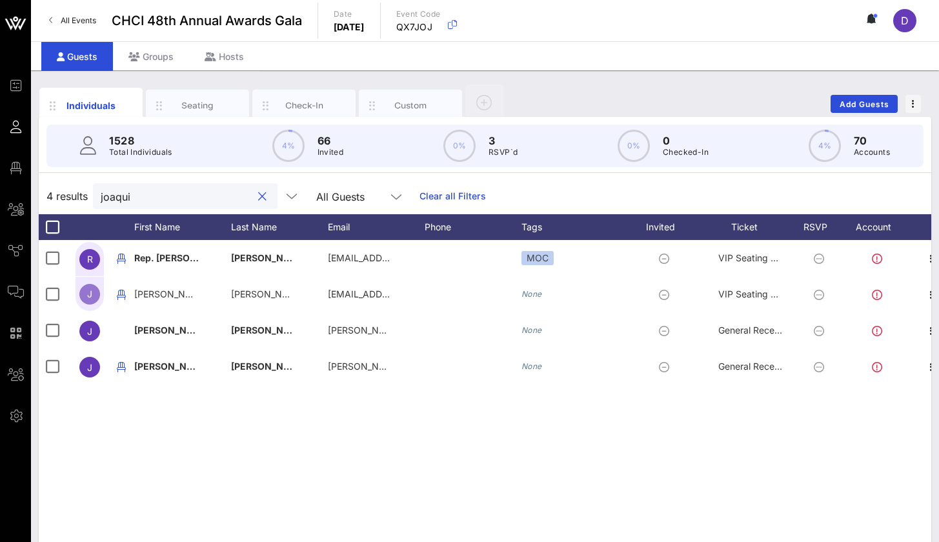
type input "Joaquin"
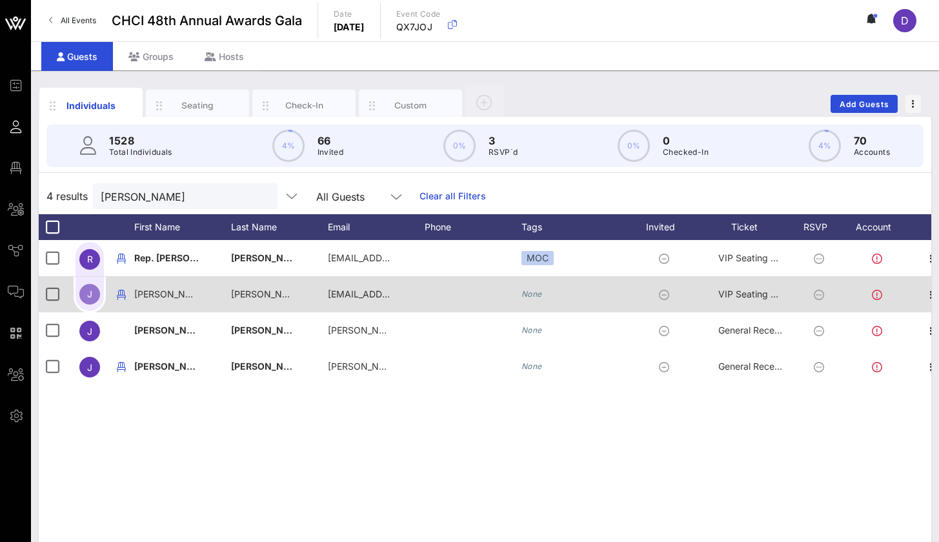
click at [218, 297] on div "Joaquin" at bounding box center [182, 301] width 97 height 51
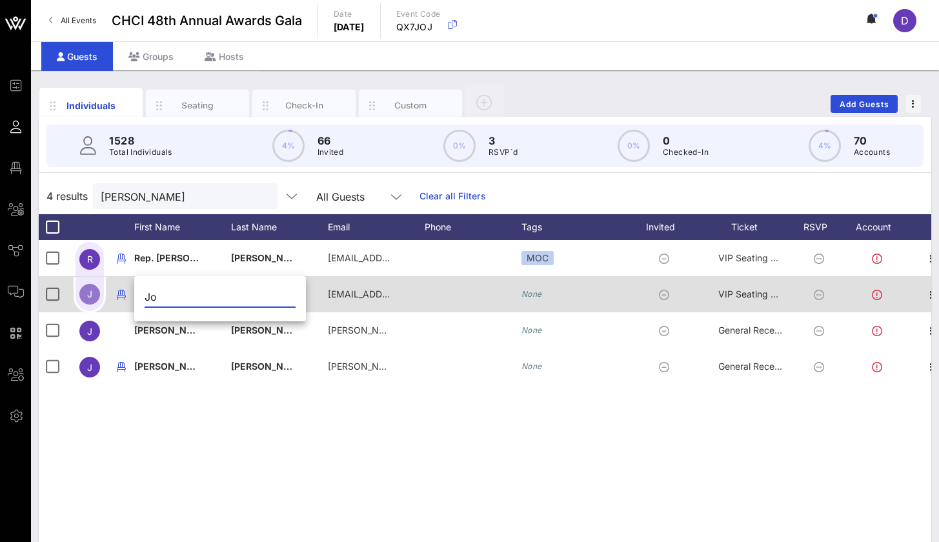
type input "J"
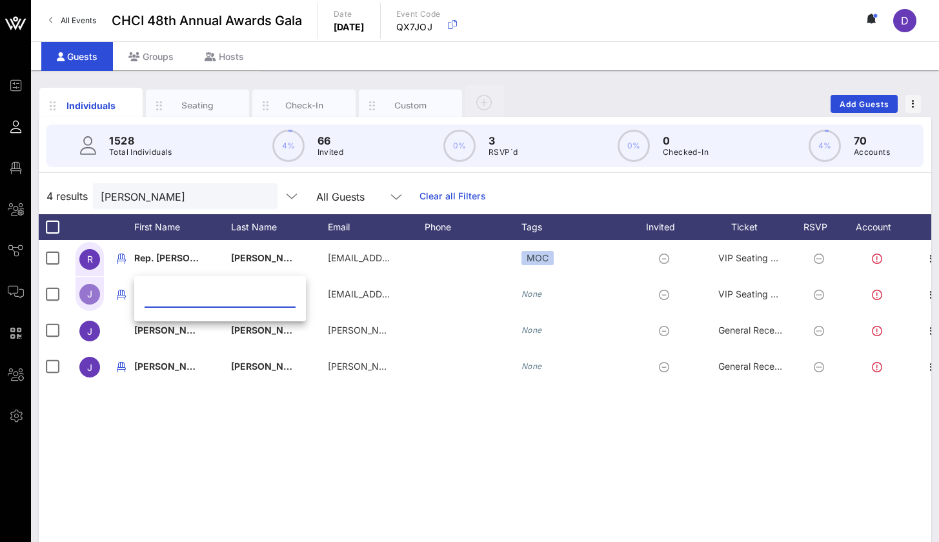
type input "S"
type input "a"
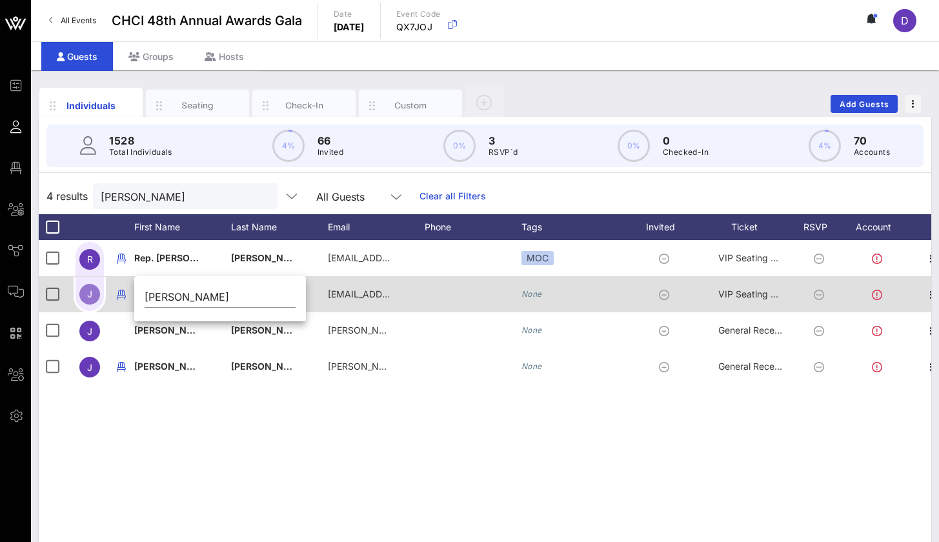
click at [326, 298] on div "Castro Guest" at bounding box center [279, 301] width 97 height 51
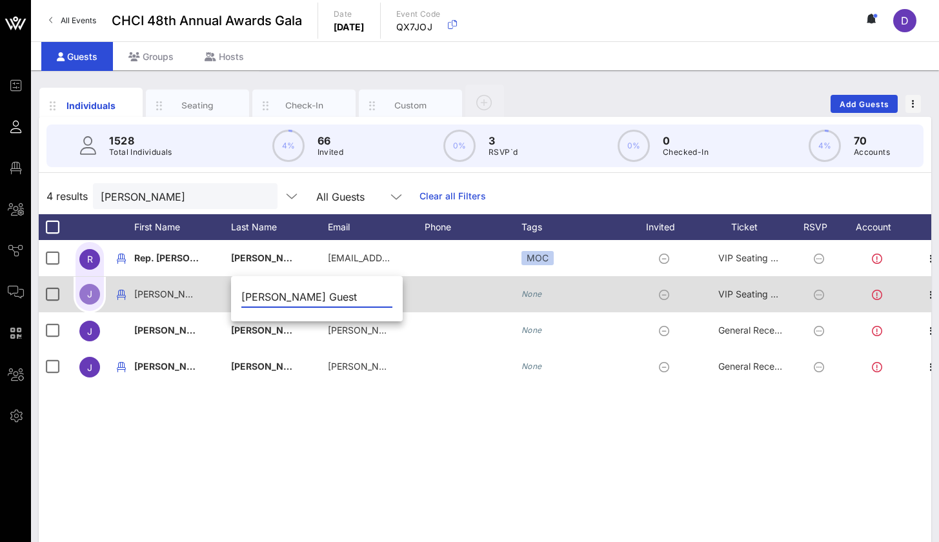
click at [177, 294] on div "Joaquin" at bounding box center [182, 301] width 97 height 51
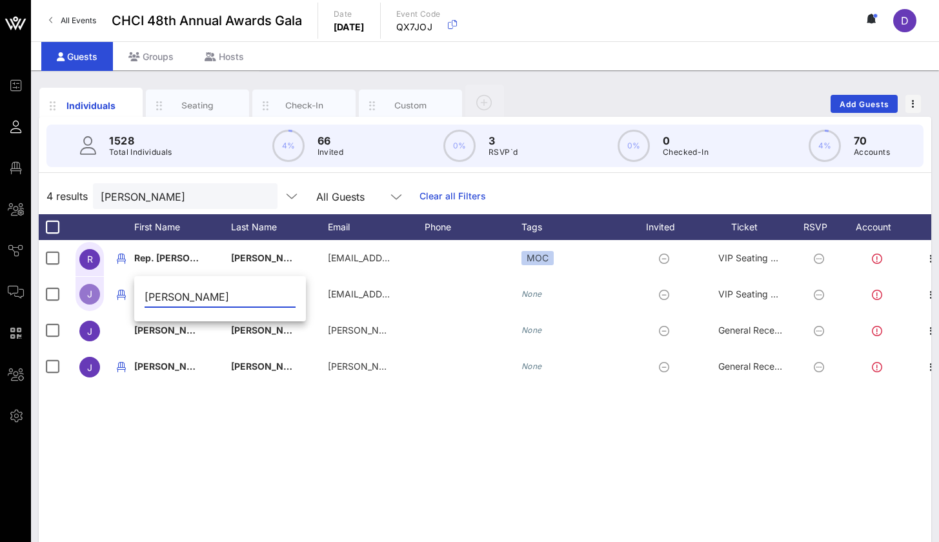
click at [181, 299] on input "Joaquin" at bounding box center [220, 297] width 151 height 21
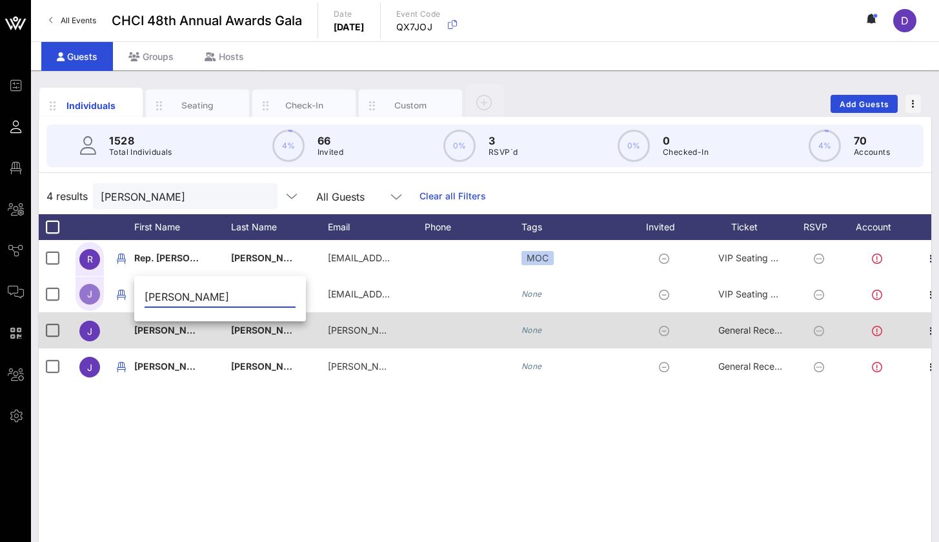
type input "Anna"
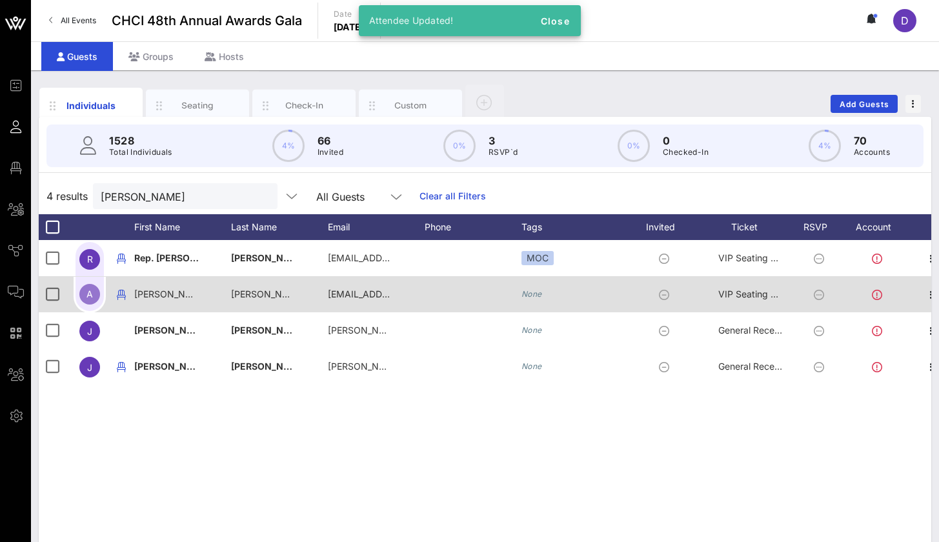
click at [262, 299] on div "Castro Guest" at bounding box center [263, 294] width 65 height 36
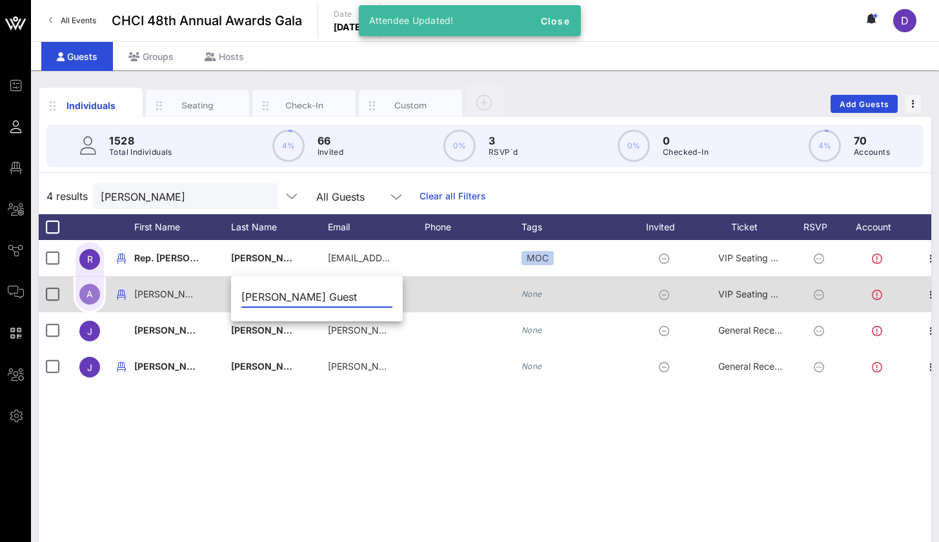
click at [262, 299] on input "Castro Guest" at bounding box center [316, 297] width 151 height 21
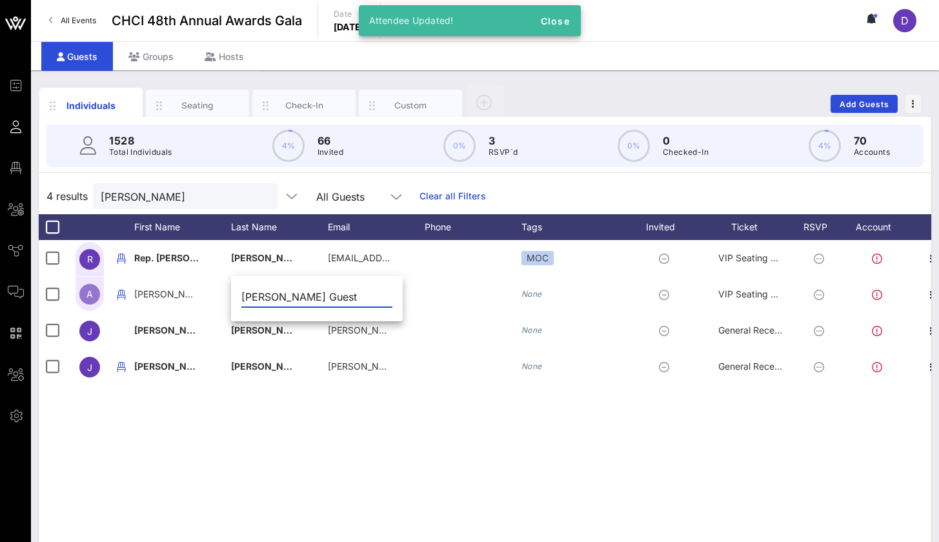
click at [318, 299] on input "Castro Guest" at bounding box center [316, 297] width 151 height 21
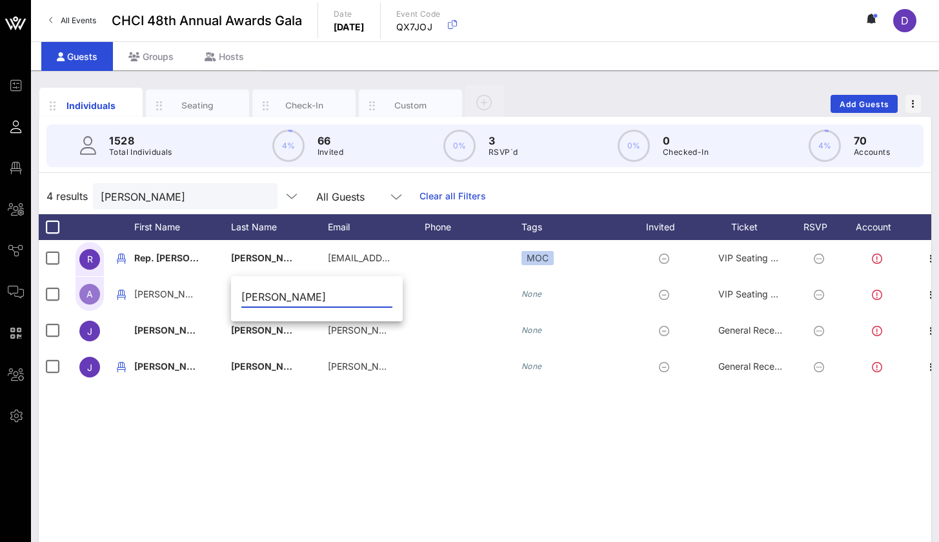
type input "Castro"
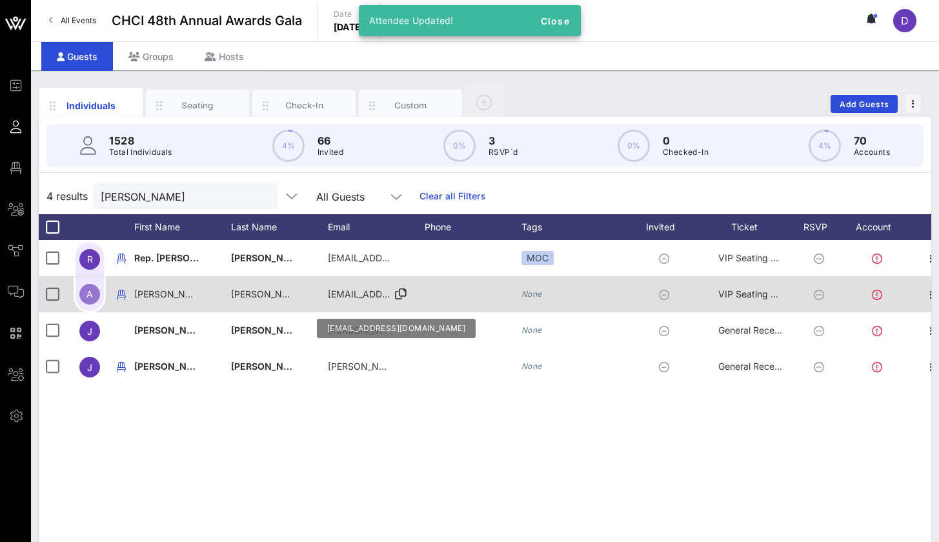
click at [377, 297] on span "joaquinguest@gmail.com" at bounding box center [406, 294] width 156 height 11
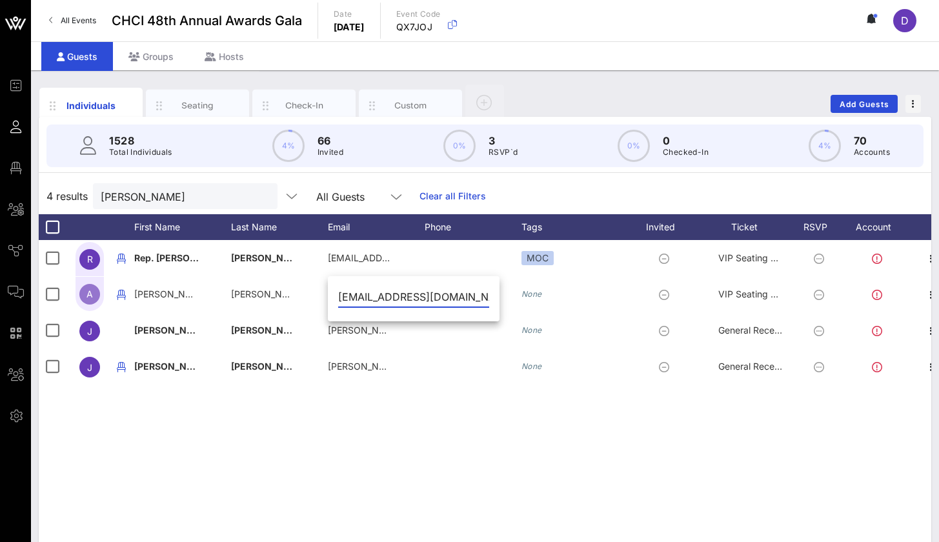
click at [457, 299] on input "joaquinguest@gmail.com" at bounding box center [413, 297] width 151 height 21
paste input "ishmaelabuabara5"
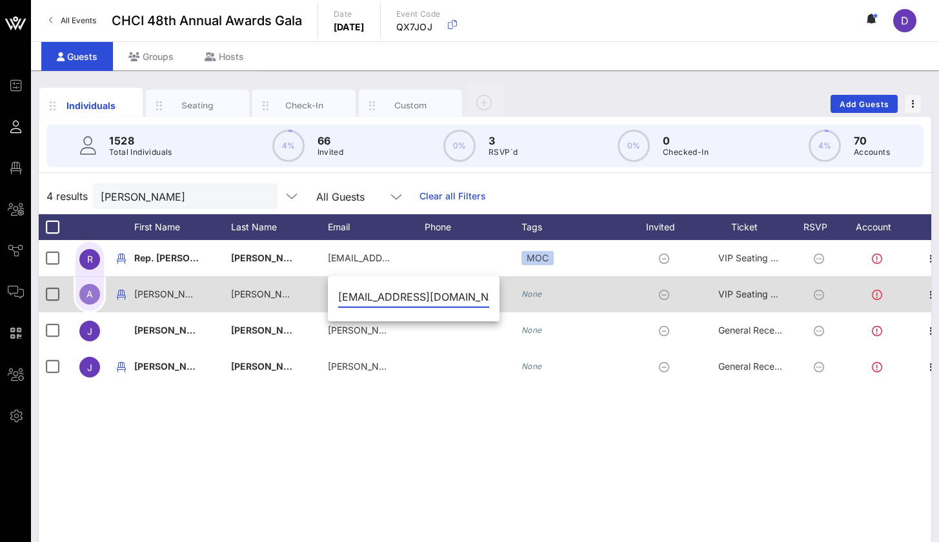
type input "ishmaelabuabara5@gmail.com"
click at [531, 298] on icon "None" at bounding box center [532, 294] width 21 height 10
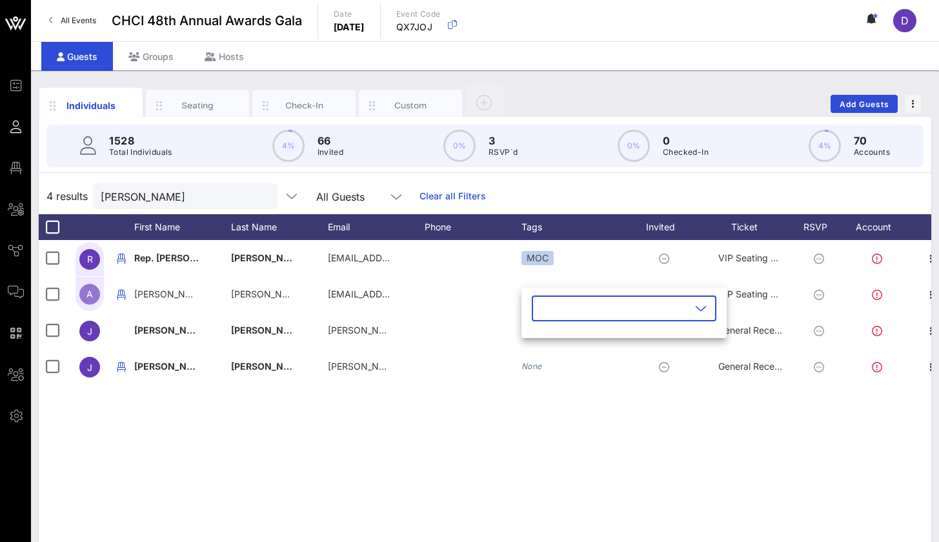
click at [654, 410] on div "R Rep. Joaquin Castro celesteace155@gmail.com MOC VIP Seating & Chair's Private…" at bounding box center [485, 433] width 893 height 387
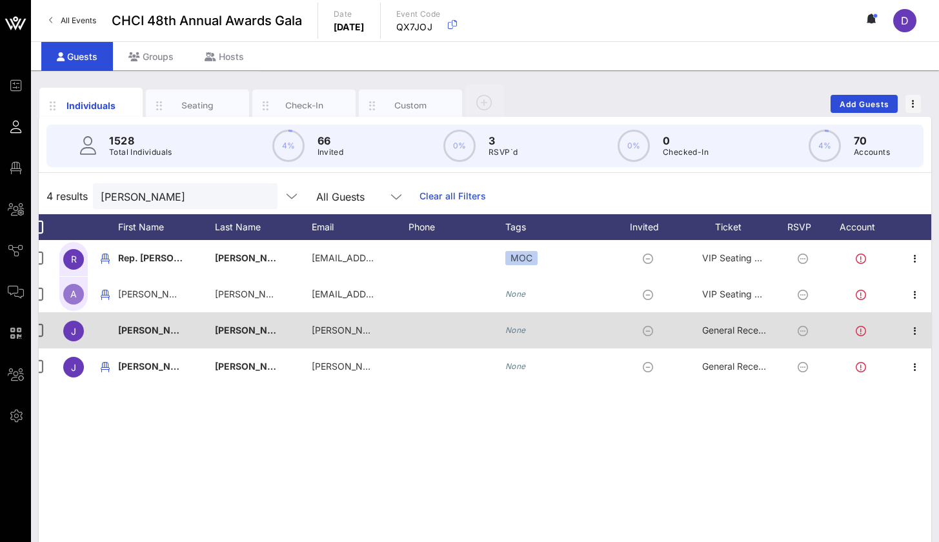
scroll to position [0, 16]
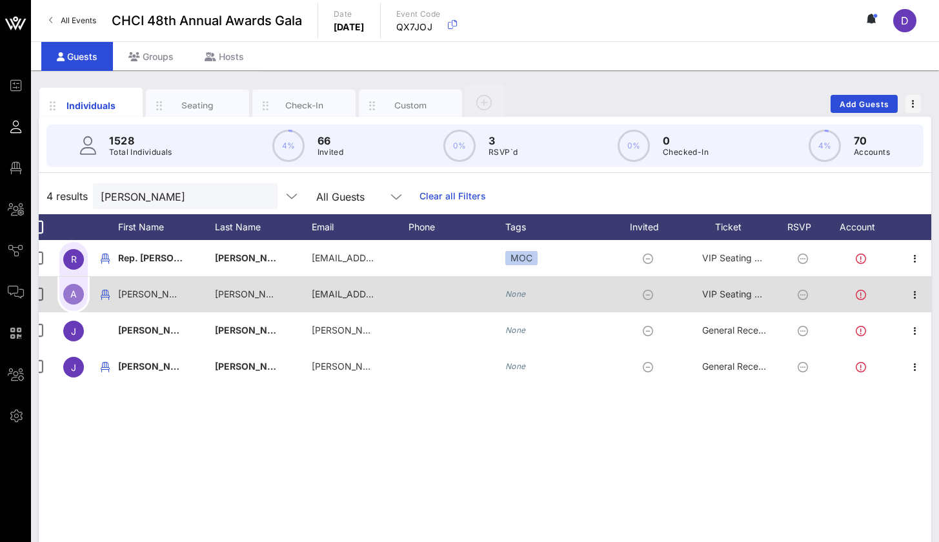
click at [927, 289] on div at bounding box center [915, 294] width 32 height 36
click at [917, 294] on icon "button" at bounding box center [914, 294] width 15 height 15
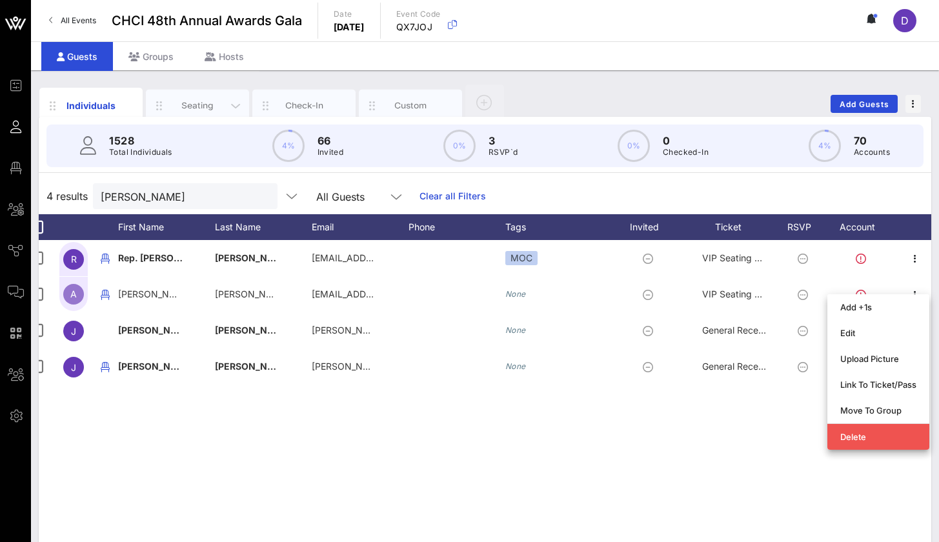
click at [194, 103] on div "Seating" at bounding box center [197, 105] width 57 height 12
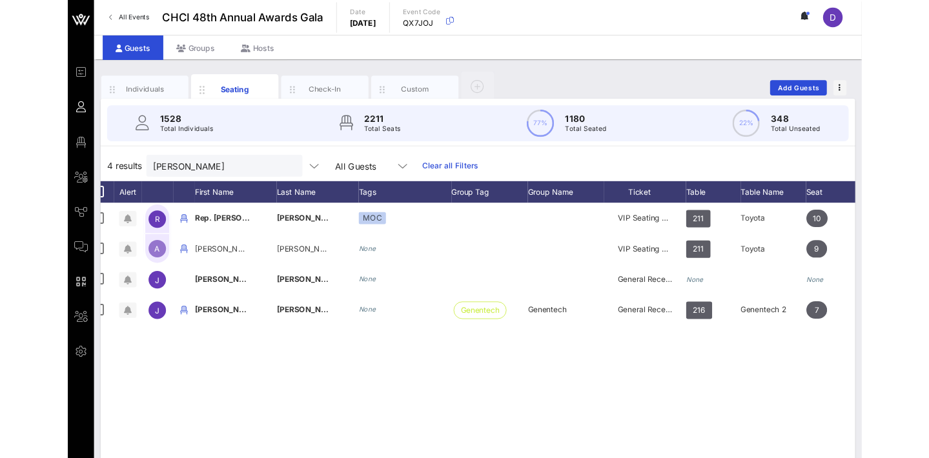
scroll to position [0, 0]
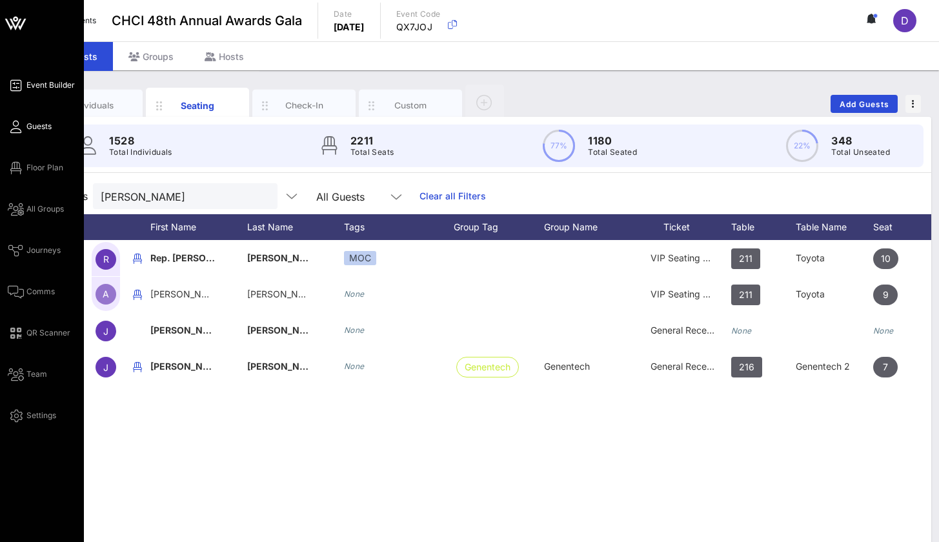
click at [25, 85] on link "Event Builder" at bounding box center [41, 84] width 67 height 15
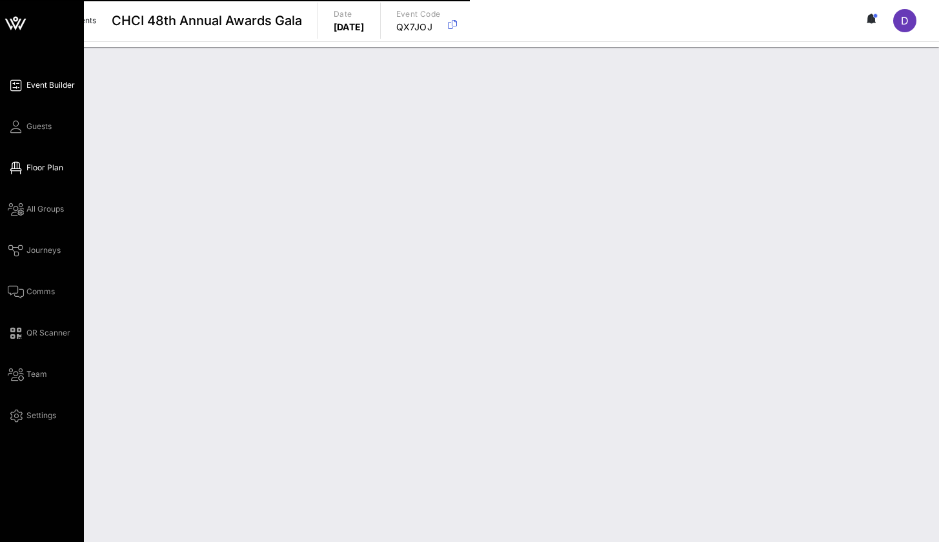
click at [30, 166] on span "Floor Plan" at bounding box center [44, 168] width 37 height 12
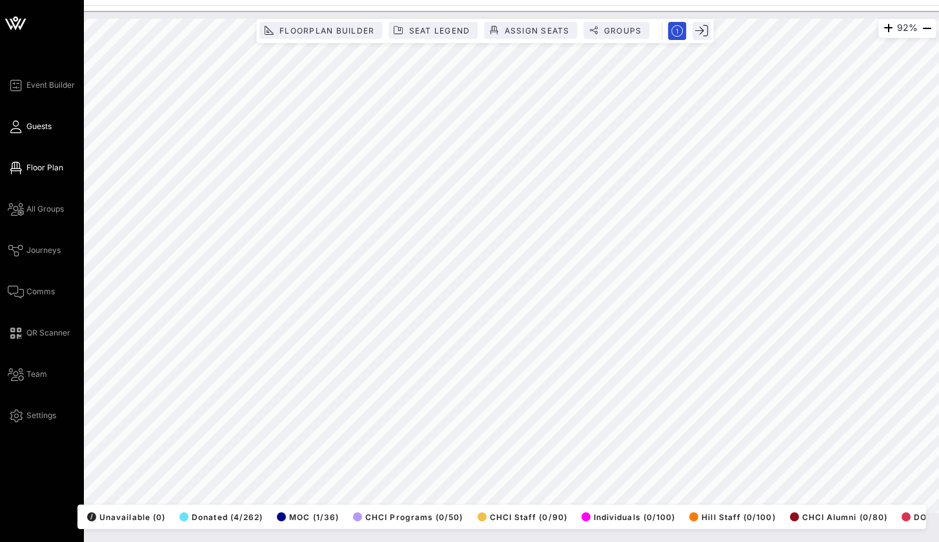
click at [15, 128] on icon at bounding box center [16, 127] width 16 height 2
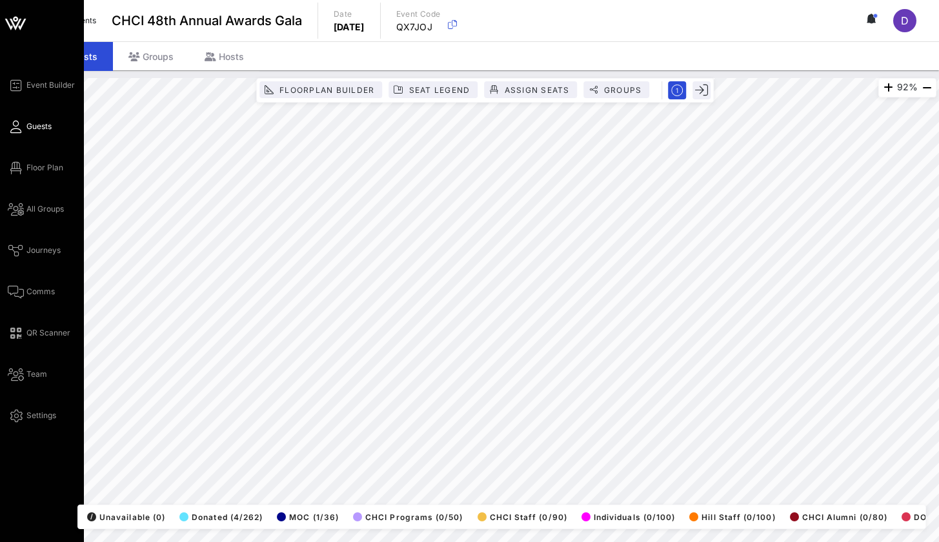
click at [18, 126] on icon at bounding box center [16, 127] width 16 height 2
click at [15, 126] on icon at bounding box center [16, 127] width 16 height 2
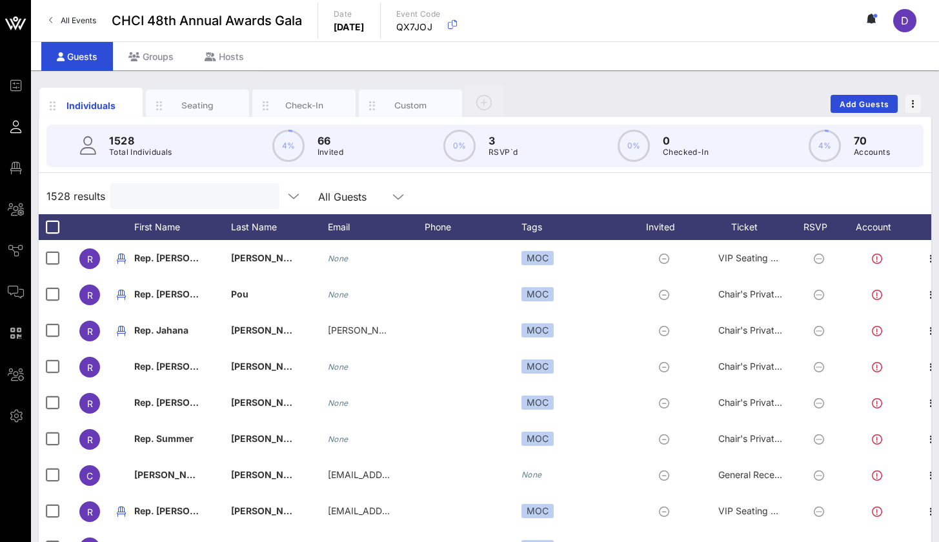
click at [212, 193] on input "text" at bounding box center [193, 196] width 151 height 17
click at [219, 190] on input "text" at bounding box center [193, 196] width 151 height 17
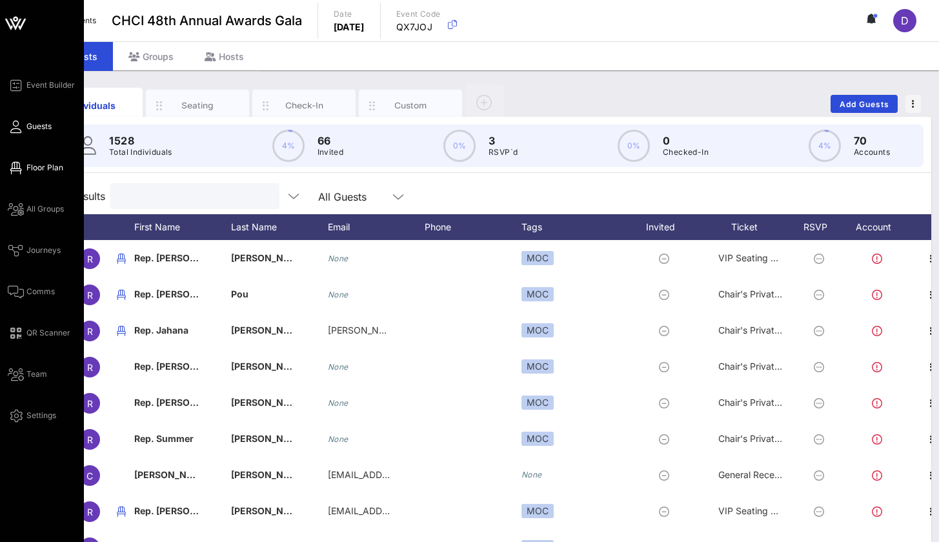
click at [16, 167] on icon at bounding box center [16, 168] width 16 height 2
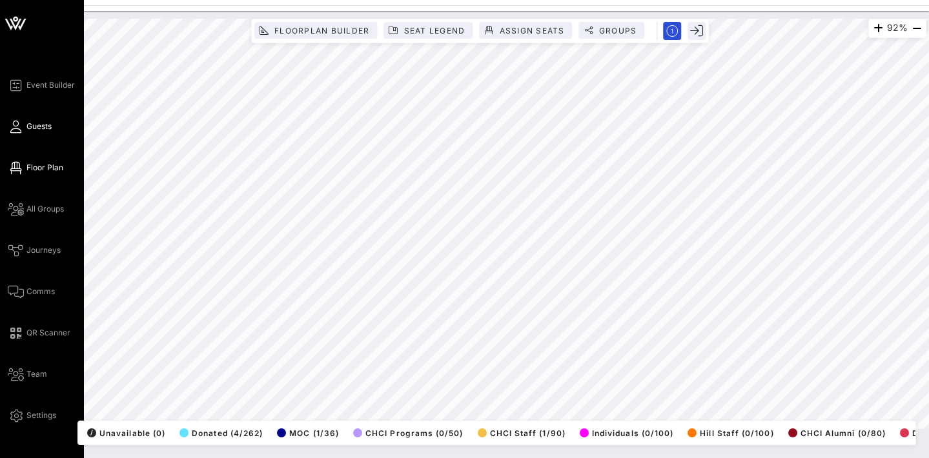
click at [17, 128] on icon at bounding box center [16, 127] width 16 height 2
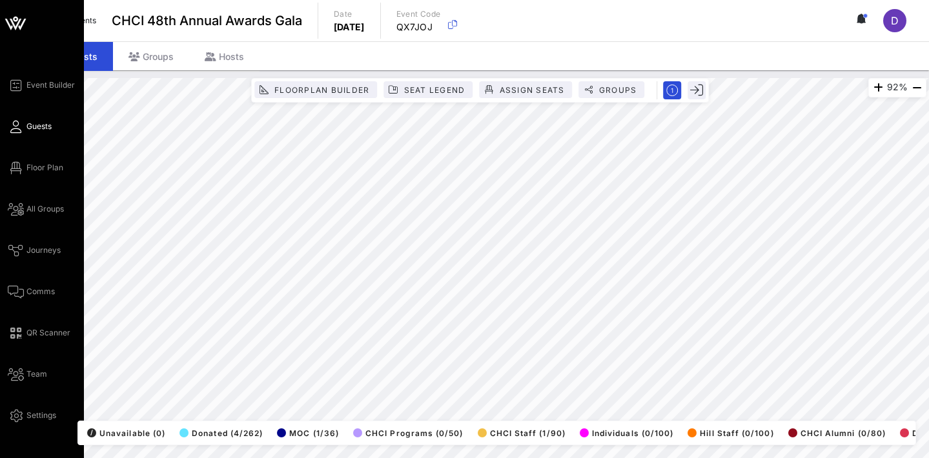
click at [10, 128] on icon at bounding box center [16, 127] width 16 height 2
click at [16, 127] on icon at bounding box center [16, 127] width 16 height 2
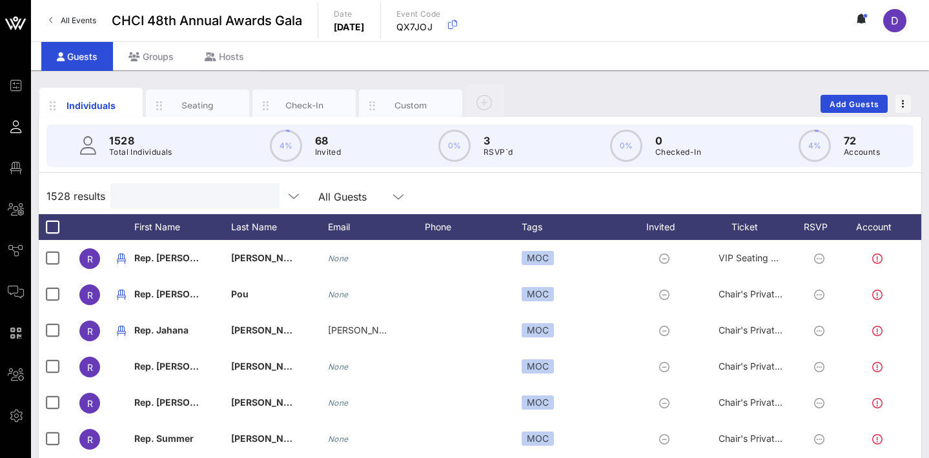
click at [153, 199] on input "text" at bounding box center [193, 196] width 151 height 17
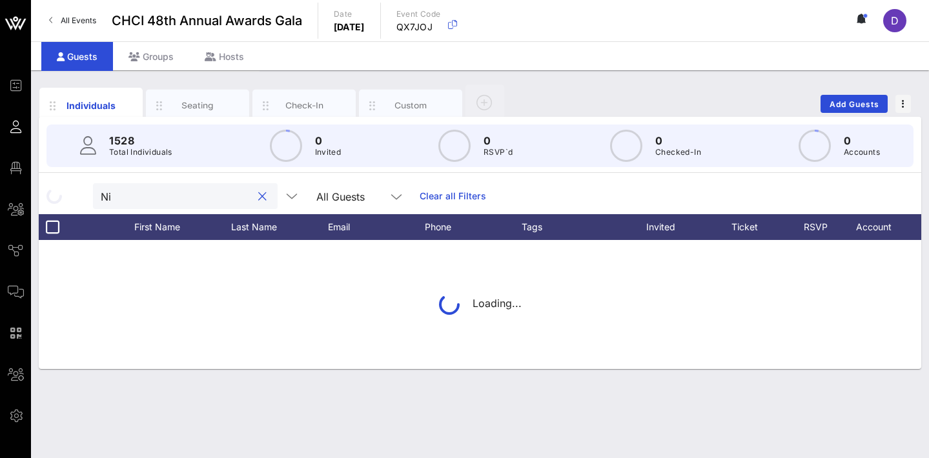
type input "N"
type input "C"
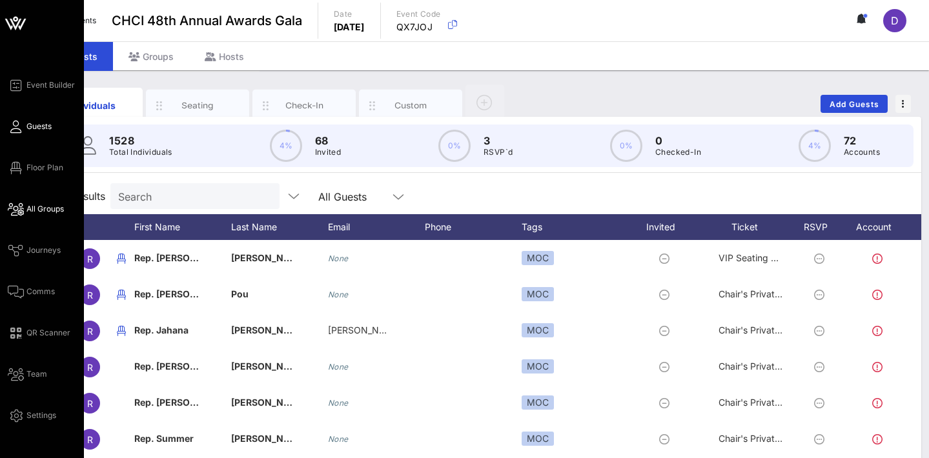
click at [25, 205] on link "All Groups" at bounding box center [36, 208] width 56 height 15
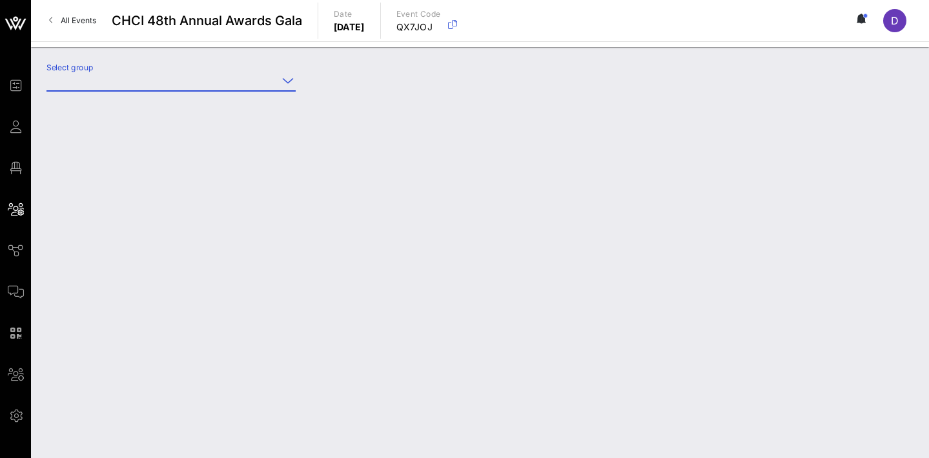
click at [230, 80] on input "Select group" at bounding box center [161, 80] width 231 height 21
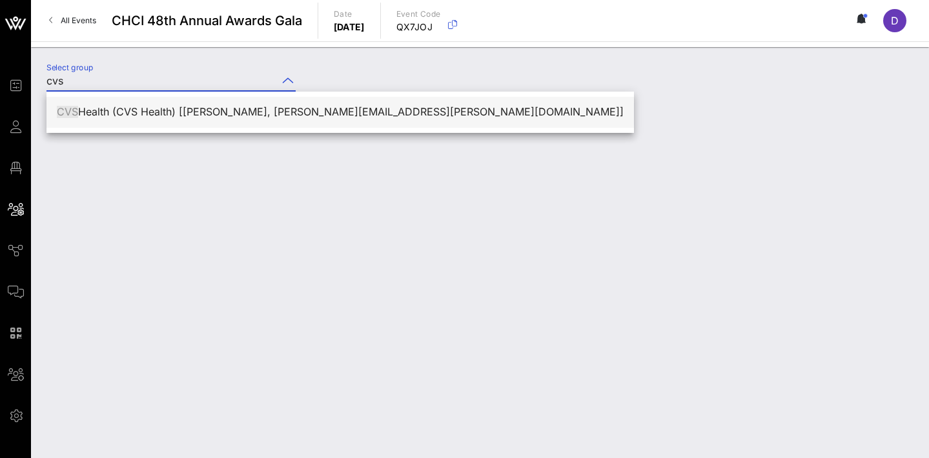
click at [214, 114] on div "CVS Health (CVS Health) [Nicole Burda, nicole.burda@oakstreethealth.com]" at bounding box center [340, 112] width 567 height 12
type input "CVS Health (CVS Health) [Nicole Burda, nicole.burda@oakstreethealth.com]"
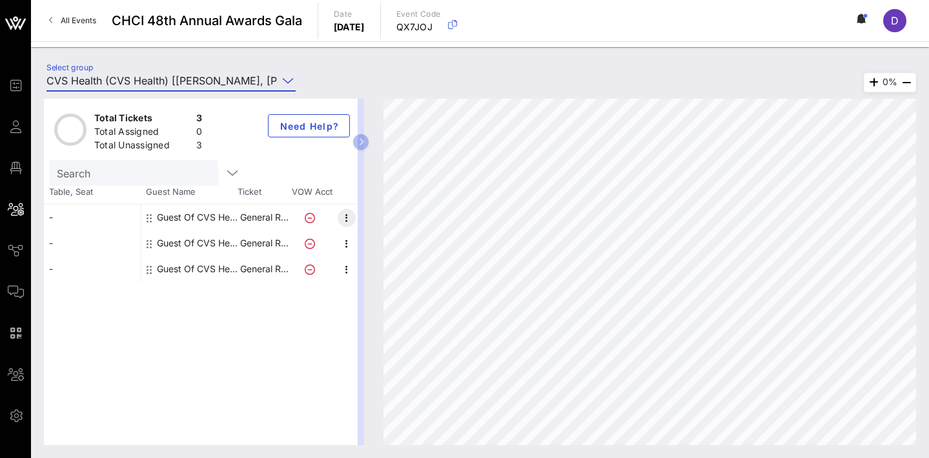
click at [345, 223] on icon "button" at bounding box center [346, 217] width 15 height 15
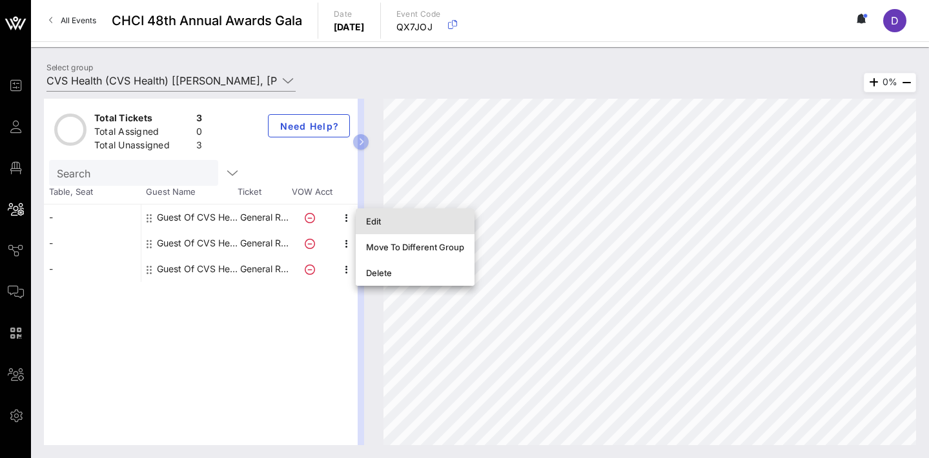
click at [367, 224] on div "Edit" at bounding box center [415, 221] width 98 height 10
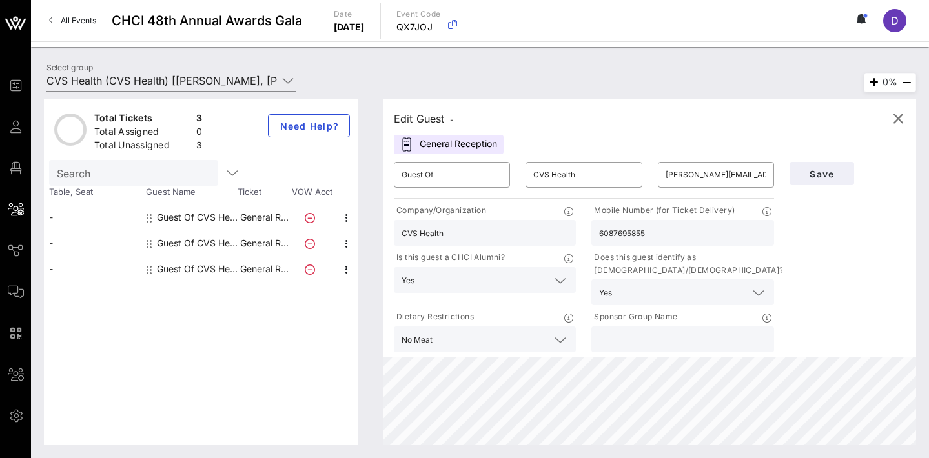
click at [445, 148] on div "General Reception" at bounding box center [449, 144] width 110 height 19
click at [250, 223] on p "General R…" at bounding box center [264, 218] width 52 height 26
click at [148, 217] on icon at bounding box center [149, 218] width 5 height 10
click at [898, 120] on icon "button" at bounding box center [897, 118] width 15 height 15
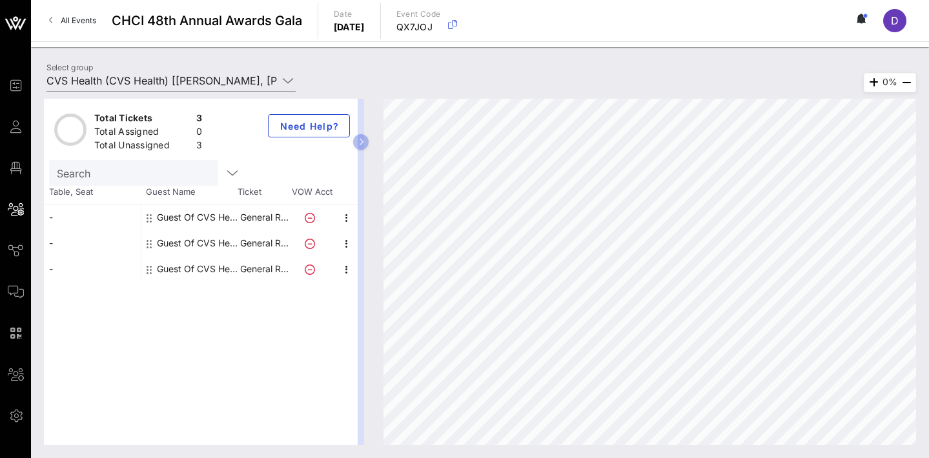
click at [148, 221] on icon at bounding box center [149, 218] width 5 height 10
click at [150, 214] on icon at bounding box center [149, 218] width 5 height 10
click at [354, 197] on div at bounding box center [345, 192] width 23 height 13
click at [341, 219] on icon "button" at bounding box center [346, 217] width 15 height 15
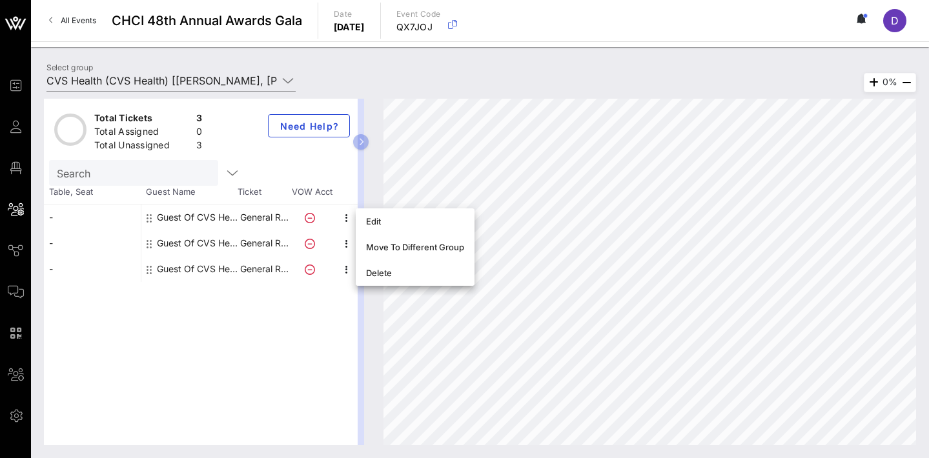
click at [281, 361] on div "Total Tickets 3 Total Assigned 0 Total Unassigned 3 Need Help? Search Table, Se…" at bounding box center [201, 272] width 314 height 347
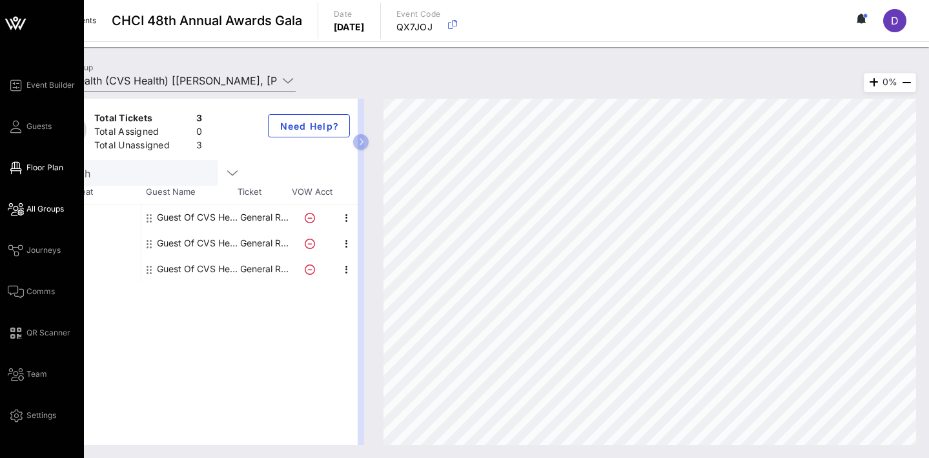
click at [24, 170] on link "Floor Plan" at bounding box center [36, 167] width 56 height 15
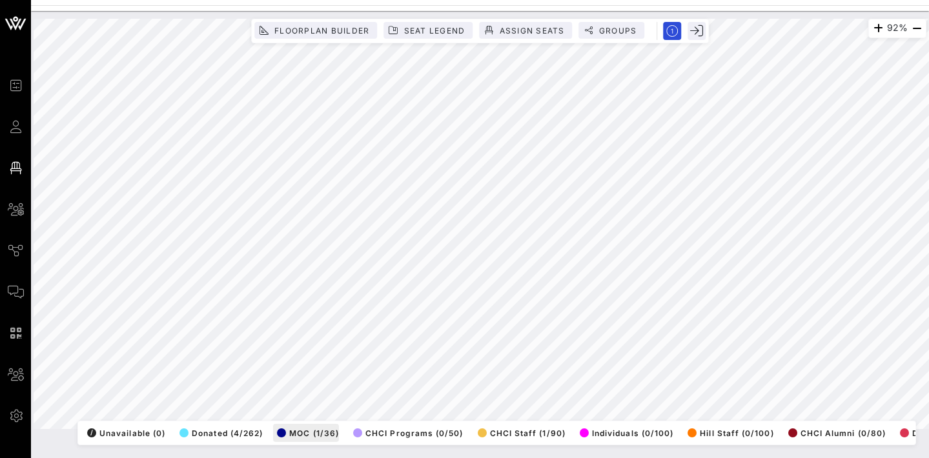
click at [401, 188] on div "92% Floorplan Builder Seat Legend Assign Seats Groups Exit All Reserved Shared …" at bounding box center [480, 224] width 893 height 410
drag, startPoint x: 281, startPoint y: 425, endPoint x: 508, endPoint y: 40, distance: 447.3
click at [508, 40] on div "92% Floorplan Builder Seat Legend Assign Seats Groups Exit All Reserved Shared …" at bounding box center [480, 224] width 893 height 410
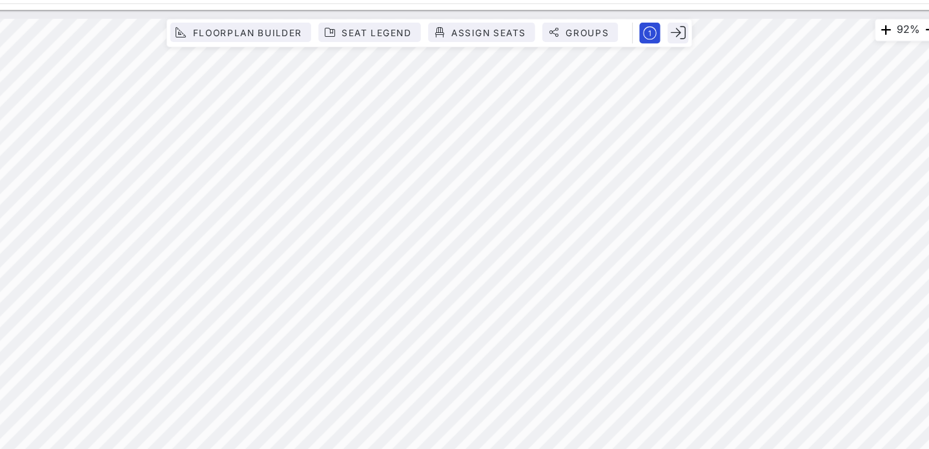
click at [731, 0] on html "Event Builder Guests Floor Plan All Groups Journeys Comms QR Scanner Team Setti…" at bounding box center [464, 224] width 929 height 449
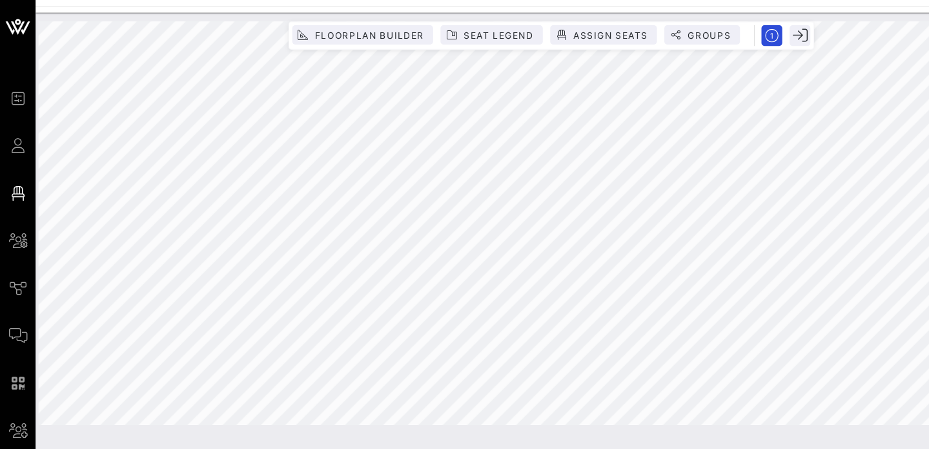
click at [347, 21] on div "74% Floorplan Builder Seat Legend Assign Seats Groups Exit All Reserved Shared …" at bounding box center [480, 217] width 893 height 396
click at [356, 374] on div "74% Floorplan Builder Seat Legend Assign Seats Groups Exit All Reserved Shared …" at bounding box center [480, 217] width 893 height 396
click at [424, 37] on div "95% Floorplan Builder Seat Legend Assign Seats Groups Exit All Reserved Shared …" at bounding box center [480, 217] width 893 height 396
